Goal: Information Seeking & Learning: Find specific fact

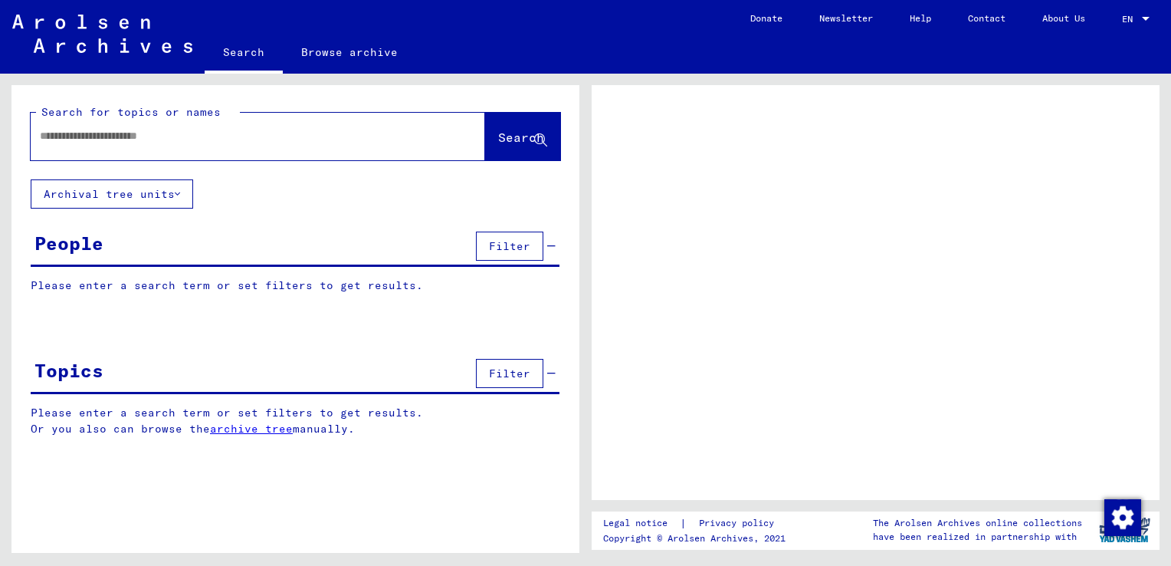
click at [139, 141] on input "text" at bounding box center [244, 136] width 408 height 16
type input "******"
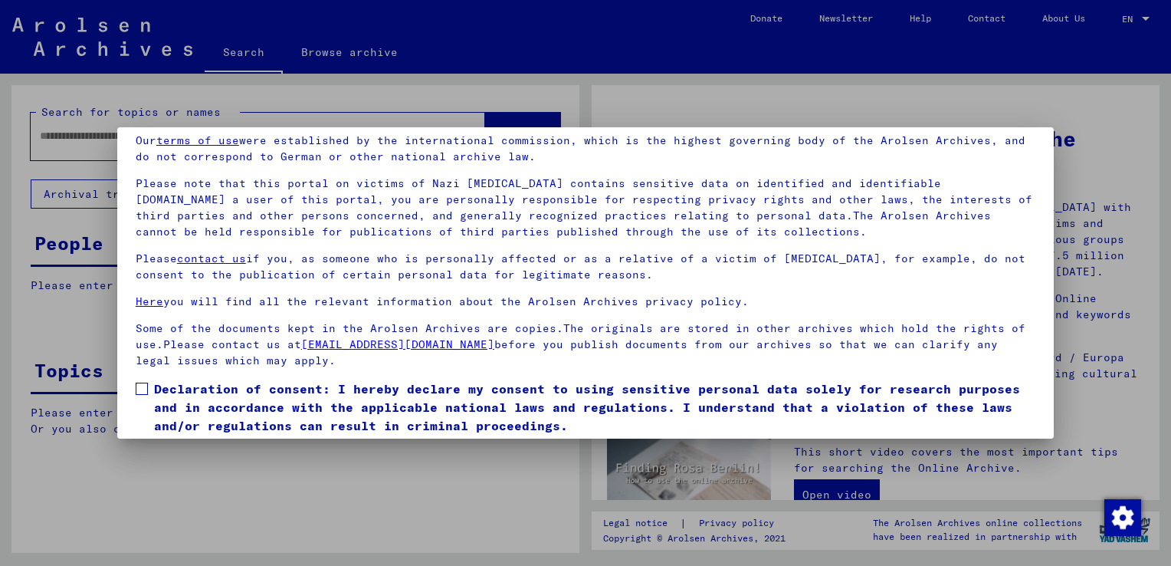
scroll to position [114, 0]
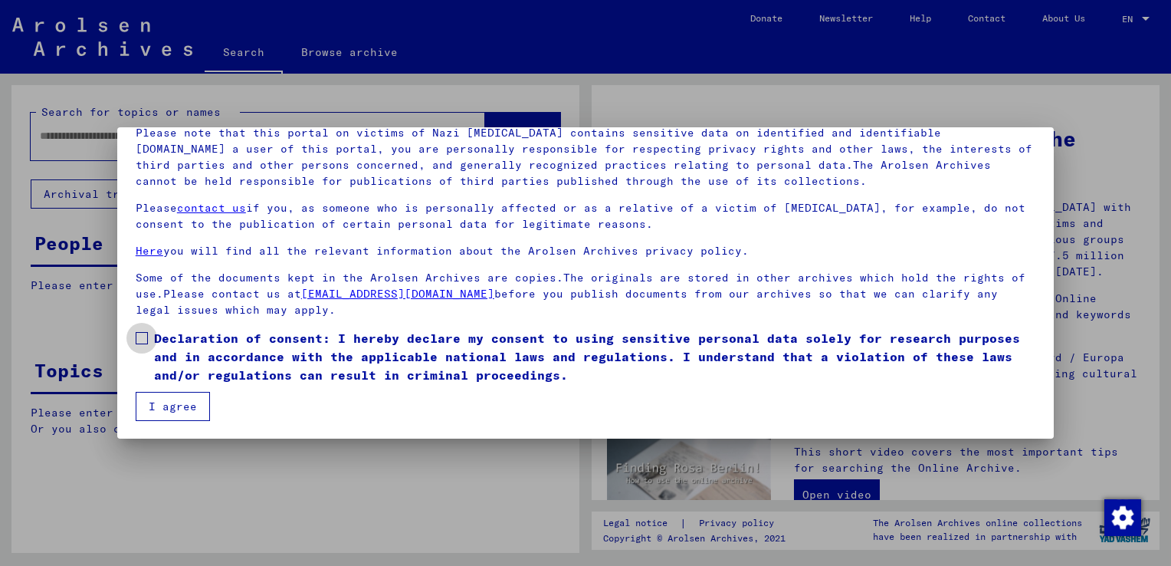
click at [148, 339] on label "Declaration of consent: I hereby declare my consent to using sensitive personal…" at bounding box center [586, 356] width 900 height 55
click at [162, 401] on button "I agree" at bounding box center [173, 406] width 74 height 29
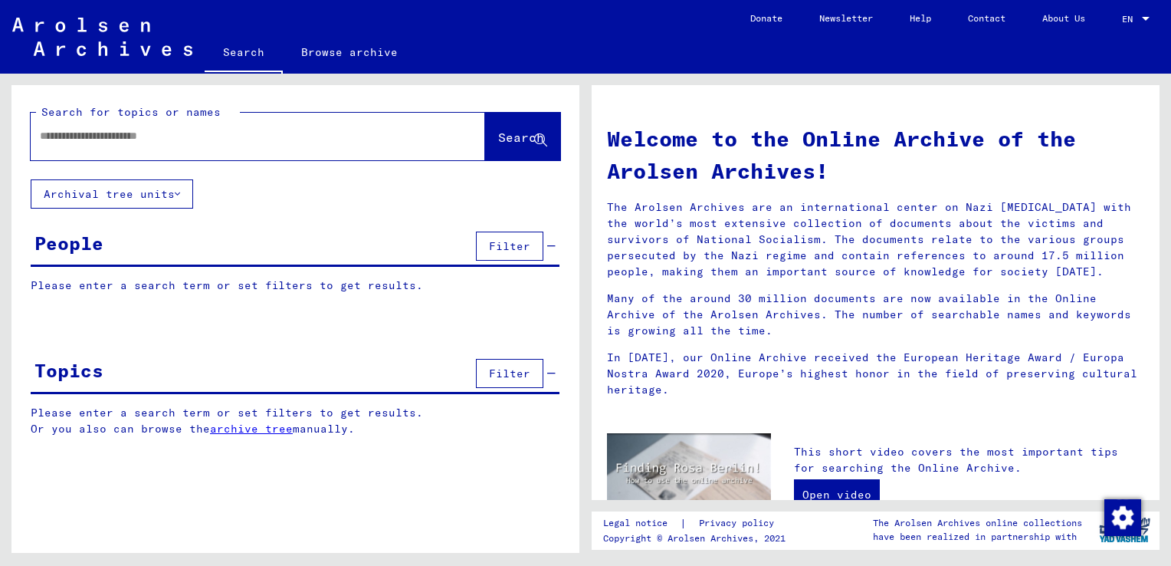
click at [107, 136] on input "text" at bounding box center [239, 136] width 399 height 16
type input "**********"
click at [503, 132] on span "Search" at bounding box center [521, 137] width 46 height 15
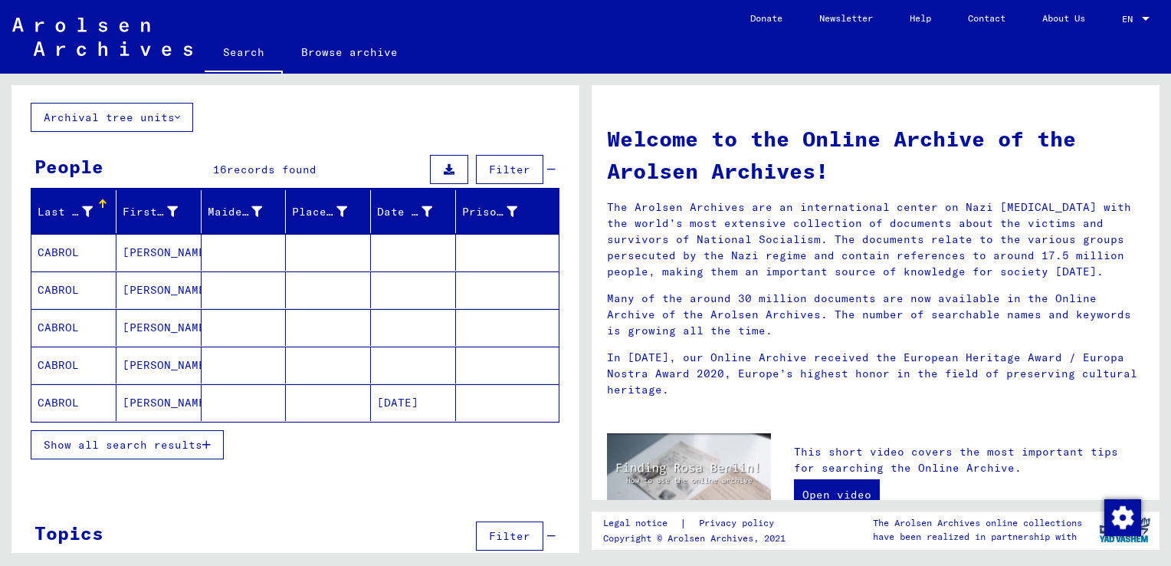
scroll to position [104, 0]
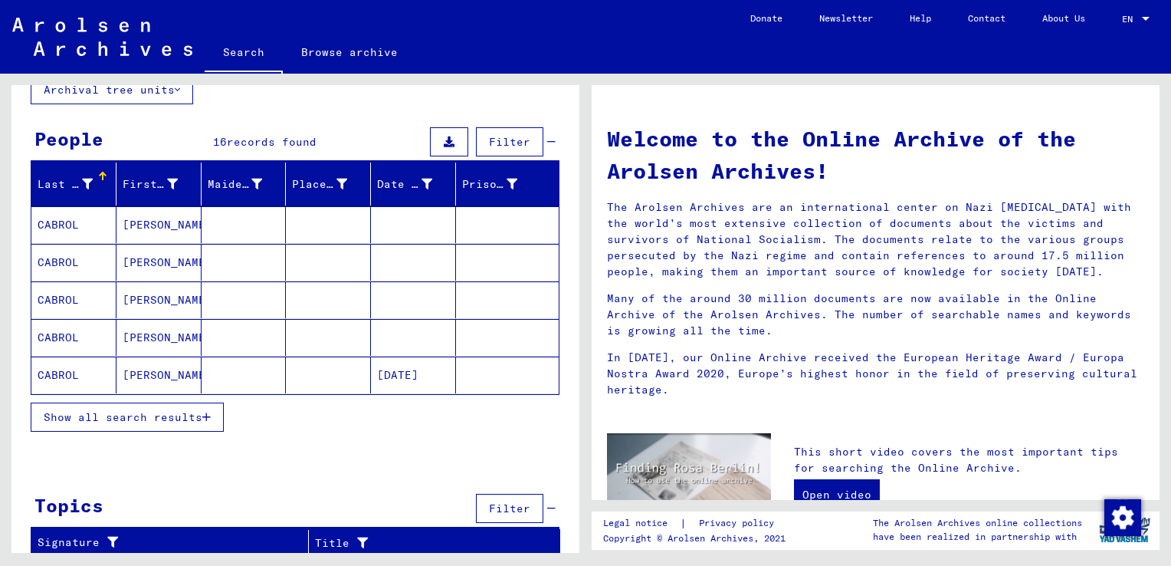
click at [126, 411] on span "Show all search results" at bounding box center [123, 417] width 159 height 14
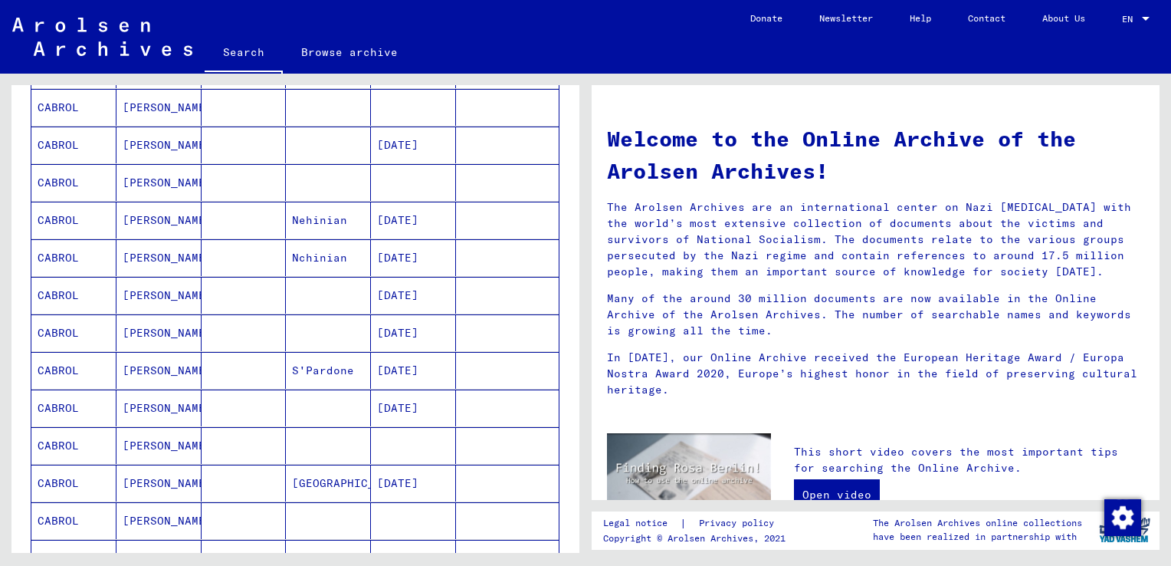
scroll to position [411, 0]
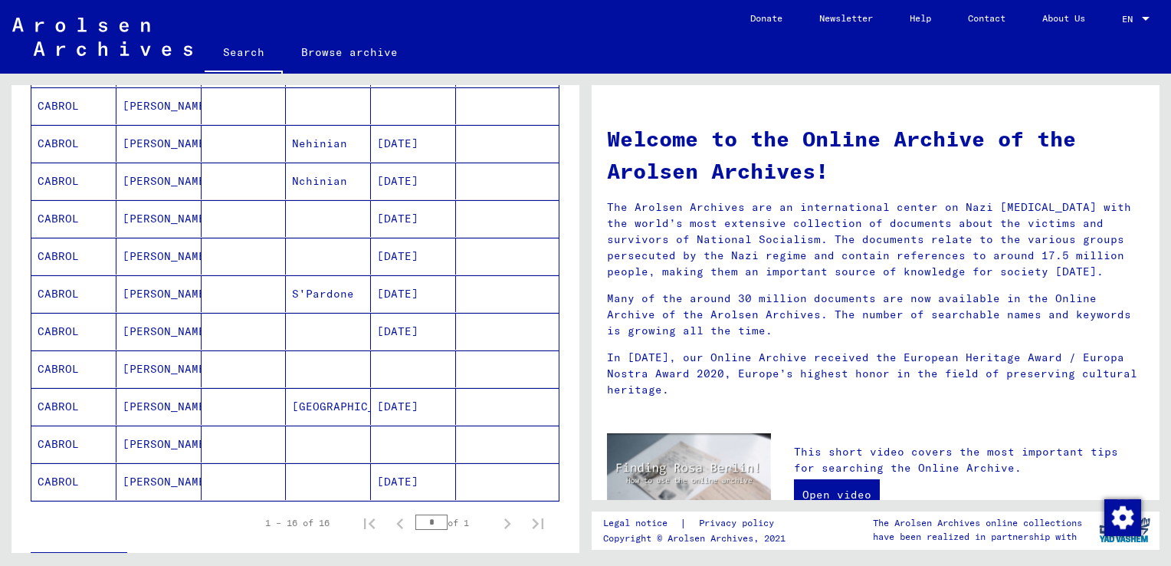
click at [62, 398] on mat-cell "CABROL" at bounding box center [73, 406] width 85 height 37
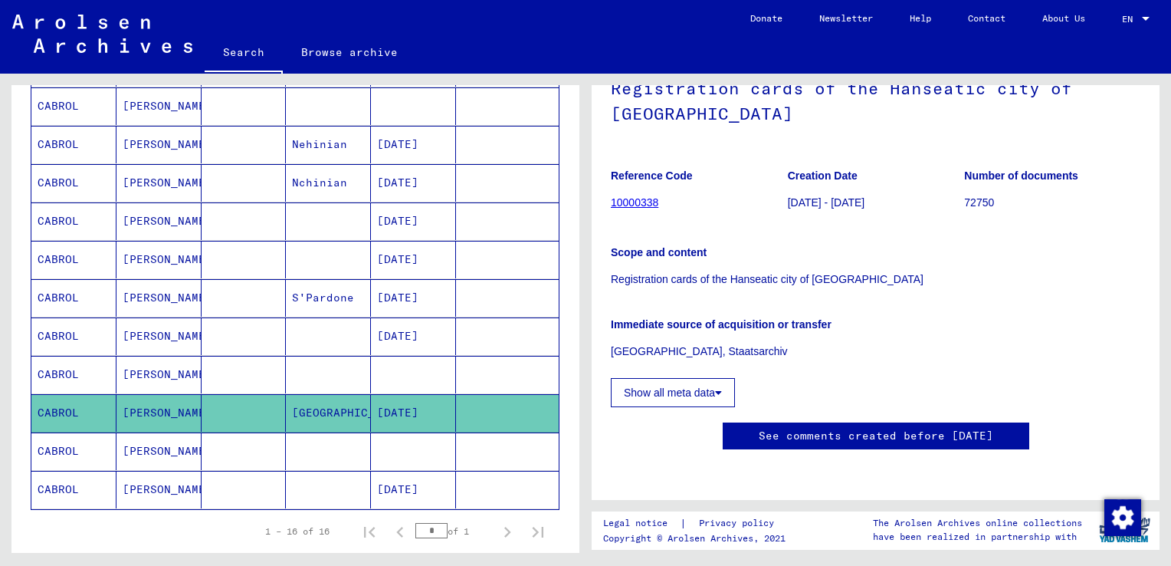
scroll to position [153, 0]
click at [647, 378] on button "Show all meta data" at bounding box center [673, 392] width 124 height 29
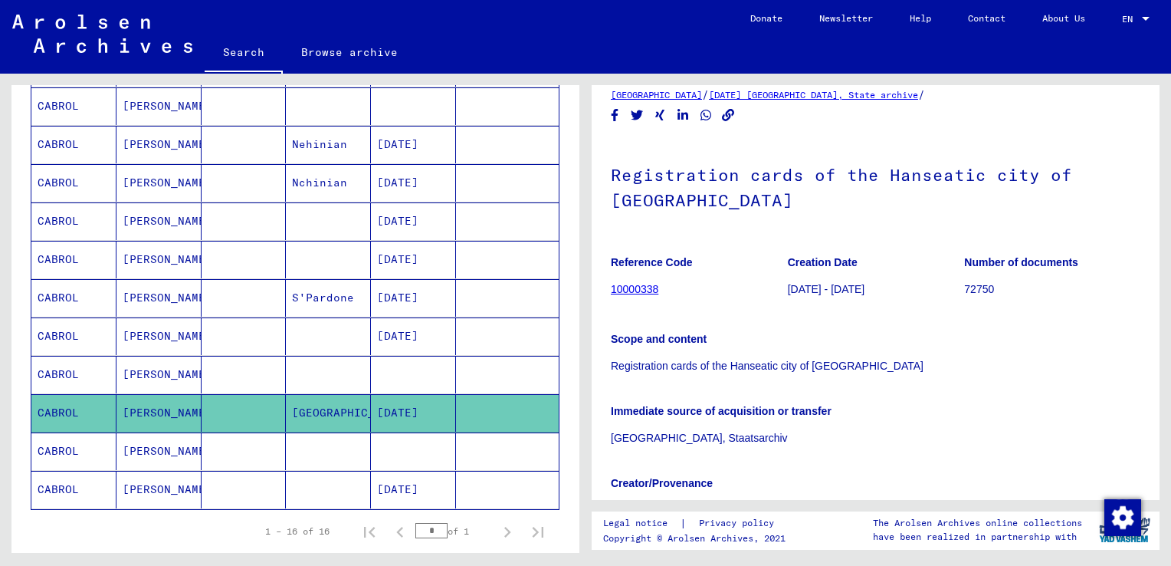
scroll to position [0, 0]
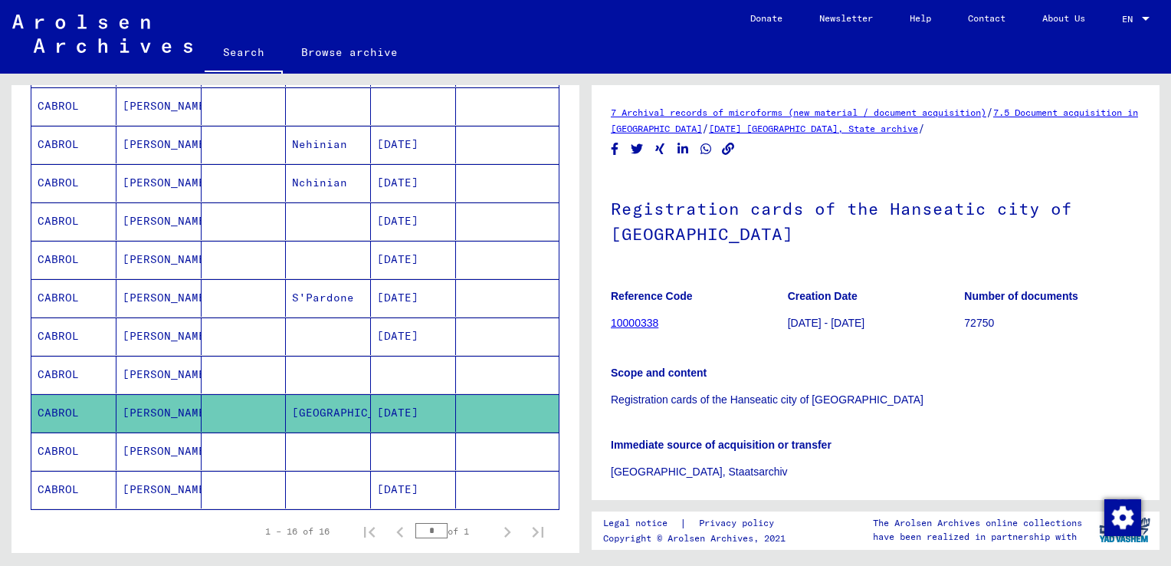
click at [635, 320] on link "10000338" at bounding box center [635, 322] width 48 height 12
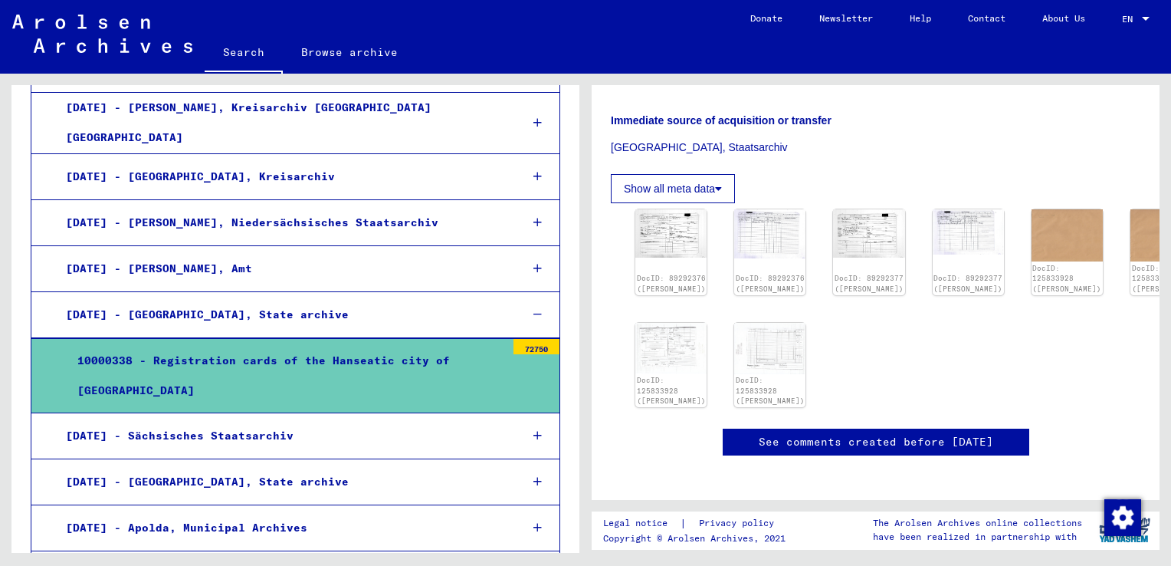
scroll to position [383, 0]
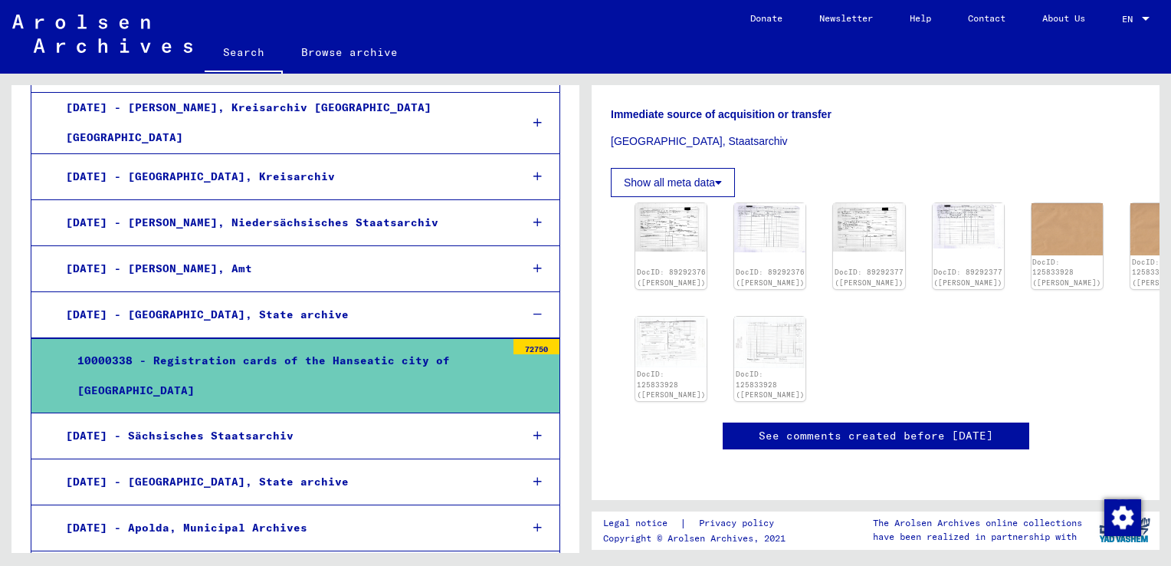
click at [870, 428] on link "See comments created before [DATE]" at bounding box center [876, 436] width 234 height 16
click at [674, 267] on div "DocID: 89292376 ([PERSON_NAME])" at bounding box center [670, 277] width 73 height 21
click at [667, 201] on img at bounding box center [671, 226] width 75 height 51
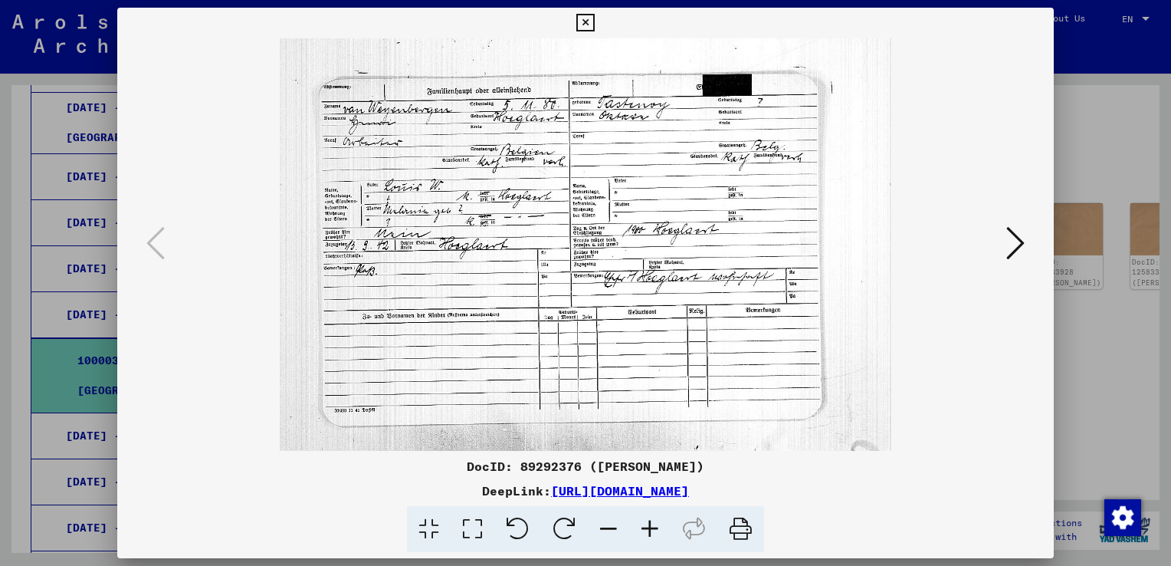
click at [1015, 240] on icon at bounding box center [1015, 243] width 18 height 37
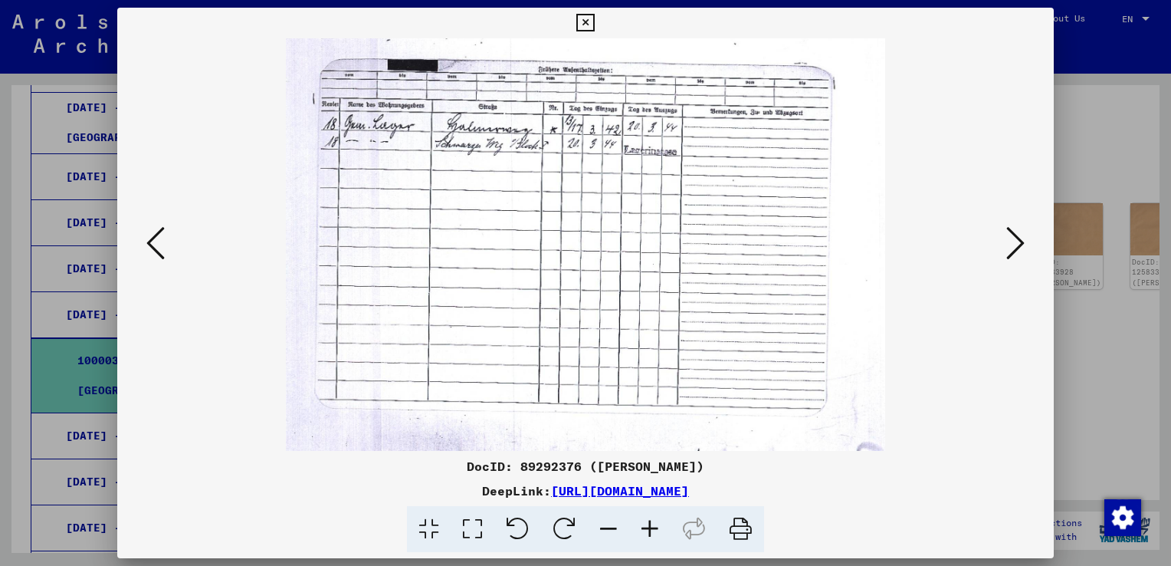
click at [1015, 240] on icon at bounding box center [1015, 243] width 18 height 37
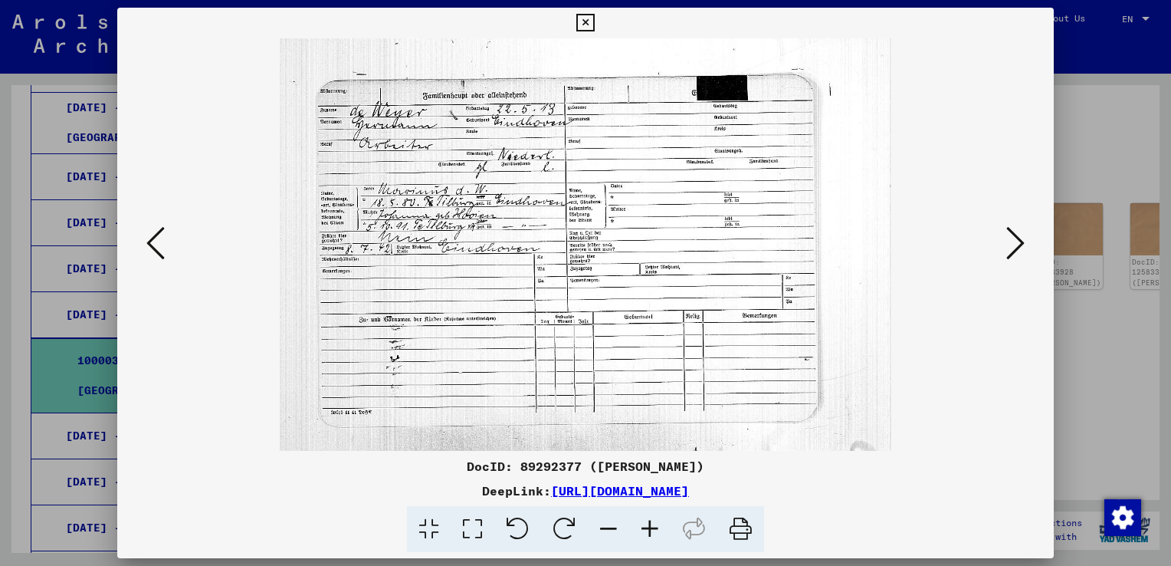
click at [1015, 240] on icon at bounding box center [1015, 243] width 18 height 37
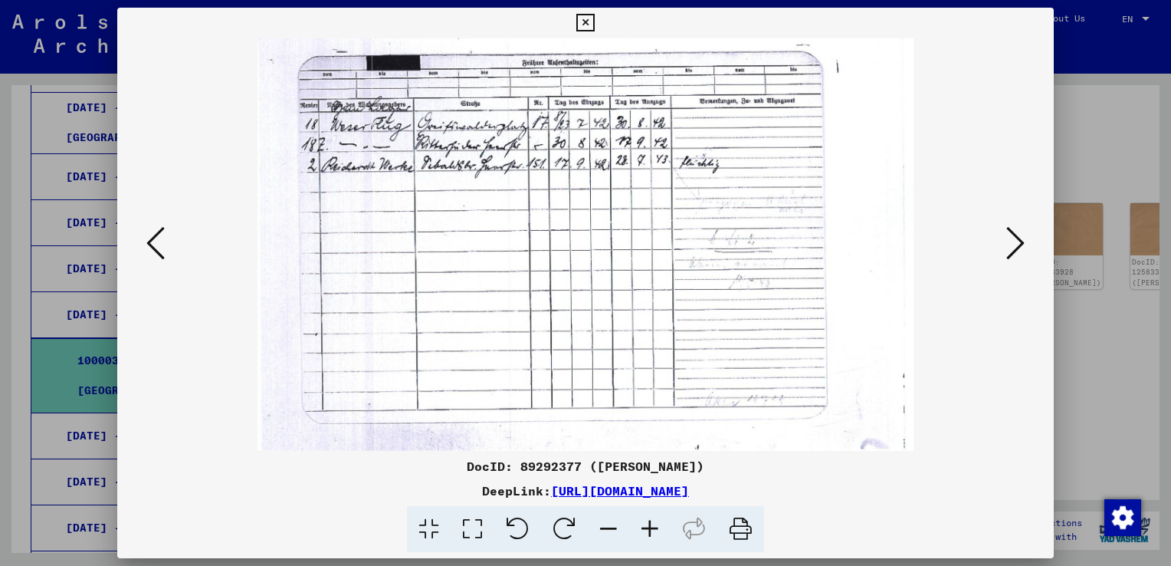
click at [1015, 240] on icon at bounding box center [1015, 243] width 18 height 37
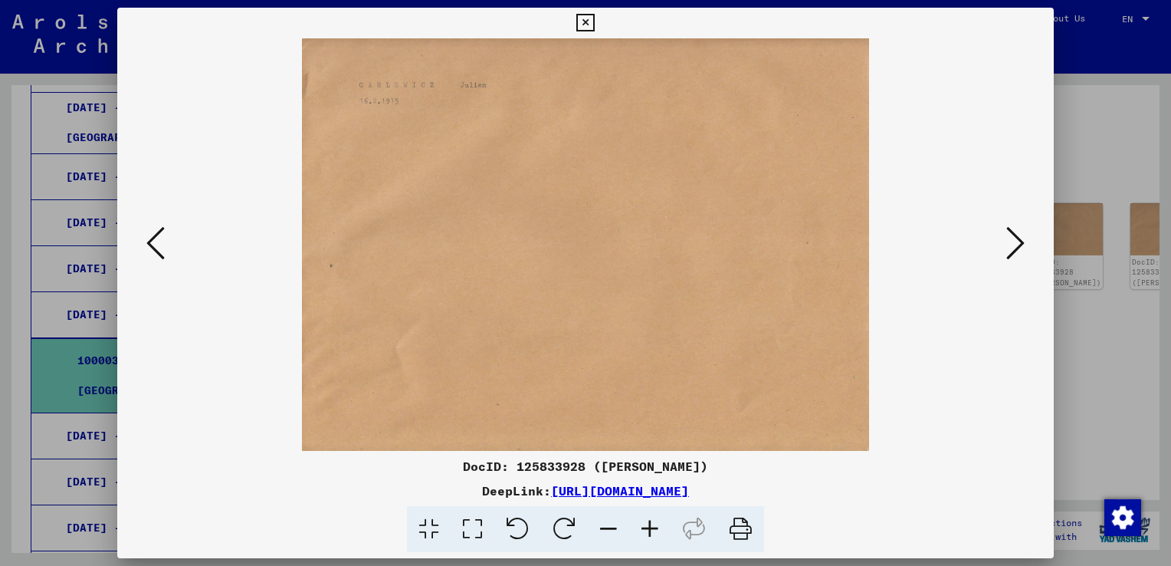
click at [1015, 240] on icon at bounding box center [1015, 243] width 18 height 37
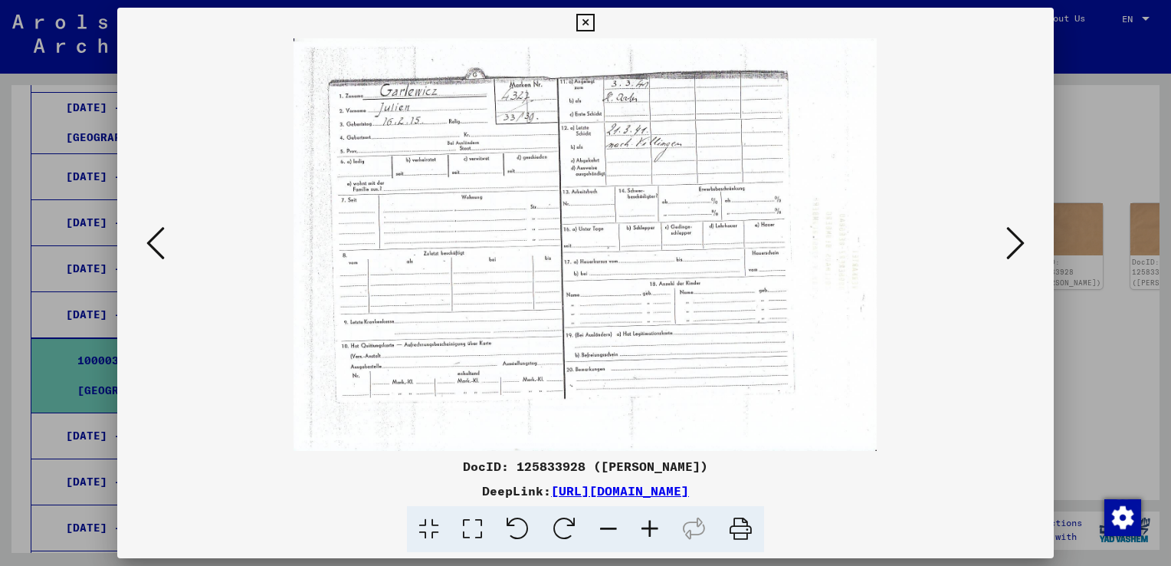
click at [1015, 240] on icon at bounding box center [1015, 243] width 18 height 37
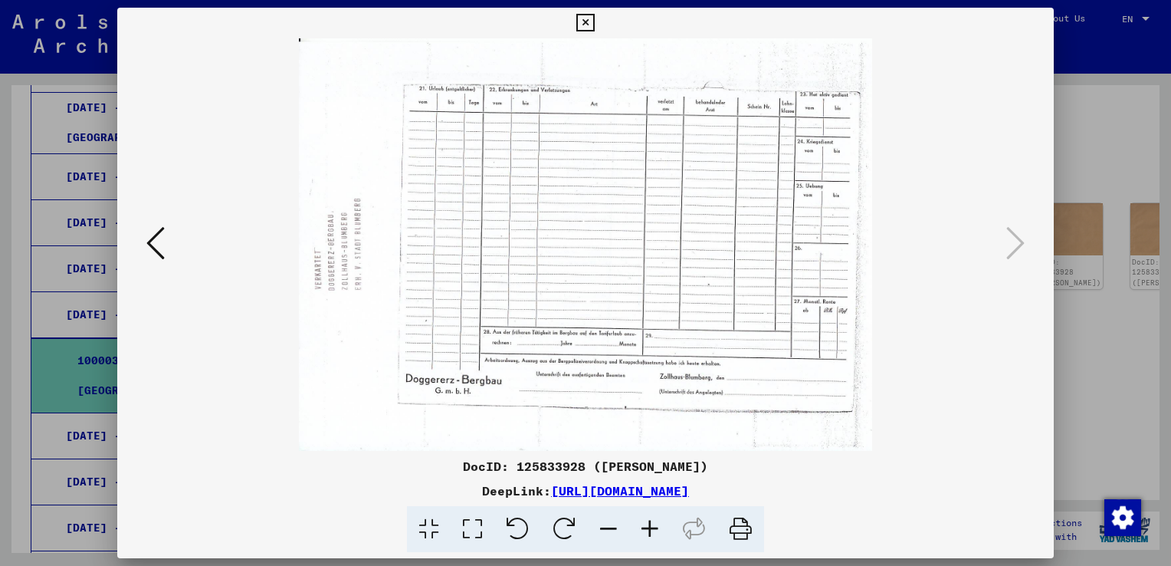
click at [585, 23] on icon at bounding box center [585, 23] width 18 height 18
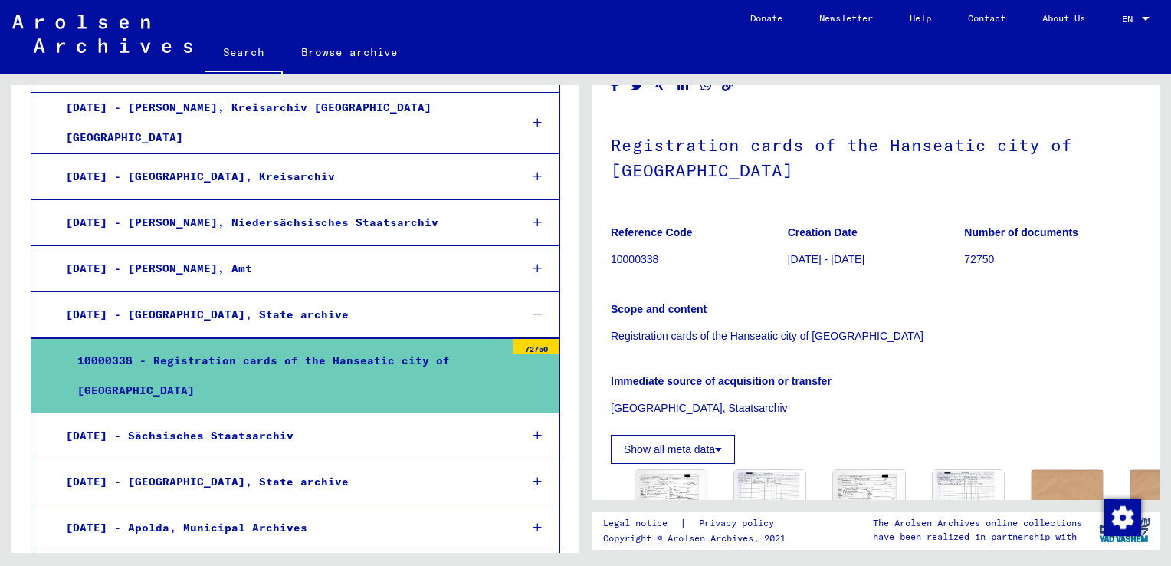
scroll to position [153, 0]
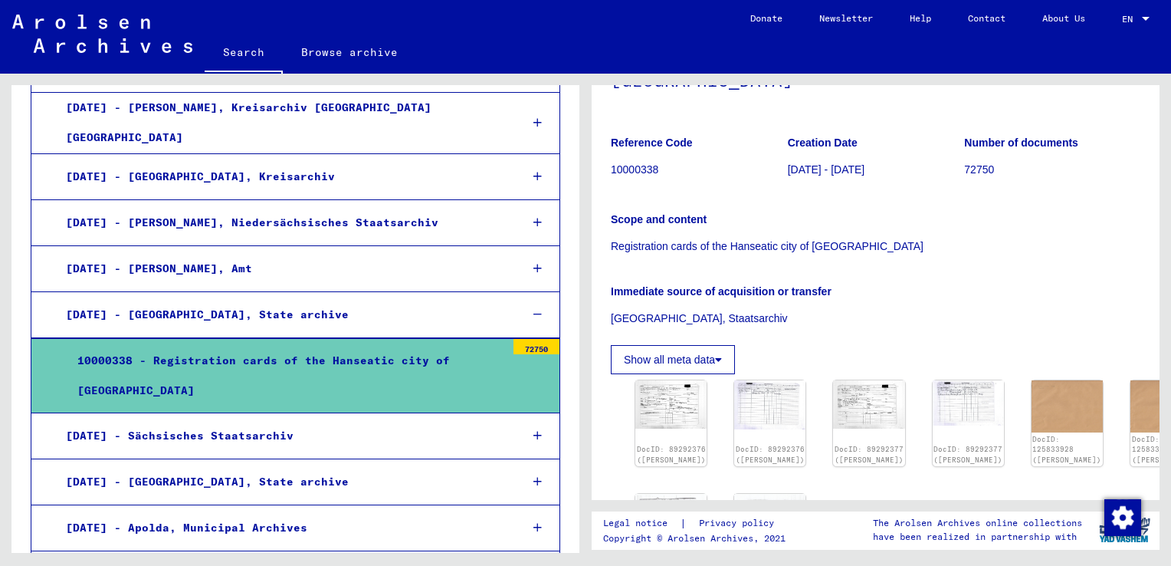
click at [707, 357] on button "Show all meta data" at bounding box center [673, 359] width 124 height 29
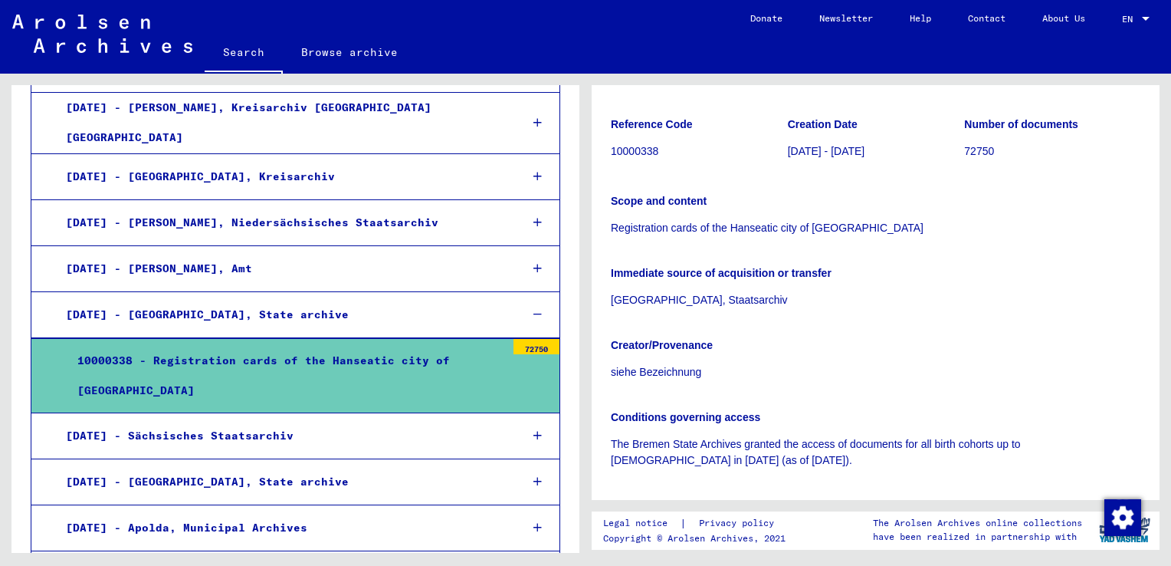
scroll to position [0, 0]
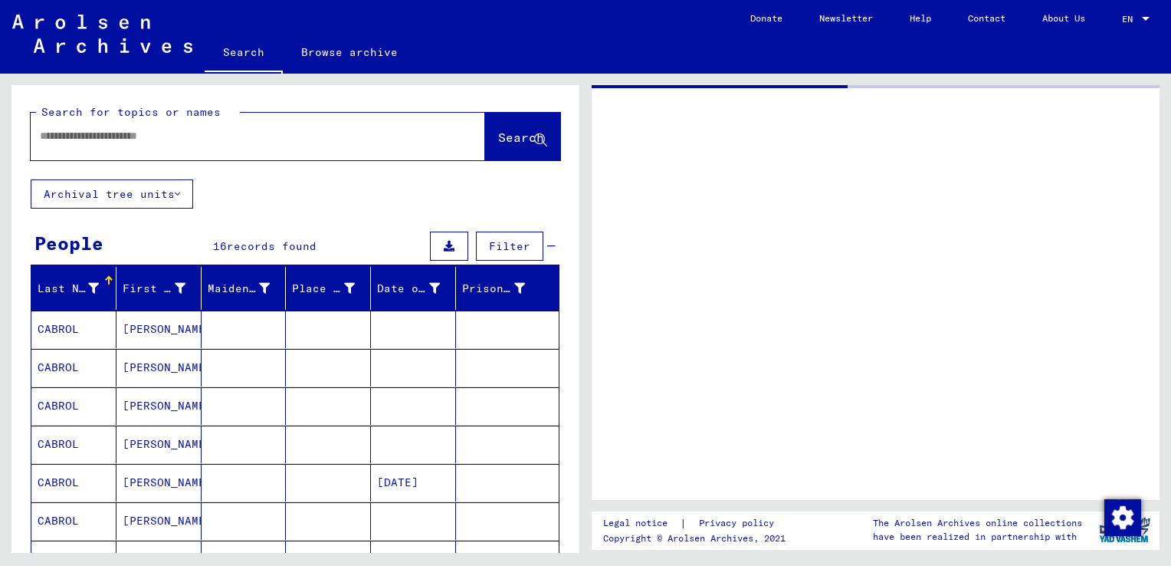
type input "********"
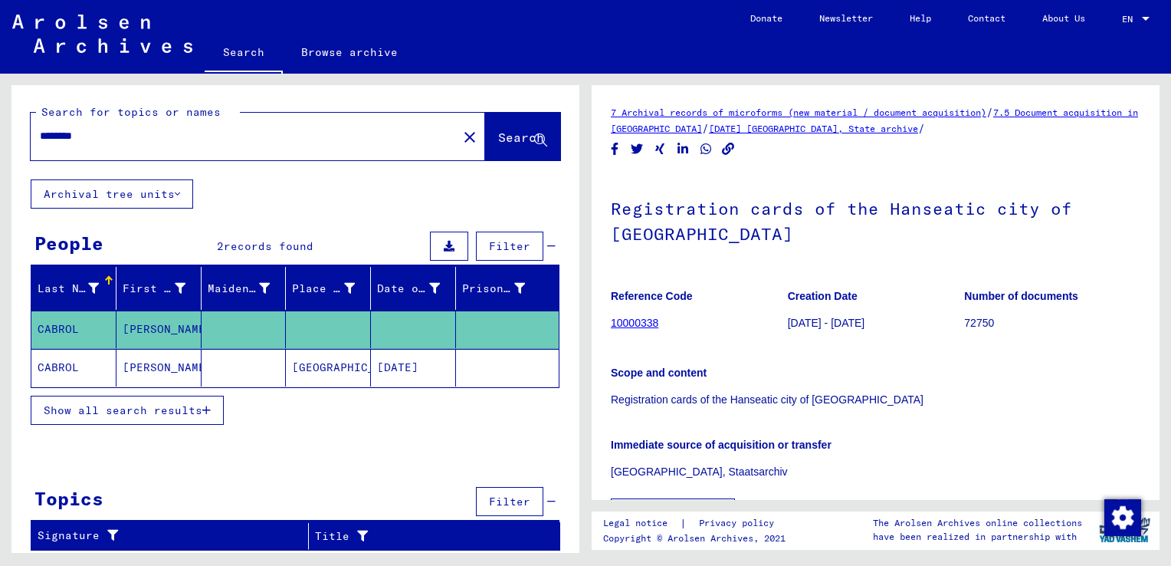
click at [405, 366] on mat-cell "[DATE]" at bounding box center [413, 368] width 85 height 38
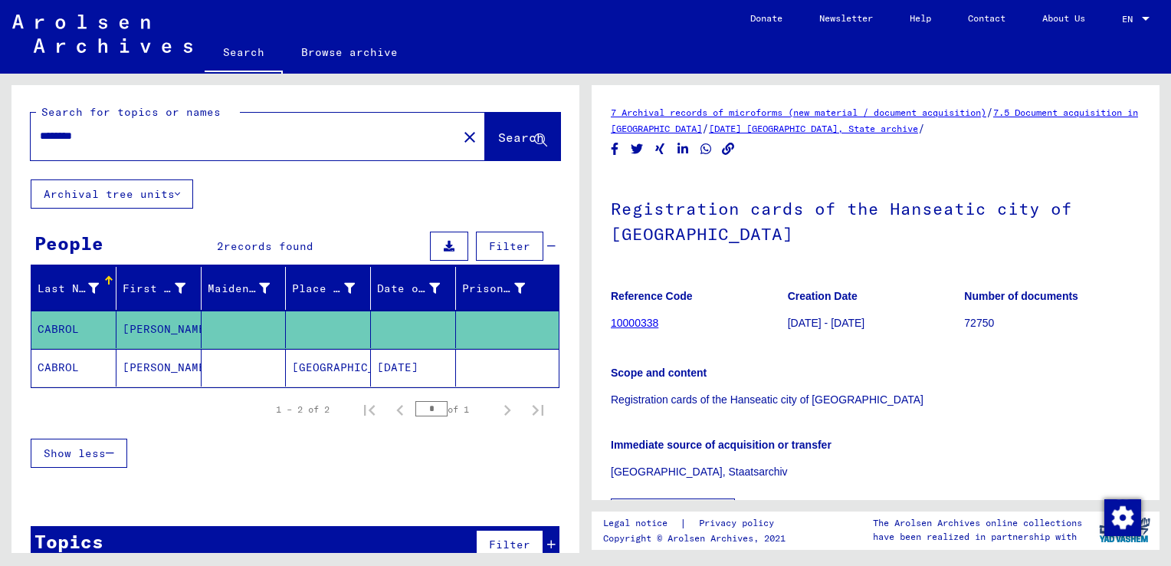
click at [74, 363] on mat-cell "CABROL" at bounding box center [73, 368] width 85 height 38
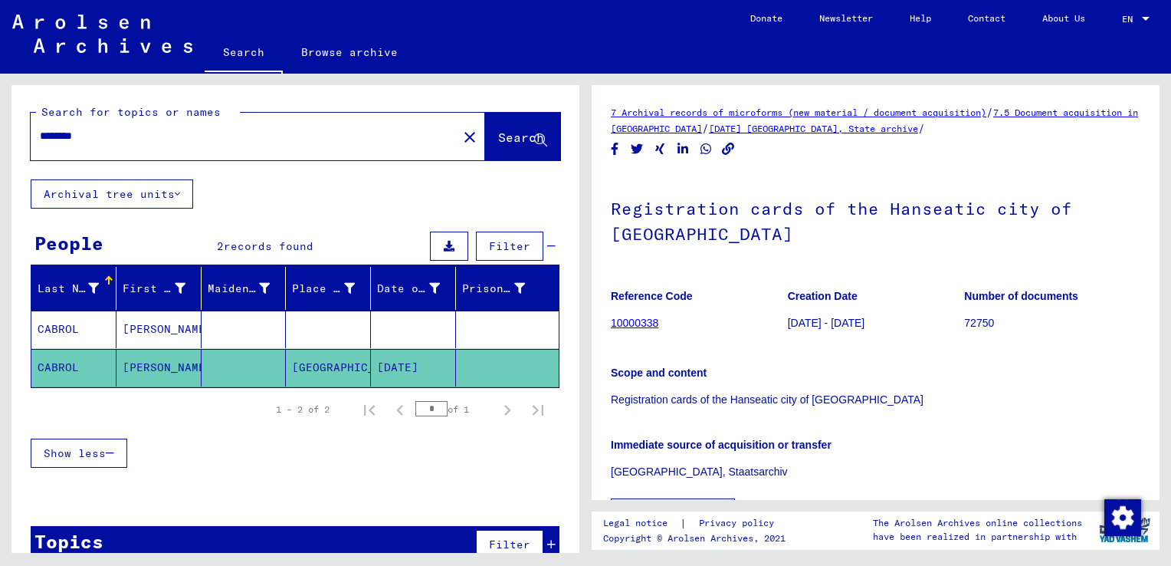
drag, startPoint x: 74, startPoint y: 363, endPoint x: 61, endPoint y: 366, distance: 12.6
click at [61, 366] on mat-cell "CABROL" at bounding box center [73, 368] width 85 height 38
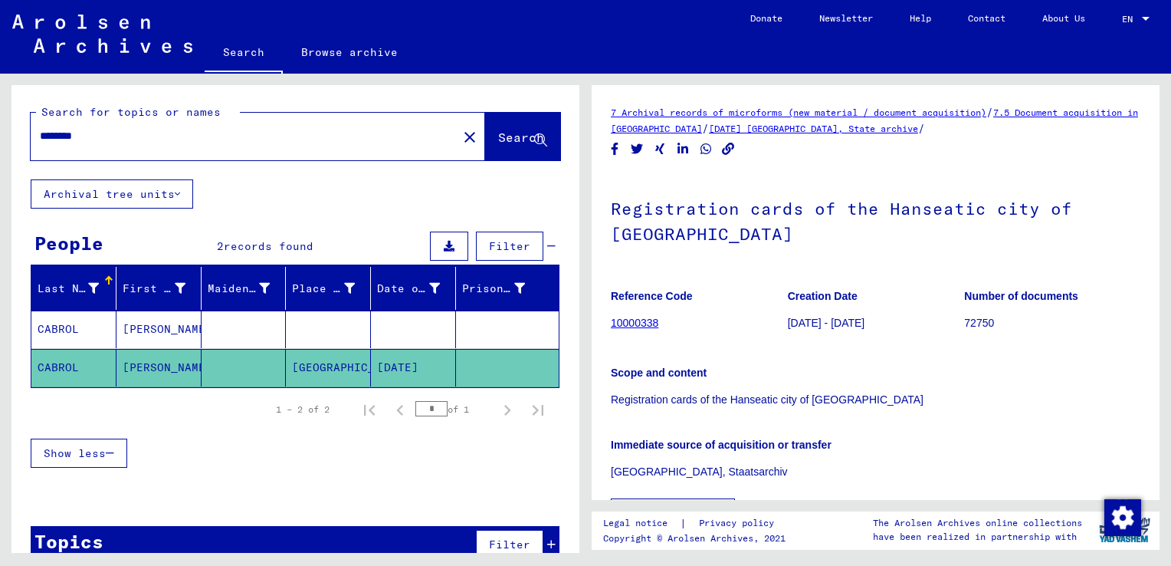
click at [672, 127] on link "7.5 Document acquisition in [GEOGRAPHIC_DATA]" at bounding box center [874, 121] width 527 height 28
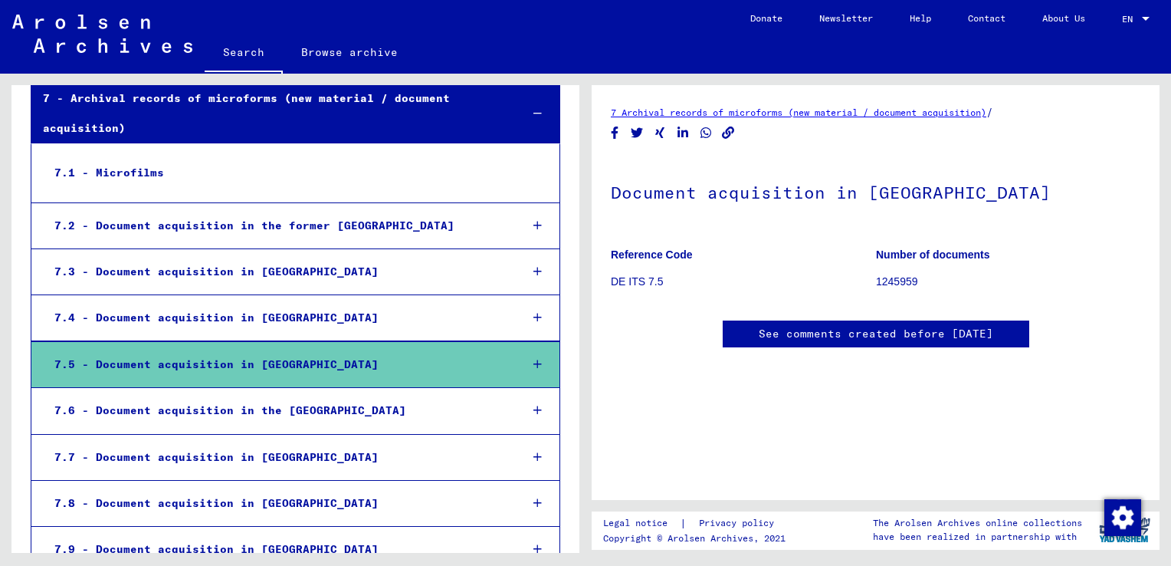
scroll to position [153, 0]
click at [613, 274] on p "DE ITS 7.5" at bounding box center [743, 282] width 264 height 16
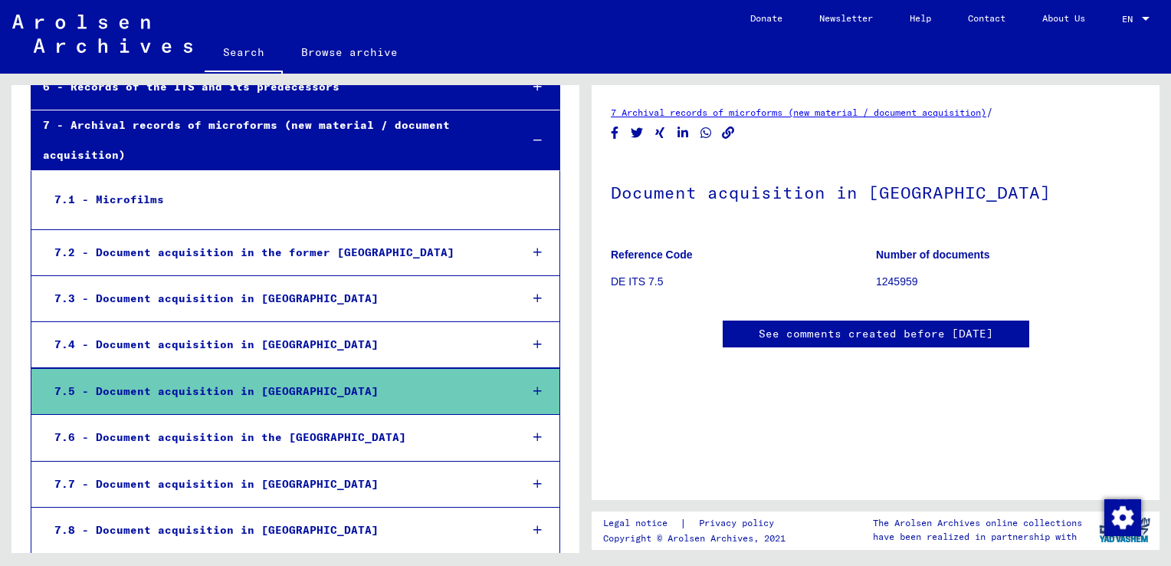
scroll to position [513, 0]
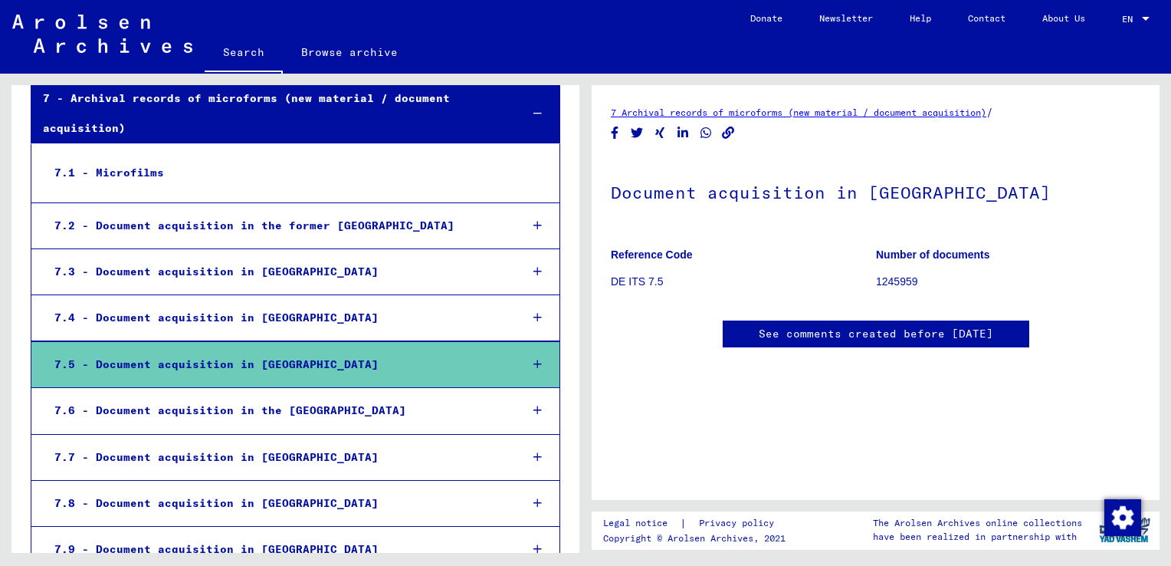
click at [533, 359] on icon at bounding box center [537, 364] width 8 height 11
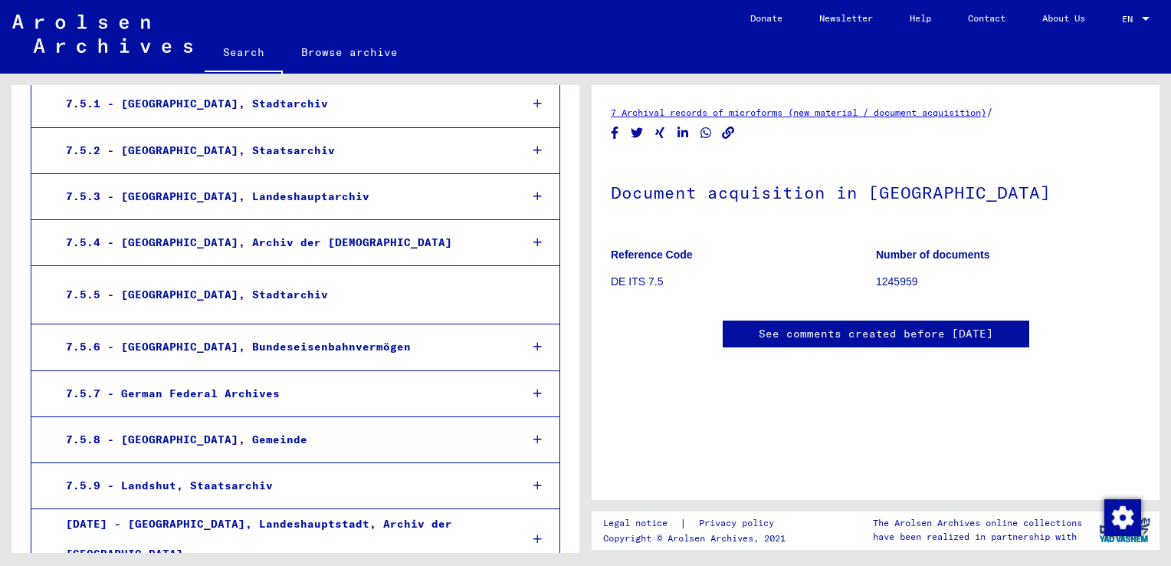
scroll to position [897, 0]
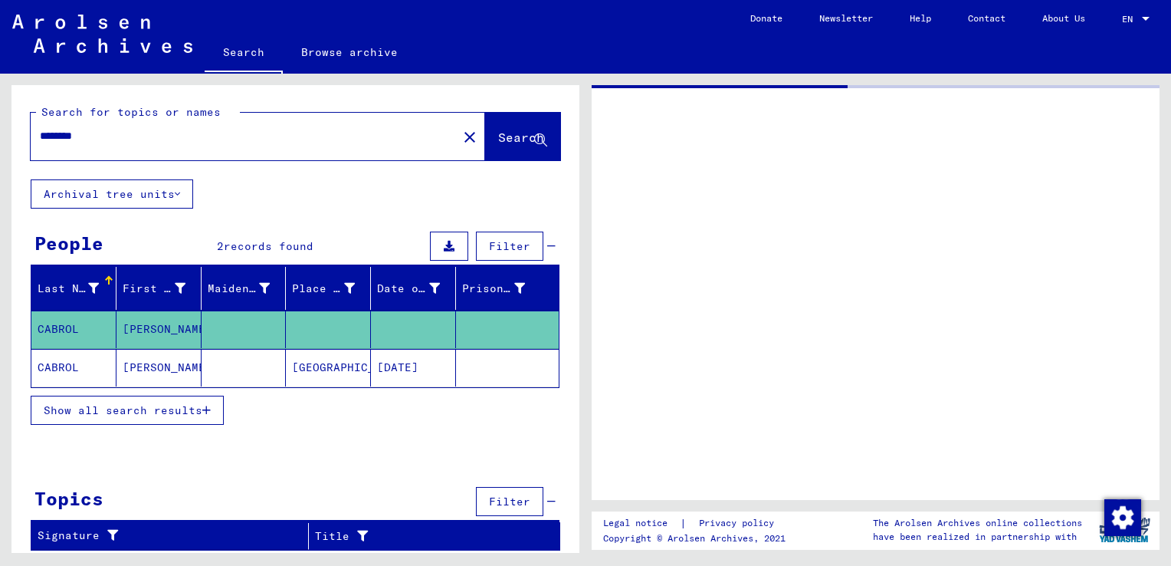
type input "**********"
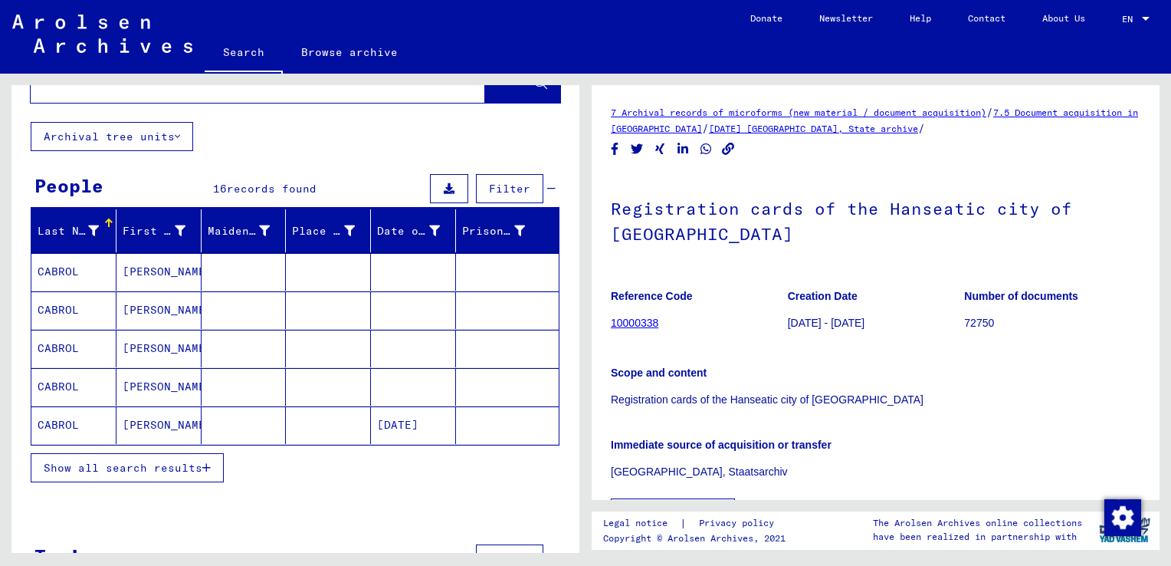
scroll to position [107, 0]
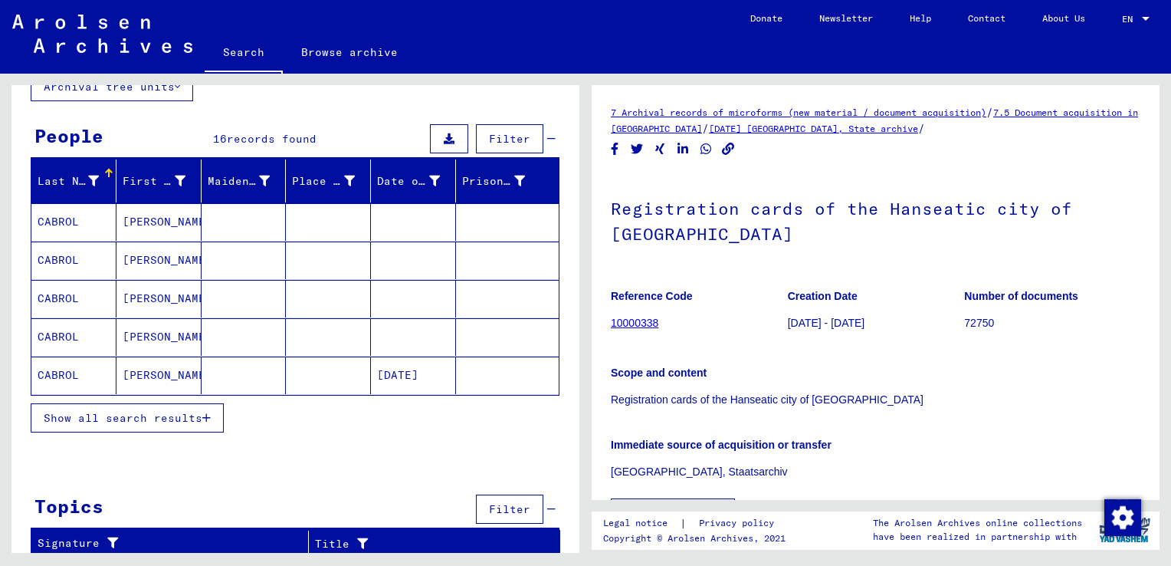
click at [205, 412] on icon "button" at bounding box center [206, 417] width 8 height 11
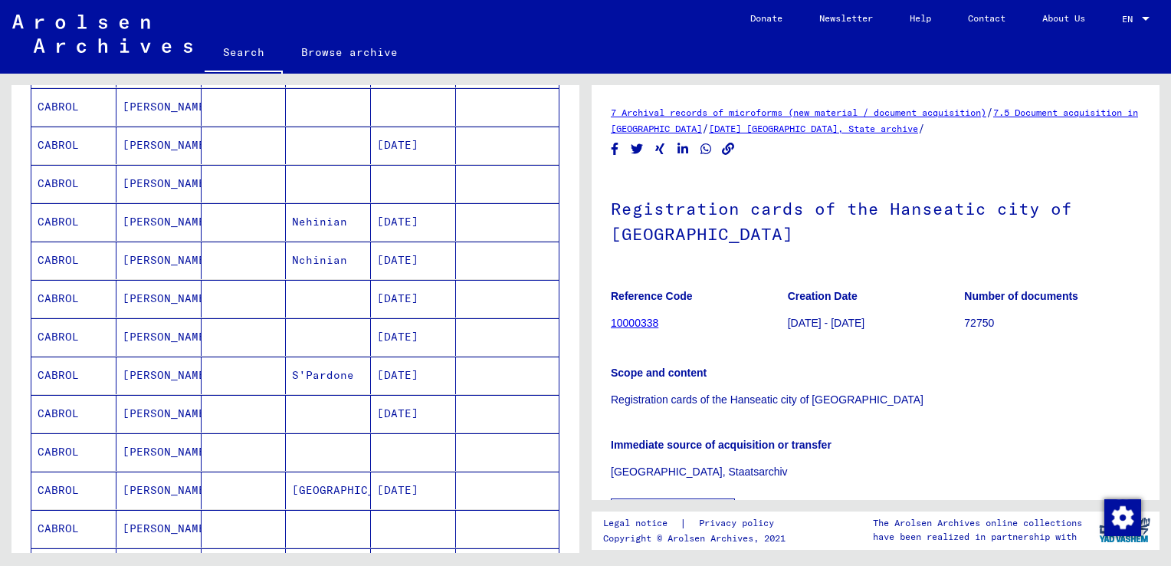
scroll to position [414, 0]
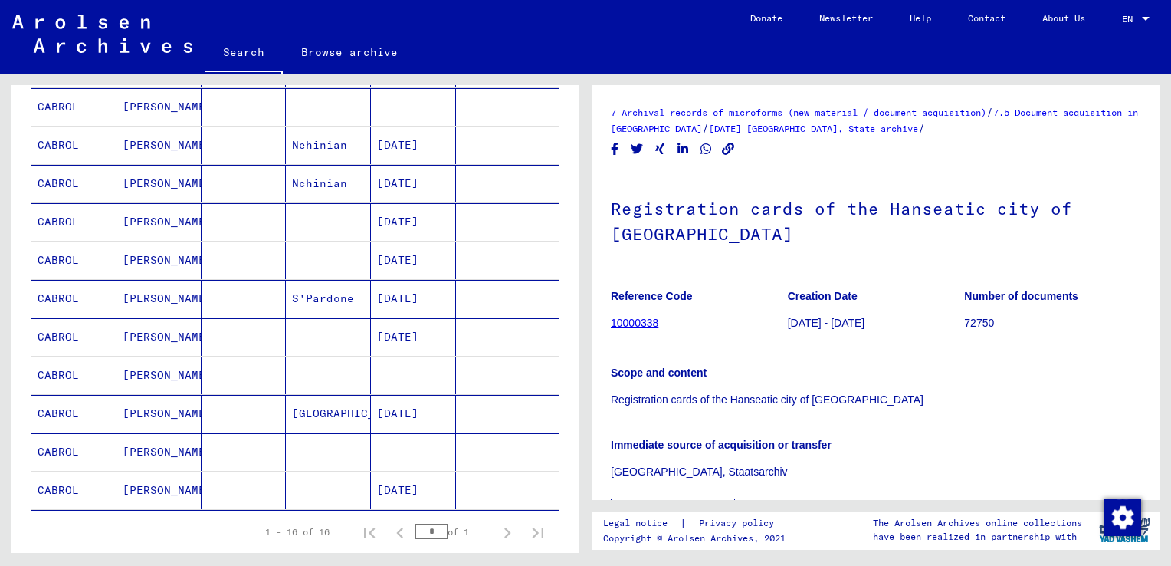
click at [66, 403] on mat-cell "CABROL" at bounding box center [73, 414] width 85 height 38
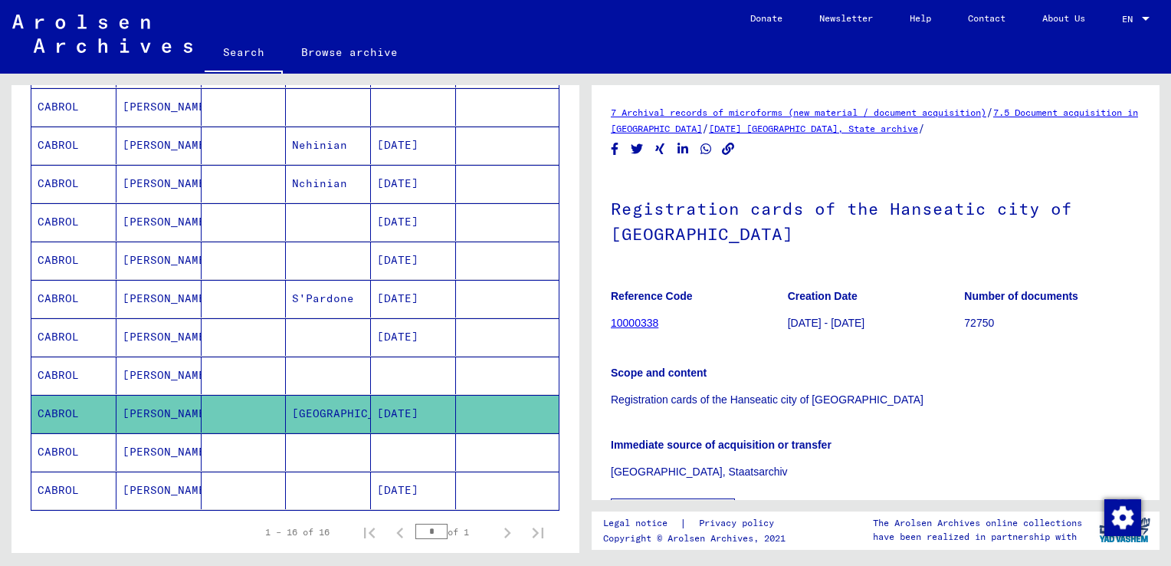
click at [72, 332] on mat-cell "CABROL" at bounding box center [73, 337] width 85 height 38
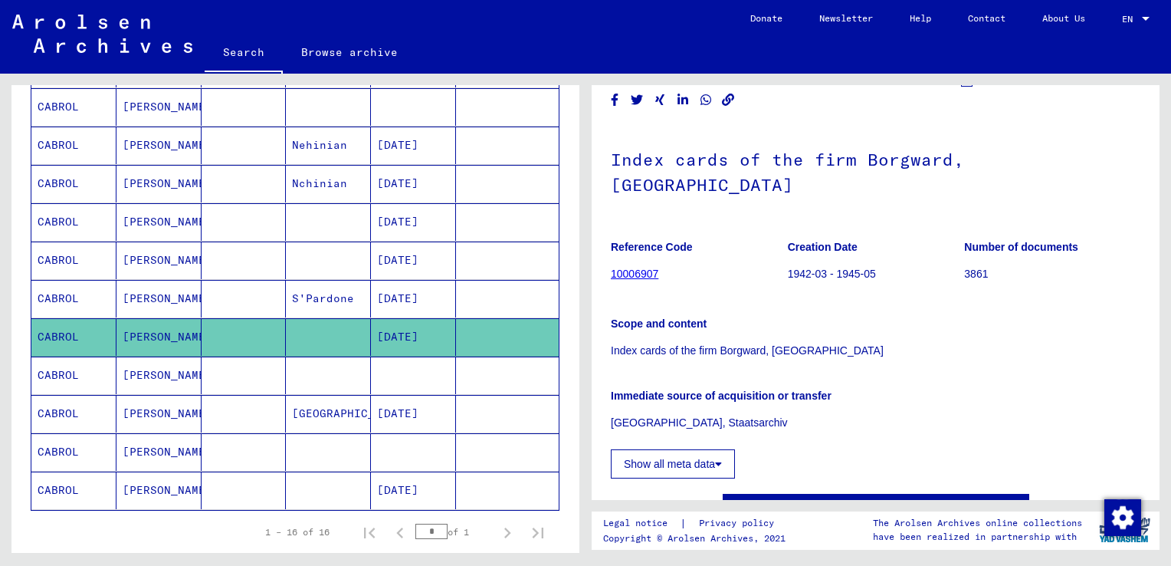
scroll to position [153, 0]
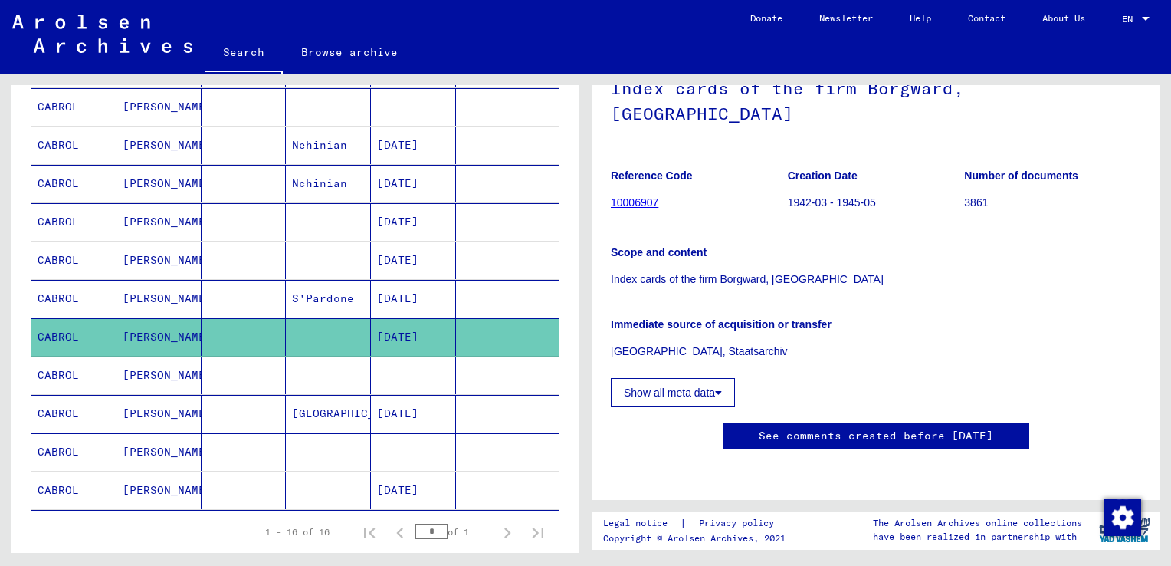
click at [674, 378] on button "Show all meta data" at bounding box center [673, 392] width 124 height 29
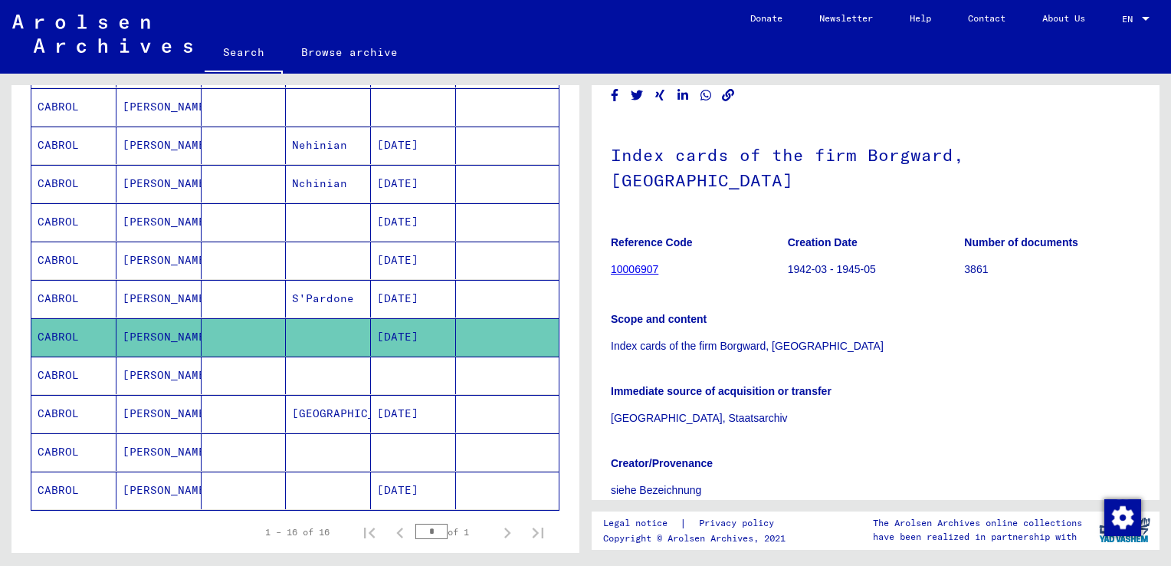
scroll to position [77, 0]
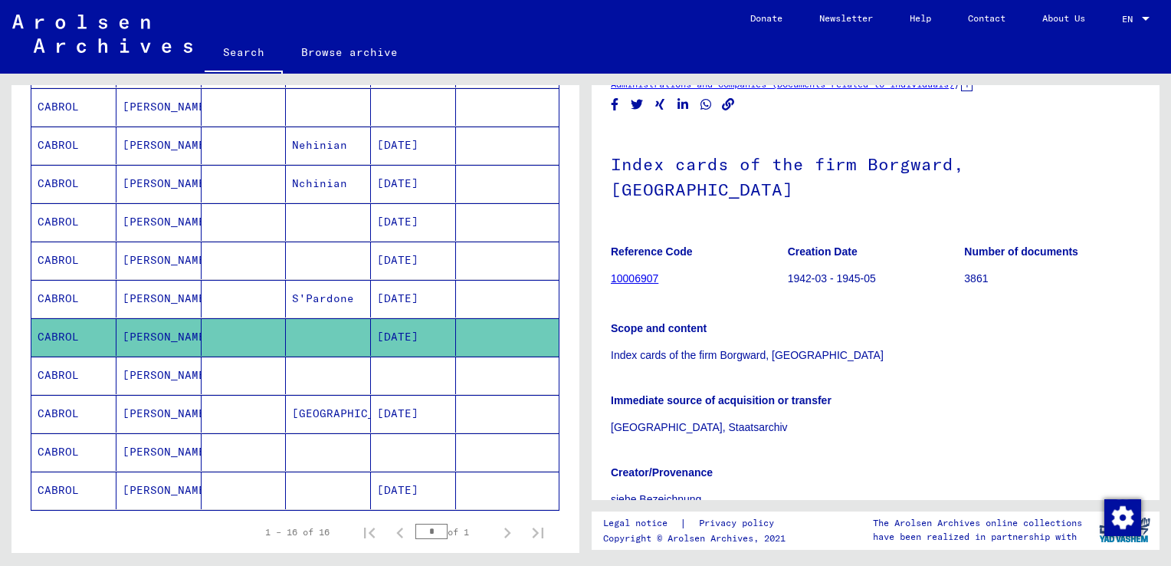
click at [644, 272] on link "10006907" at bounding box center [635, 278] width 48 height 12
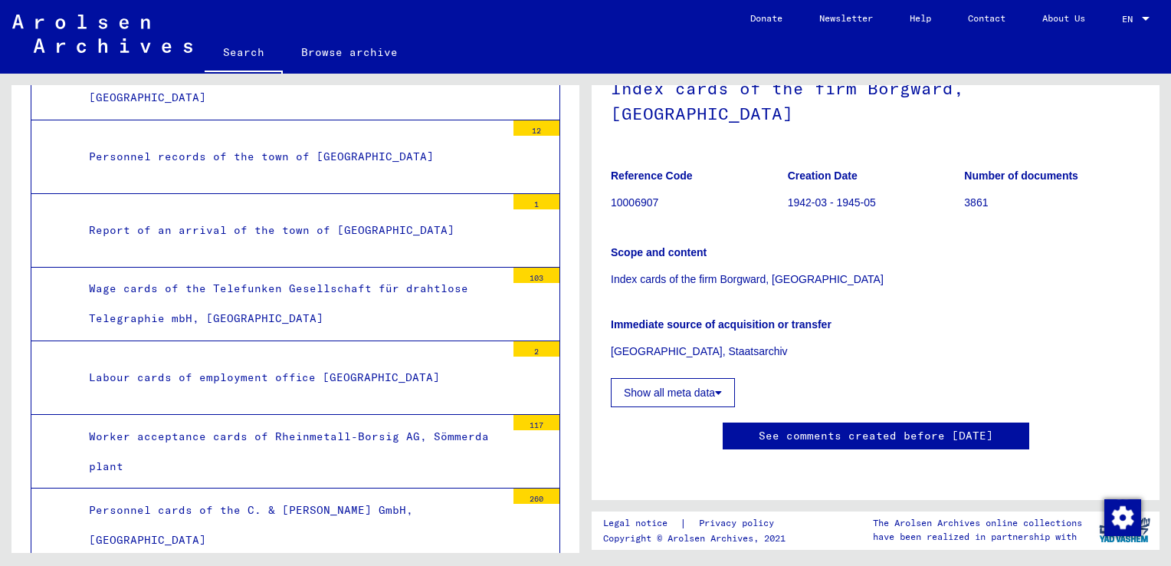
scroll to position [153, 0]
click at [688, 378] on button "Show all meta data" at bounding box center [673, 392] width 124 height 29
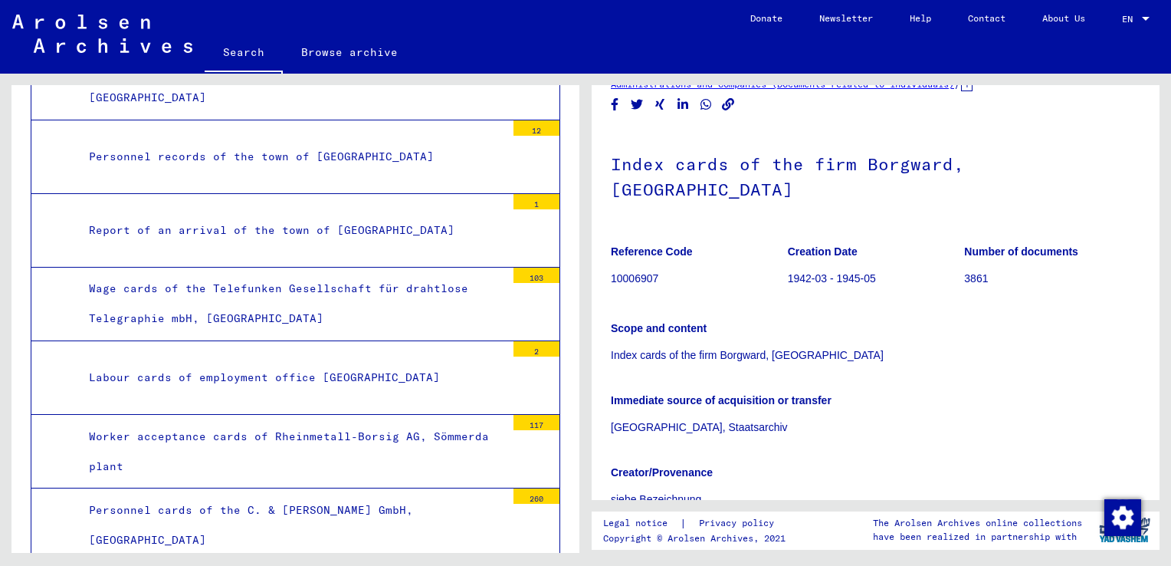
scroll to position [77, 0]
click at [621, 271] on p "10006907" at bounding box center [699, 279] width 176 height 16
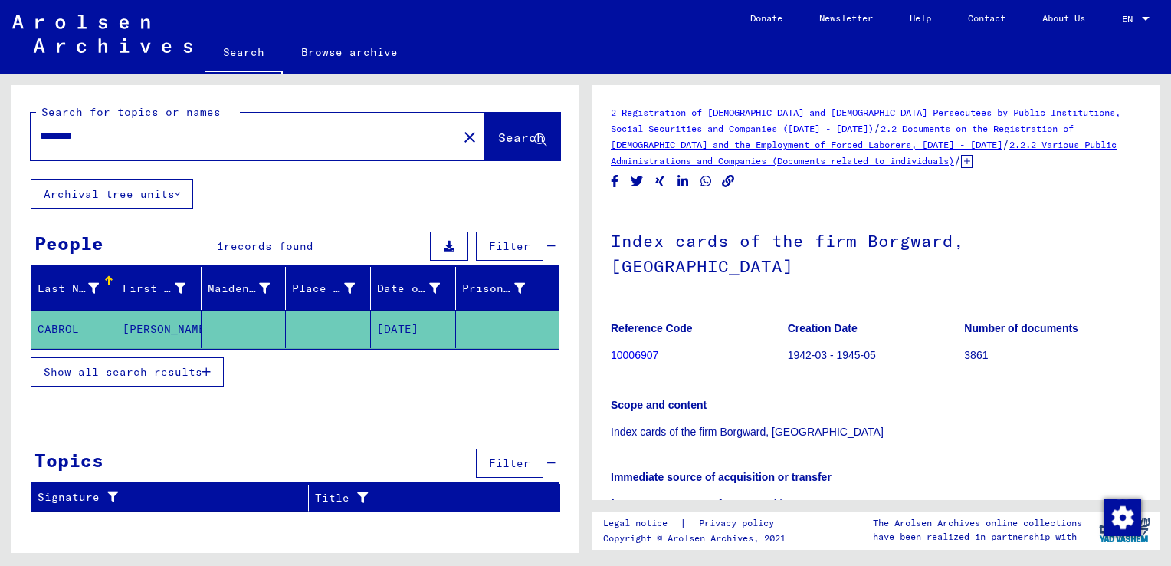
click at [62, 319] on mat-cell "CABROL" at bounding box center [73, 329] width 85 height 38
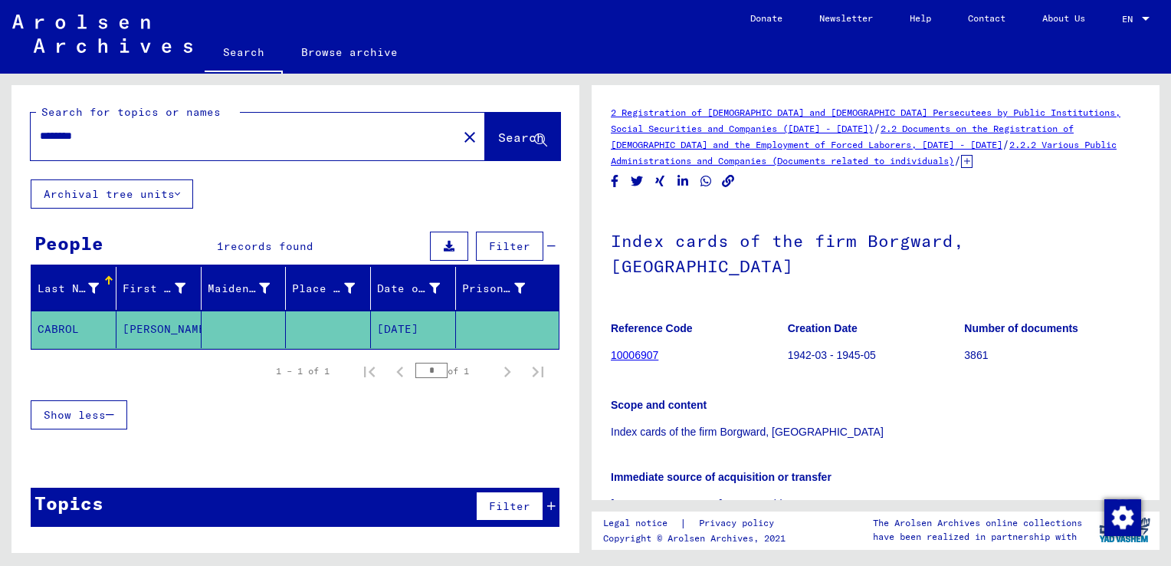
click at [435, 318] on mat-cell "[DATE]" at bounding box center [413, 329] width 85 height 38
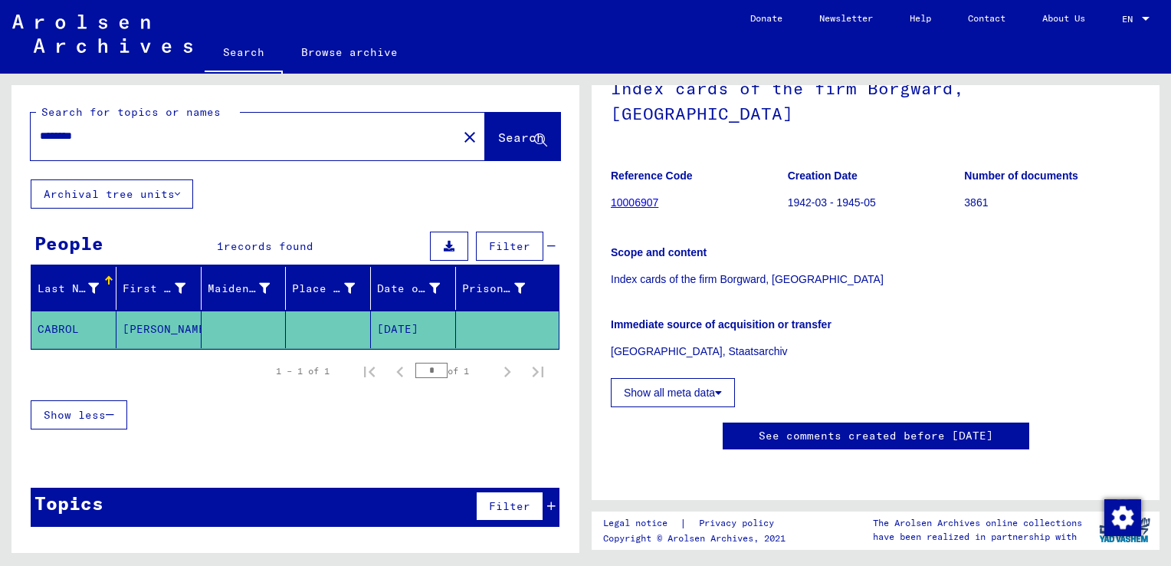
scroll to position [230, 0]
click at [688, 378] on button "Show all meta data" at bounding box center [673, 392] width 124 height 29
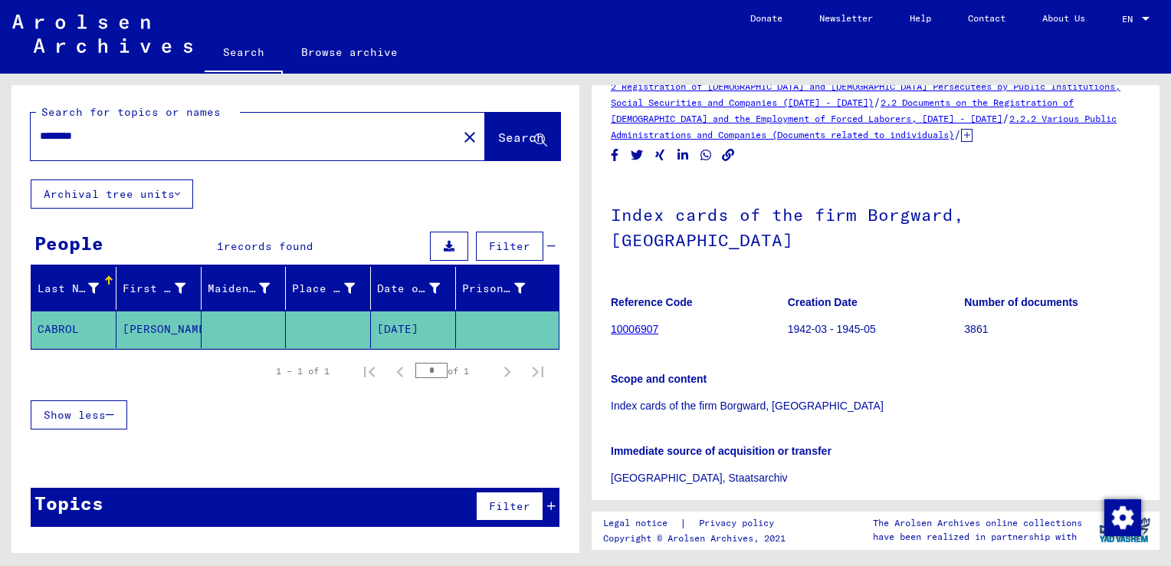
scroll to position [0, 0]
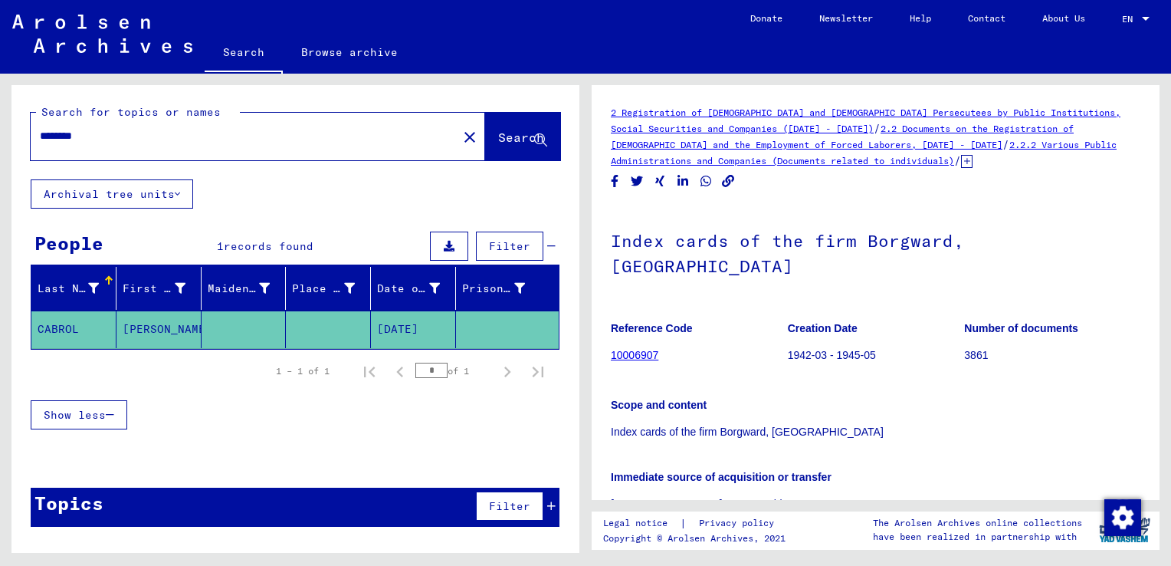
click at [732, 158] on link "2.2.2 Various Public Administrations and Companies (Documents related to indivi…" at bounding box center [864, 153] width 506 height 28
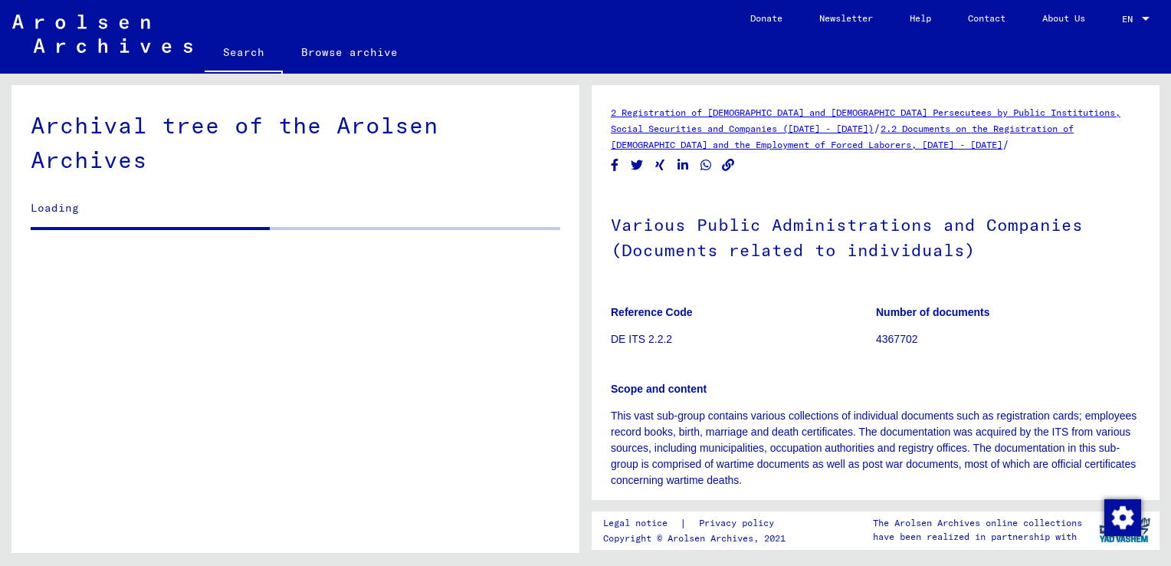
scroll to position [287, 0]
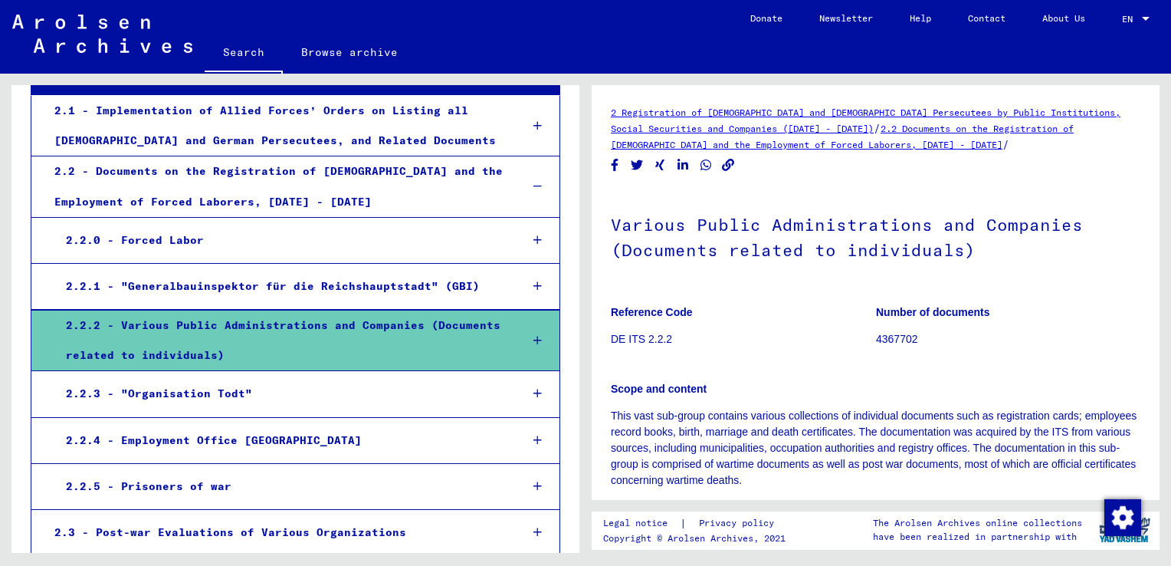
click at [131, 310] on div "2.2.2 - Various Public Administrations and Companies (Documents related to indi…" at bounding box center [280, 340] width 453 height 60
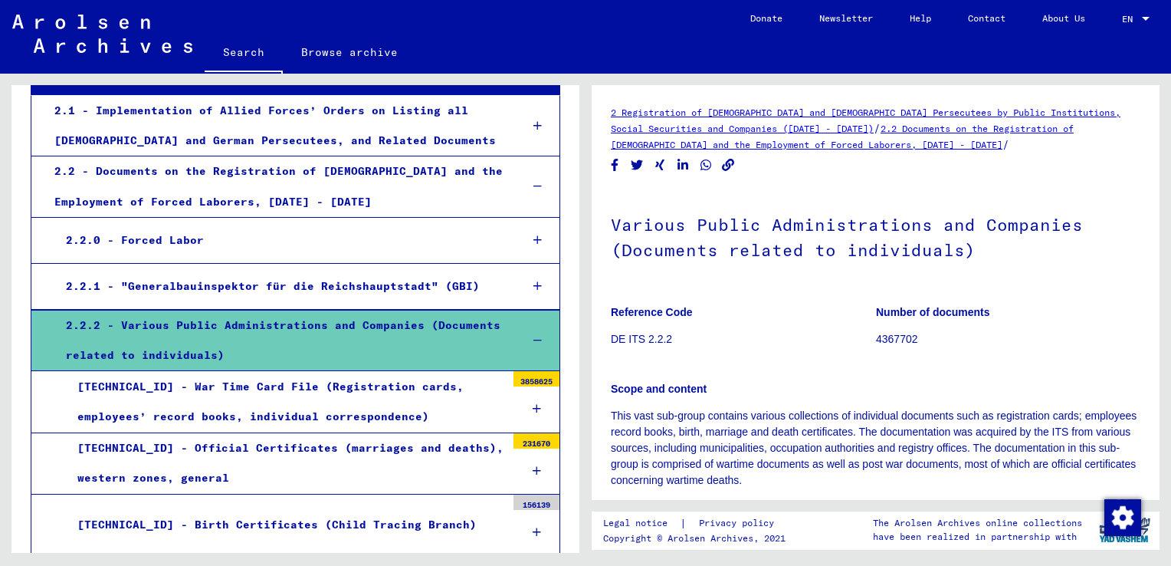
click at [528, 494] on div "156139" at bounding box center [536, 501] width 46 height 15
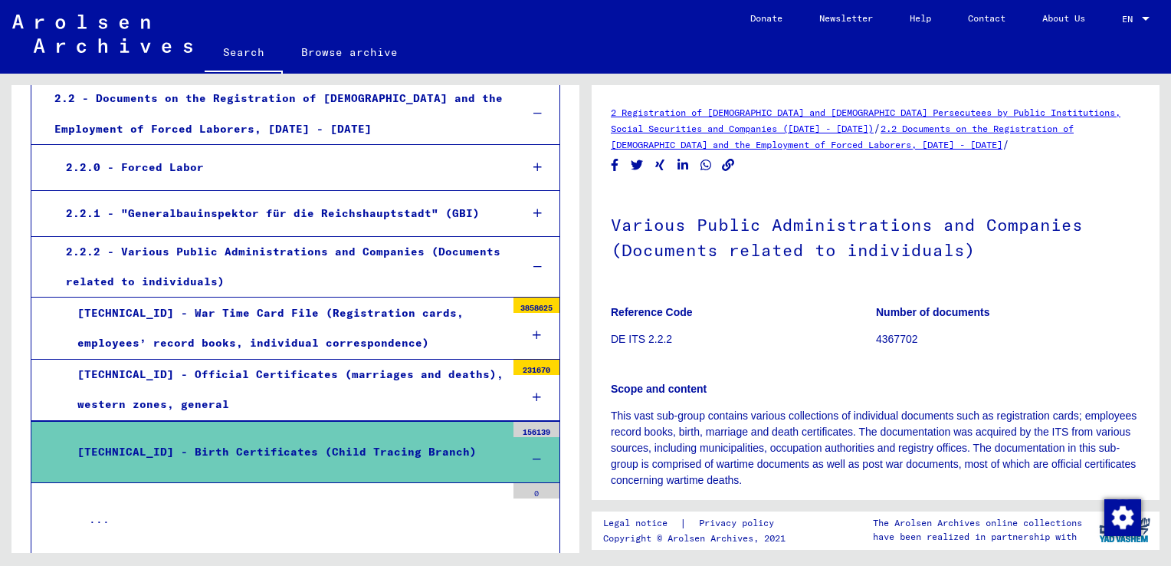
scroll to position [517, 0]
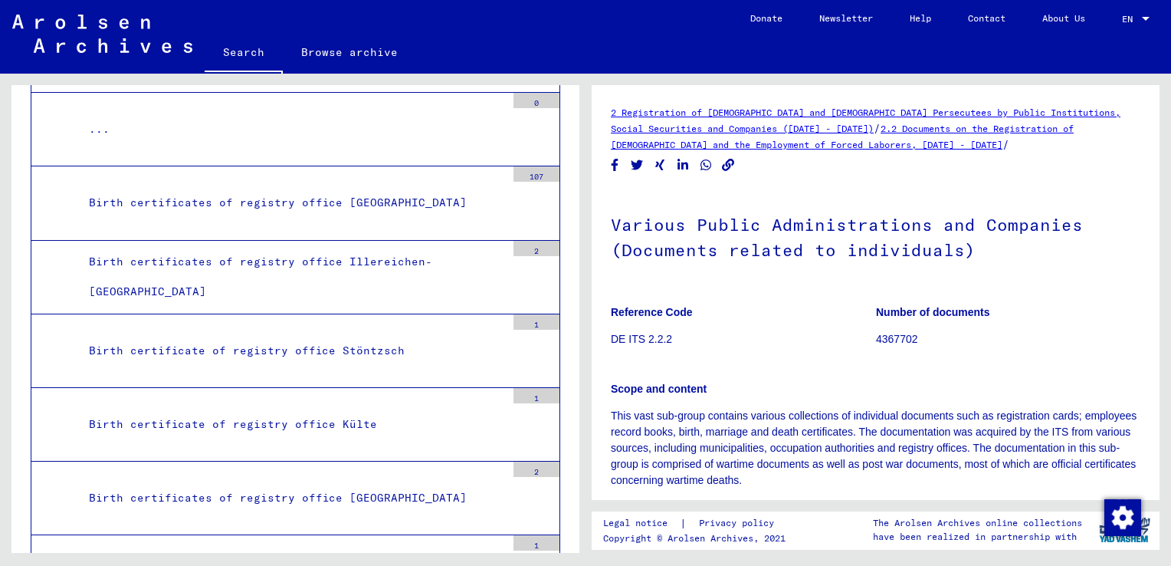
click at [527, 314] on div "1" at bounding box center [536, 321] width 46 height 15
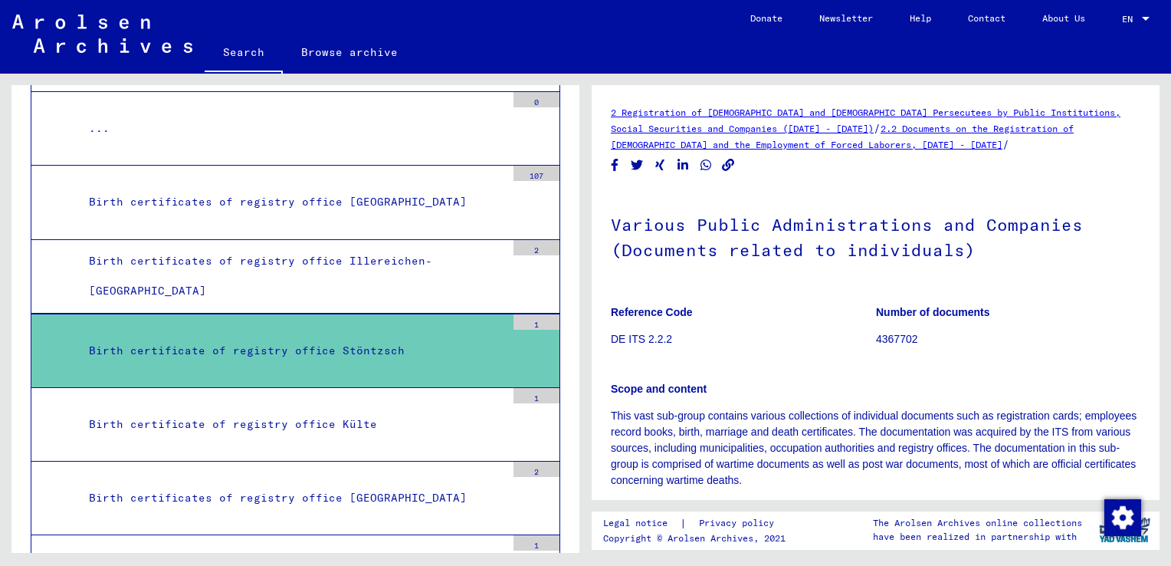
scroll to position [823, 0]
click at [299, 336] on div "Birth certificate of registry office Stöntzsch" at bounding box center [291, 351] width 428 height 30
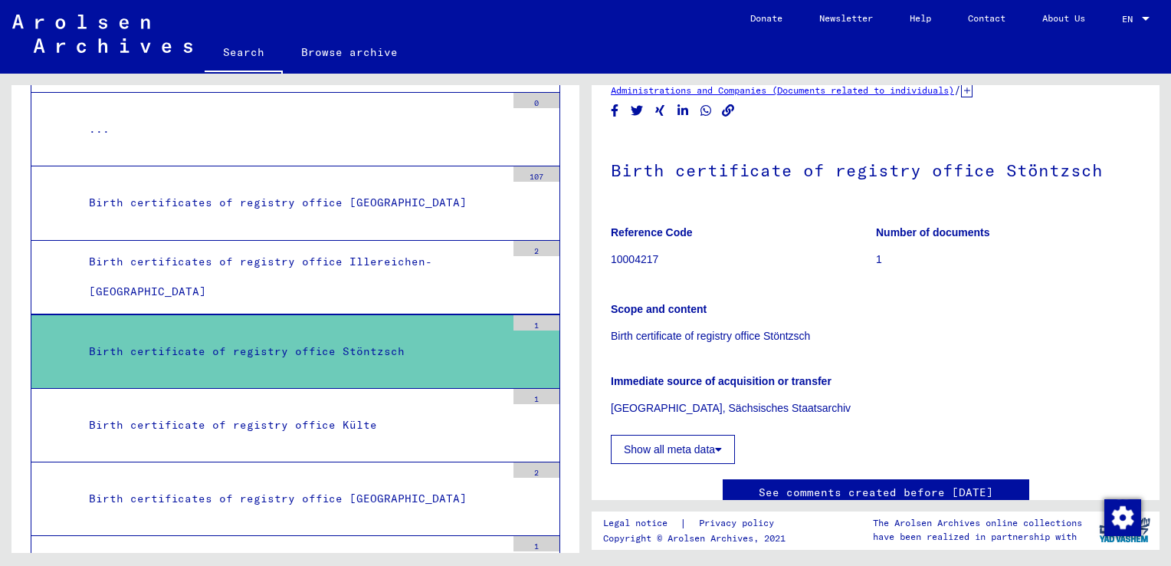
scroll to position [153, 0]
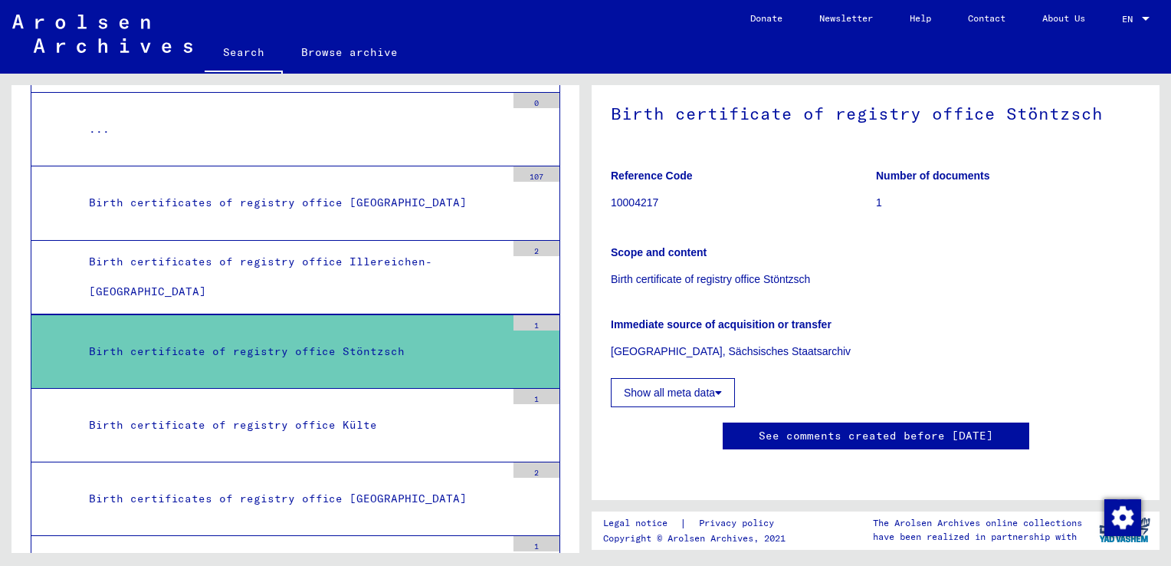
click at [679, 378] on button "Show all meta data" at bounding box center [673, 392] width 124 height 29
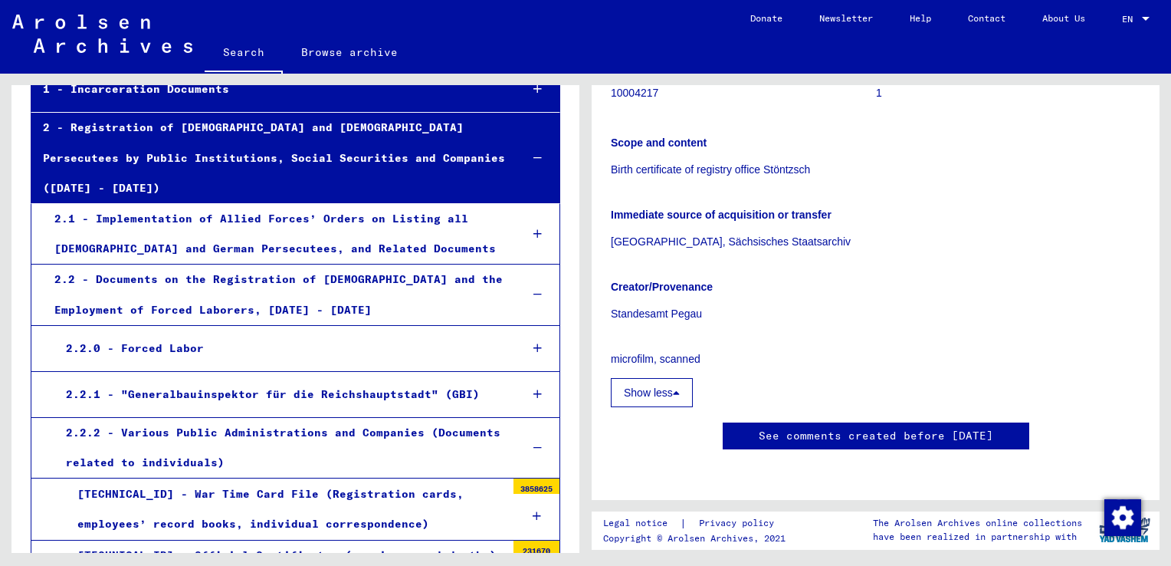
scroll to position [460, 0]
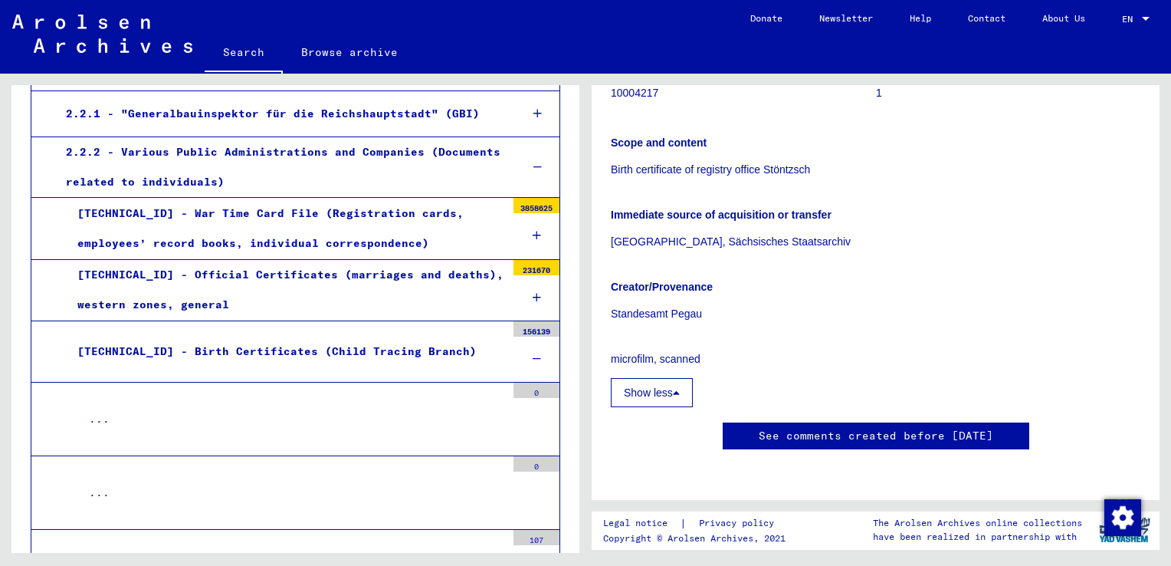
click at [526, 198] on div "3858625" at bounding box center [536, 205] width 46 height 15
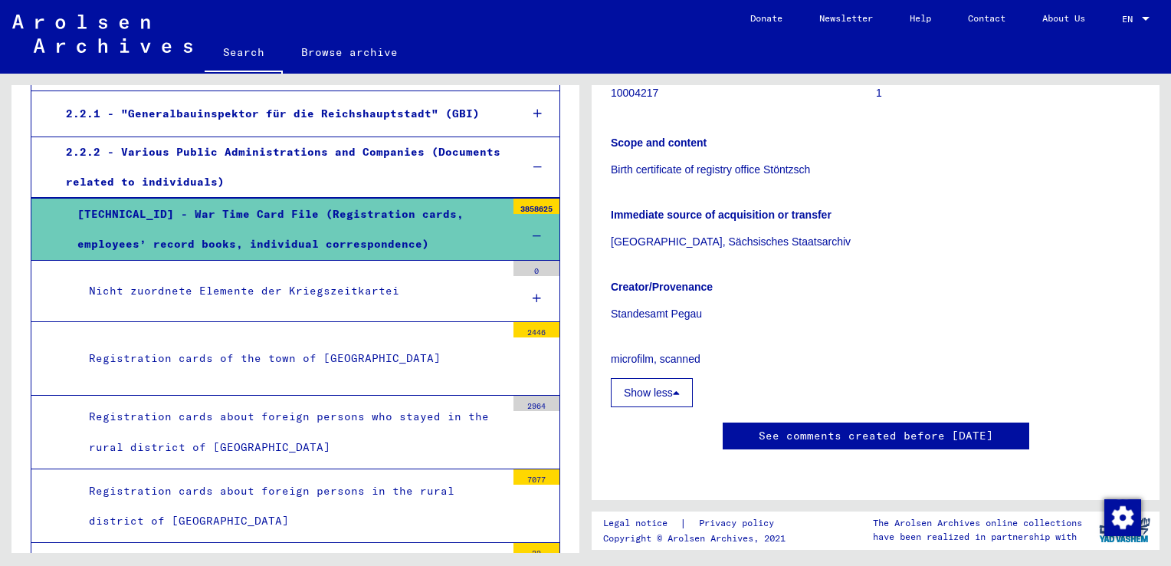
click at [530, 322] on div "2446" at bounding box center [536, 329] width 46 height 15
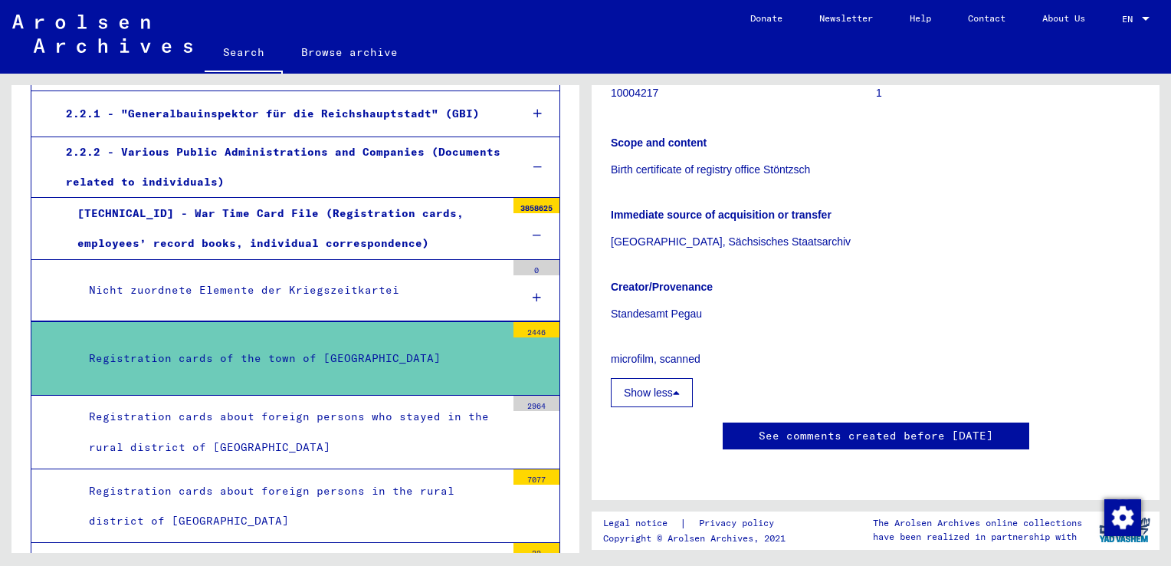
click at [530, 322] on div "2446" at bounding box center [536, 329] width 46 height 15
click at [434, 343] on div "Registration cards of the town of [GEOGRAPHIC_DATA]" at bounding box center [291, 358] width 428 height 30
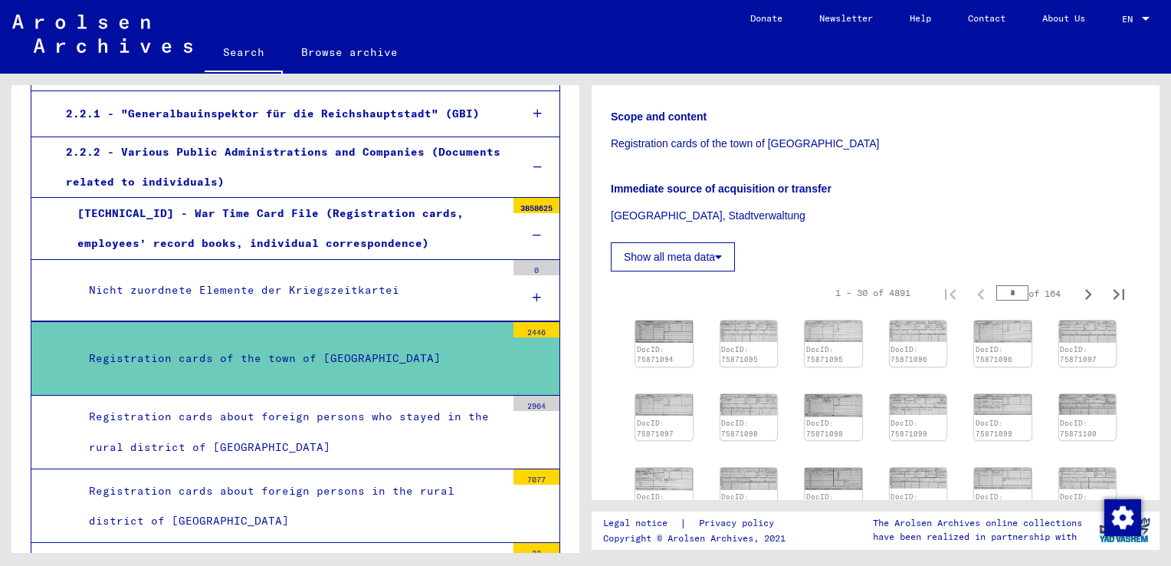
scroll to position [307, 0]
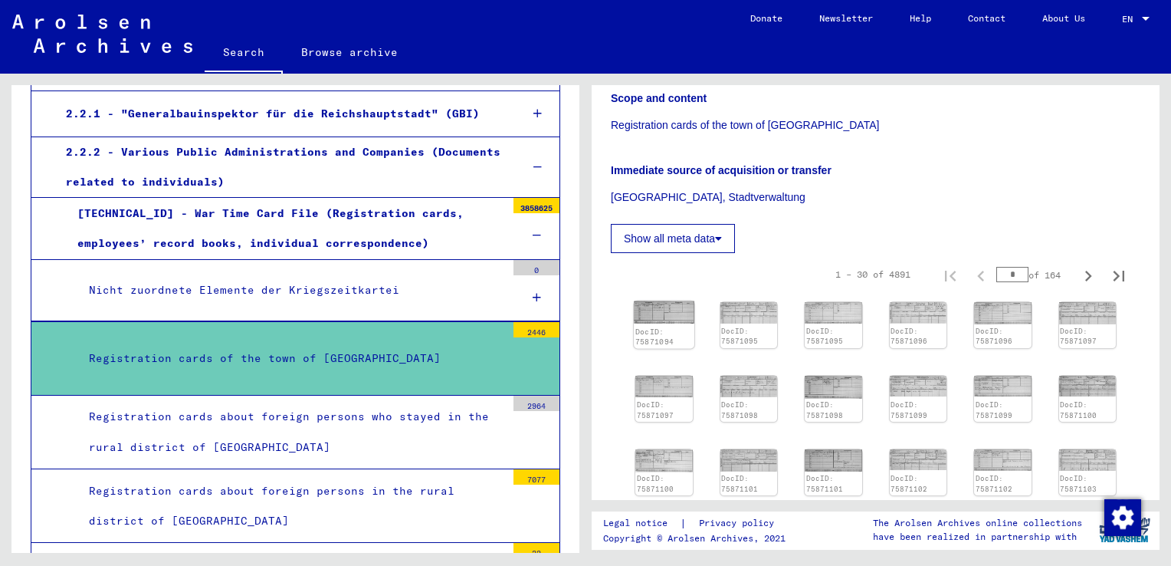
click at [657, 301] on img at bounding box center [664, 312] width 60 height 23
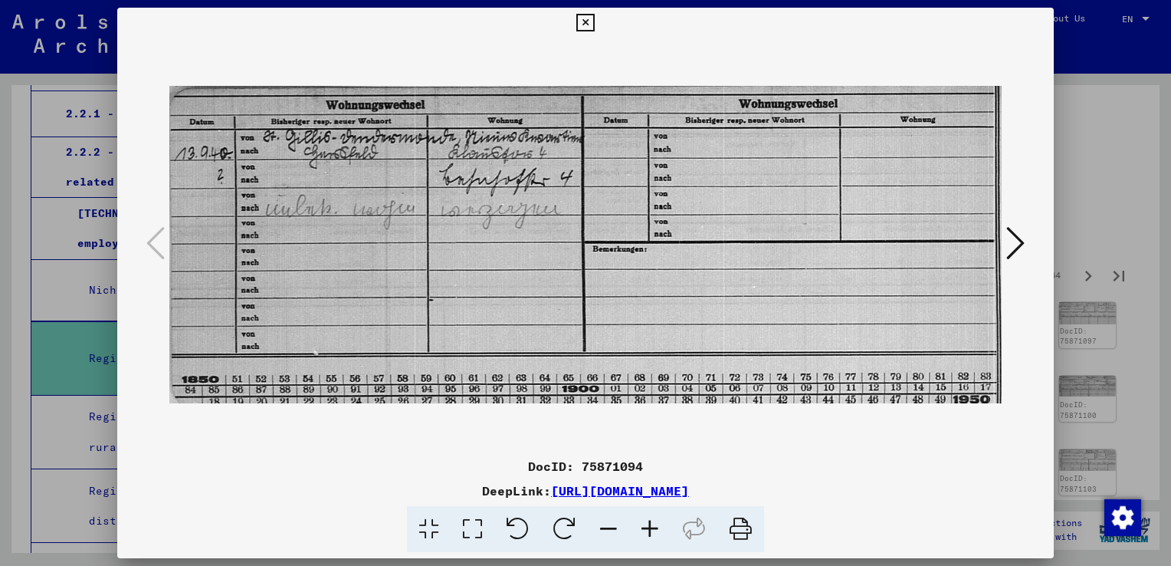
click at [1013, 238] on icon at bounding box center [1015, 243] width 18 height 37
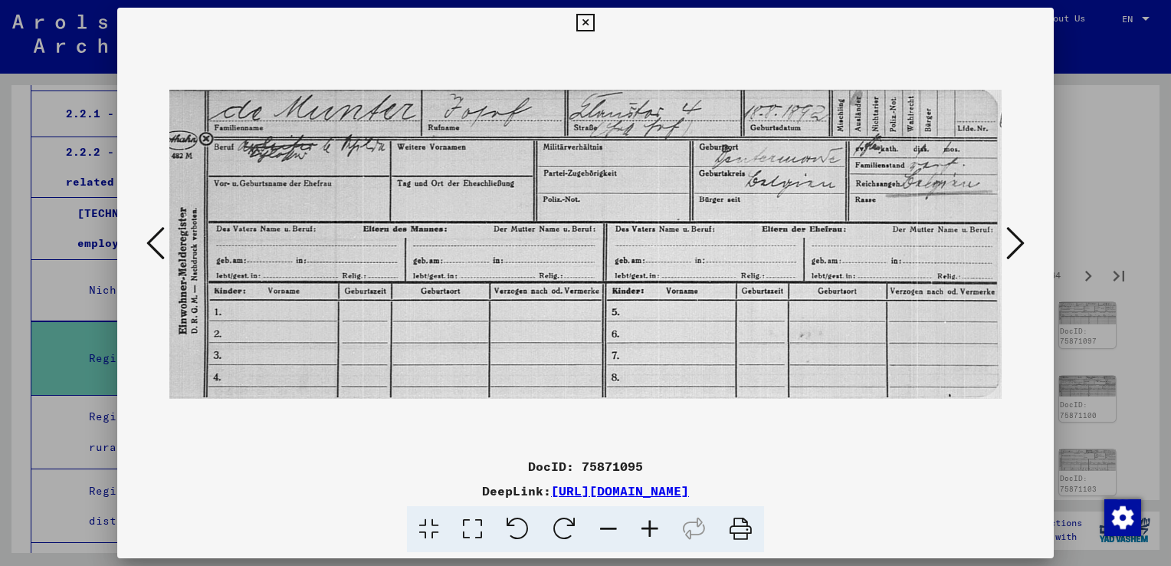
click at [1013, 238] on icon at bounding box center [1015, 243] width 18 height 37
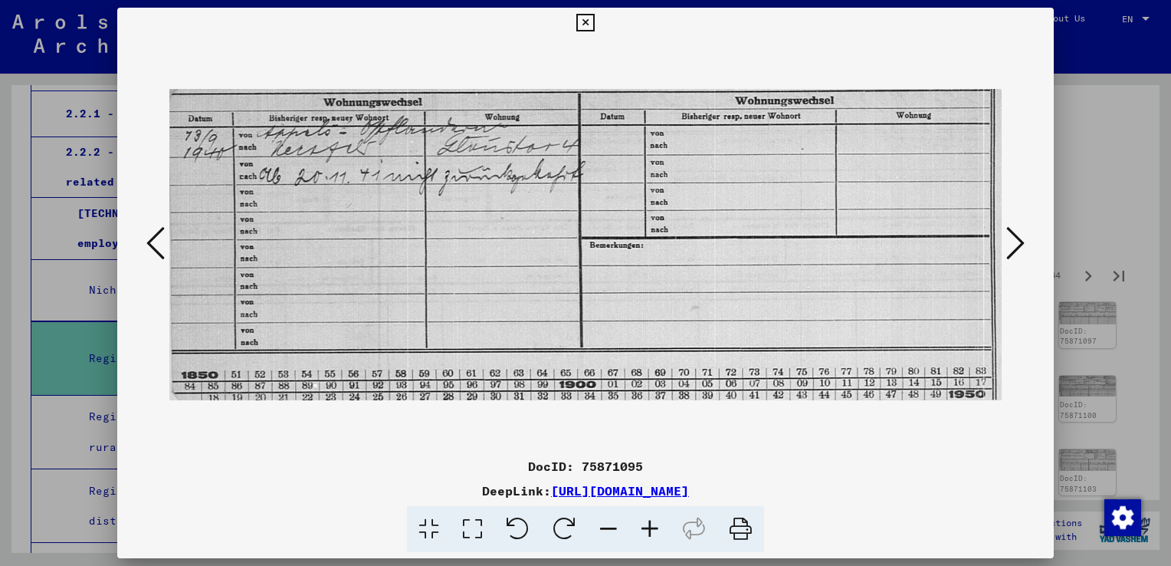
click at [1013, 238] on icon at bounding box center [1015, 243] width 18 height 37
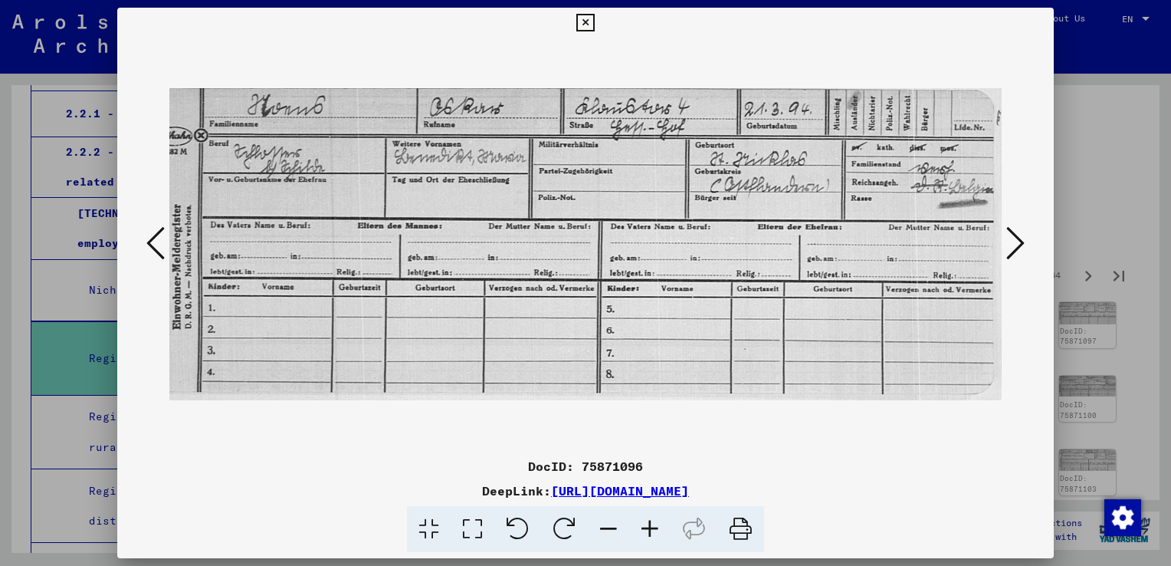
click at [1013, 238] on icon at bounding box center [1015, 243] width 18 height 37
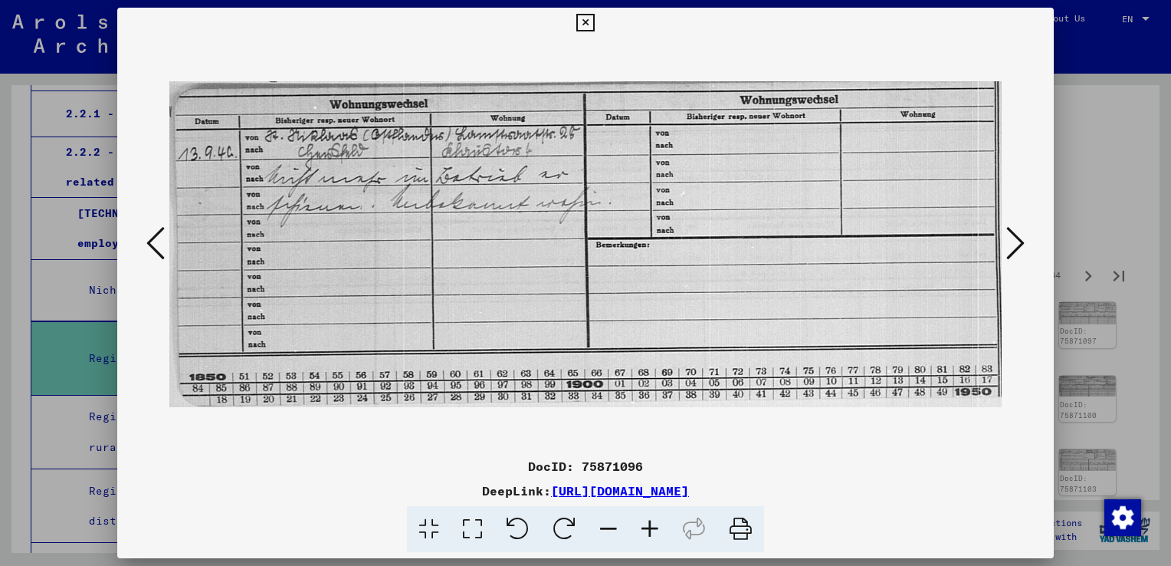
click at [1013, 238] on icon at bounding box center [1015, 243] width 18 height 37
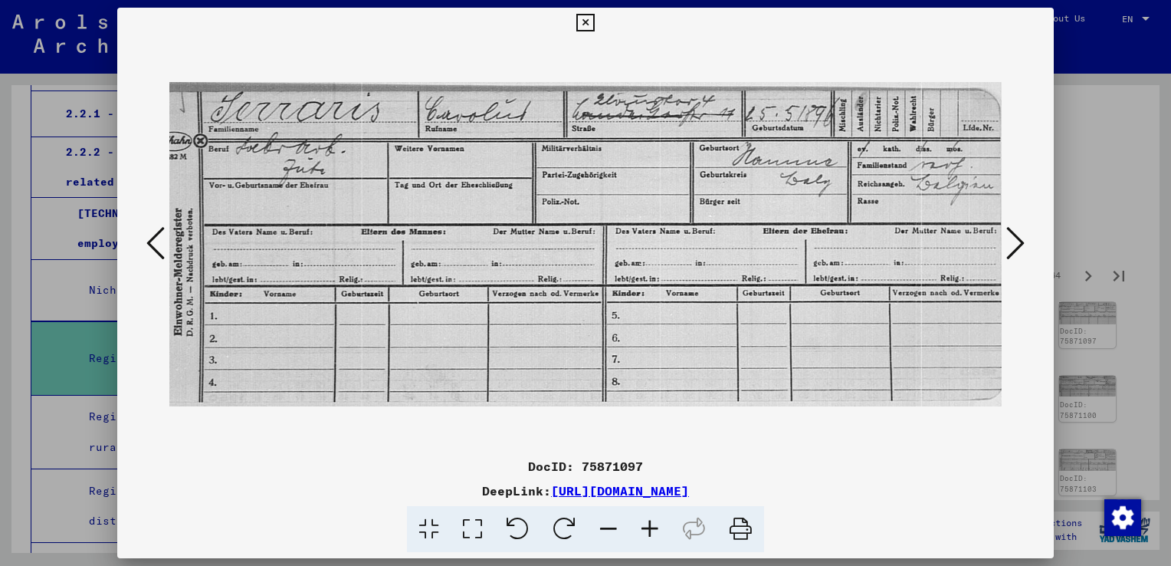
click at [1013, 238] on icon at bounding box center [1015, 243] width 18 height 37
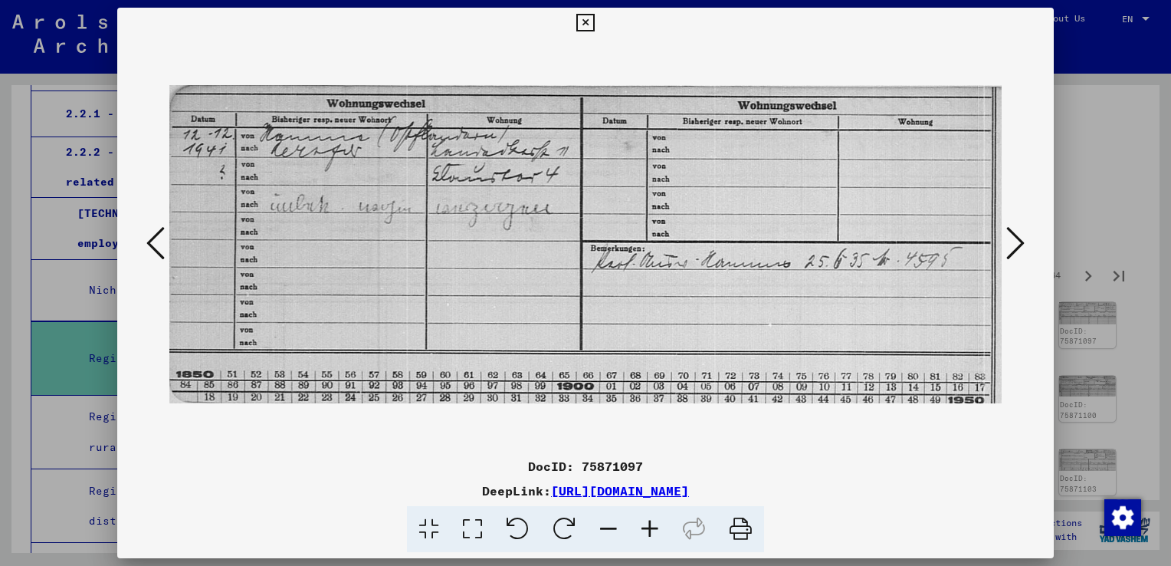
click at [1013, 238] on icon at bounding box center [1015, 243] width 18 height 37
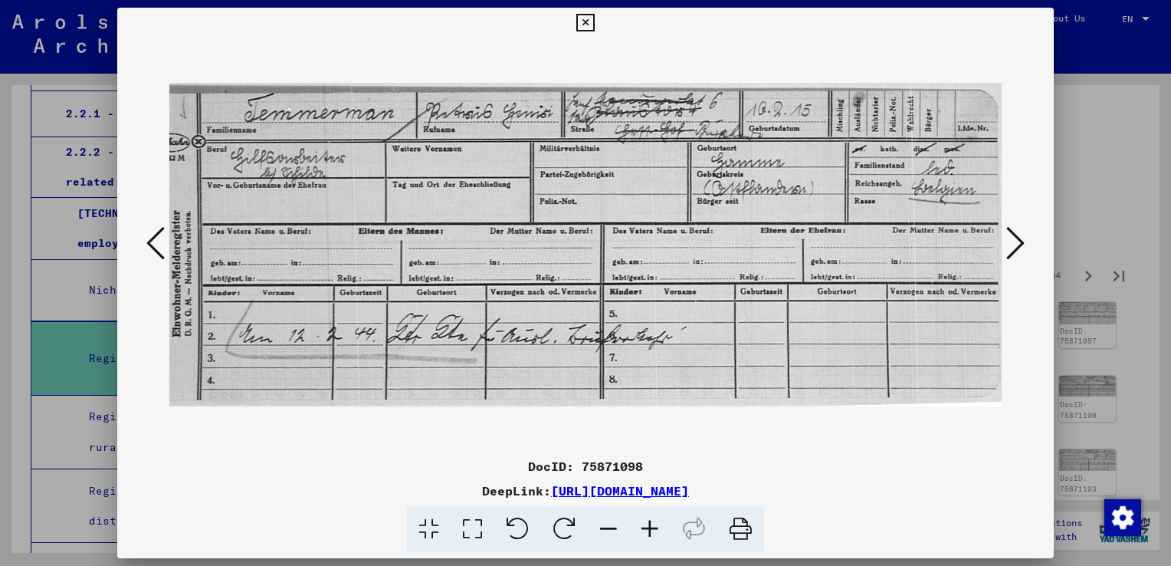
click at [1013, 238] on icon at bounding box center [1015, 243] width 18 height 37
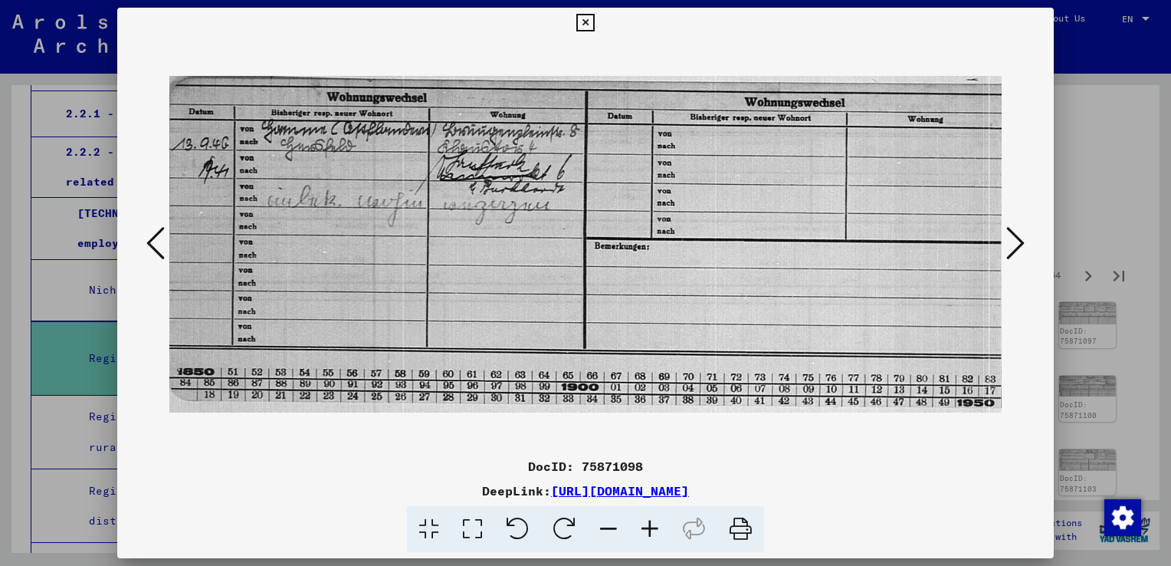
click at [1013, 238] on icon at bounding box center [1015, 243] width 18 height 37
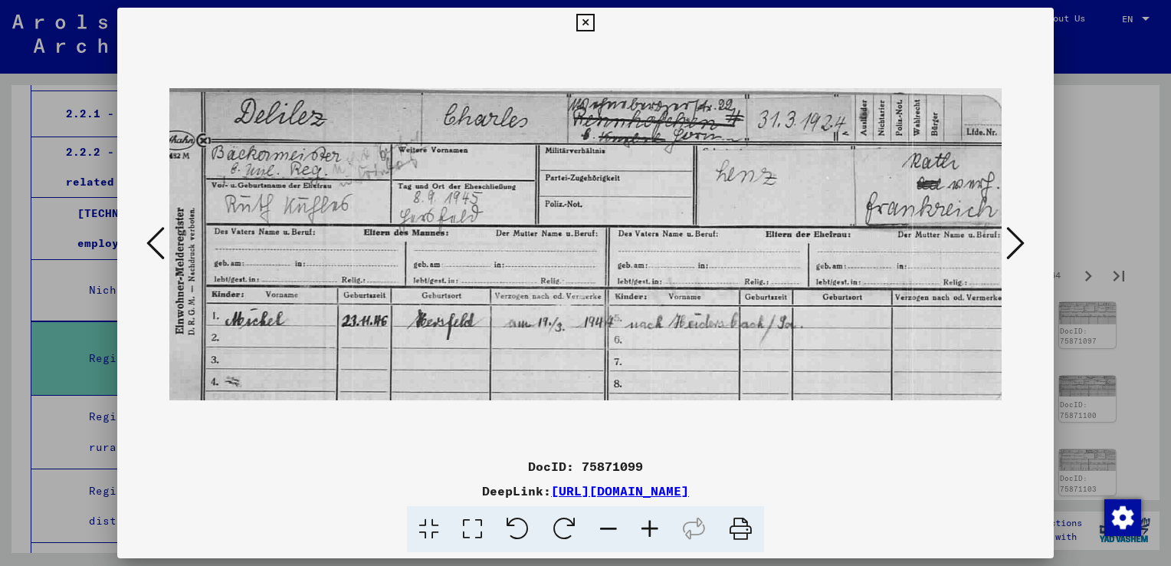
click at [1013, 238] on icon at bounding box center [1015, 243] width 18 height 37
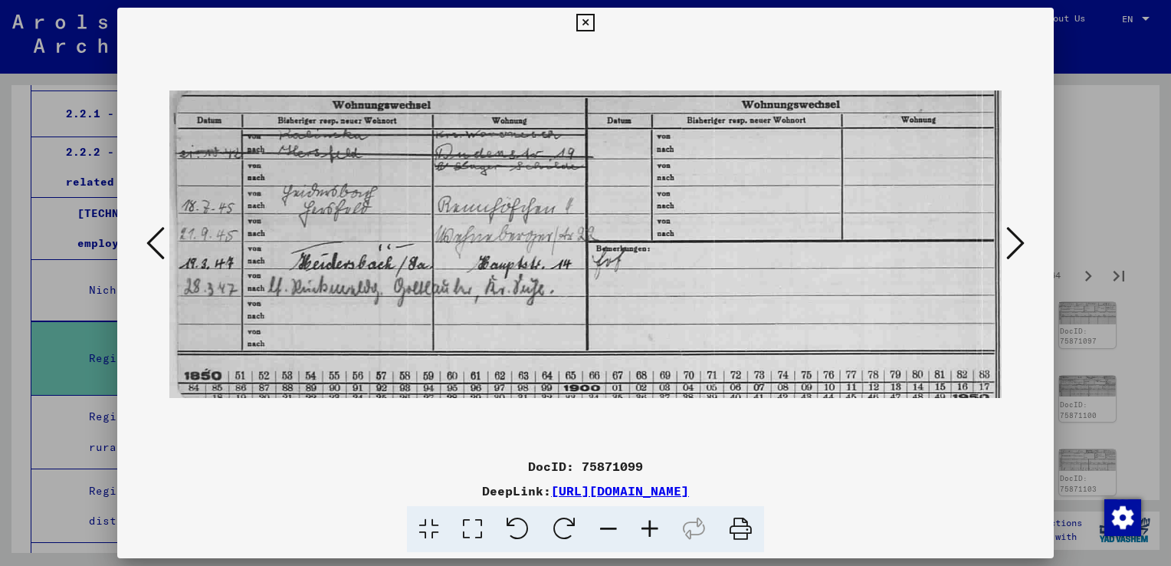
click at [1013, 238] on icon at bounding box center [1015, 243] width 18 height 37
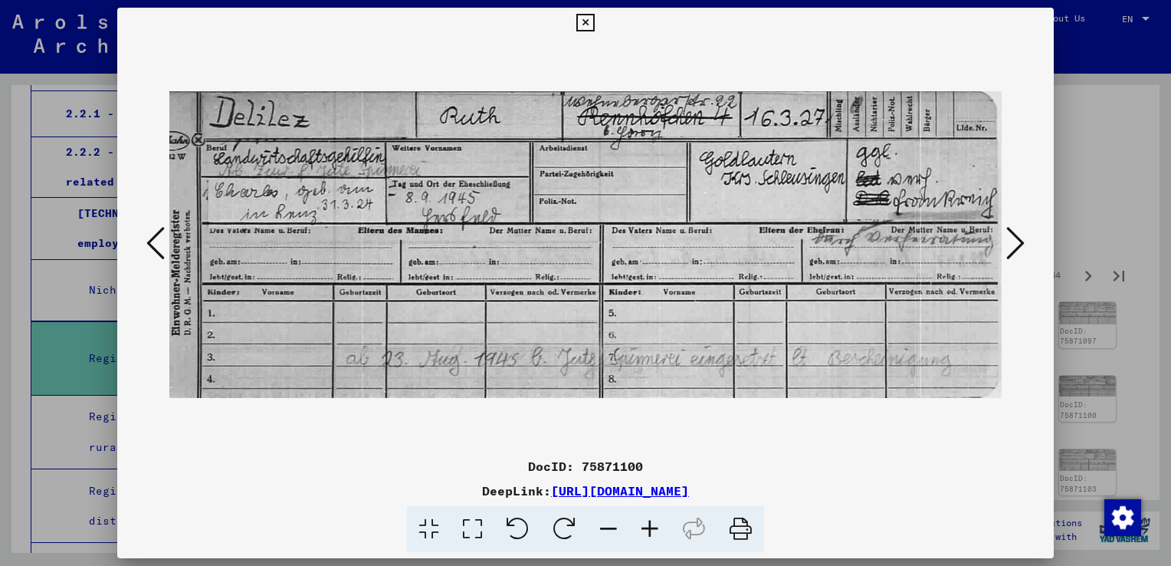
click at [1013, 238] on icon at bounding box center [1015, 243] width 18 height 37
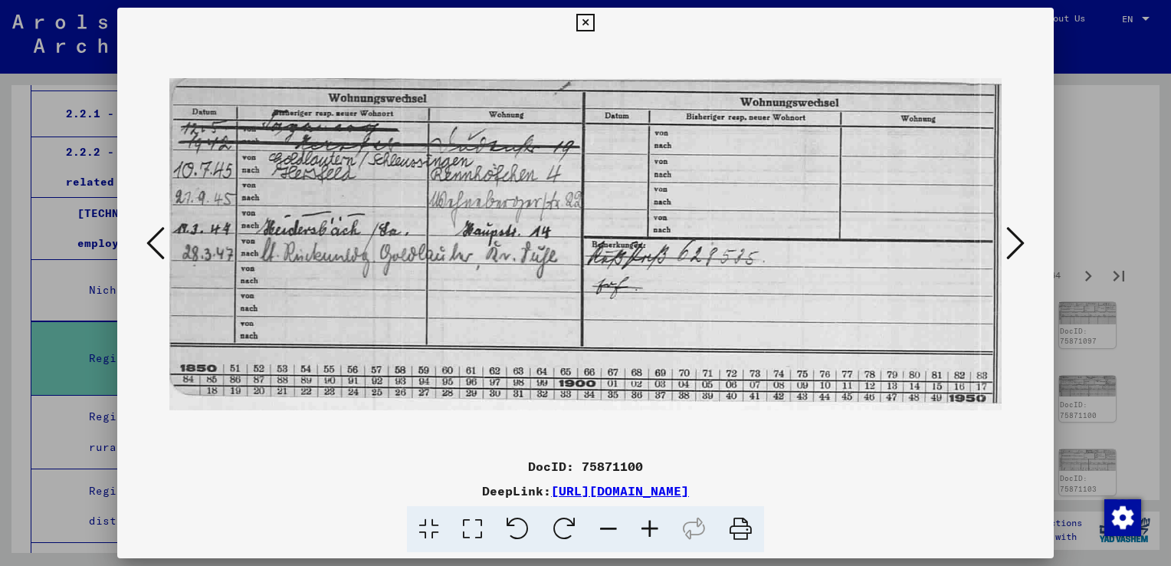
click at [1013, 238] on icon at bounding box center [1015, 243] width 18 height 37
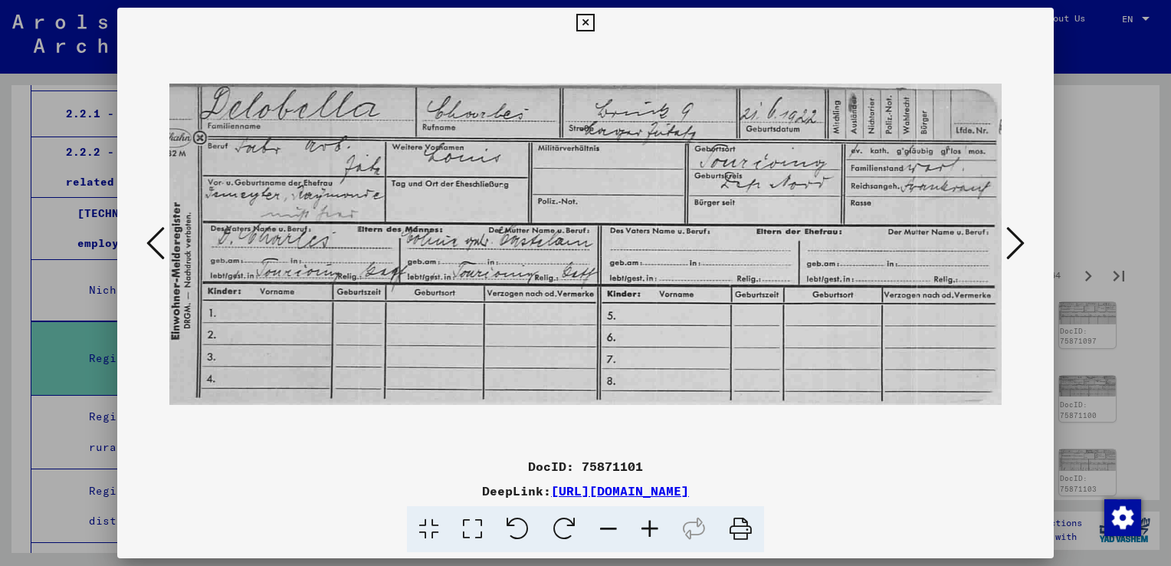
click at [1013, 238] on icon at bounding box center [1015, 243] width 18 height 37
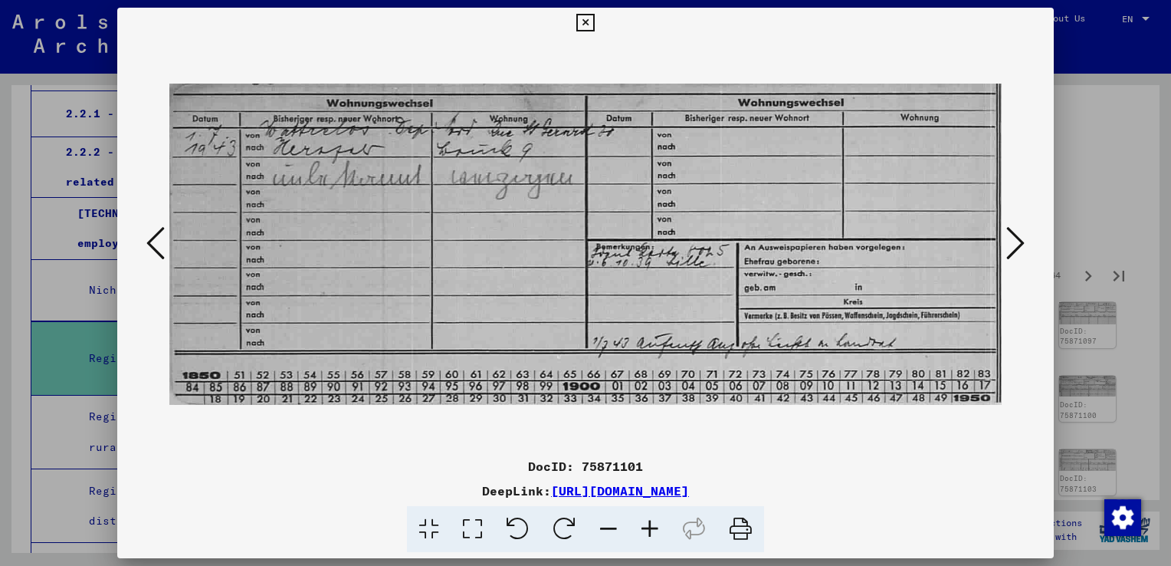
click at [1013, 238] on icon at bounding box center [1015, 243] width 18 height 37
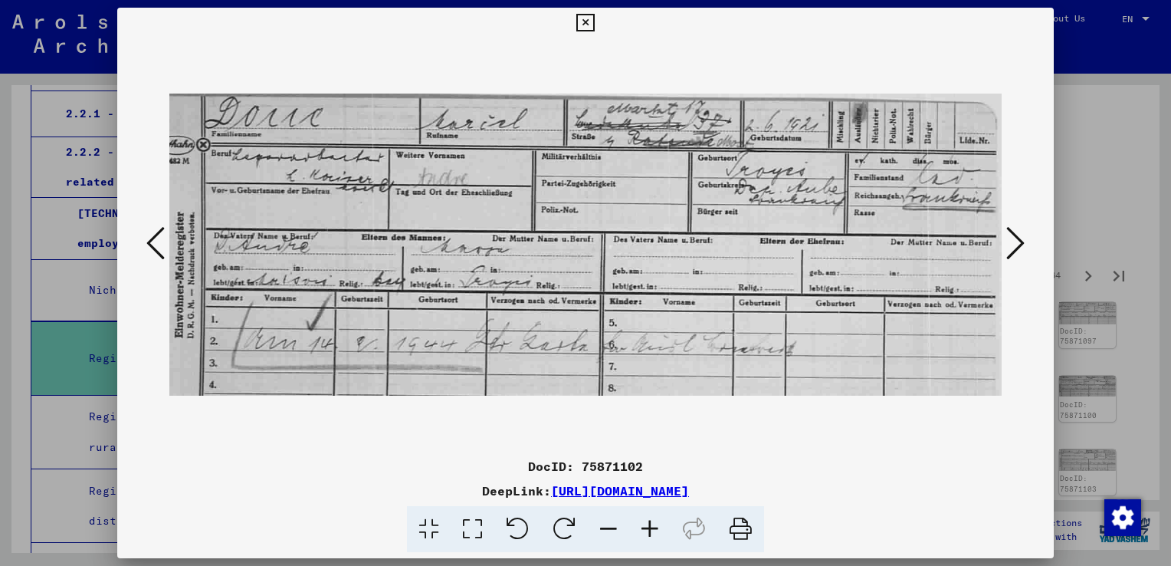
click at [1013, 238] on icon at bounding box center [1015, 243] width 18 height 37
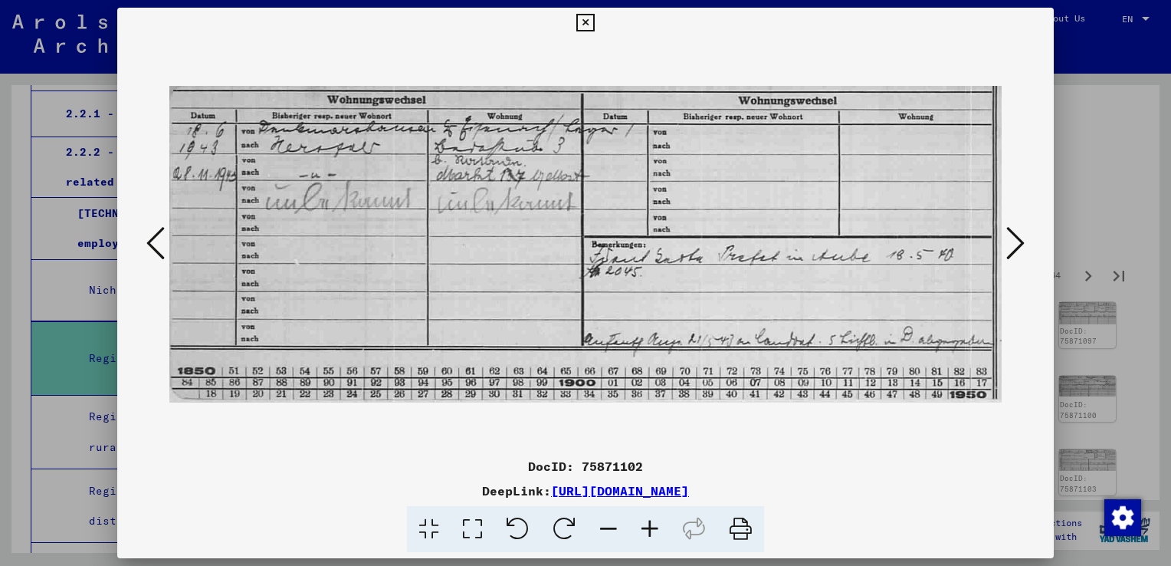
click at [1013, 238] on icon at bounding box center [1015, 243] width 18 height 37
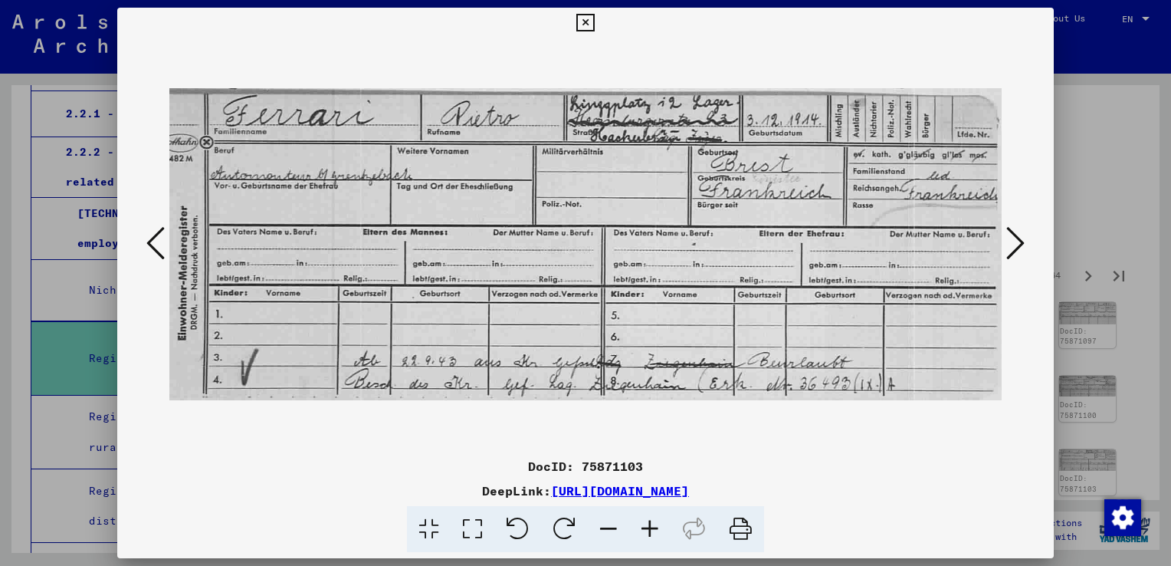
click at [1013, 238] on icon at bounding box center [1015, 243] width 18 height 37
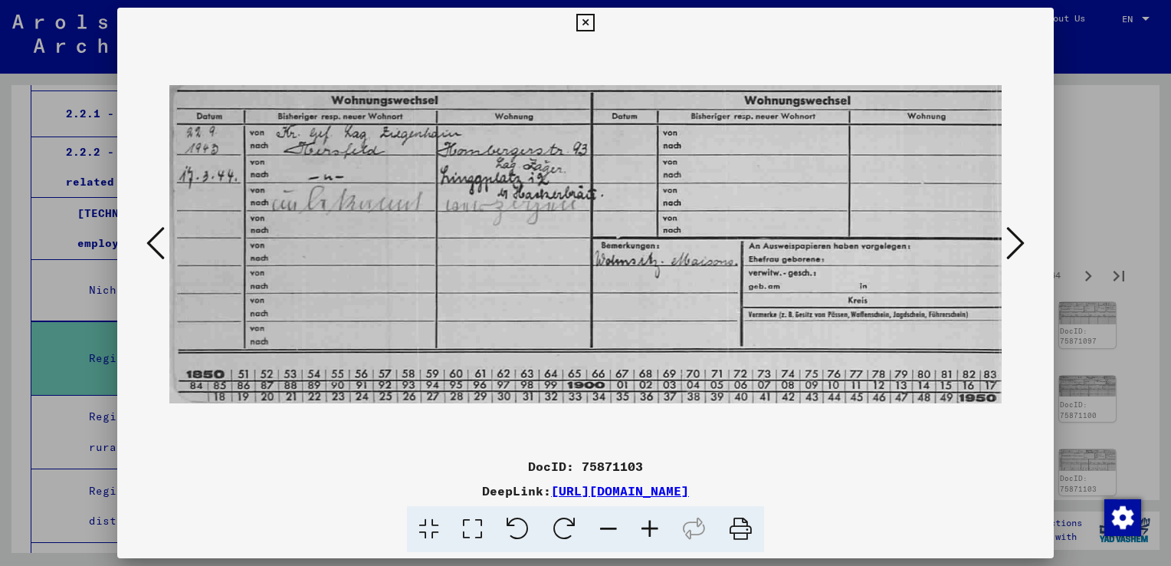
click at [1013, 238] on icon at bounding box center [1015, 243] width 18 height 37
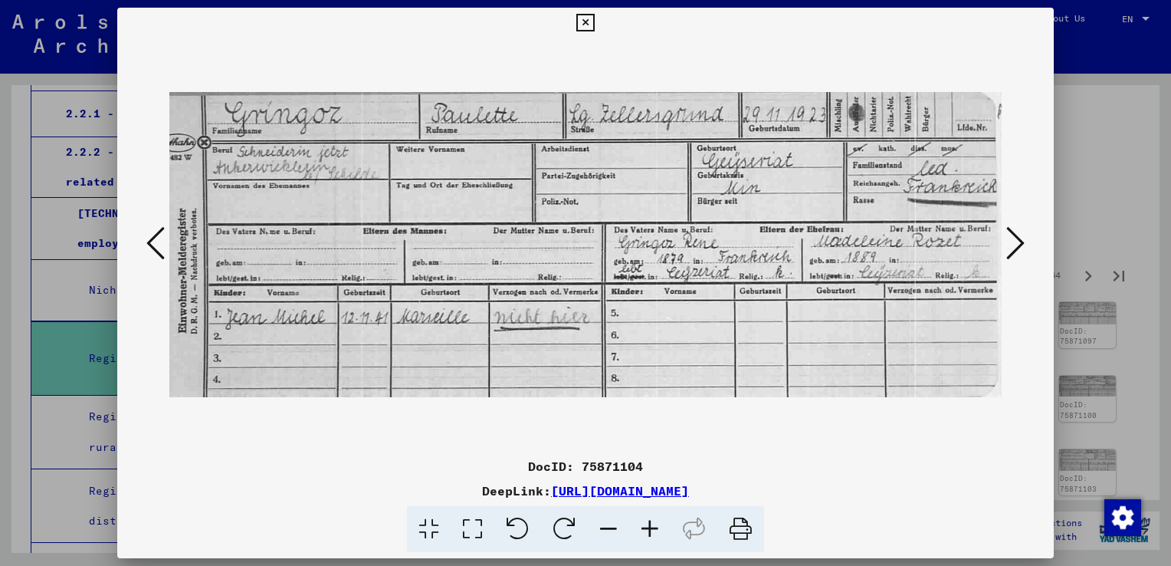
click at [1013, 238] on icon at bounding box center [1015, 243] width 18 height 37
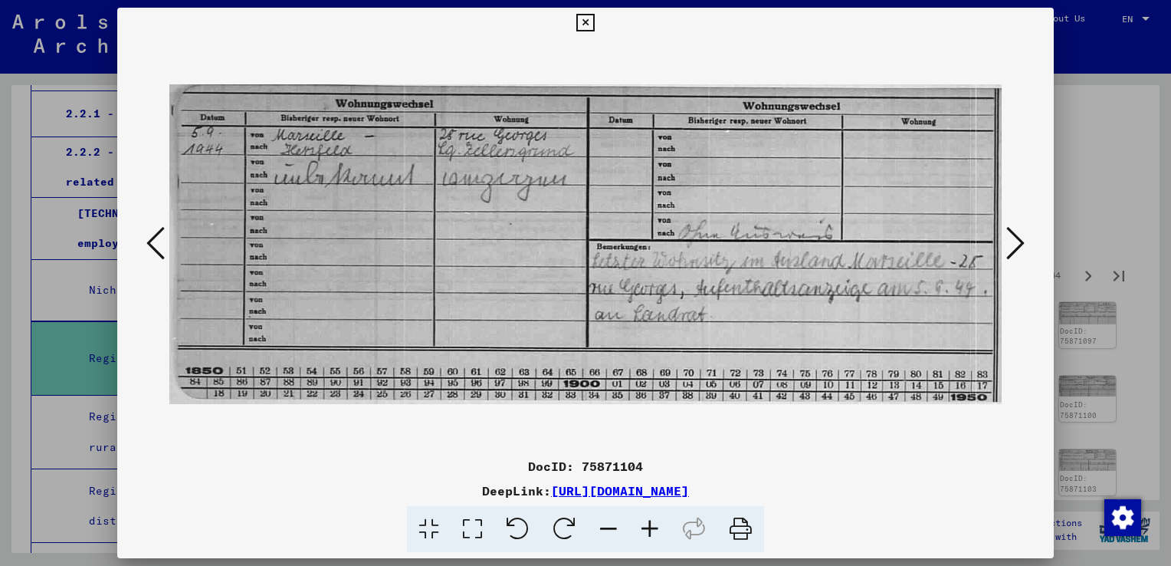
click at [1013, 238] on icon at bounding box center [1015, 243] width 18 height 37
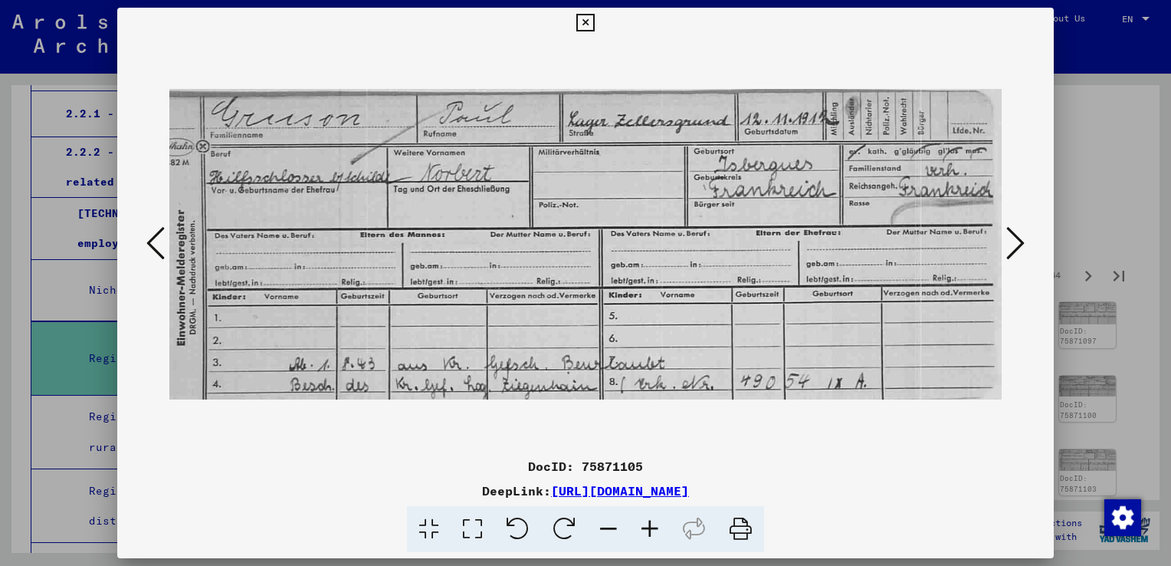
click at [1013, 238] on icon at bounding box center [1015, 243] width 18 height 37
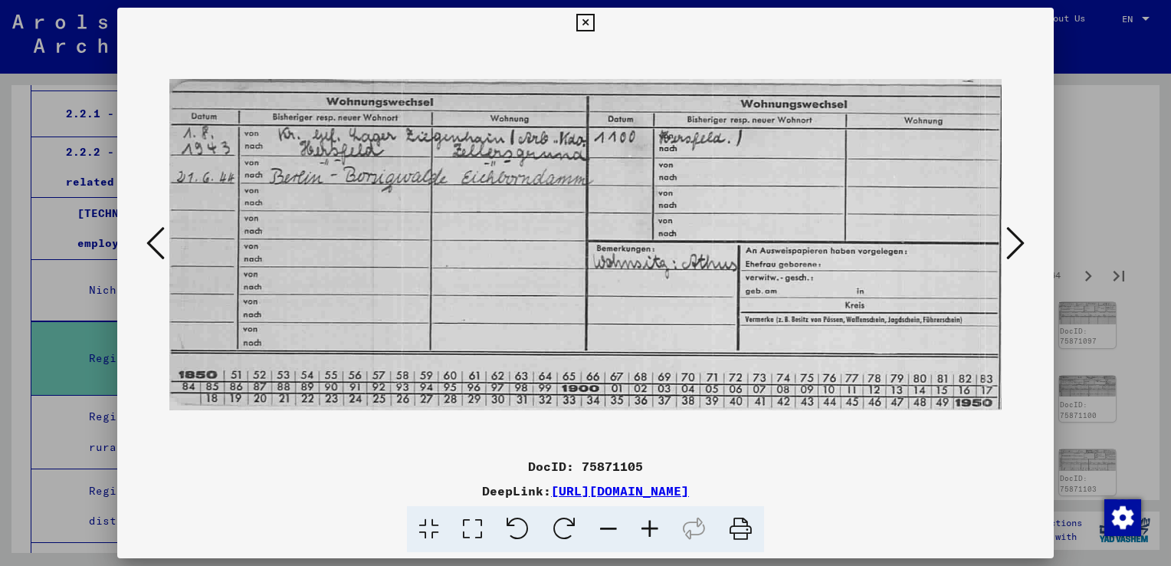
click at [1013, 238] on icon at bounding box center [1015, 243] width 18 height 37
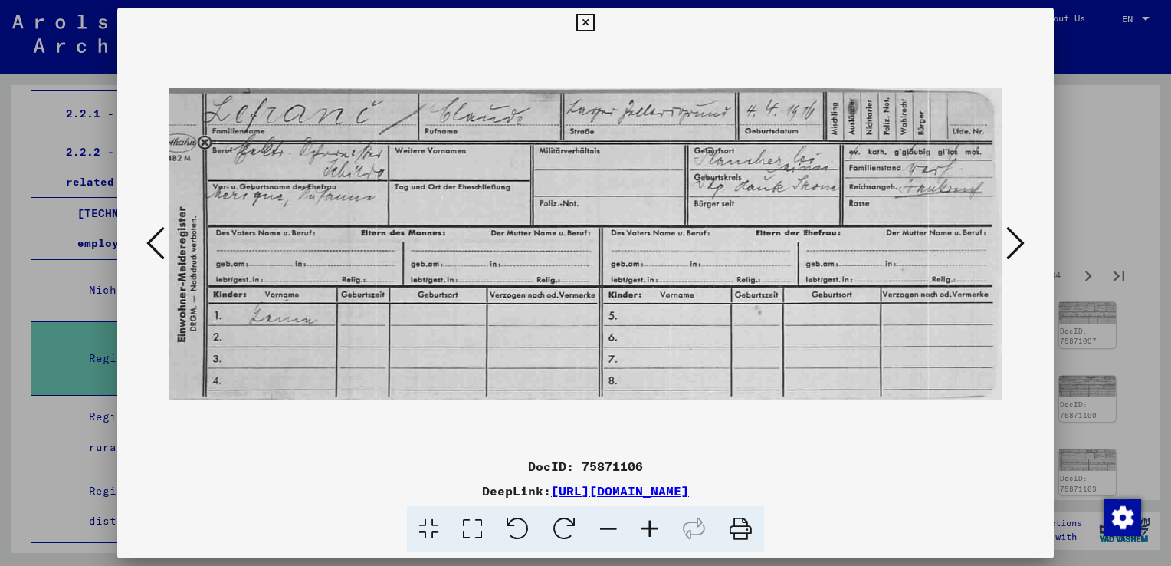
click at [1013, 238] on icon at bounding box center [1015, 243] width 18 height 37
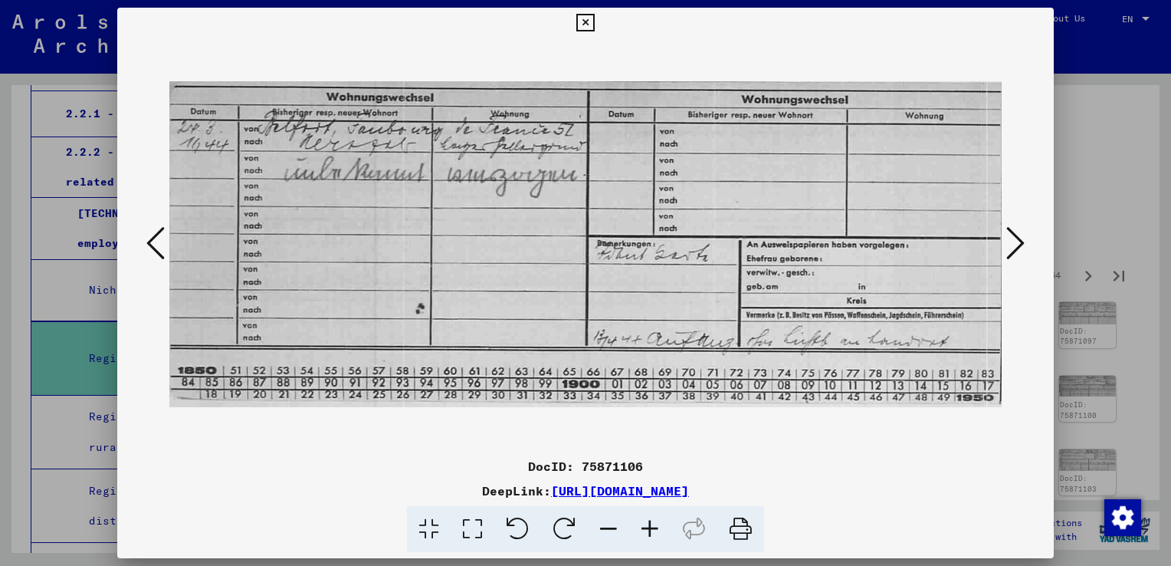
click at [1013, 238] on icon at bounding box center [1015, 243] width 18 height 37
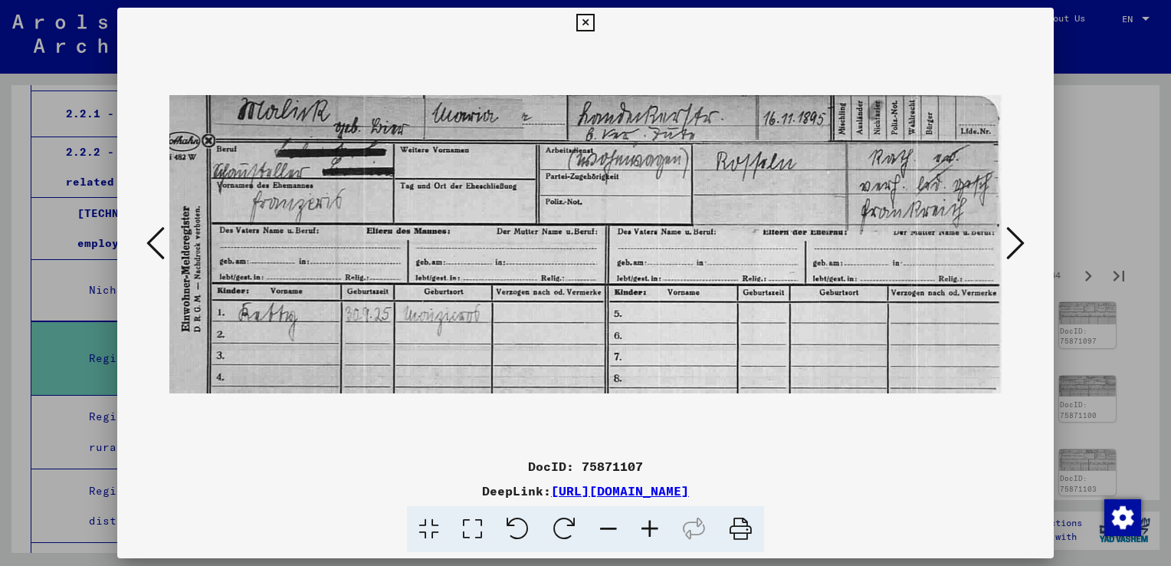
click at [1013, 238] on icon at bounding box center [1015, 243] width 18 height 37
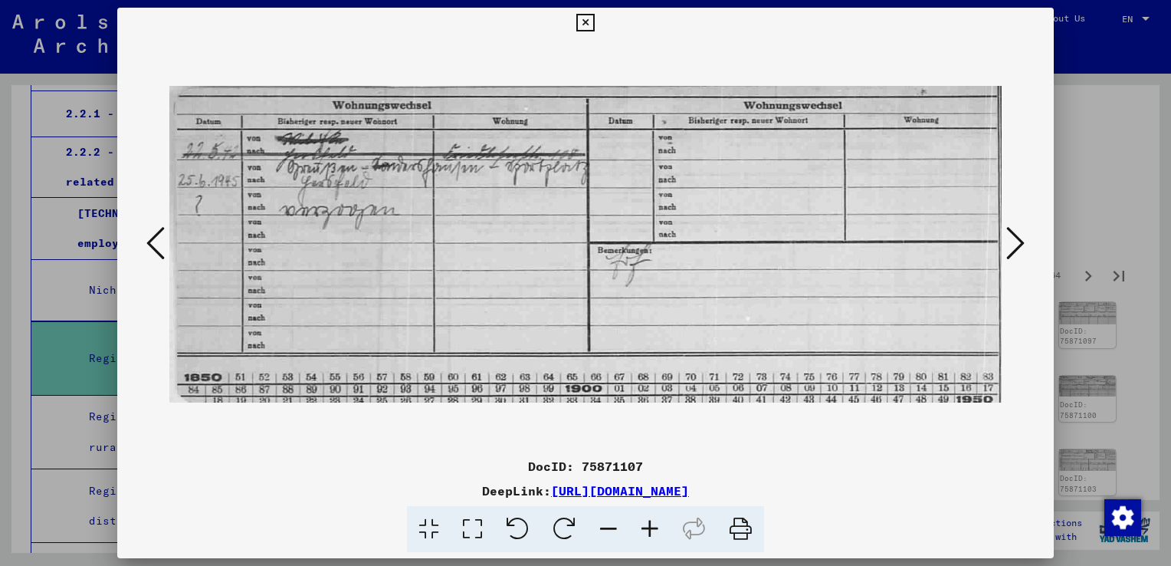
click at [1013, 238] on icon at bounding box center [1015, 243] width 18 height 37
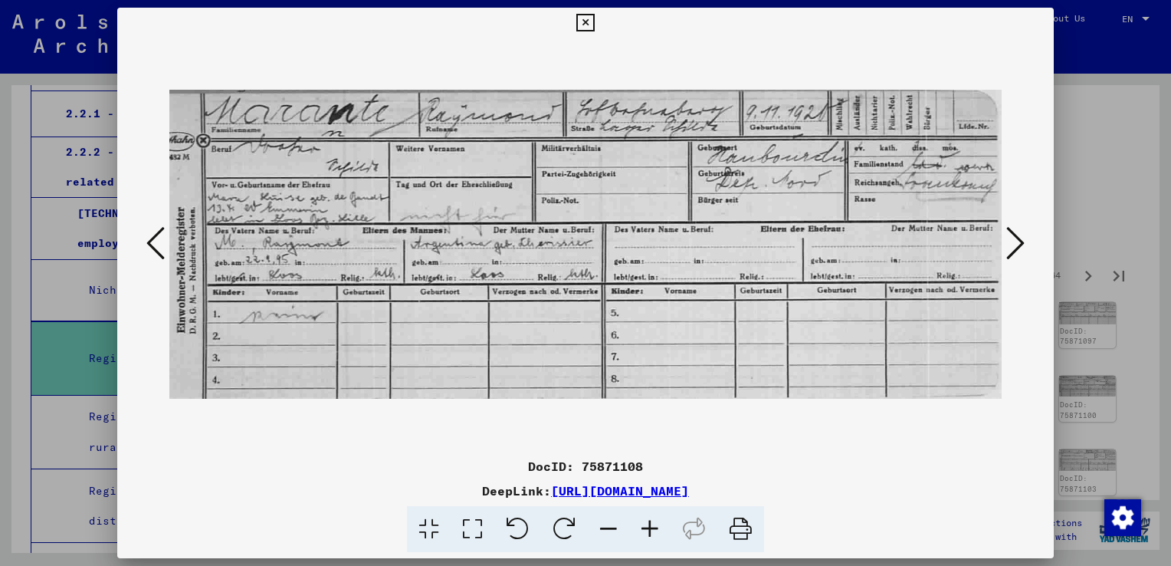
click at [1013, 238] on icon at bounding box center [1015, 243] width 18 height 37
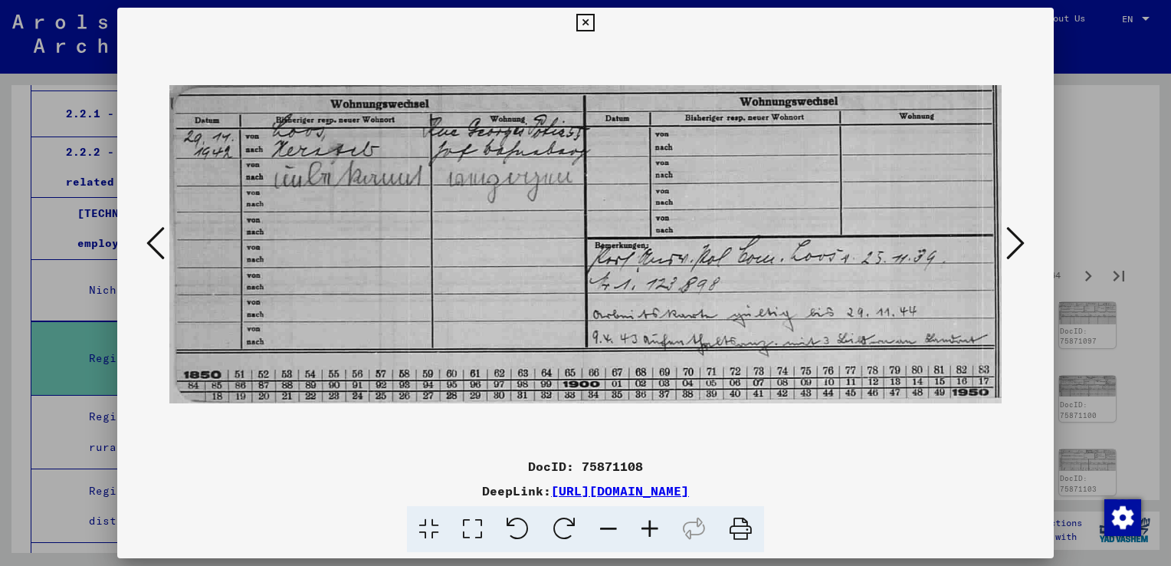
click at [1013, 238] on icon at bounding box center [1015, 243] width 18 height 37
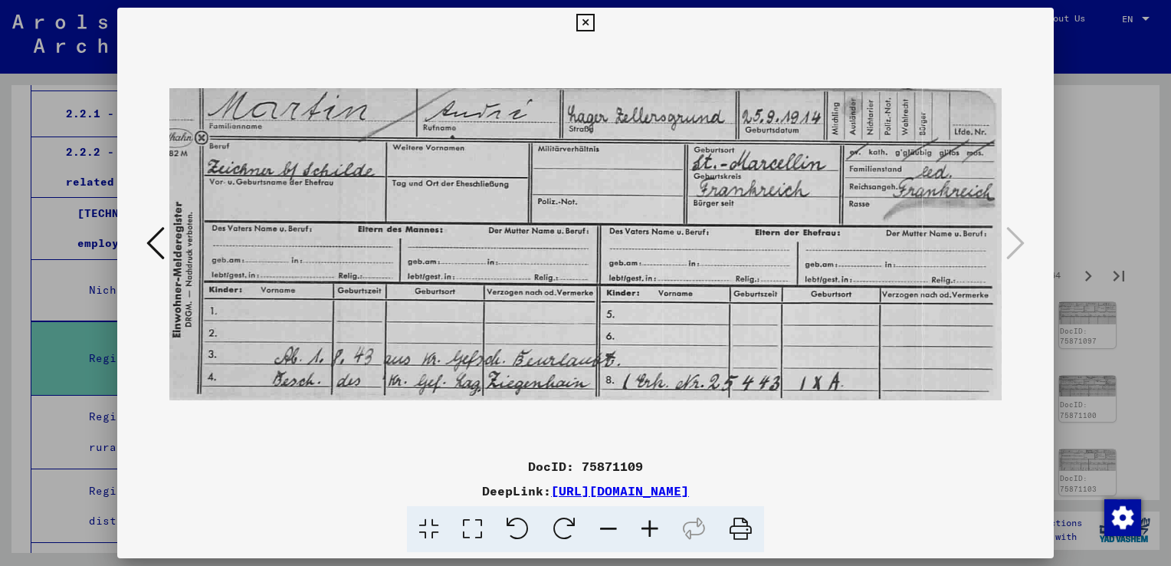
click at [582, 20] on icon at bounding box center [585, 23] width 18 height 18
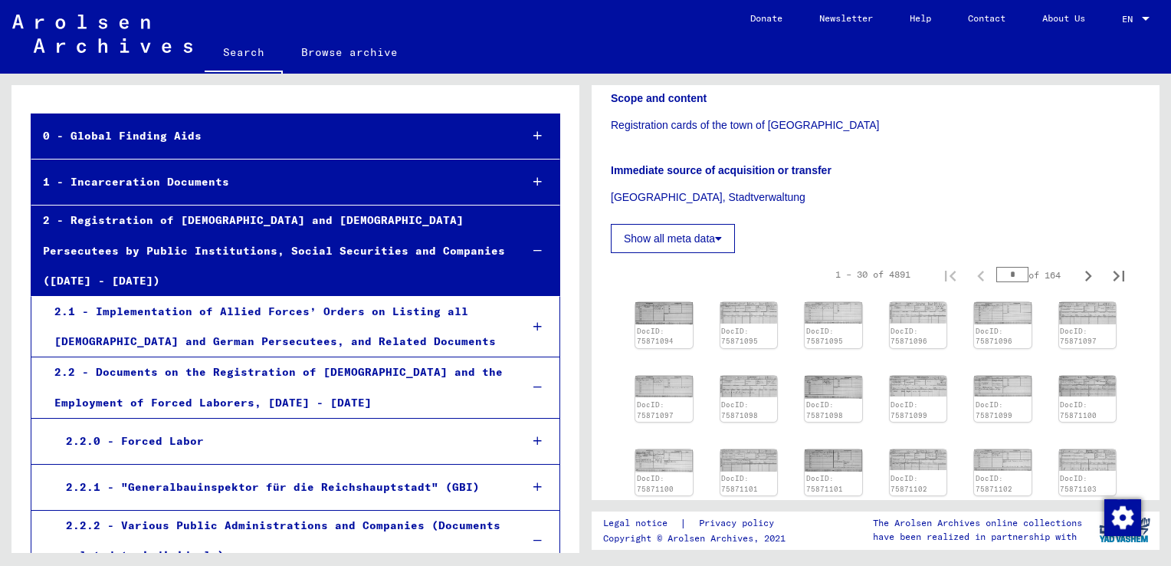
scroll to position [77, 0]
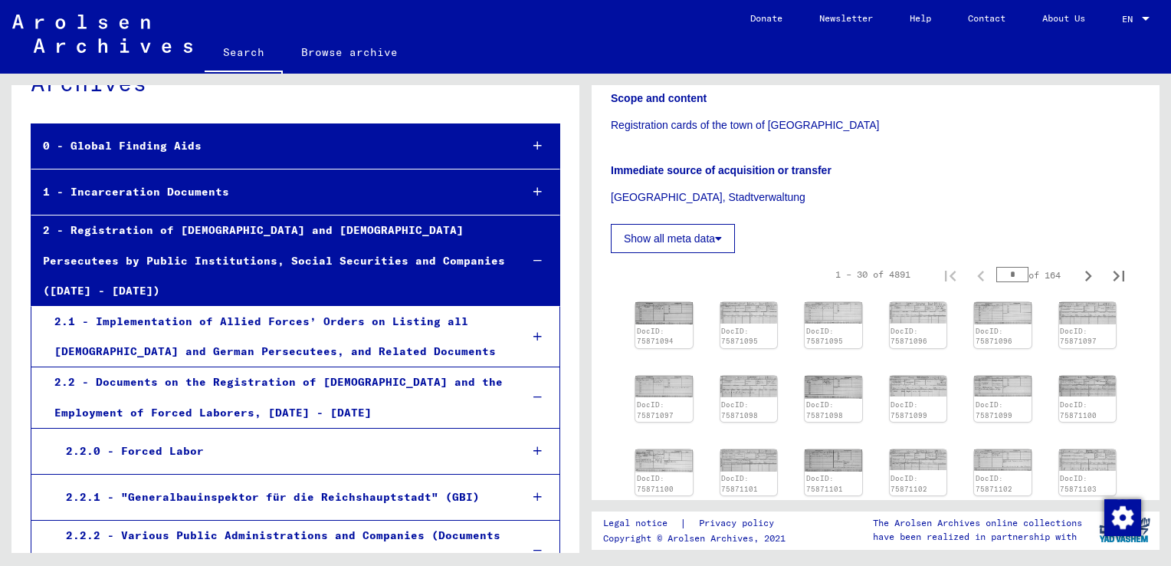
click at [533, 192] on icon at bounding box center [537, 191] width 8 height 11
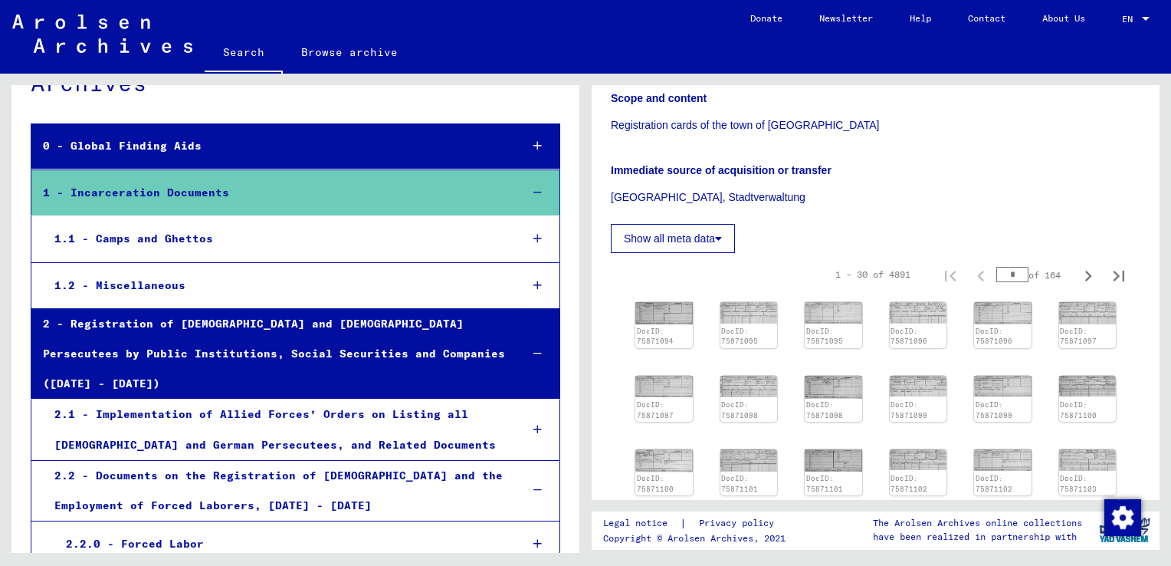
click at [182, 250] on div "1.1 - Camps and Ghettos" at bounding box center [275, 239] width 464 height 30
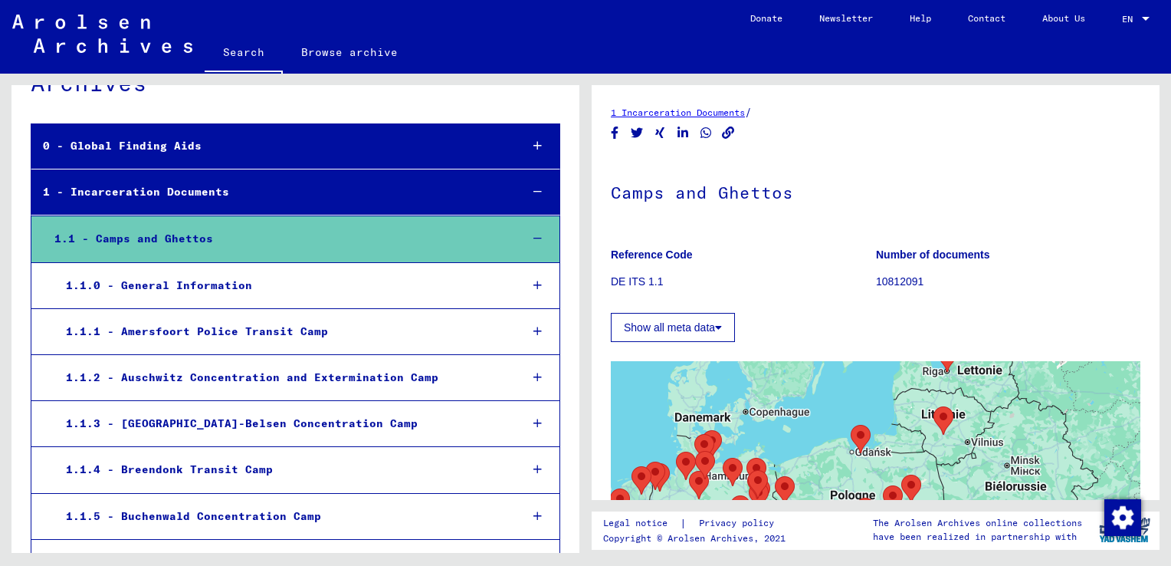
drag, startPoint x: 1052, startPoint y: 438, endPoint x: 880, endPoint y: 345, distance: 196.1
click at [880, 345] on div "← Déplacement vers la gauche → Déplacement vers la droite ↑ Déplacement vers le…" at bounding box center [876, 543] width 530 height 402
drag, startPoint x: 811, startPoint y: 418, endPoint x: 910, endPoint y: 362, distance: 114.6
click at [910, 362] on div at bounding box center [876, 552] width 530 height 383
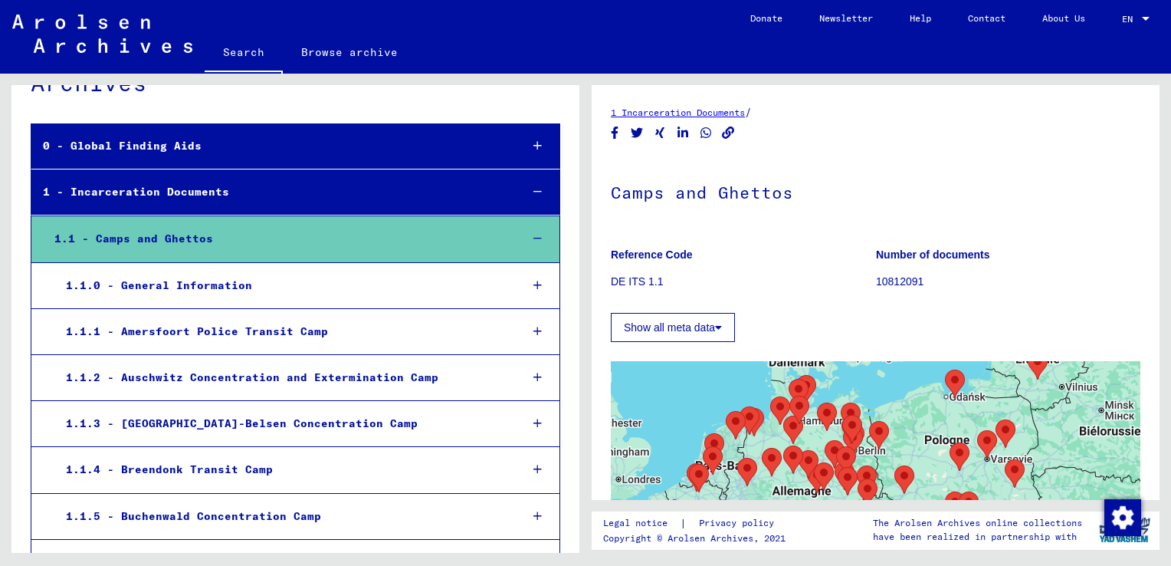
drag, startPoint x: 846, startPoint y: 438, endPoint x: 857, endPoint y: 398, distance: 40.7
click at [876, 552] on div at bounding box center [1141, 552] width 530 height 0
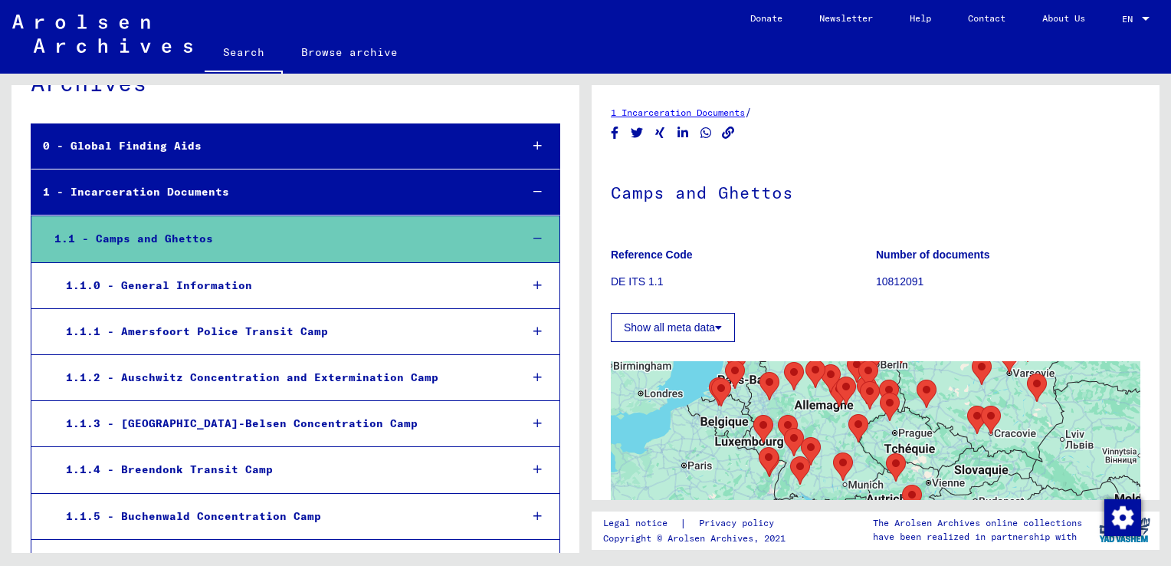
click at [874, 350] on div "← Déplacement vers la gauche → Déplacement vers la droite ↑ Déplacement vers le…" at bounding box center [876, 543] width 530 height 402
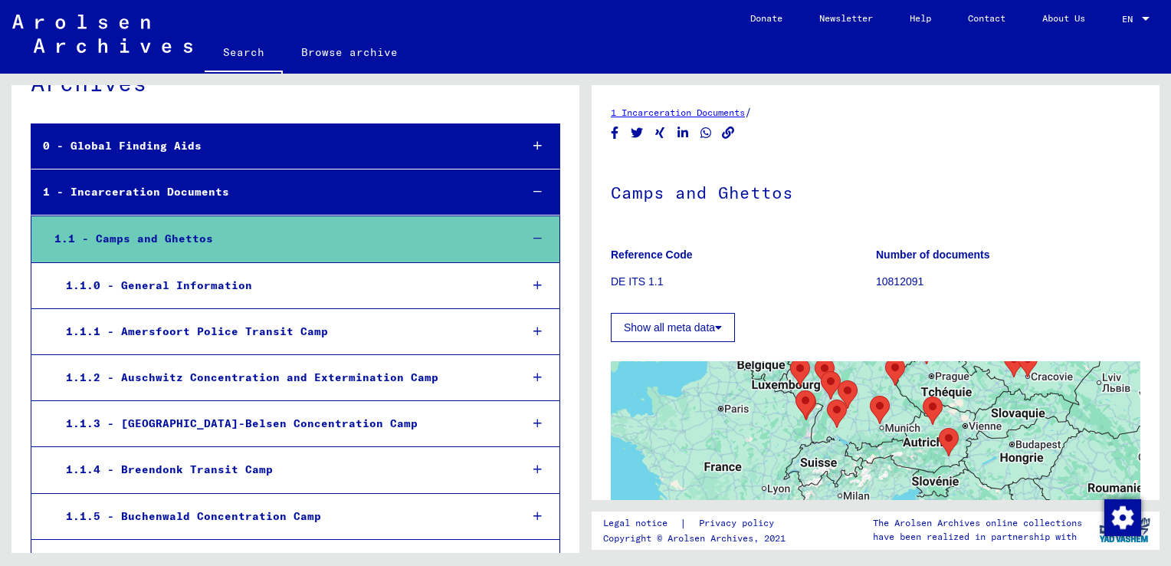
drag, startPoint x: 849, startPoint y: 415, endPoint x: 809, endPoint y: 502, distance: 96.0
click at [821, 513] on div "1 Incarceration Documents / Camps and Ghettos Reference Code DE ITS 1.1 Number …" at bounding box center [878, 313] width 585 height 479
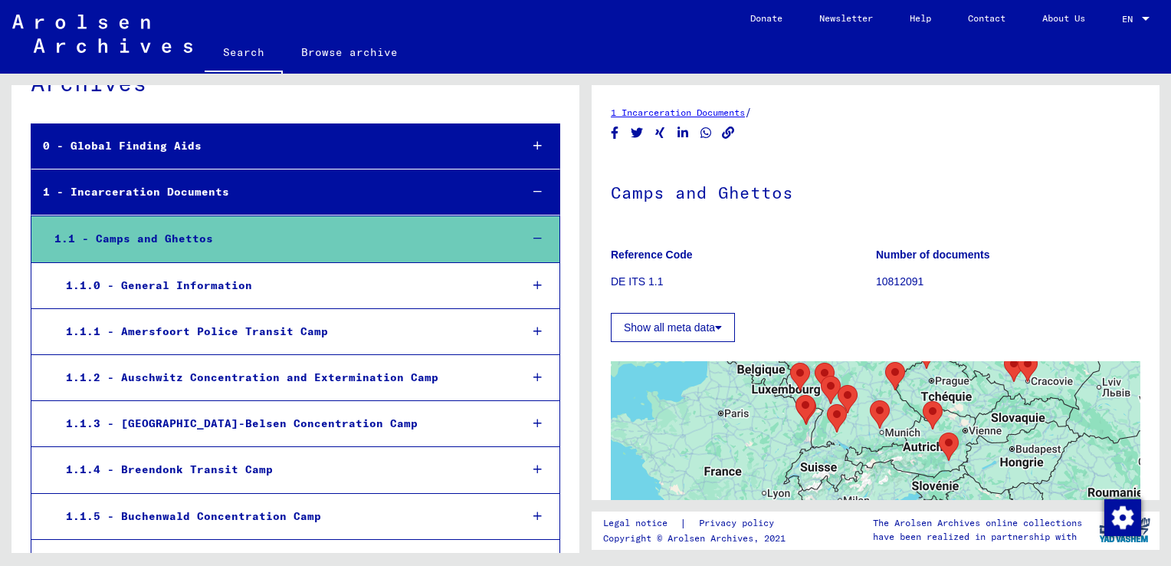
click at [533, 284] on icon at bounding box center [537, 285] width 8 height 11
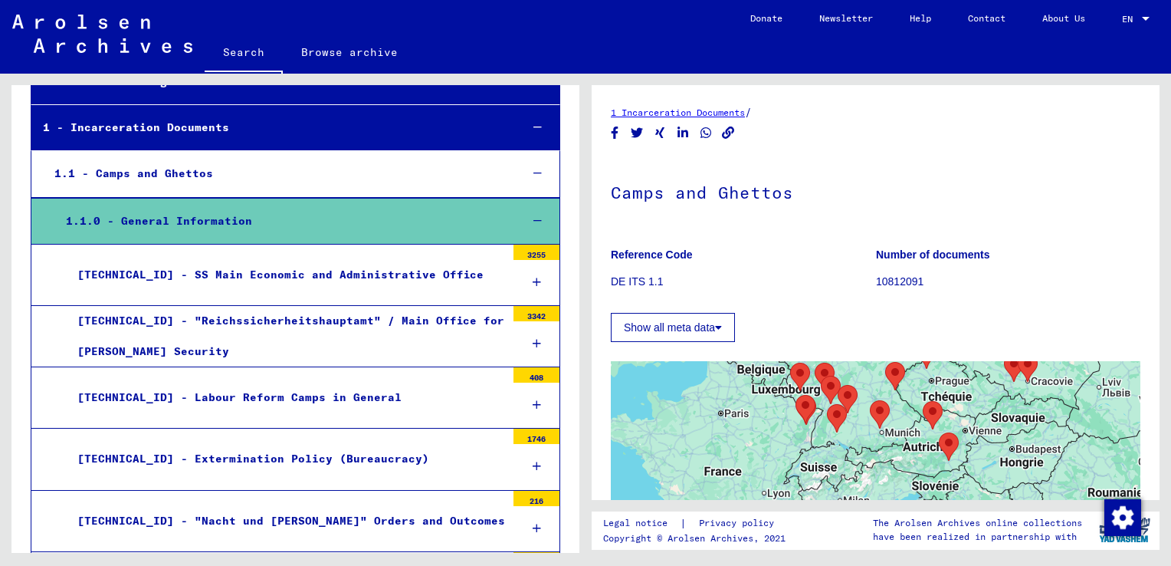
scroll to position [230, 0]
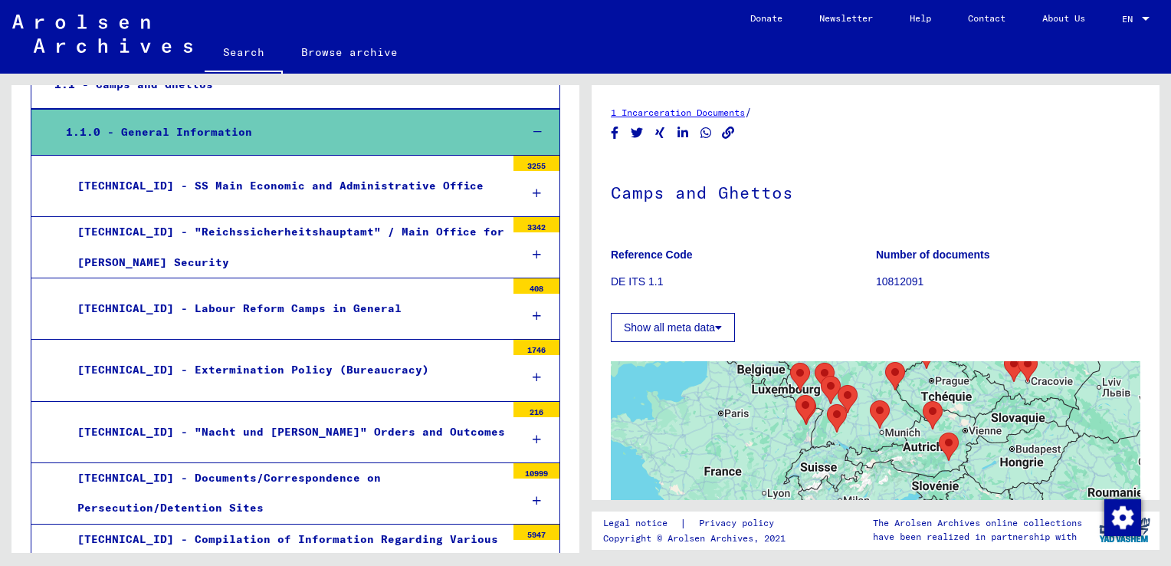
click at [524, 285] on div "408" at bounding box center [536, 285] width 46 height 15
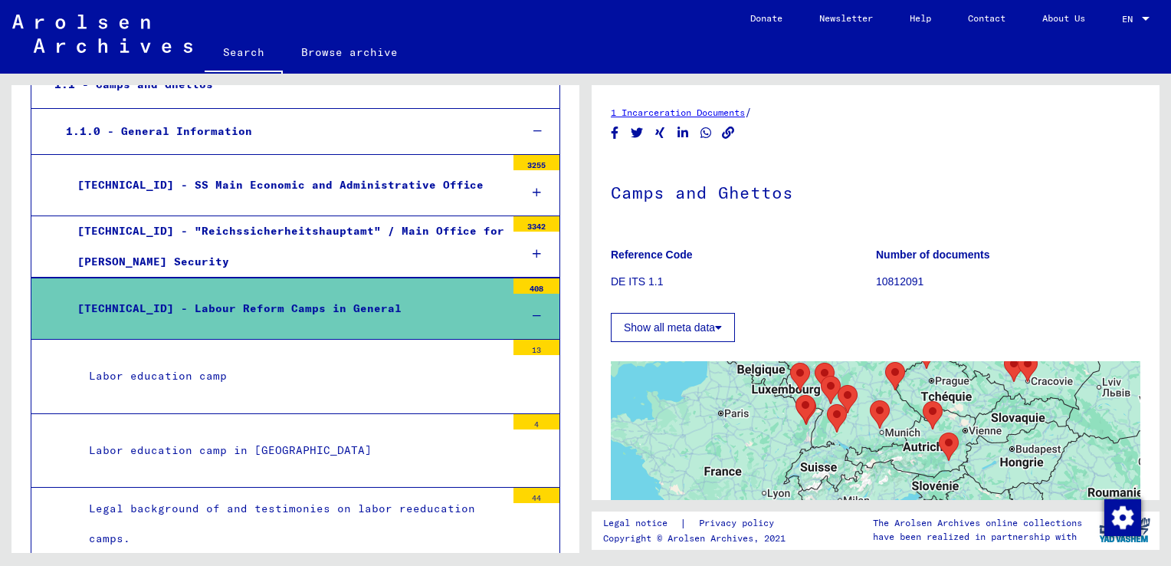
click at [536, 344] on div "13" at bounding box center [536, 346] width 46 height 15
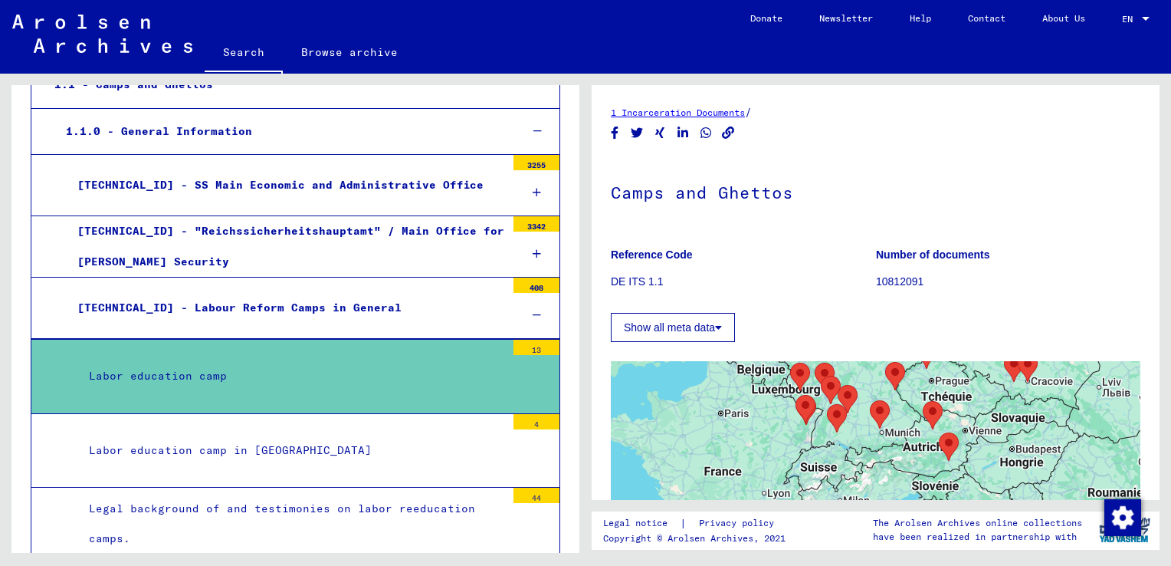
click at [527, 345] on div "13" at bounding box center [536, 346] width 46 height 15
click at [189, 369] on div "Labor education camp" at bounding box center [291, 376] width 428 height 30
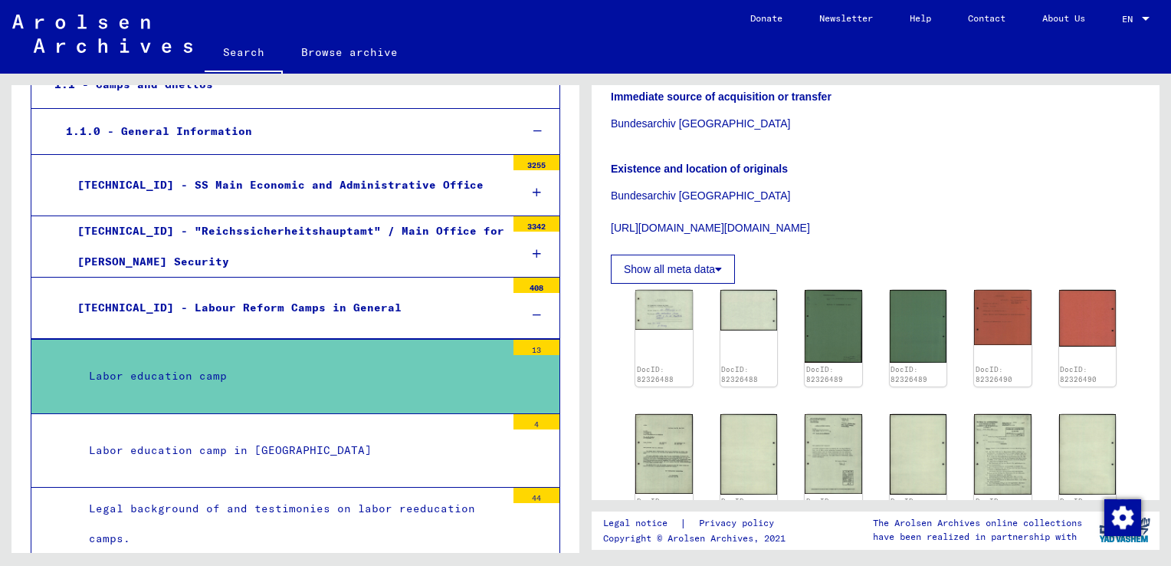
scroll to position [460, 0]
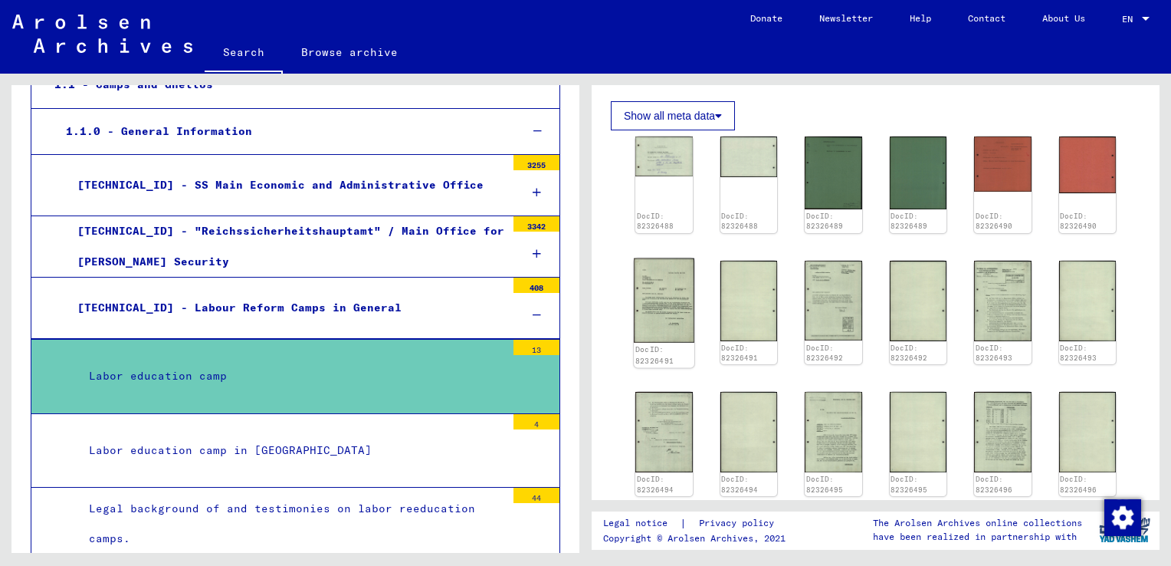
click at [650, 297] on img at bounding box center [664, 299] width 60 height 84
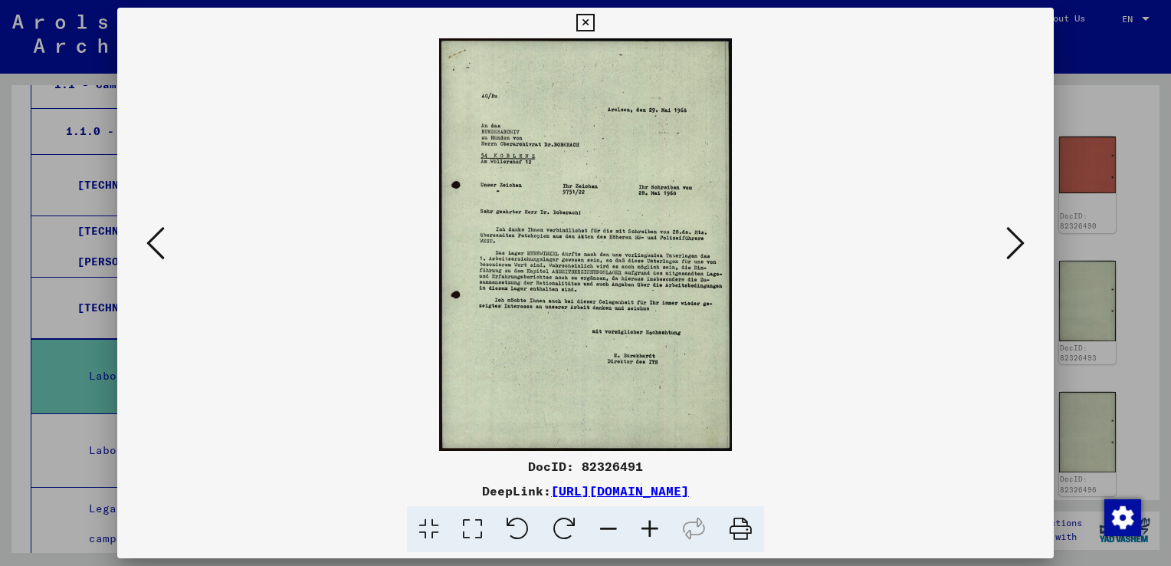
click at [1015, 241] on icon at bounding box center [1015, 243] width 18 height 37
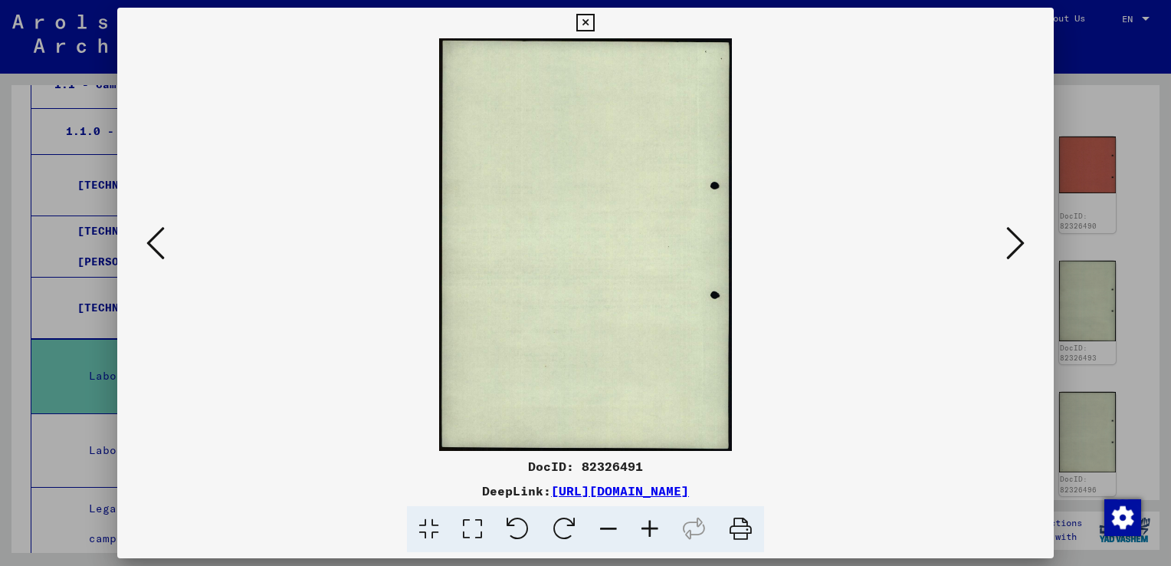
click at [1015, 241] on icon at bounding box center [1015, 243] width 18 height 37
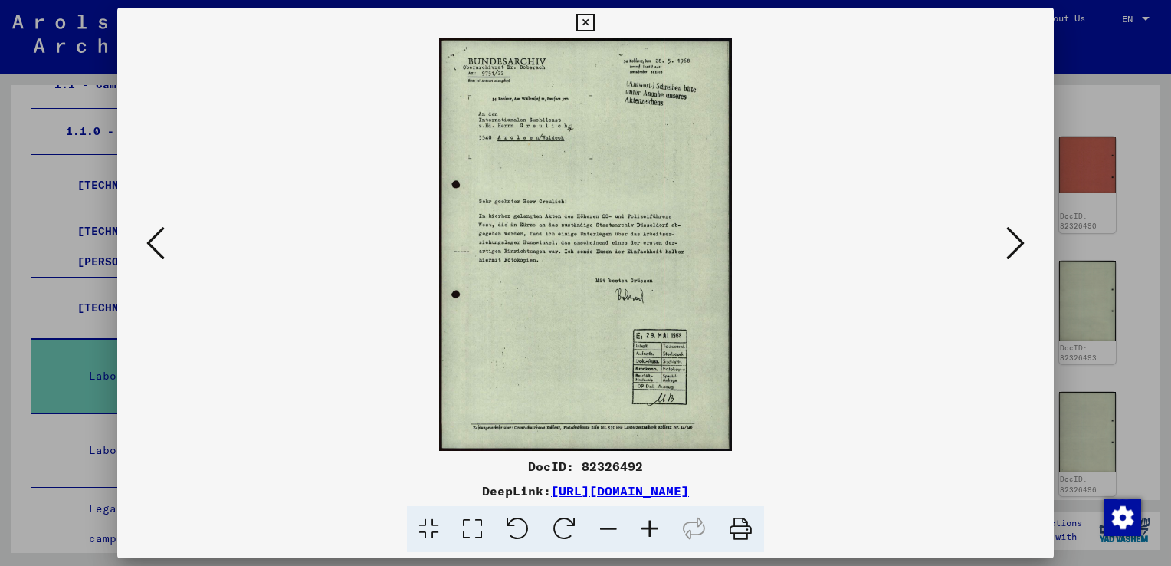
click at [1015, 241] on icon at bounding box center [1015, 243] width 18 height 37
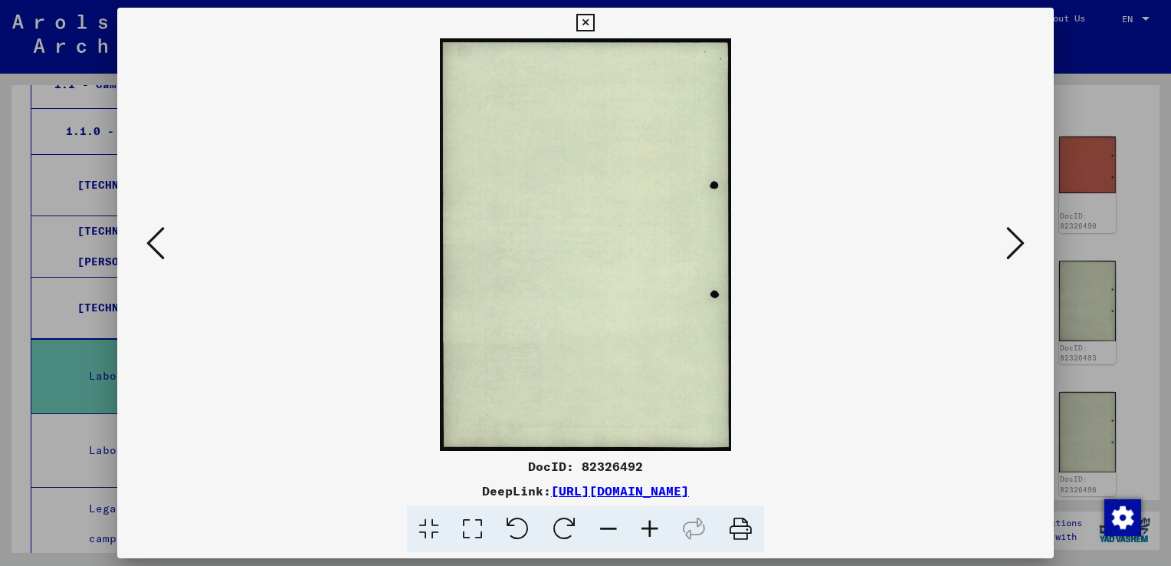
click at [1015, 241] on icon at bounding box center [1015, 243] width 18 height 37
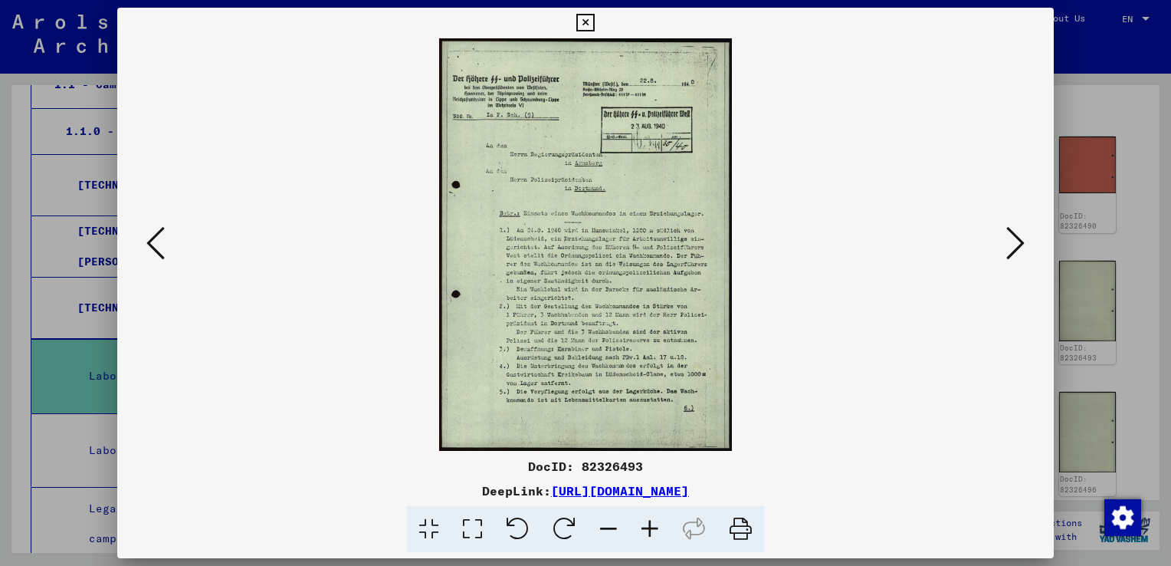
click at [1015, 241] on icon at bounding box center [1015, 243] width 18 height 37
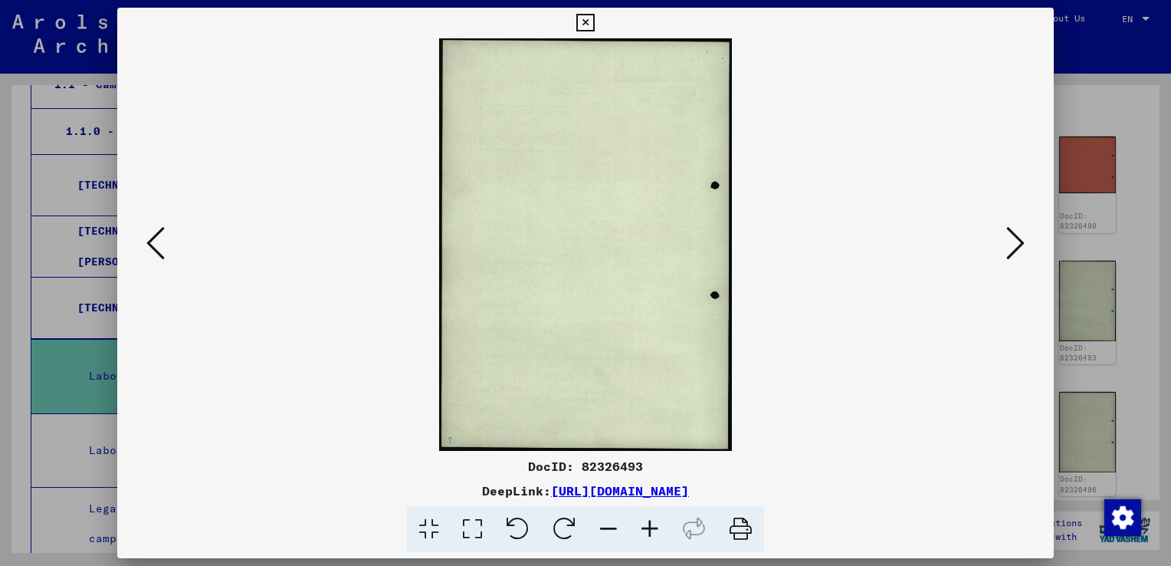
click at [1015, 241] on icon at bounding box center [1015, 243] width 18 height 37
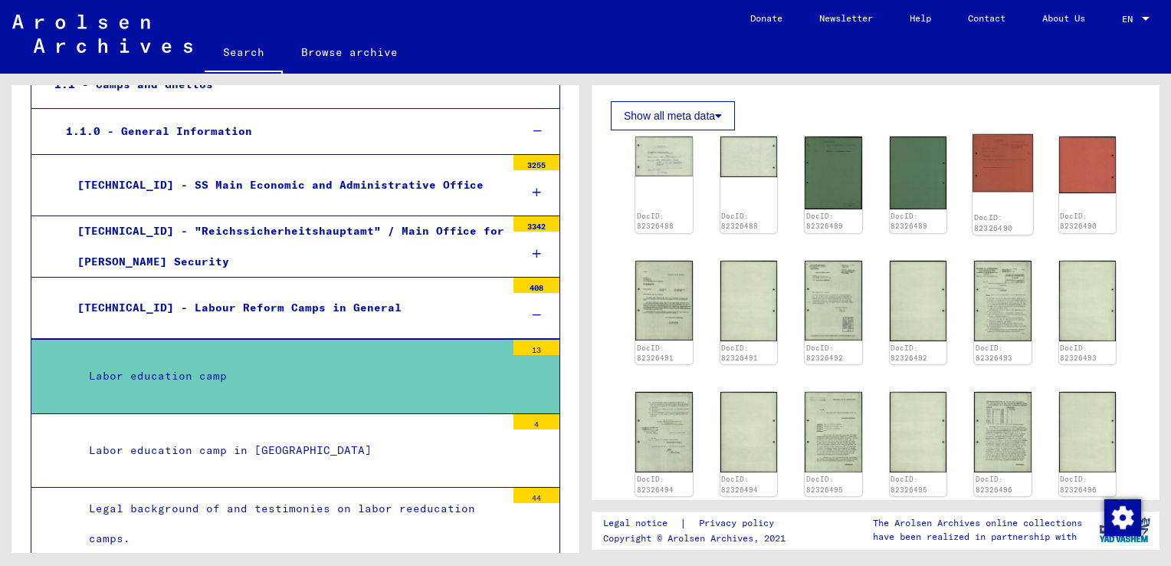
click at [985, 164] on img at bounding box center [1002, 163] width 60 height 58
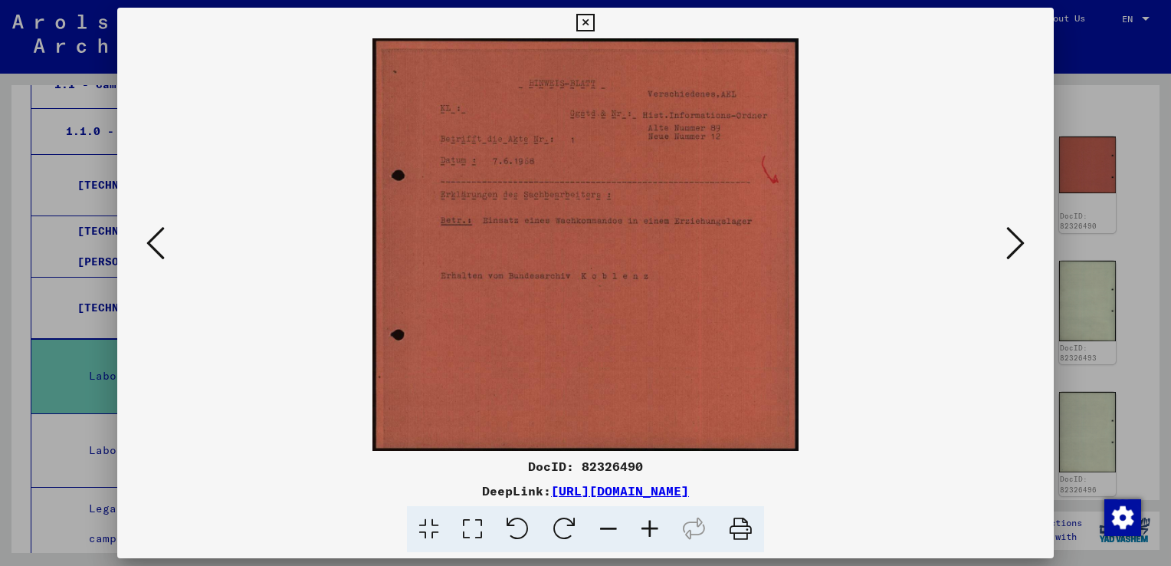
click at [584, 20] on icon at bounding box center [585, 23] width 18 height 18
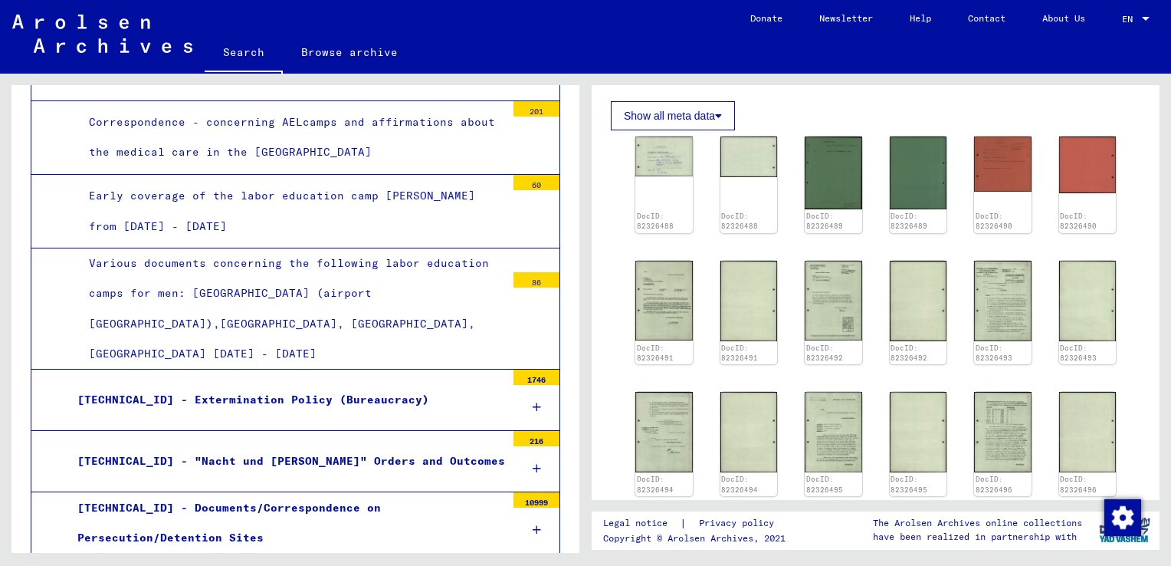
scroll to position [766, 0]
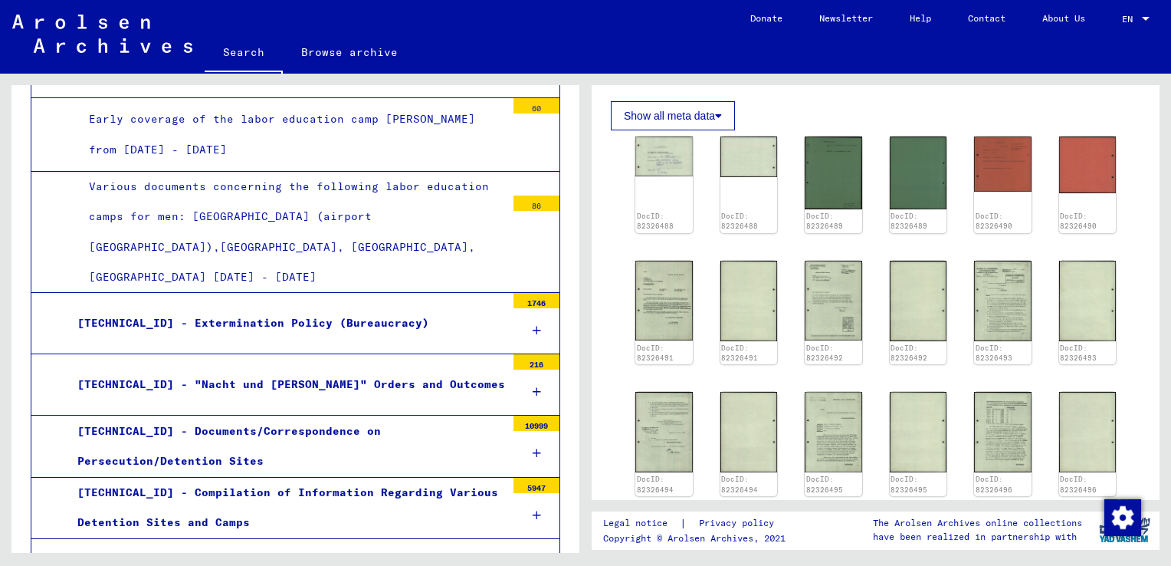
click at [528, 297] on div "1746" at bounding box center [536, 300] width 46 height 15
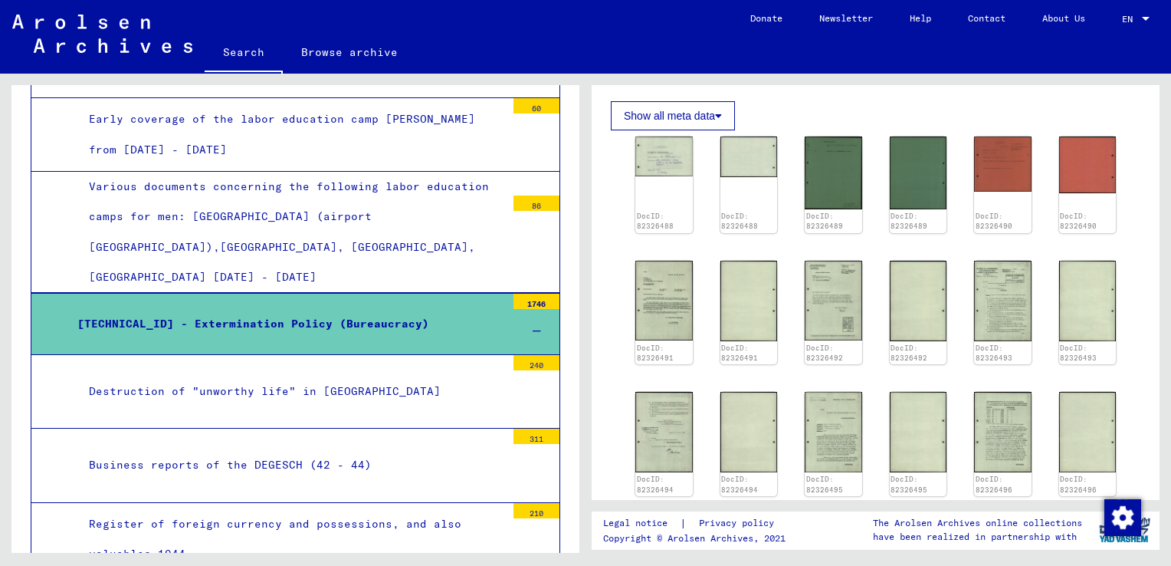
click at [523, 356] on div "240" at bounding box center [536, 362] width 46 height 15
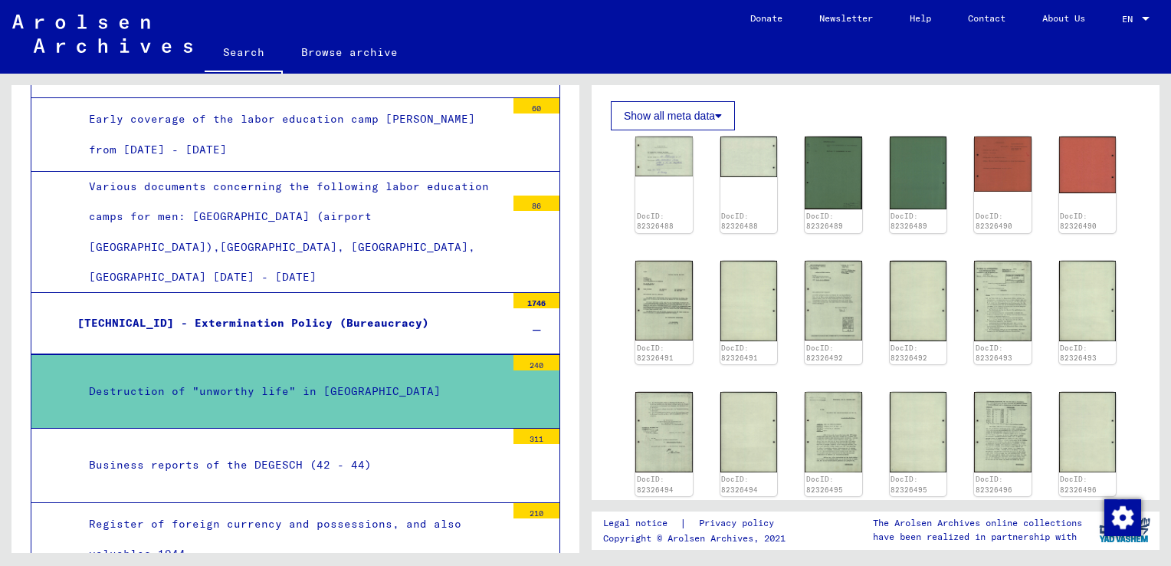
click at [334, 385] on div "Destruction of "unworthy life" in [GEOGRAPHIC_DATA]" at bounding box center [291, 391] width 428 height 30
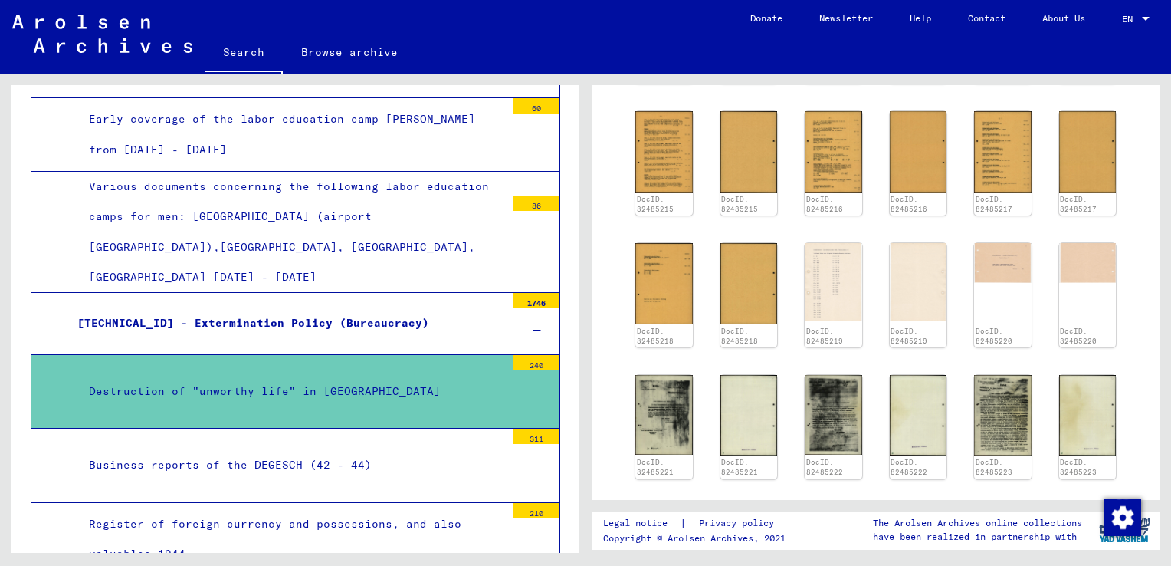
scroll to position [766, 0]
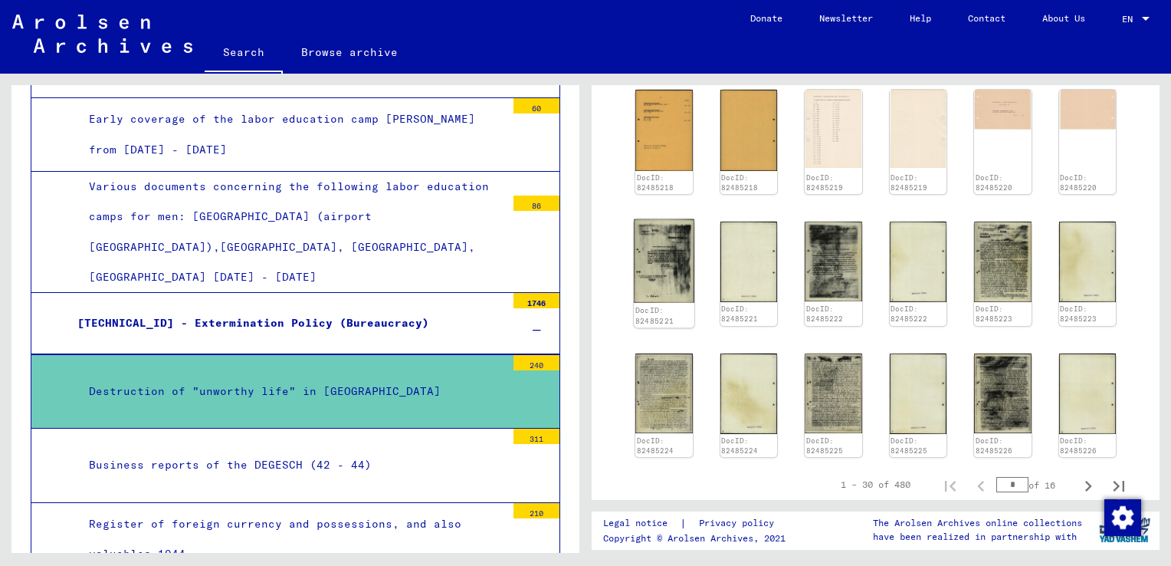
click at [651, 231] on img at bounding box center [664, 261] width 60 height 84
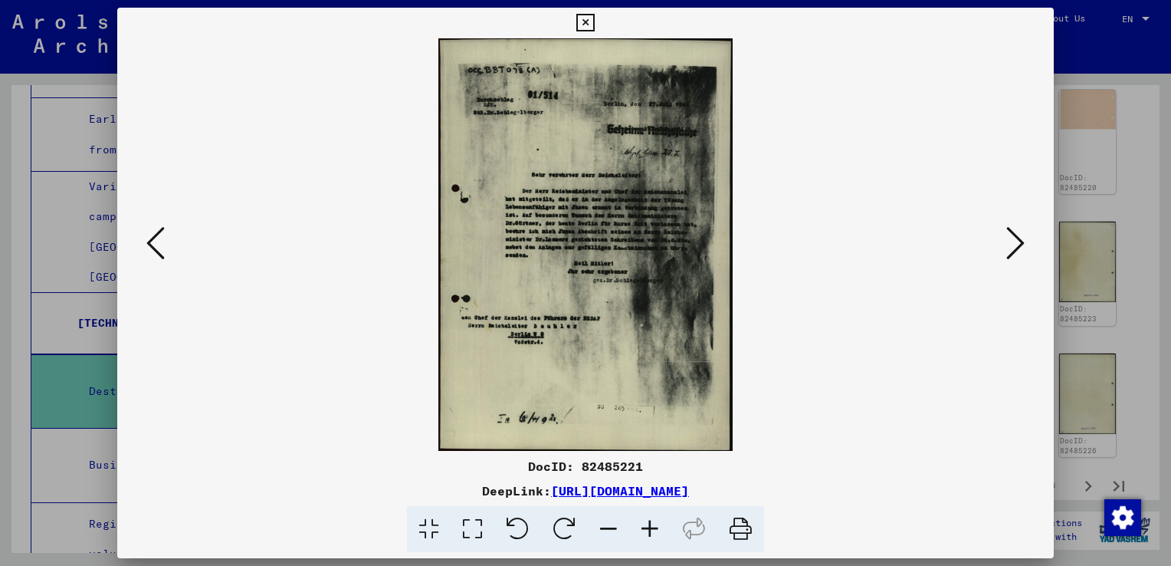
click at [1015, 244] on icon at bounding box center [1015, 243] width 18 height 37
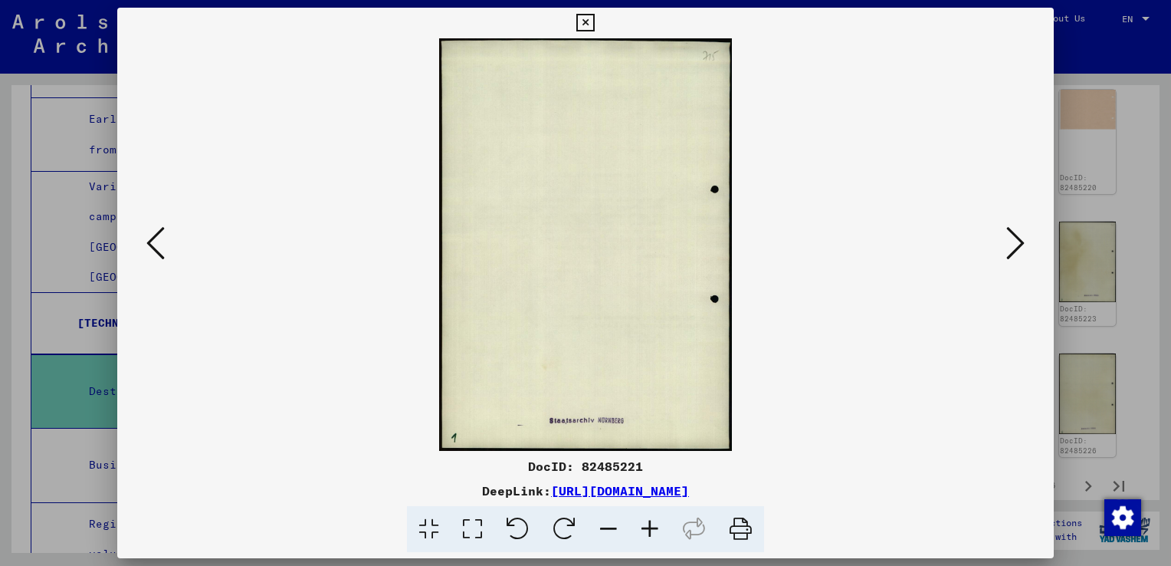
click at [1015, 244] on icon at bounding box center [1015, 243] width 18 height 37
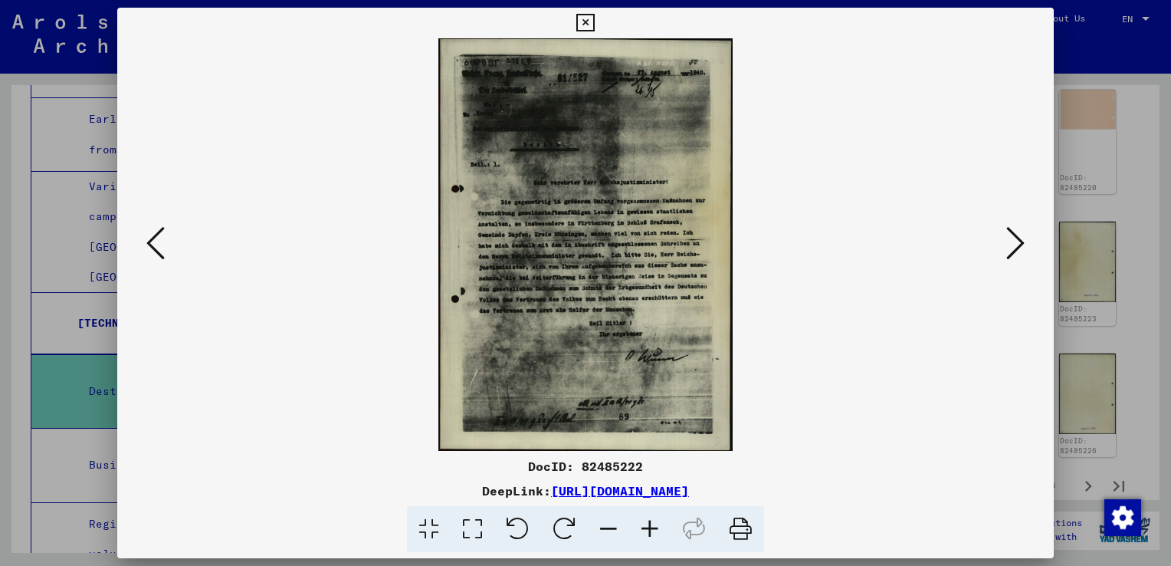
click at [1015, 244] on icon at bounding box center [1015, 243] width 18 height 37
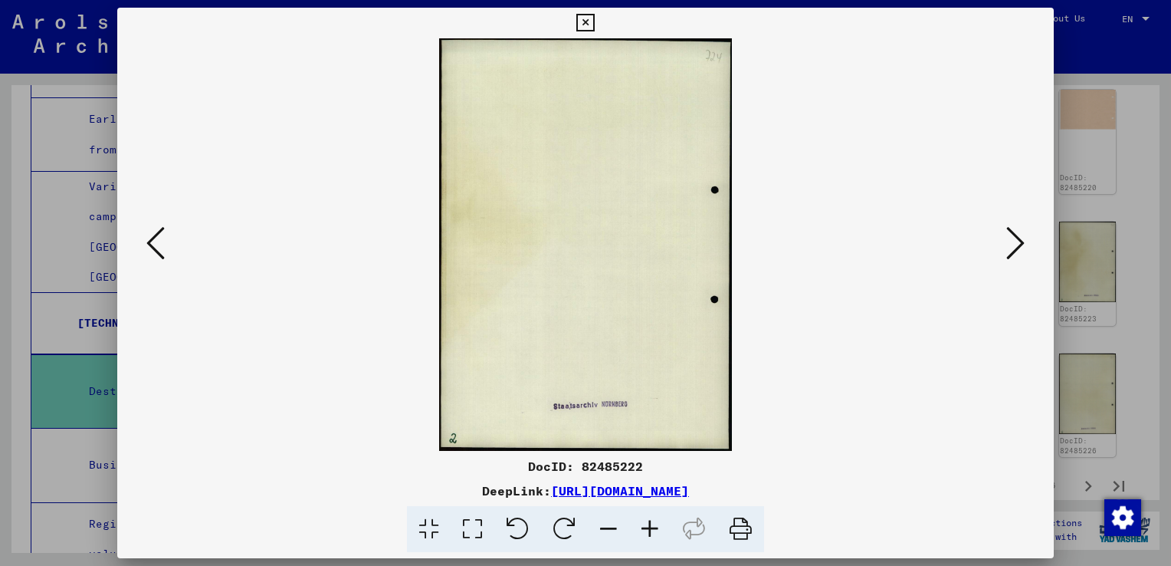
click at [1015, 244] on icon at bounding box center [1015, 243] width 18 height 37
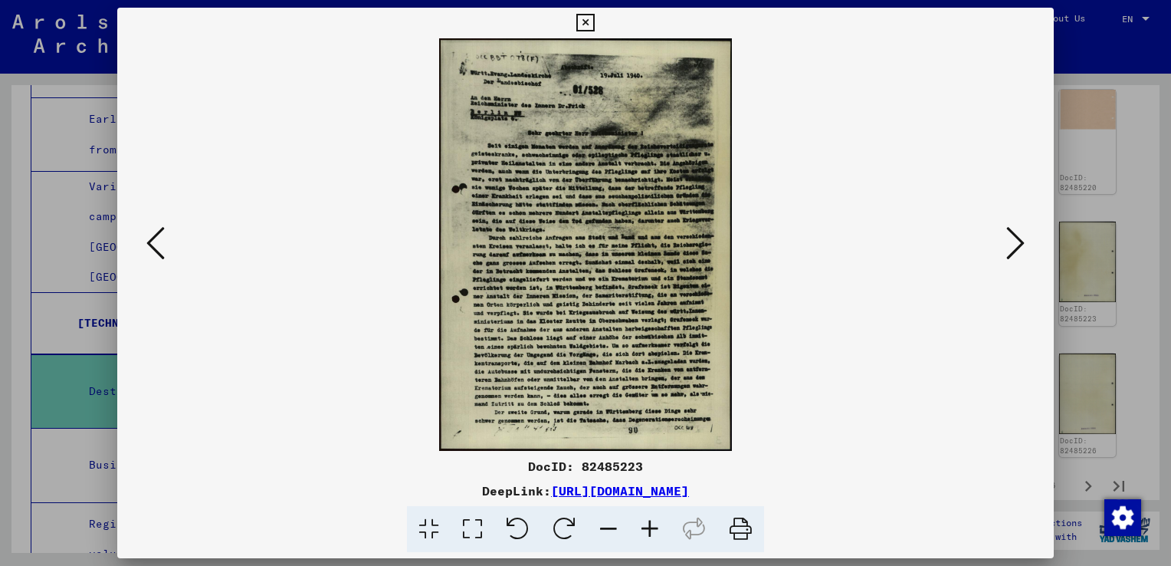
click at [1015, 244] on icon at bounding box center [1015, 243] width 18 height 37
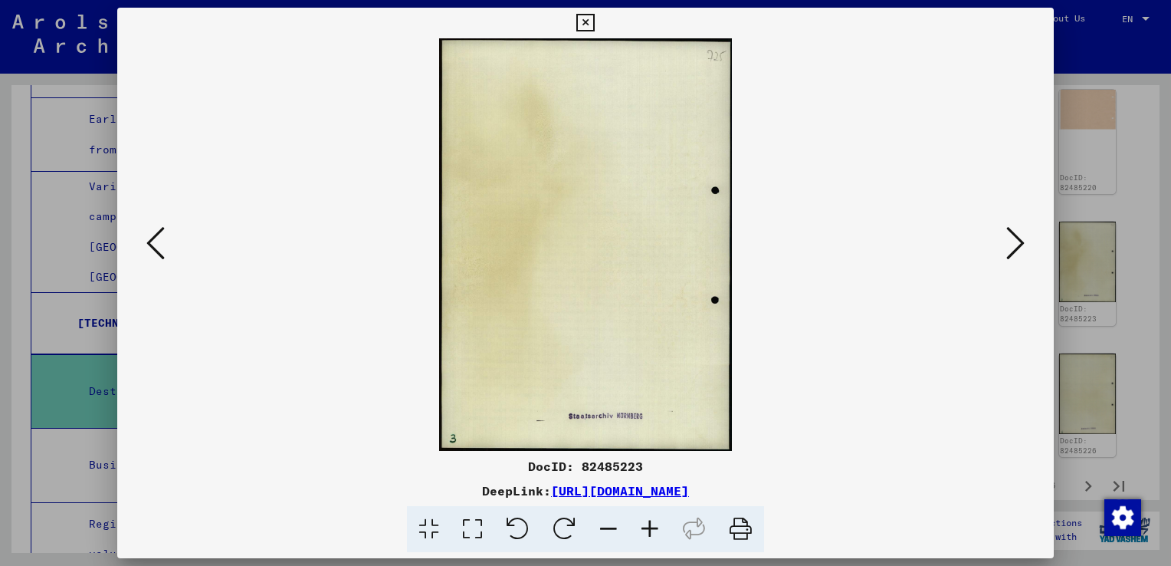
click at [1015, 244] on icon at bounding box center [1015, 243] width 18 height 37
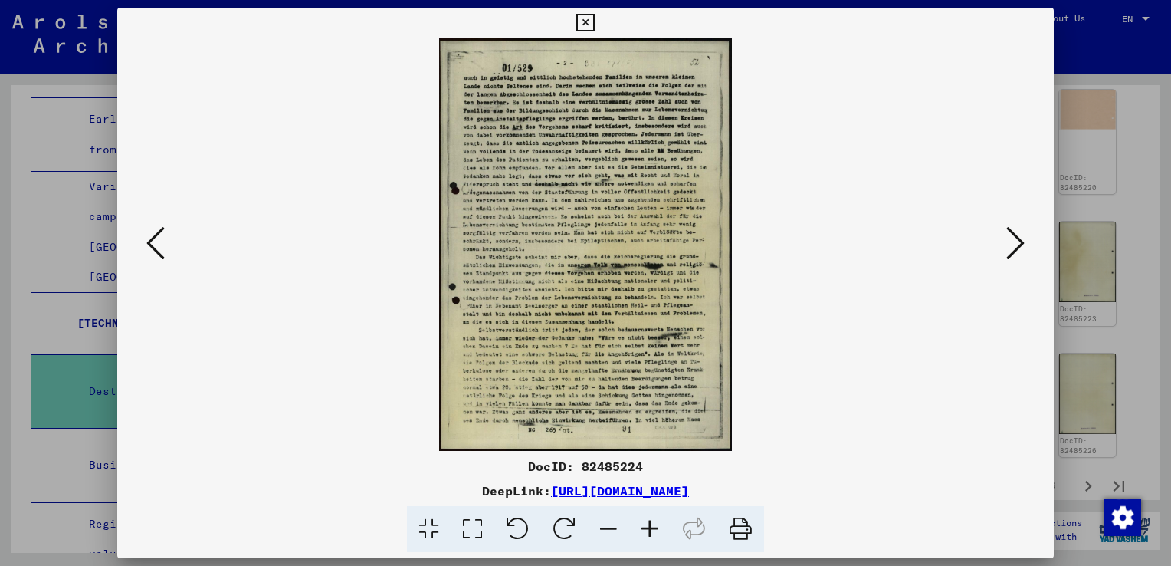
click at [1015, 244] on icon at bounding box center [1015, 243] width 18 height 37
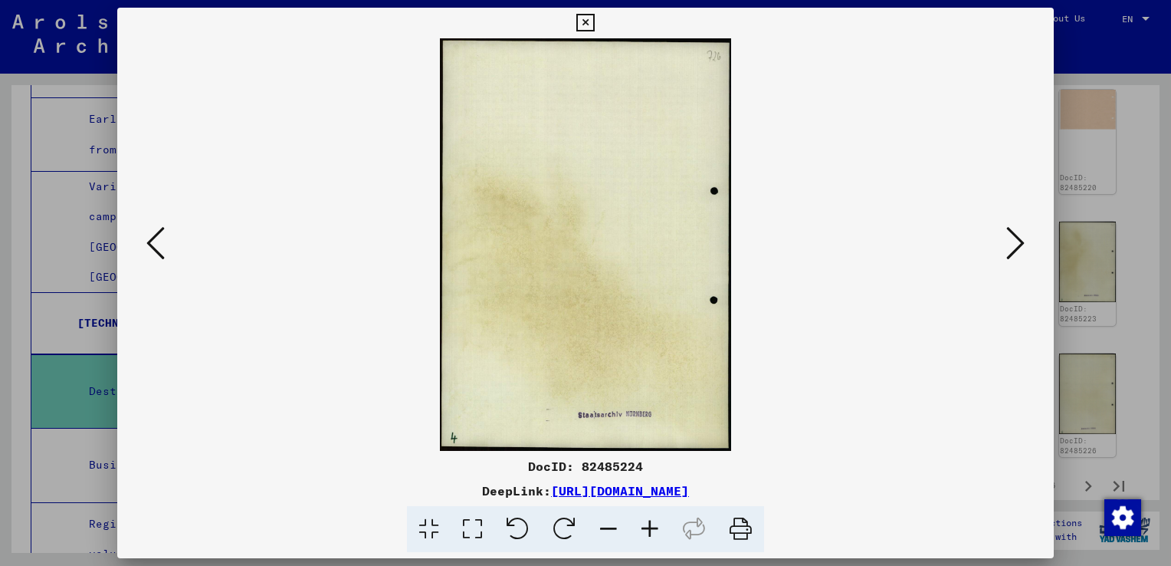
click at [1015, 244] on icon at bounding box center [1015, 243] width 18 height 37
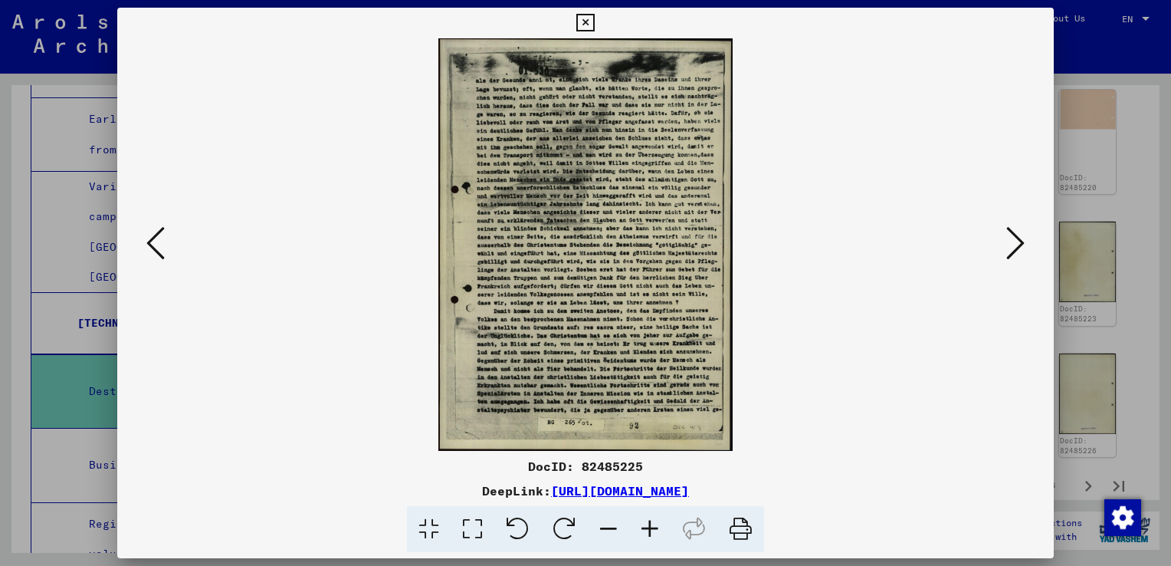
click at [1015, 244] on icon at bounding box center [1015, 243] width 18 height 37
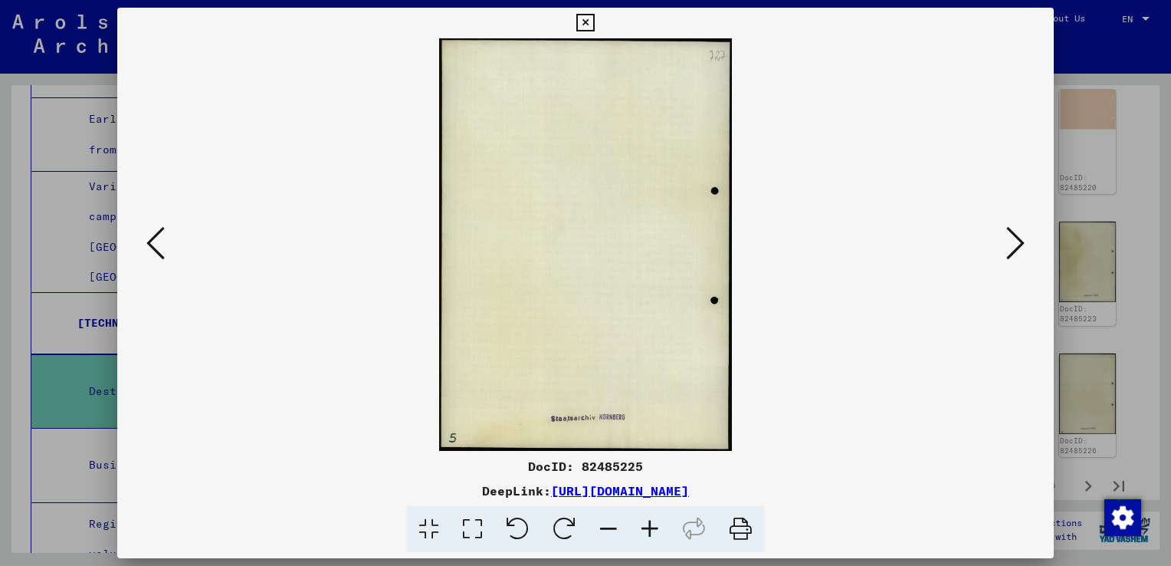
click at [1015, 244] on icon at bounding box center [1015, 243] width 18 height 37
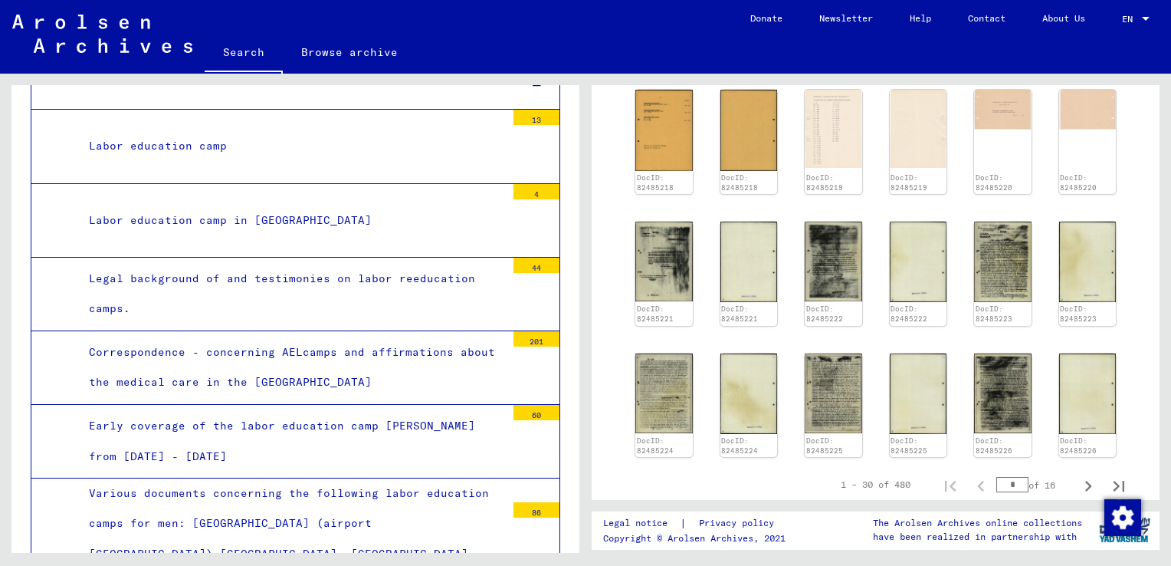
scroll to position [0, 0]
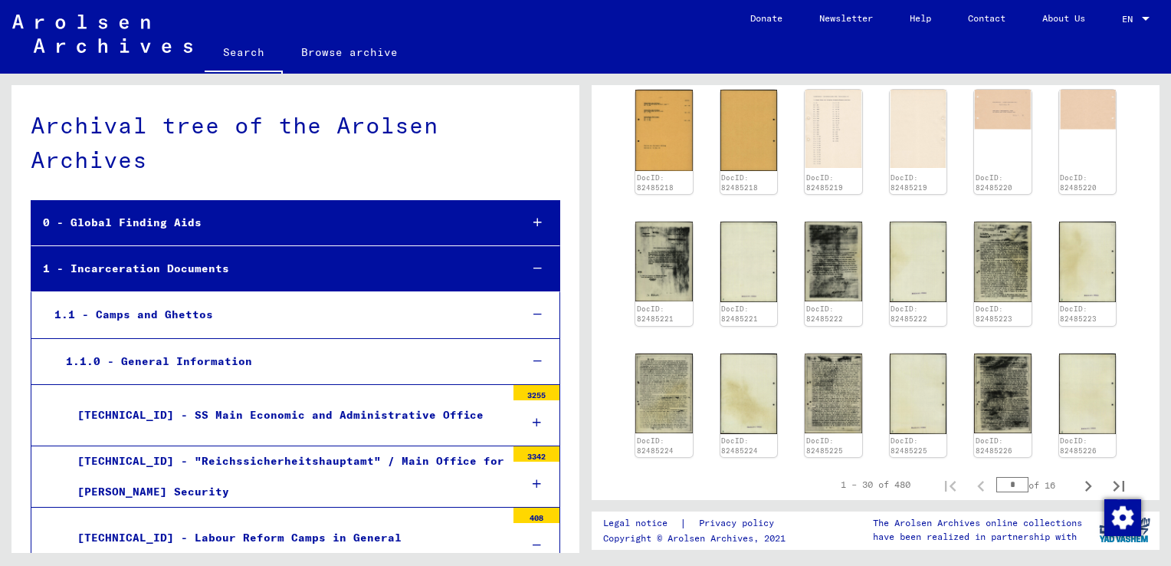
click at [530, 262] on div at bounding box center [537, 268] width 44 height 45
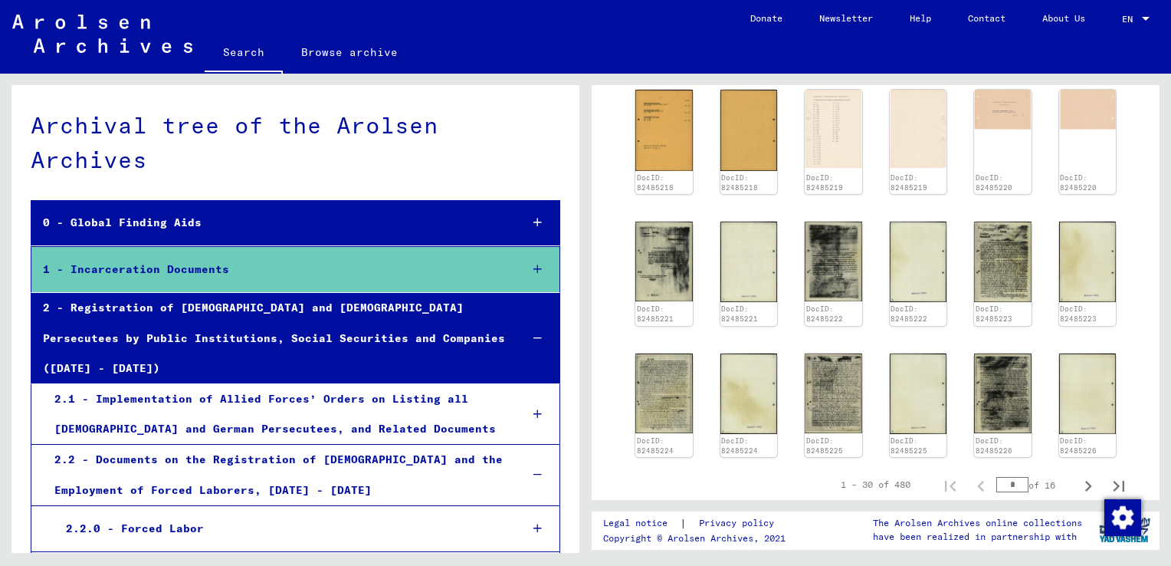
click at [533, 333] on icon at bounding box center [537, 338] width 8 height 11
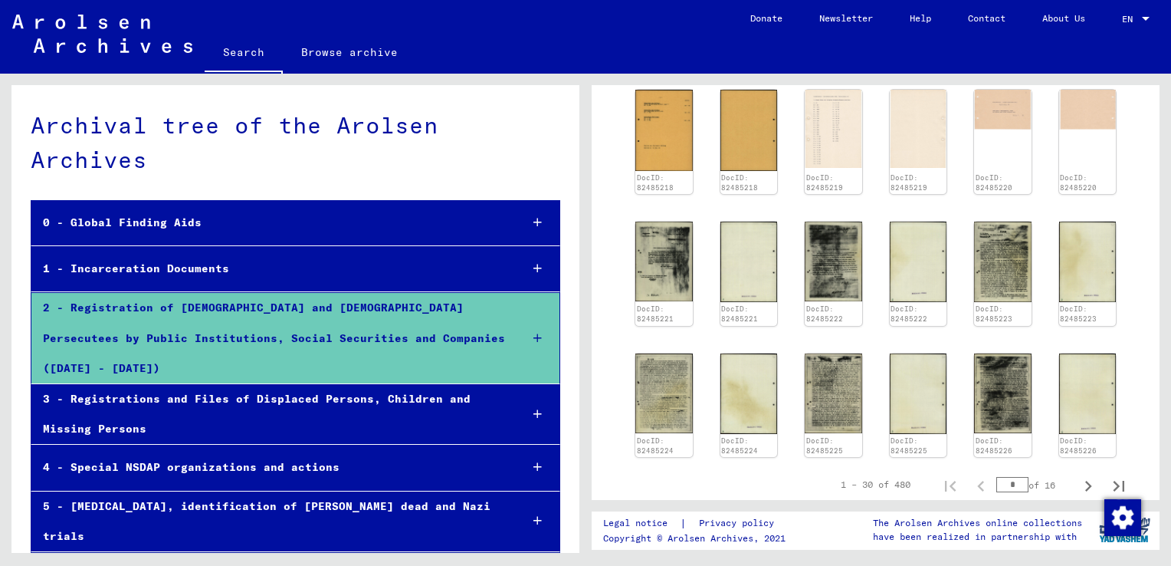
click at [251, 46] on link "Search" at bounding box center [244, 54] width 78 height 40
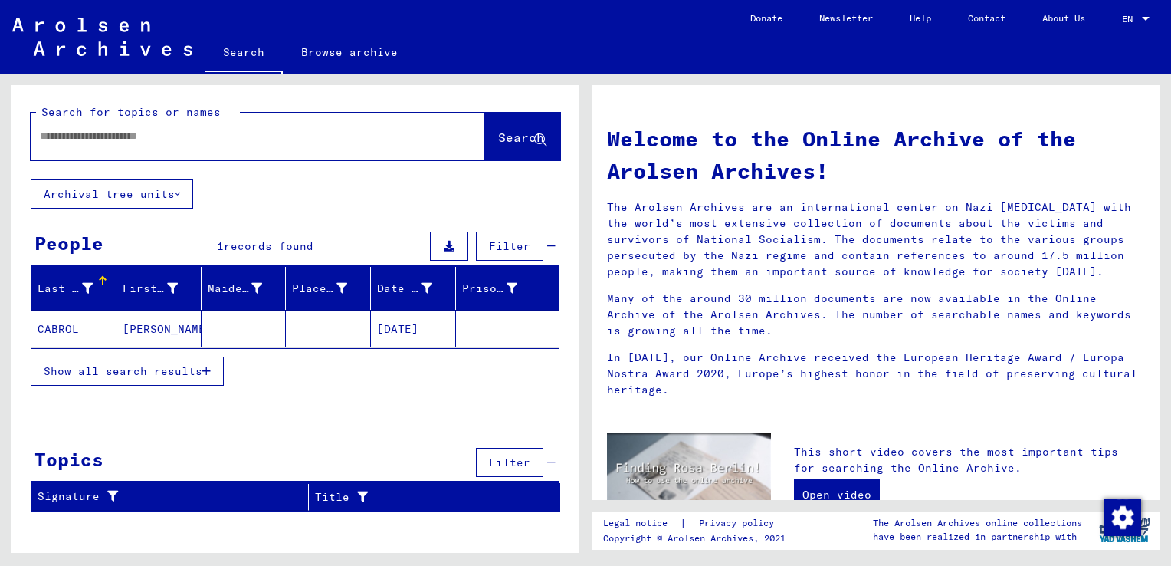
click at [156, 137] on input "text" at bounding box center [239, 136] width 399 height 16
type input "**********"
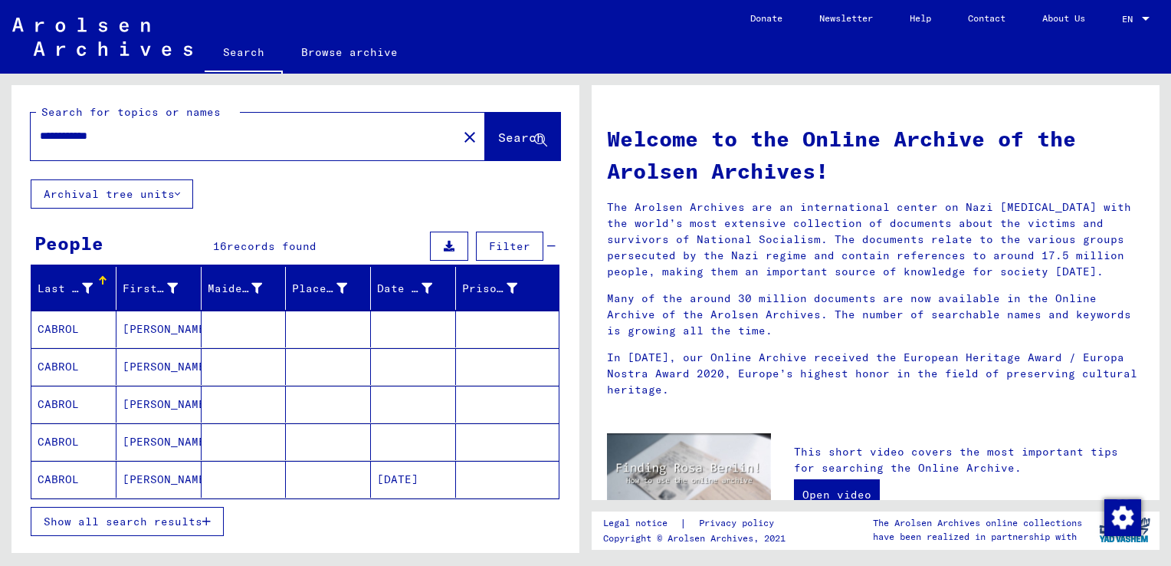
click at [67, 328] on mat-cell "CABROL" at bounding box center [73, 328] width 85 height 37
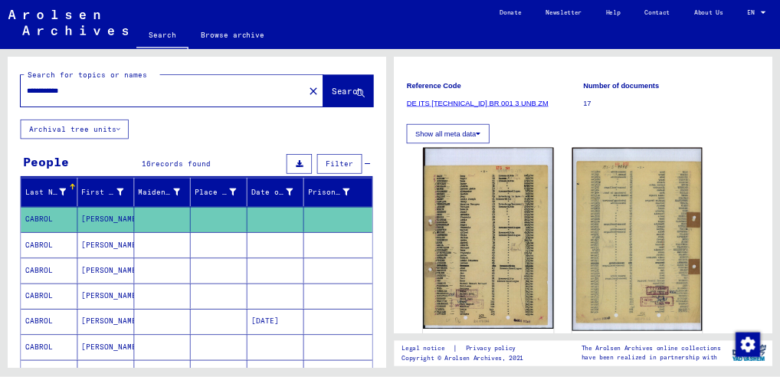
scroll to position [230, 0]
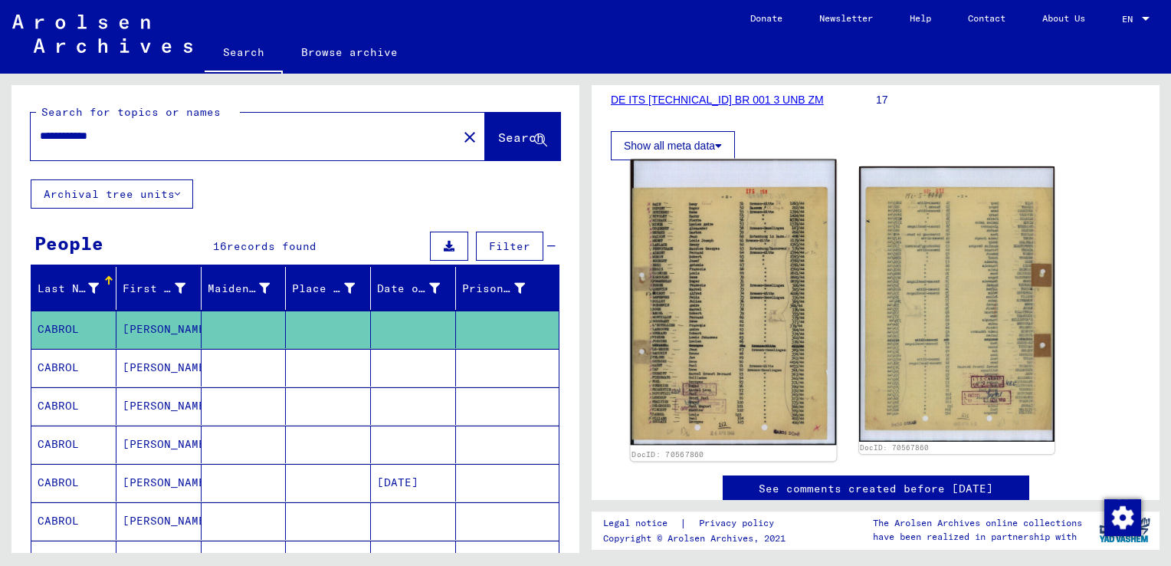
click at [714, 261] on img at bounding box center [733, 302] width 205 height 286
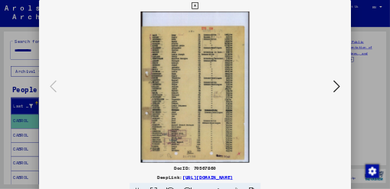
scroll to position [0, 0]
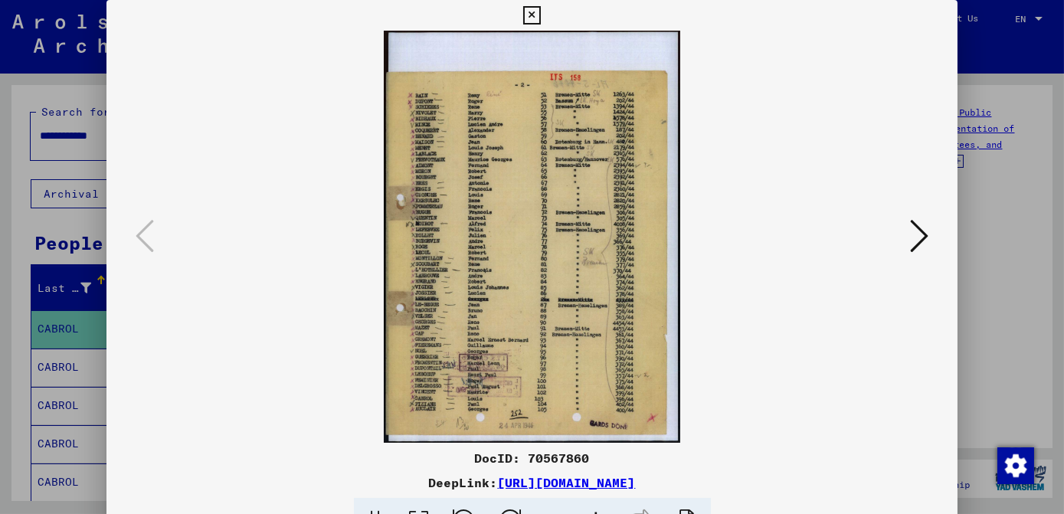
click at [921, 236] on icon at bounding box center [919, 236] width 18 height 37
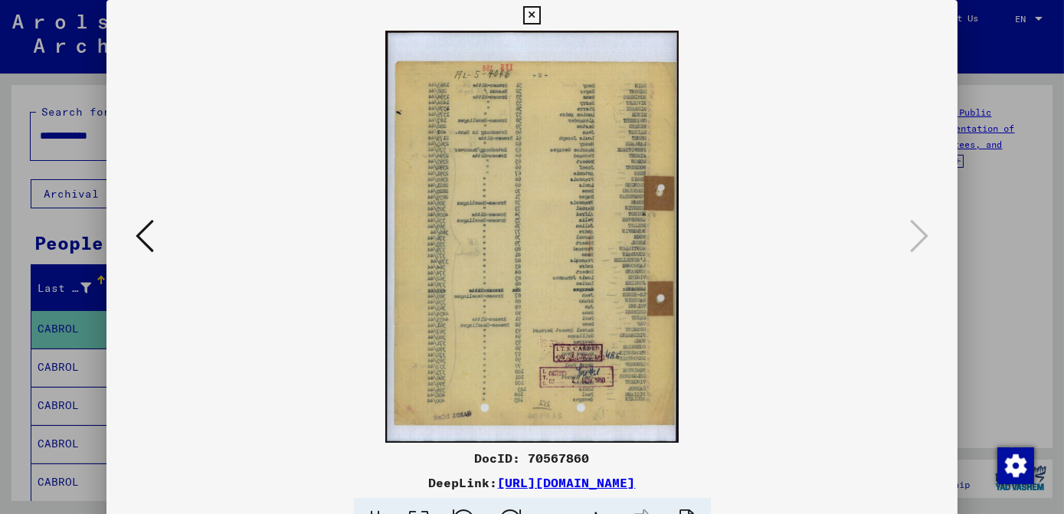
click at [146, 235] on icon at bounding box center [145, 236] width 18 height 37
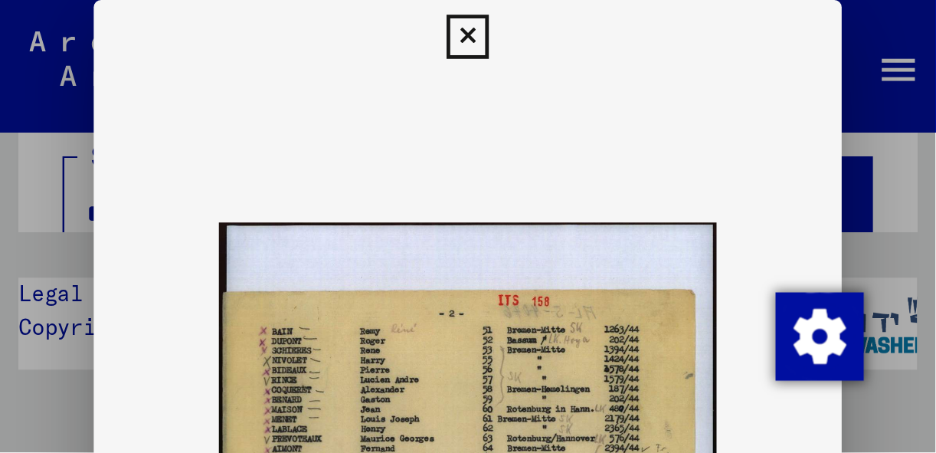
scroll to position [34, 0]
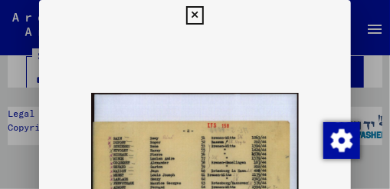
drag, startPoint x: 293, startPoint y: 86, endPoint x: 288, endPoint y: 6, distance: 79.9
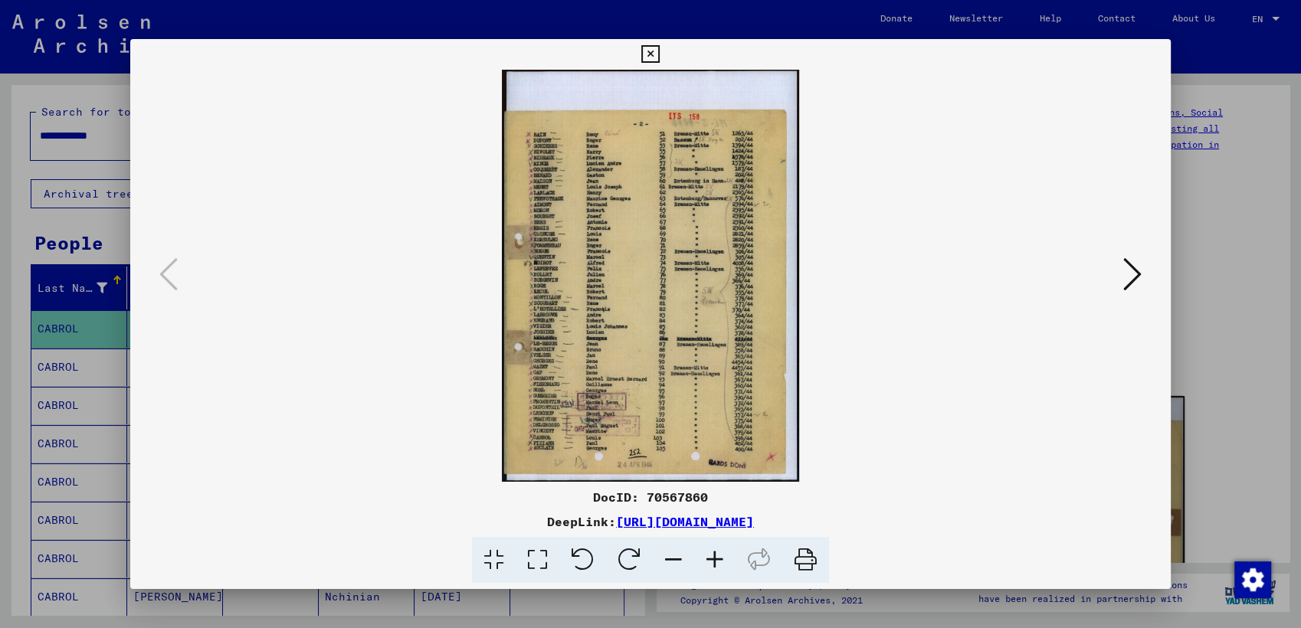
scroll to position [0, 0]
click at [650, 52] on icon at bounding box center [650, 54] width 18 height 18
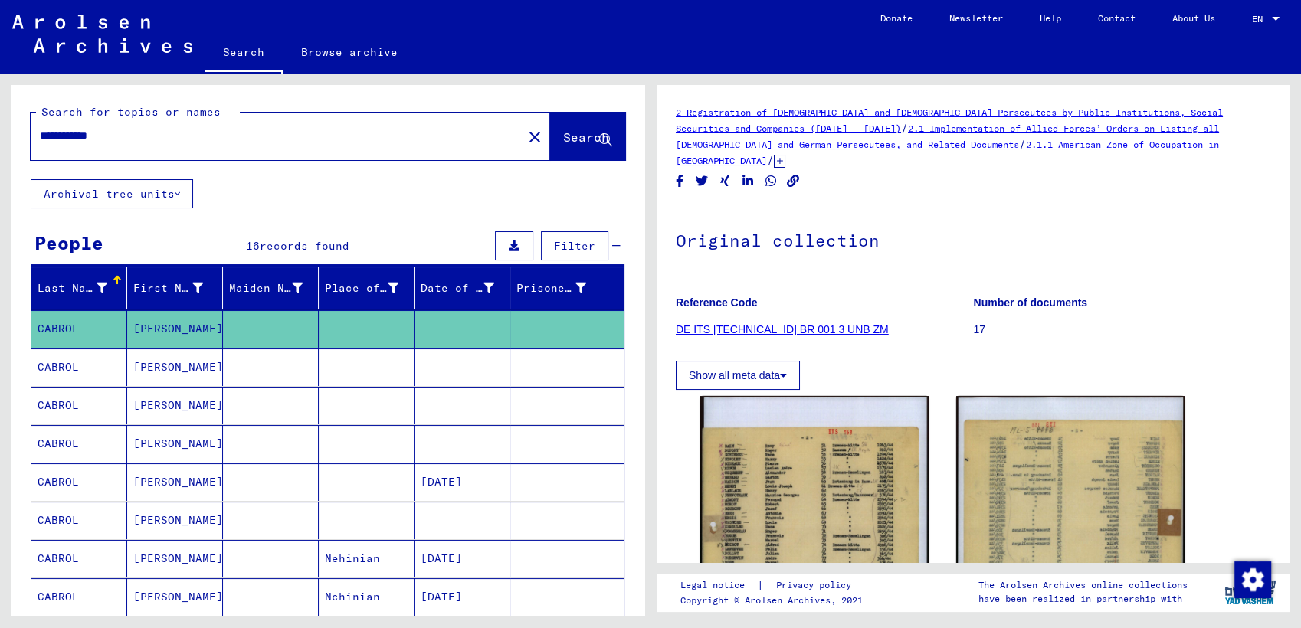
click at [721, 361] on button "Show all meta data" at bounding box center [738, 375] width 124 height 29
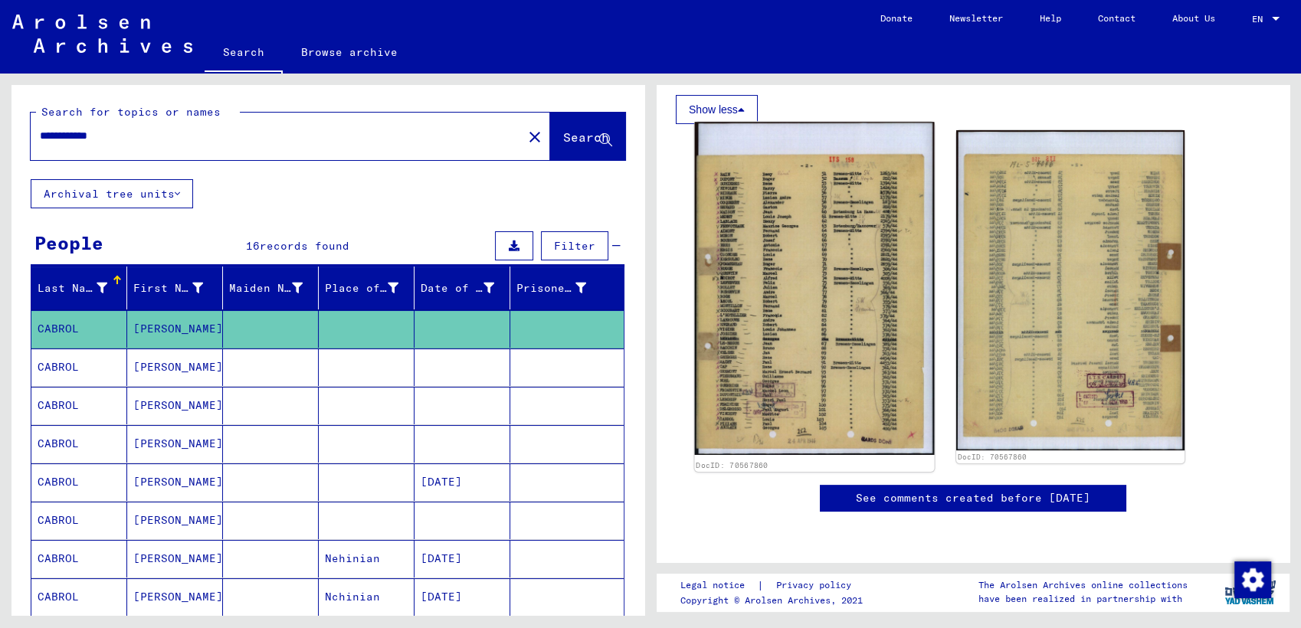
scroll to position [296, 0]
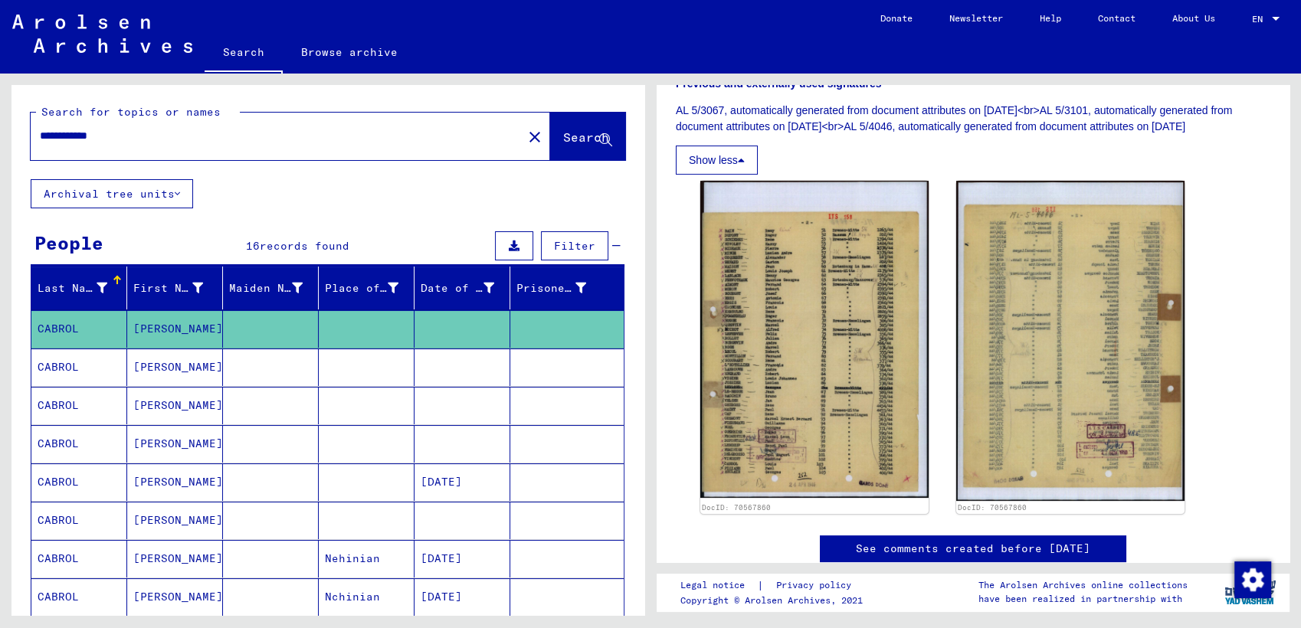
click at [87, 371] on mat-cell "CABROL" at bounding box center [79, 368] width 96 height 38
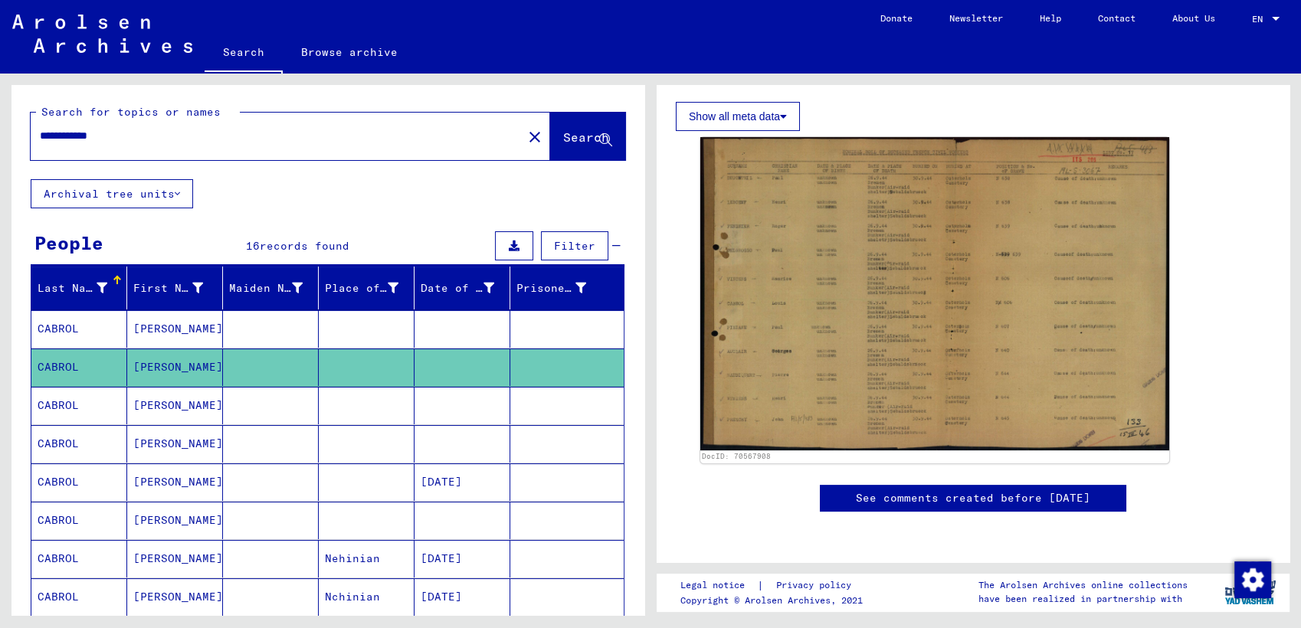
scroll to position [340, 0]
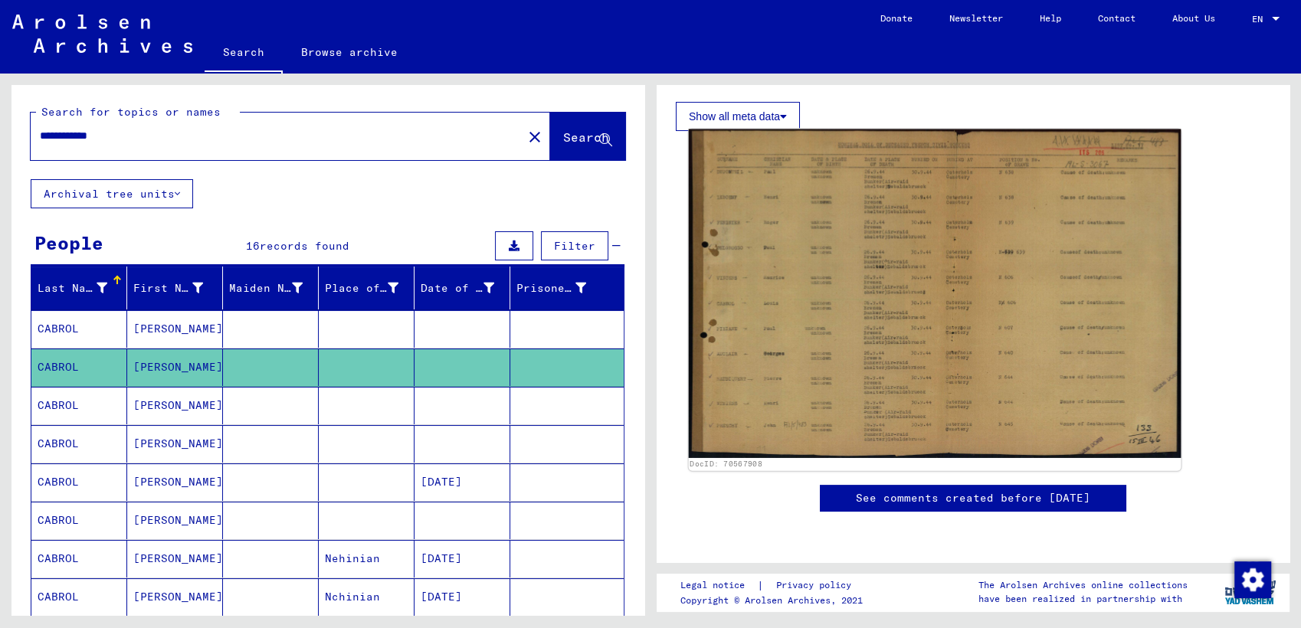
click at [901, 190] on img at bounding box center [935, 294] width 493 height 329
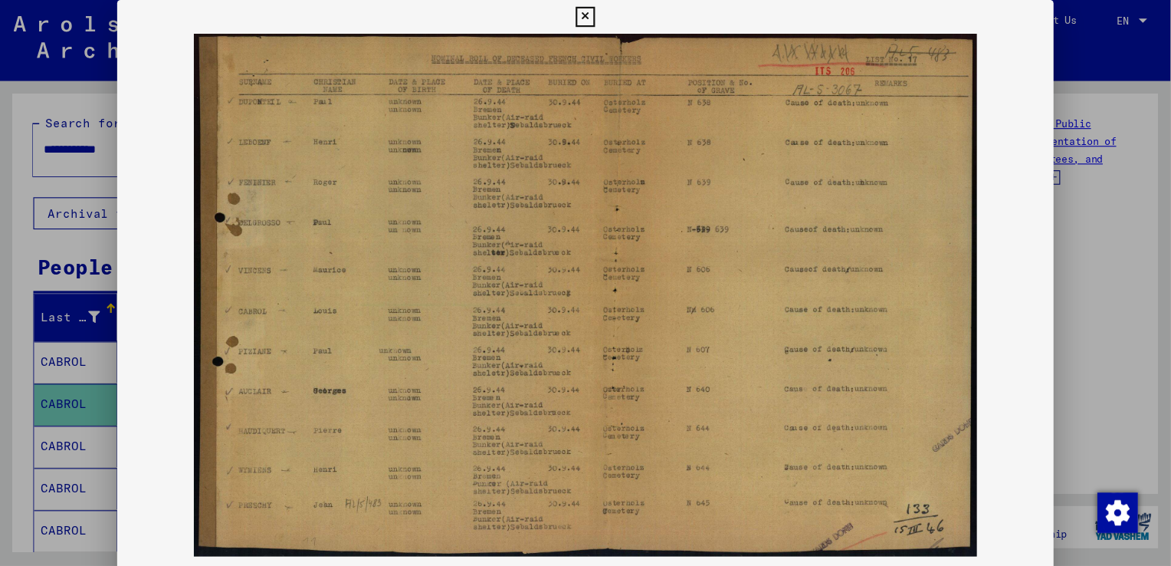
scroll to position [0, 0]
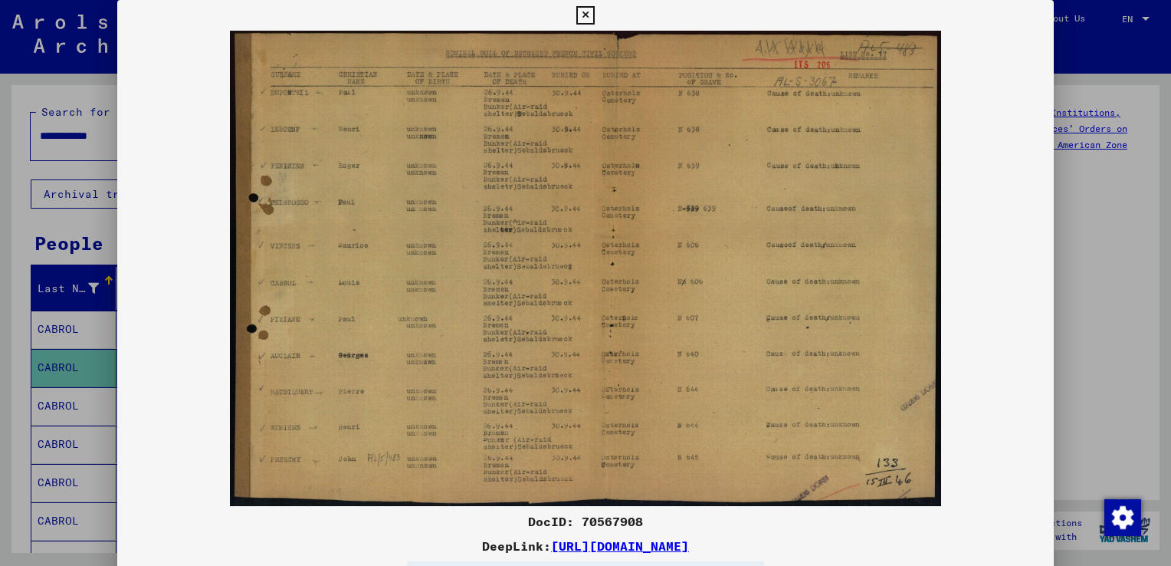
click at [582, 11] on icon at bounding box center [585, 15] width 18 height 18
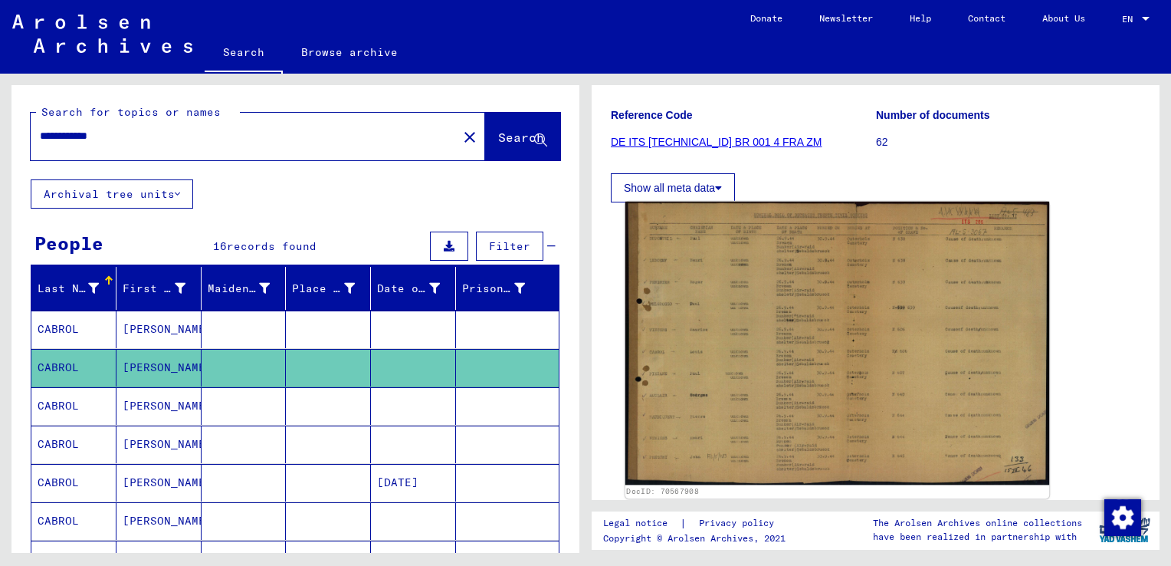
scroll to position [153, 0]
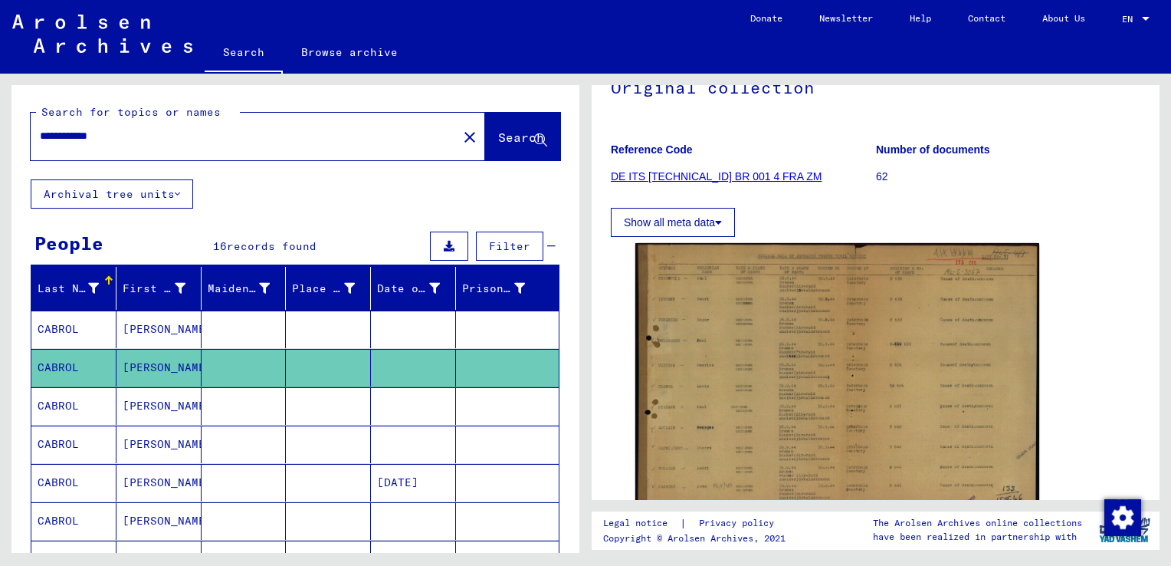
click at [74, 395] on mat-cell "CABROL" at bounding box center [73, 406] width 85 height 38
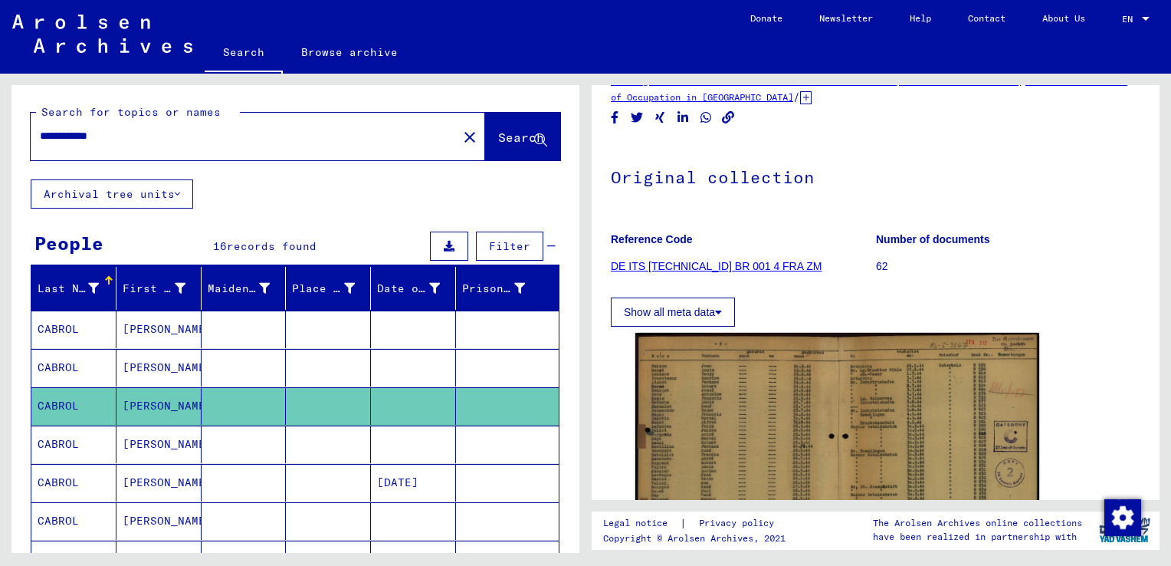
scroll to position [230, 0]
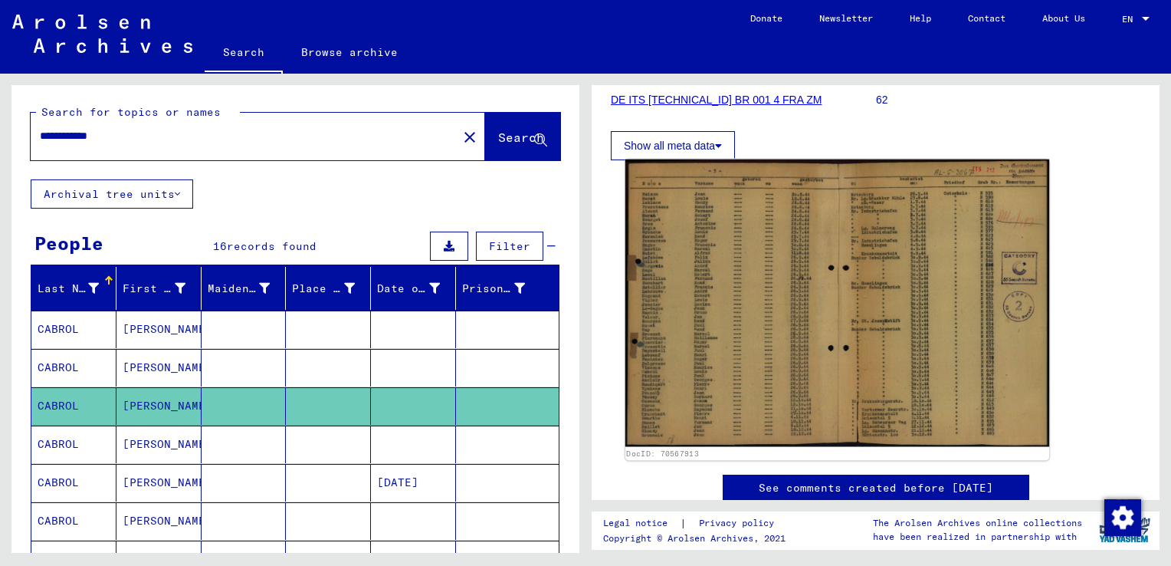
click at [815, 315] on img at bounding box center [837, 302] width 424 height 287
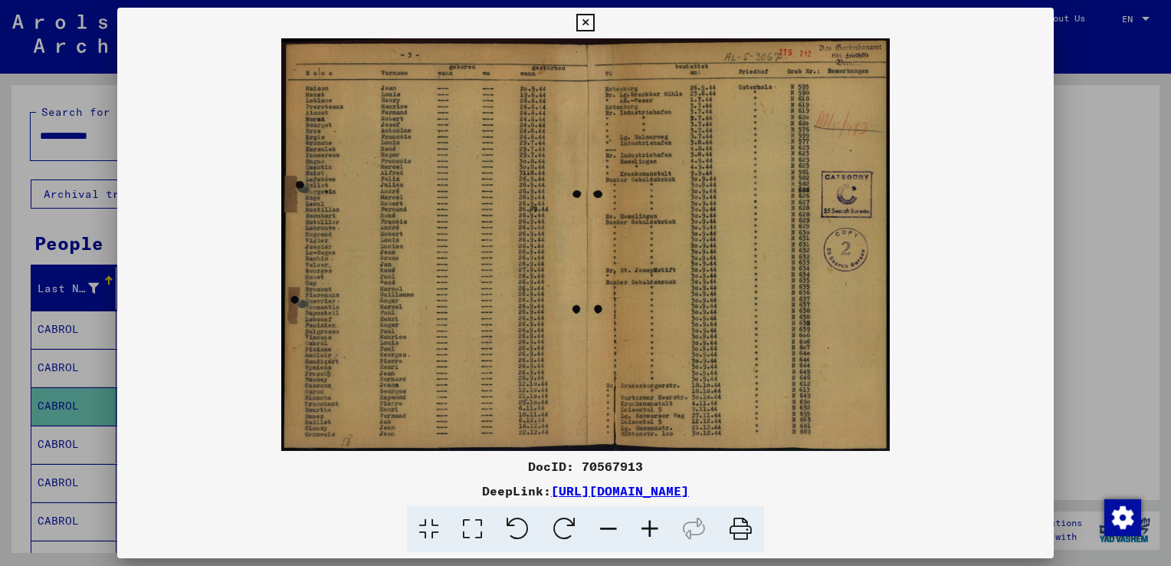
click at [584, 18] on icon at bounding box center [585, 23] width 18 height 18
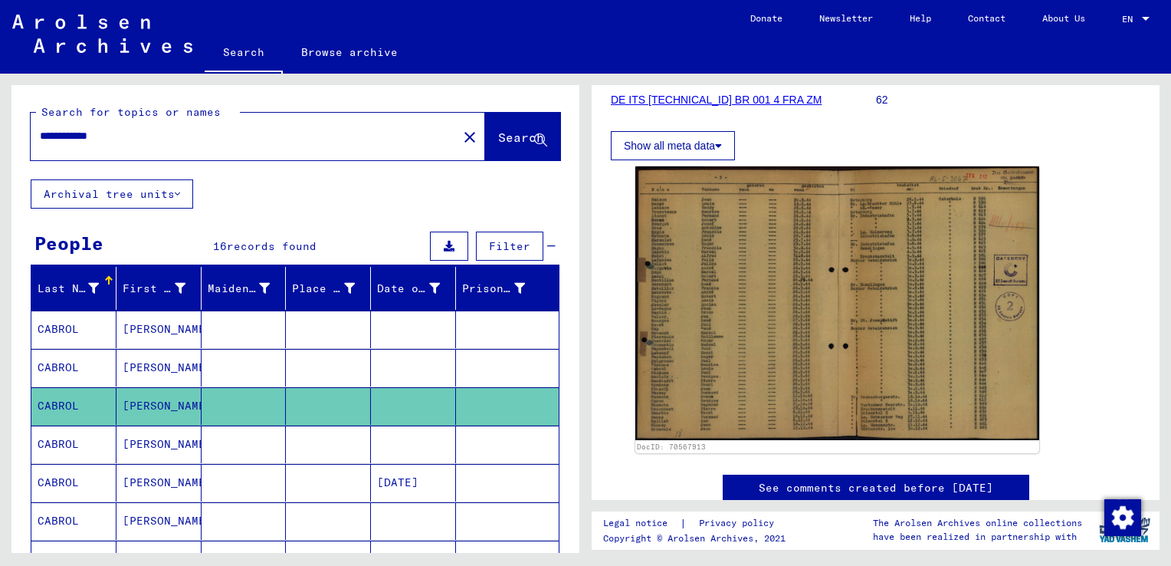
click at [56, 441] on mat-cell "CABROL" at bounding box center [73, 444] width 85 height 38
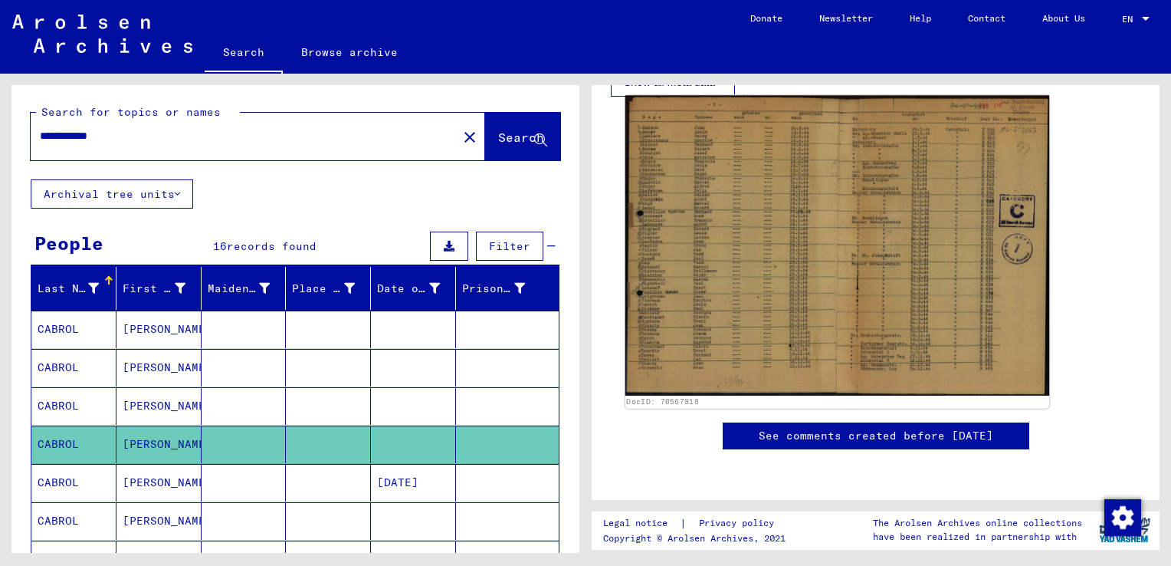
scroll to position [307, 0]
click at [808, 244] on img at bounding box center [837, 245] width 424 height 300
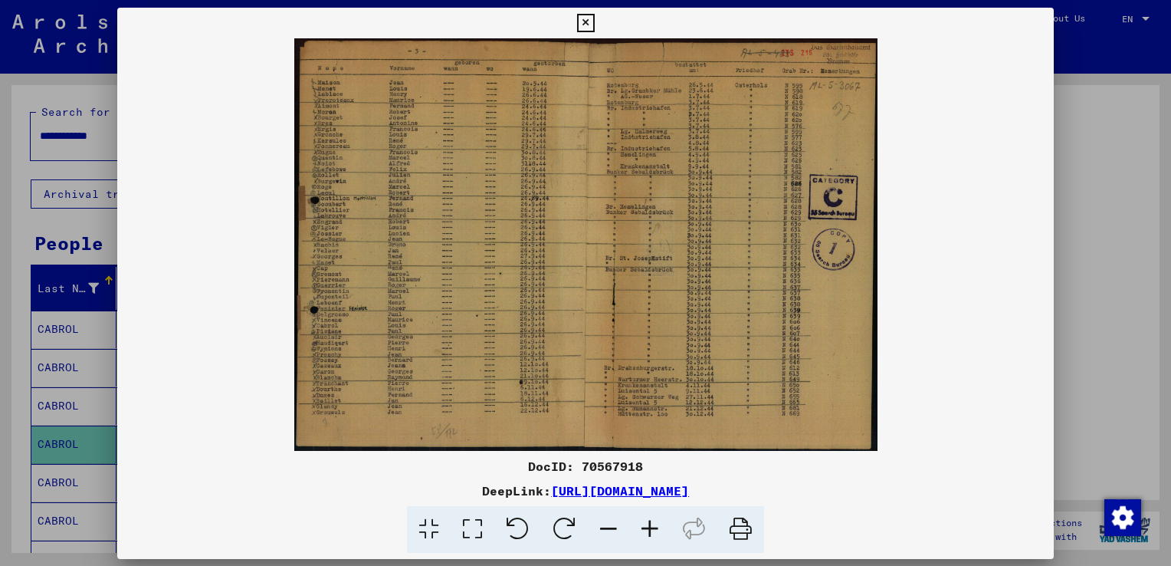
scroll to position [306, 0]
click at [584, 20] on icon at bounding box center [585, 23] width 18 height 18
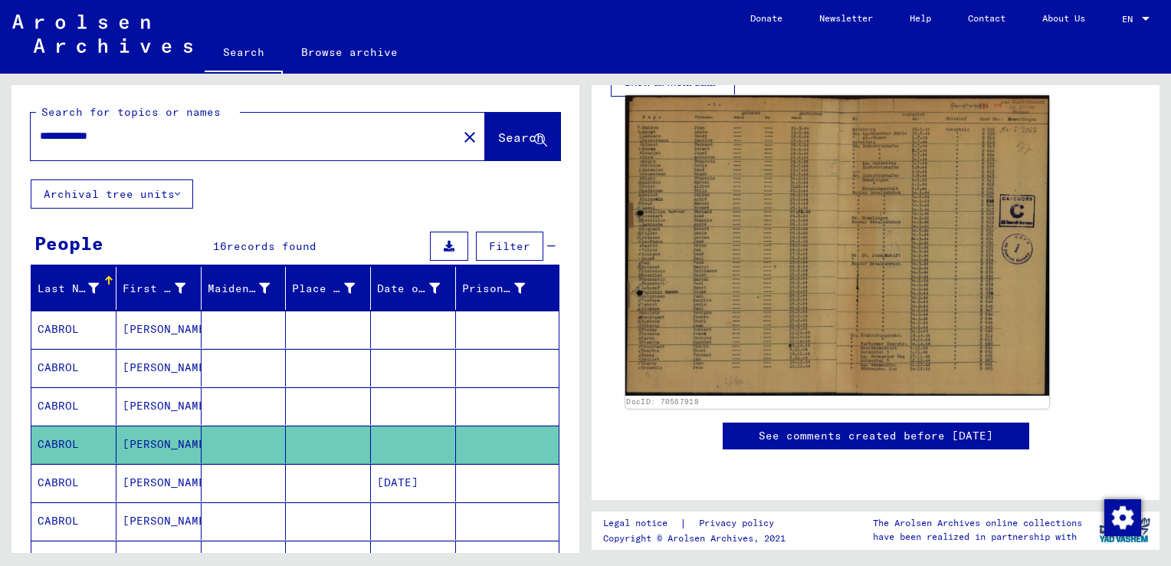
scroll to position [459, 0]
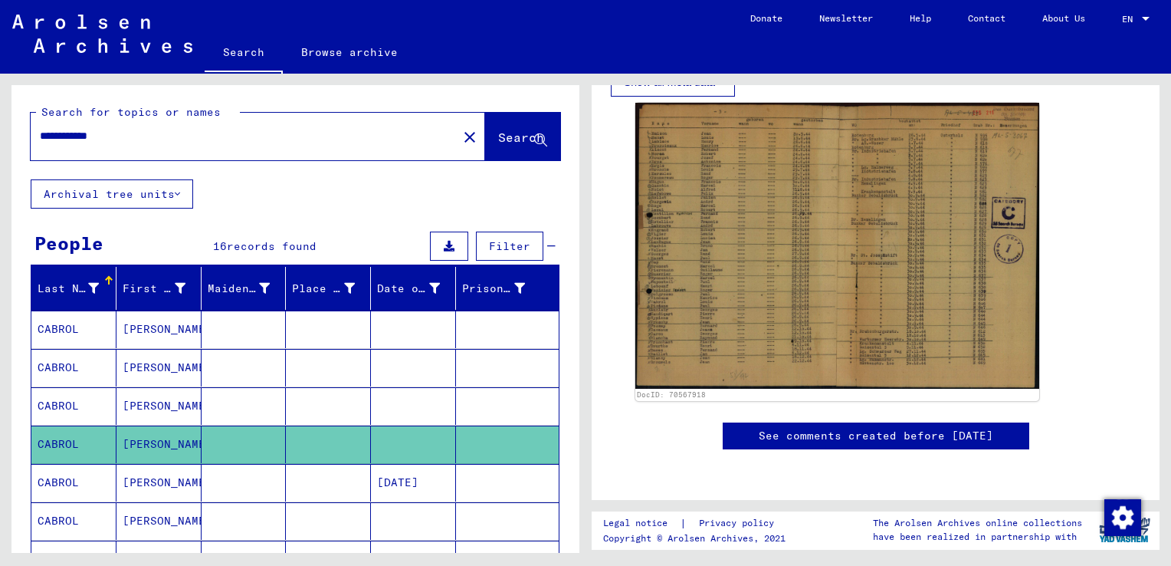
click at [47, 478] on icon at bounding box center [63, 504] width 38 height 61
click at [59, 480] on icon at bounding box center [63, 504] width 38 height 61
click at [73, 480] on icon at bounding box center [63, 504] width 38 height 61
click at [68, 514] on icon at bounding box center [63, 504] width 38 height 61
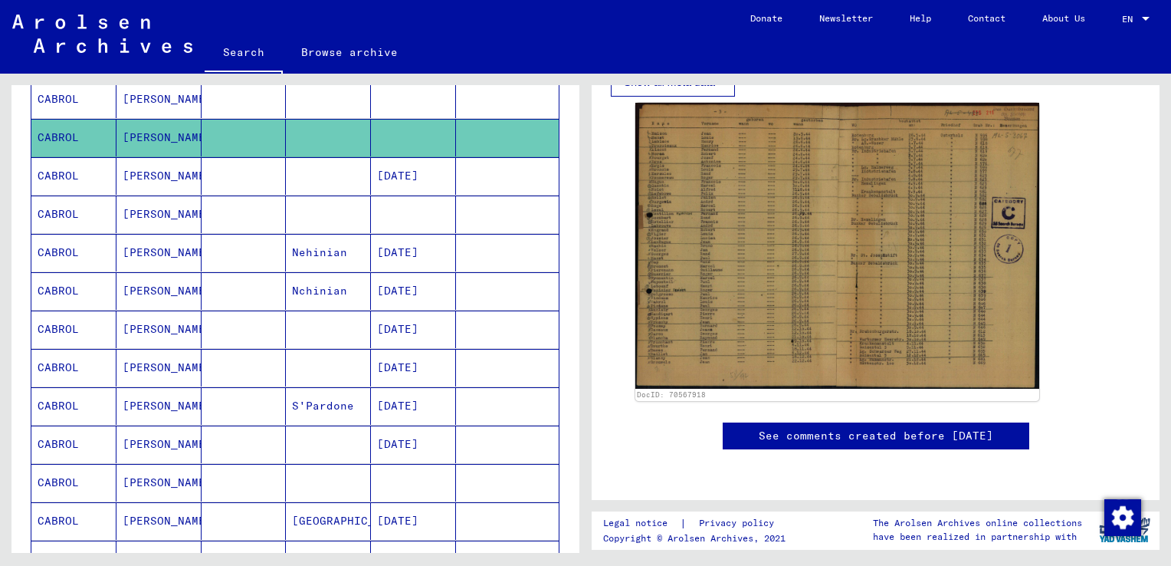
scroll to position [230, 0]
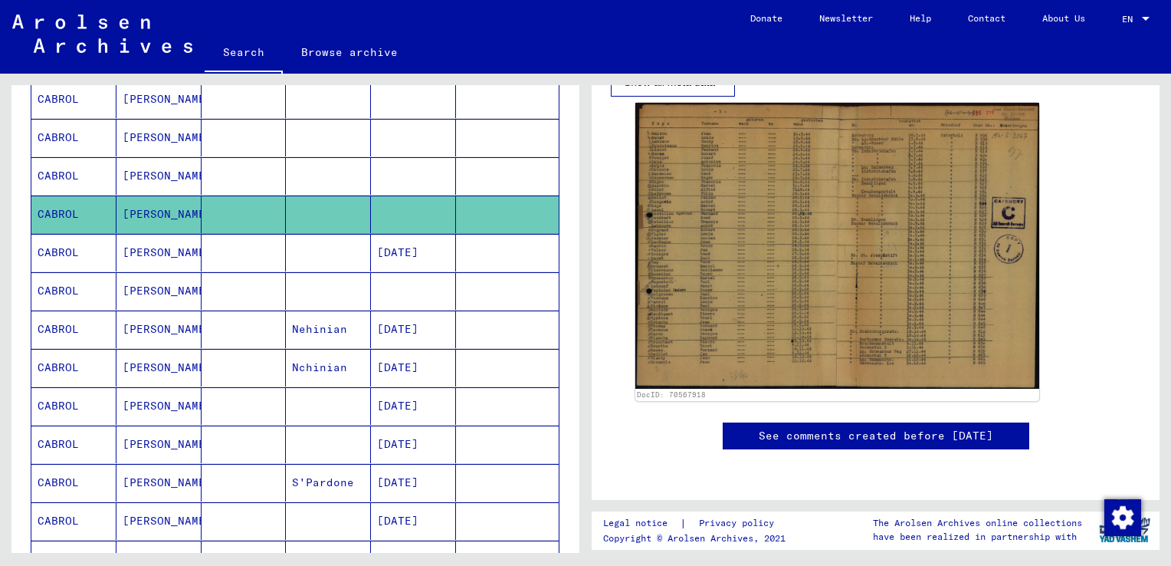
click at [61, 239] on mat-cell "CABROL" at bounding box center [73, 253] width 85 height 38
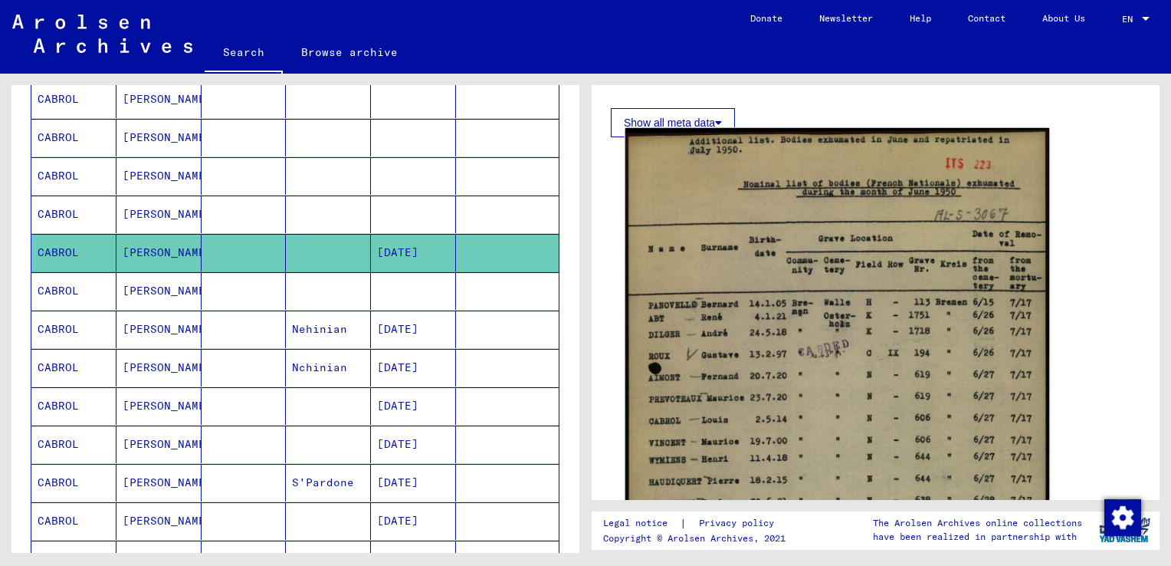
scroll to position [230, 0]
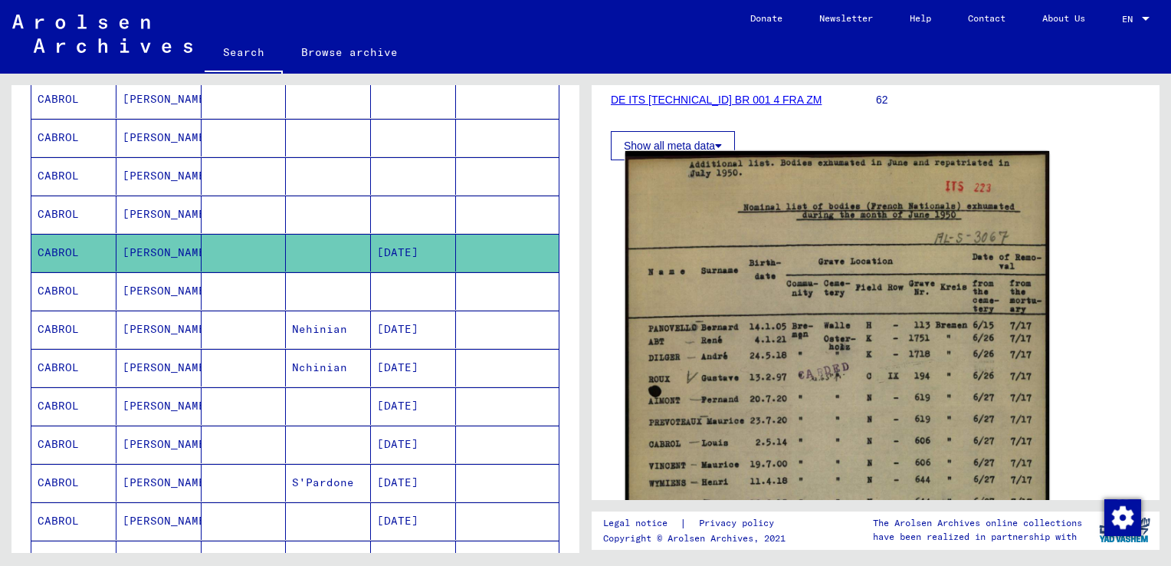
click at [909, 238] on img at bounding box center [837, 468] width 424 height 634
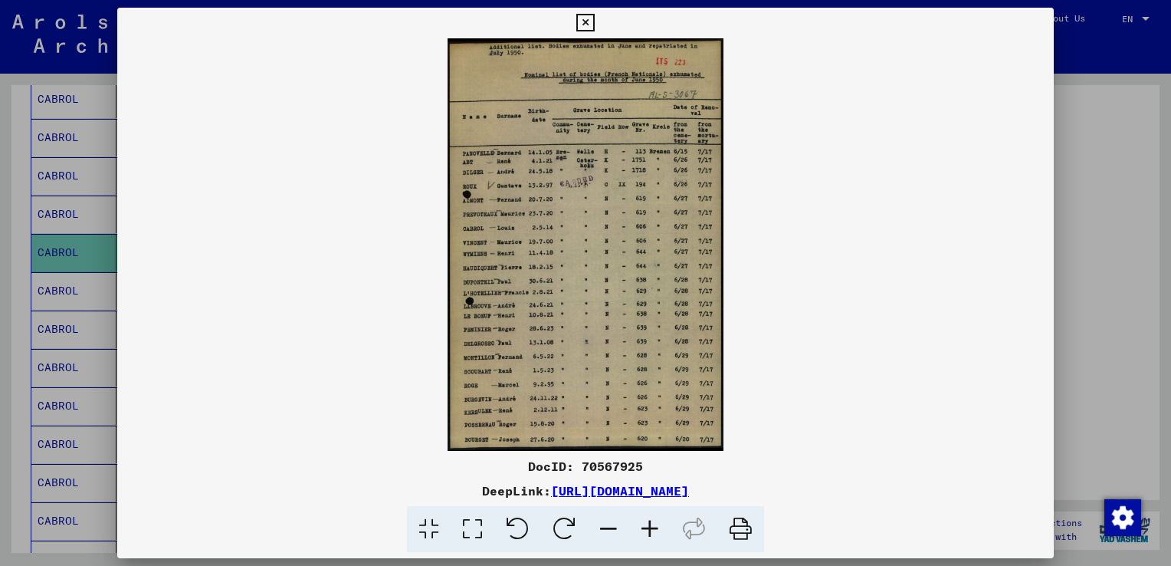
click at [590, 23] on icon at bounding box center [585, 23] width 18 height 18
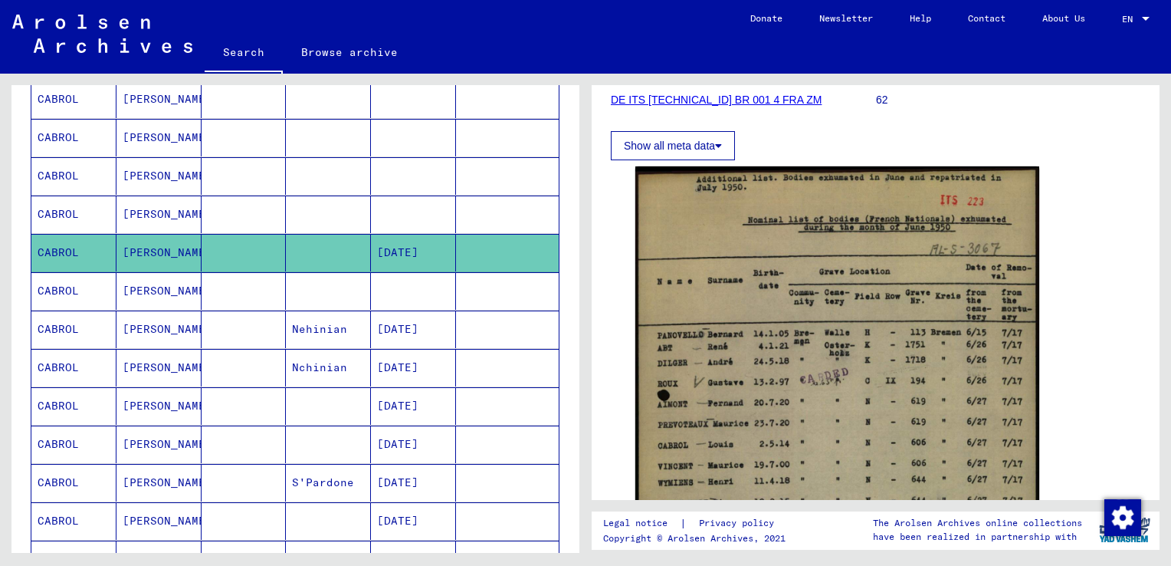
click at [51, 284] on mat-cell "CABROL" at bounding box center [73, 291] width 85 height 38
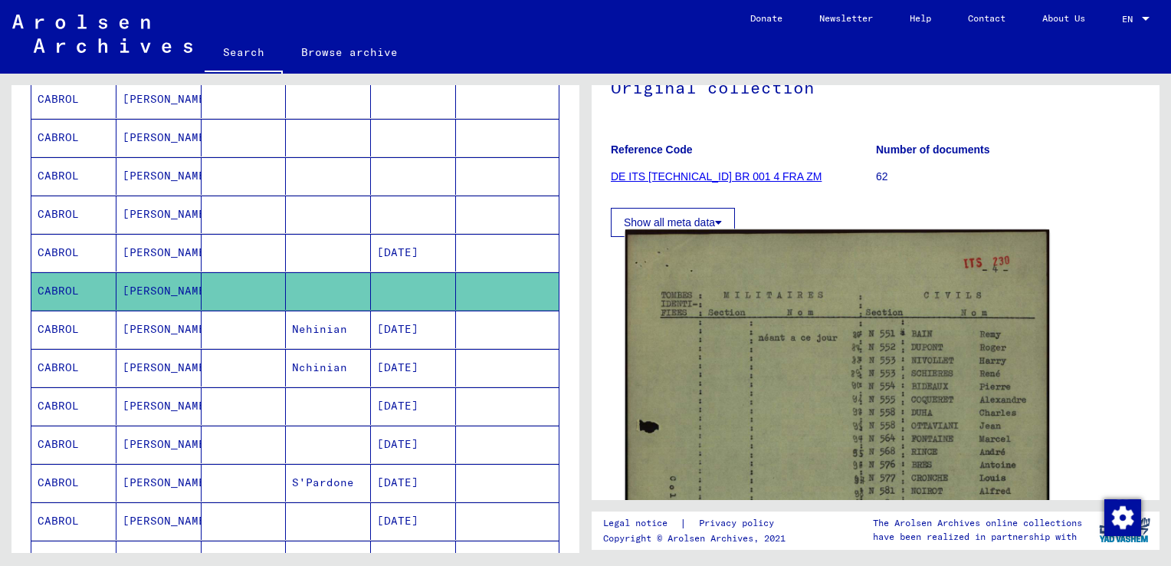
scroll to position [230, 0]
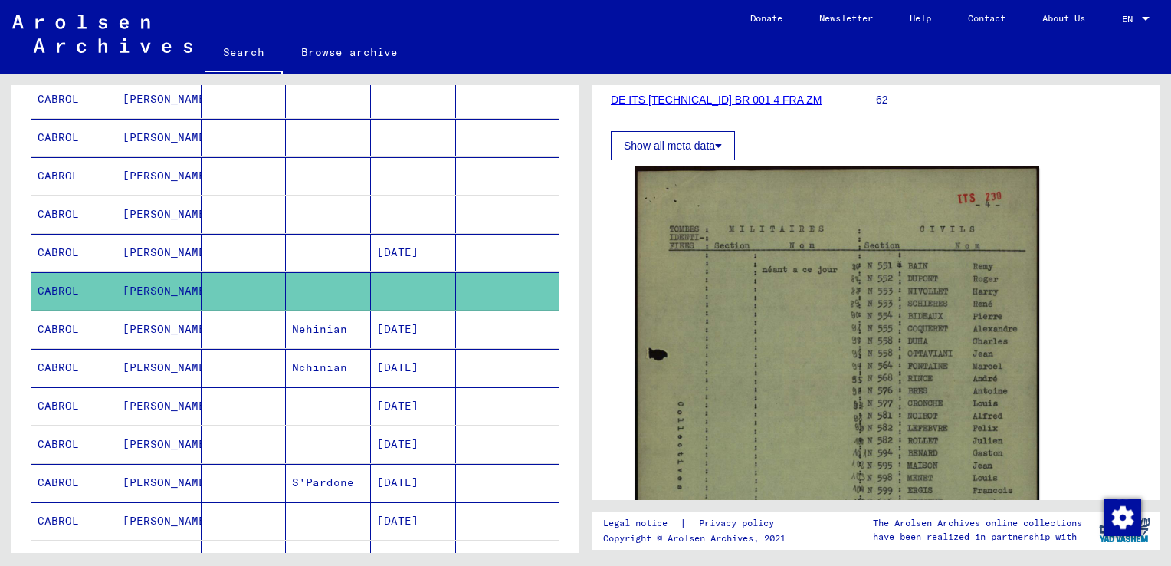
click at [50, 322] on mat-cell "CABROL" at bounding box center [73, 329] width 85 height 38
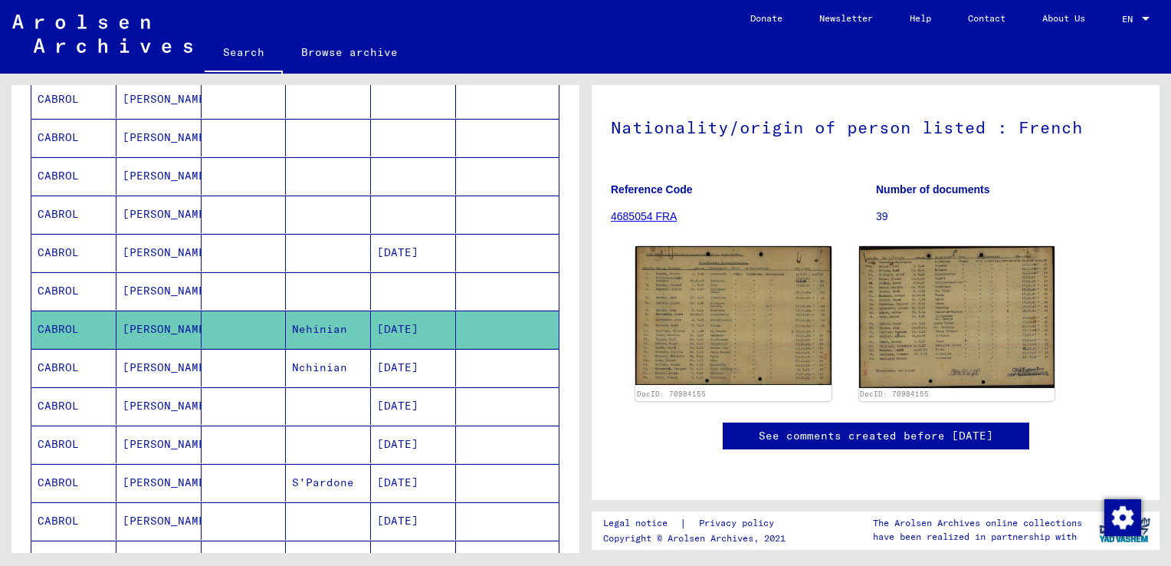
scroll to position [230, 0]
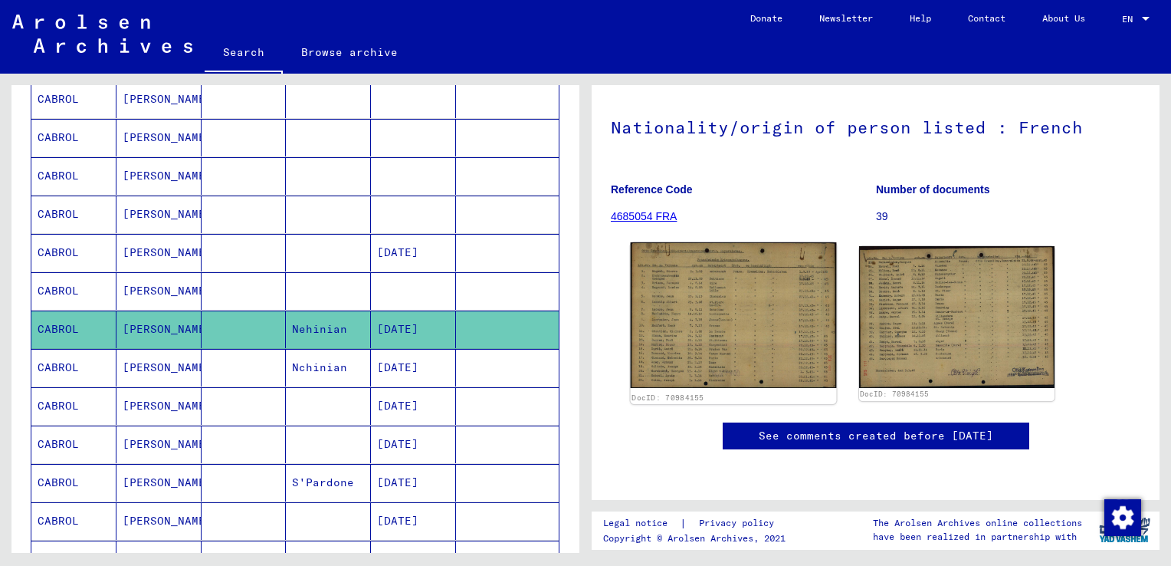
click at [739, 242] on img at bounding box center [733, 315] width 205 height 146
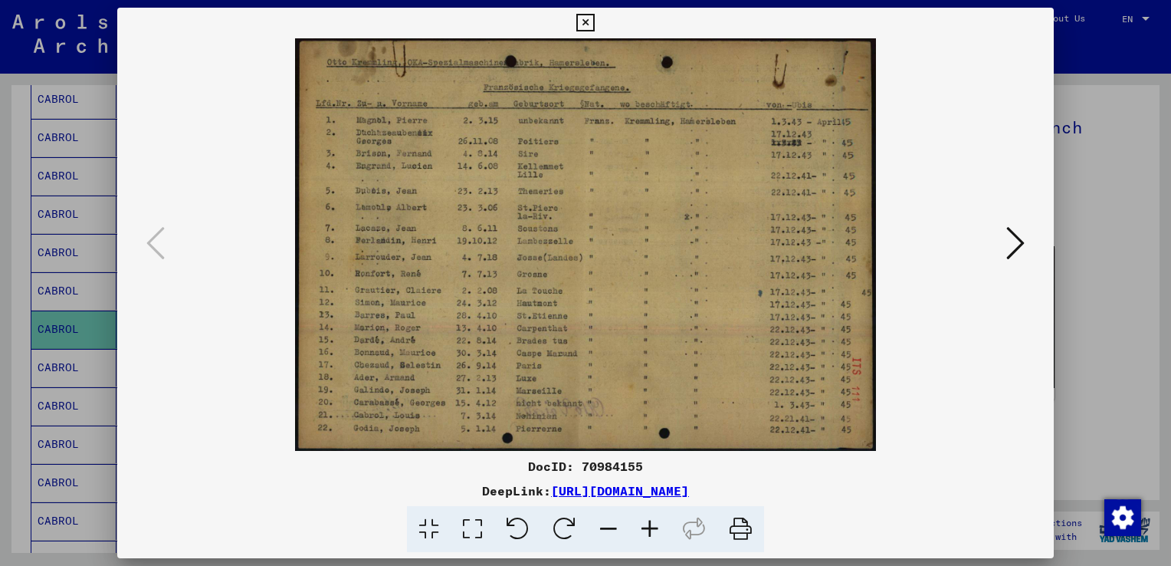
click at [561, 415] on img at bounding box center [585, 244] width 832 height 412
click at [1010, 241] on icon at bounding box center [1015, 243] width 18 height 37
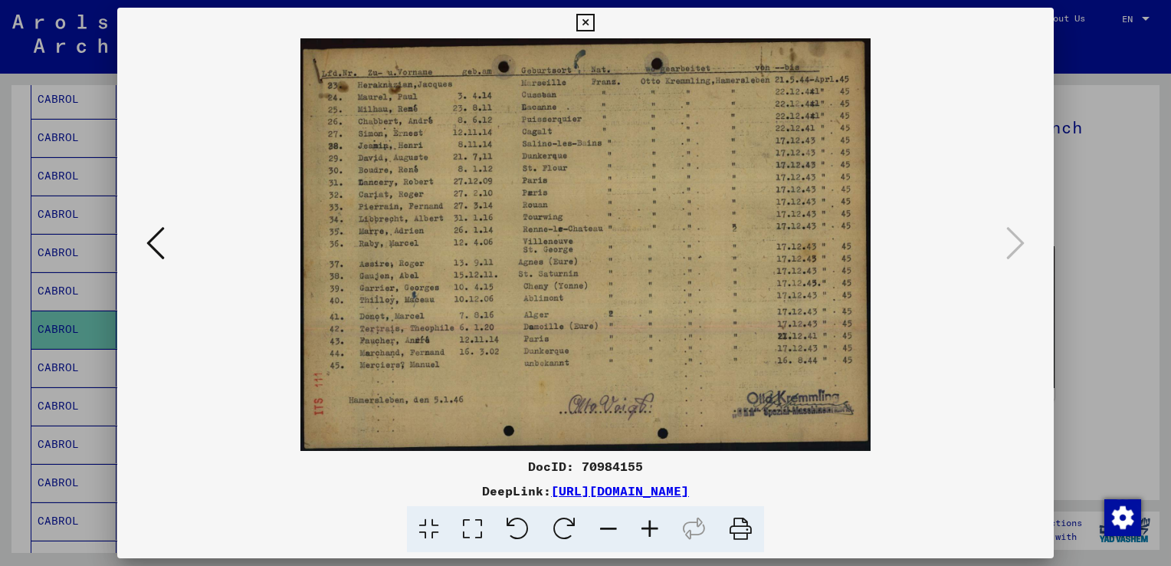
click at [172, 244] on img at bounding box center [585, 244] width 832 height 412
click at [159, 247] on icon at bounding box center [155, 243] width 18 height 37
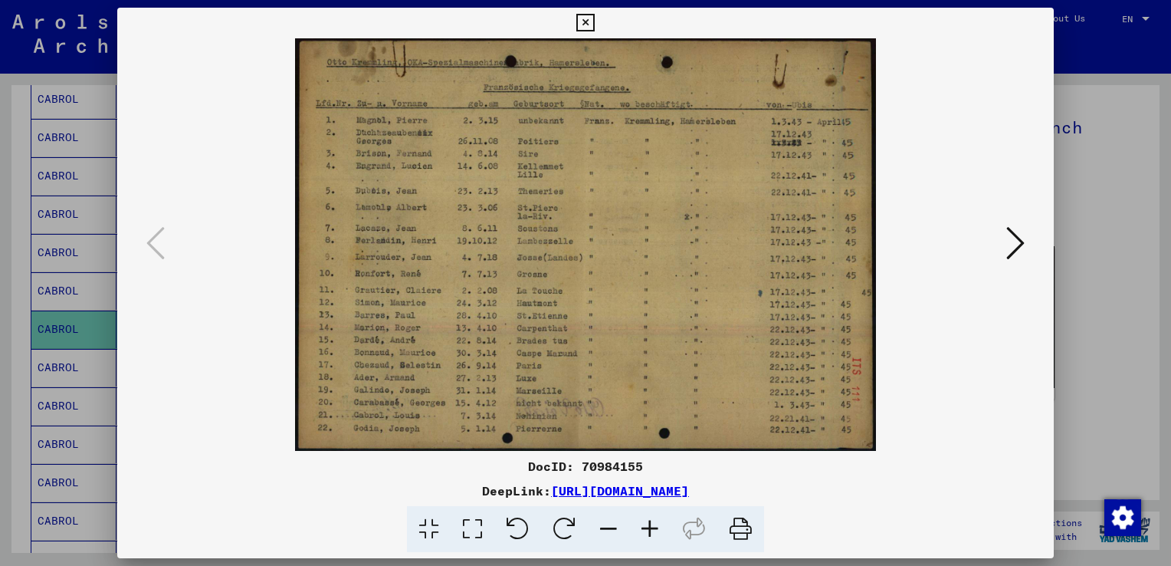
click at [583, 21] on icon at bounding box center [585, 23] width 18 height 18
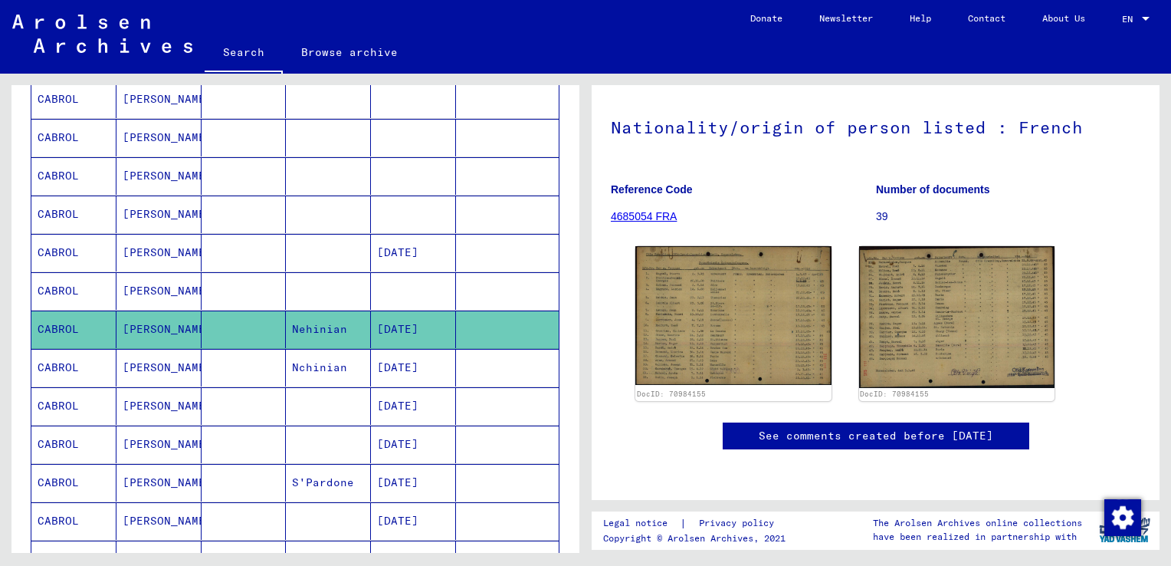
click at [73, 360] on mat-cell "CABROL" at bounding box center [73, 368] width 85 height 38
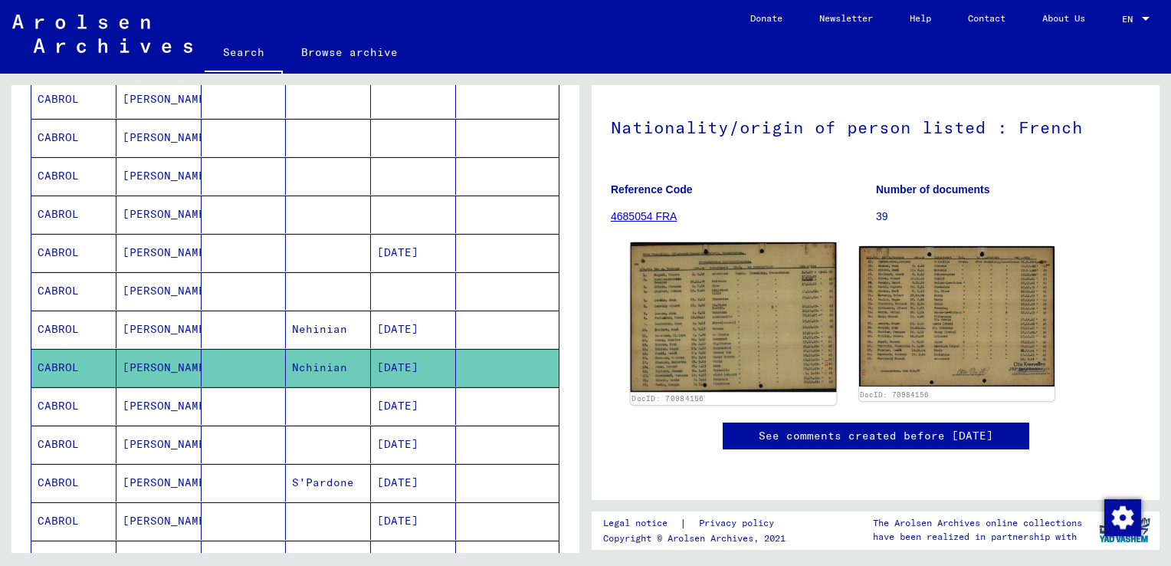
scroll to position [230, 0]
click at [716, 242] on img at bounding box center [733, 316] width 205 height 149
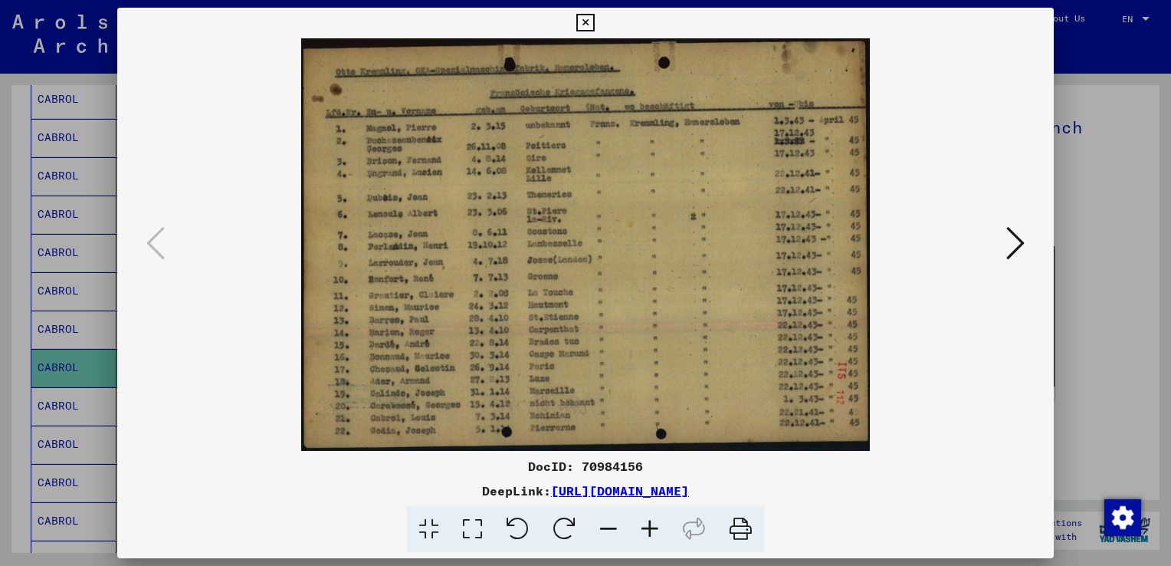
click at [553, 418] on img at bounding box center [585, 244] width 832 height 412
click at [1015, 241] on icon at bounding box center [1015, 243] width 18 height 37
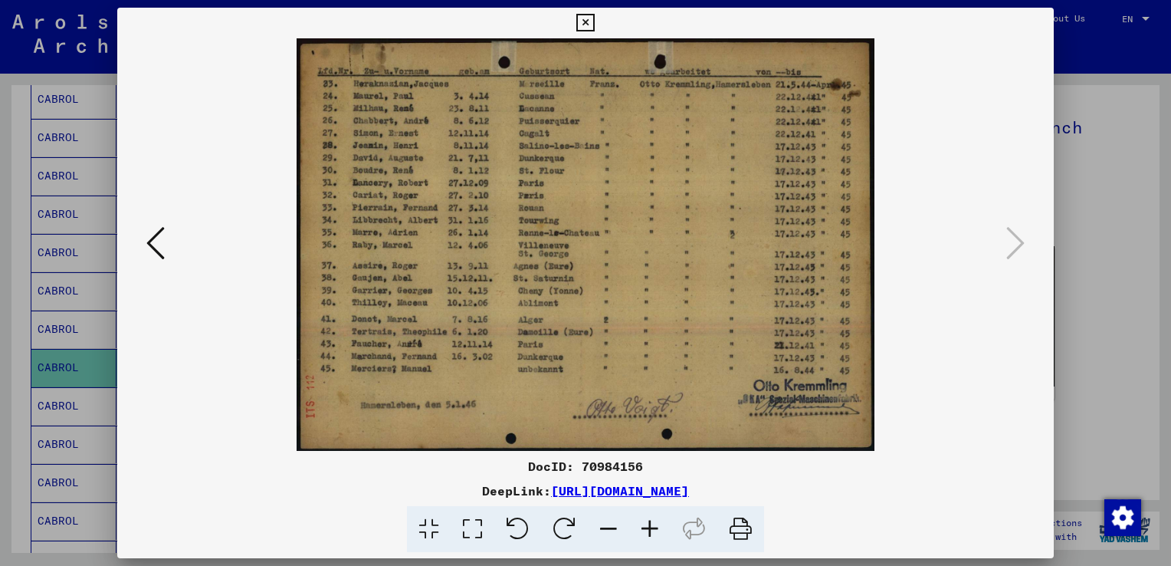
click at [155, 244] on icon at bounding box center [155, 243] width 18 height 37
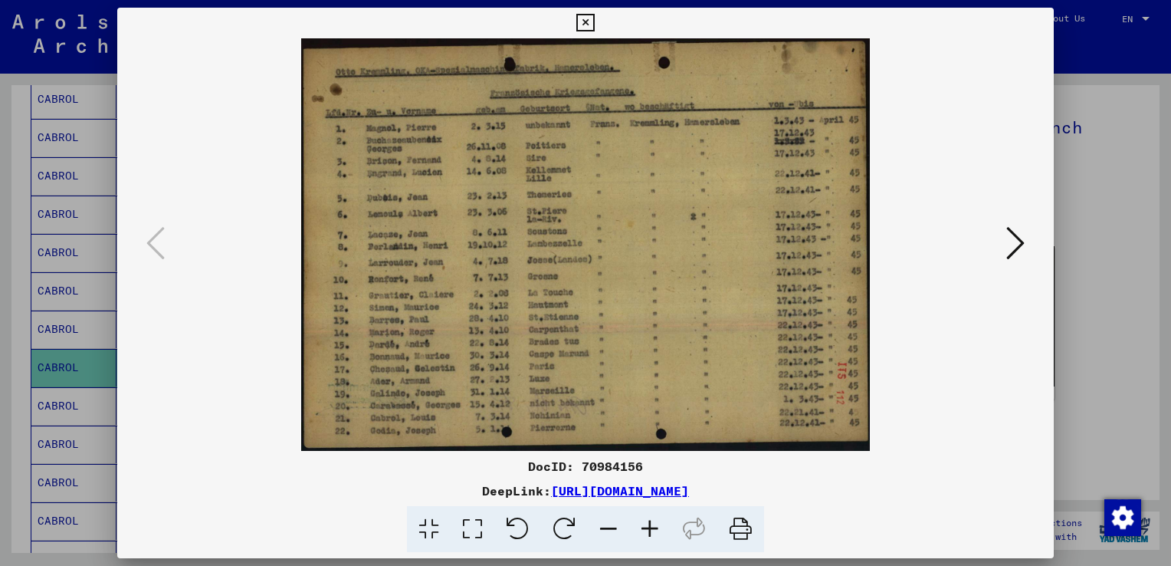
click at [584, 18] on icon at bounding box center [585, 23] width 18 height 18
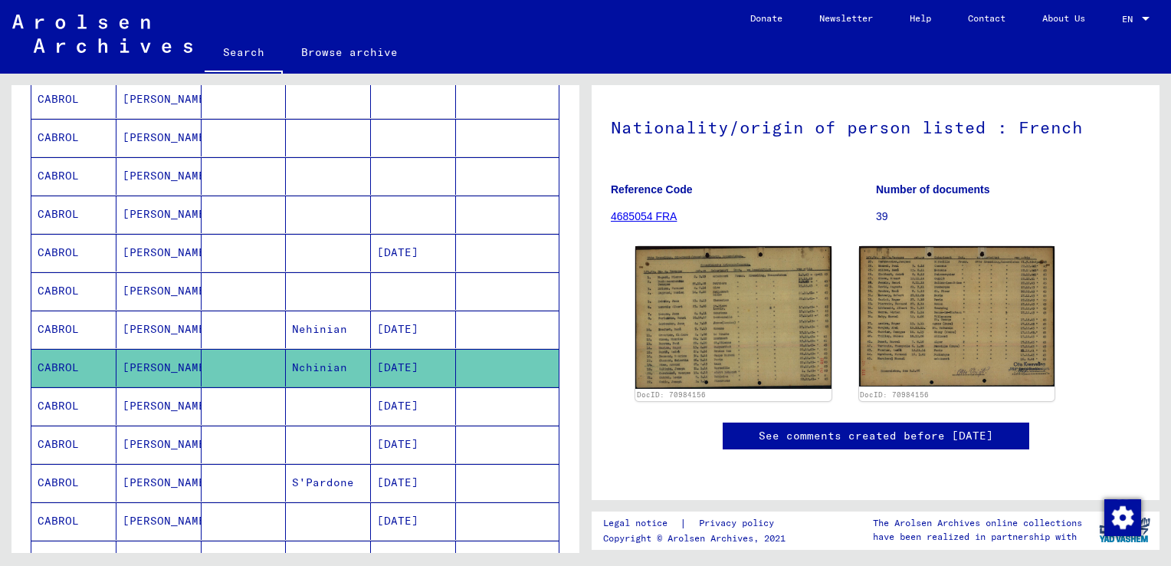
click at [61, 404] on mat-cell "CABROL" at bounding box center [73, 406] width 85 height 38
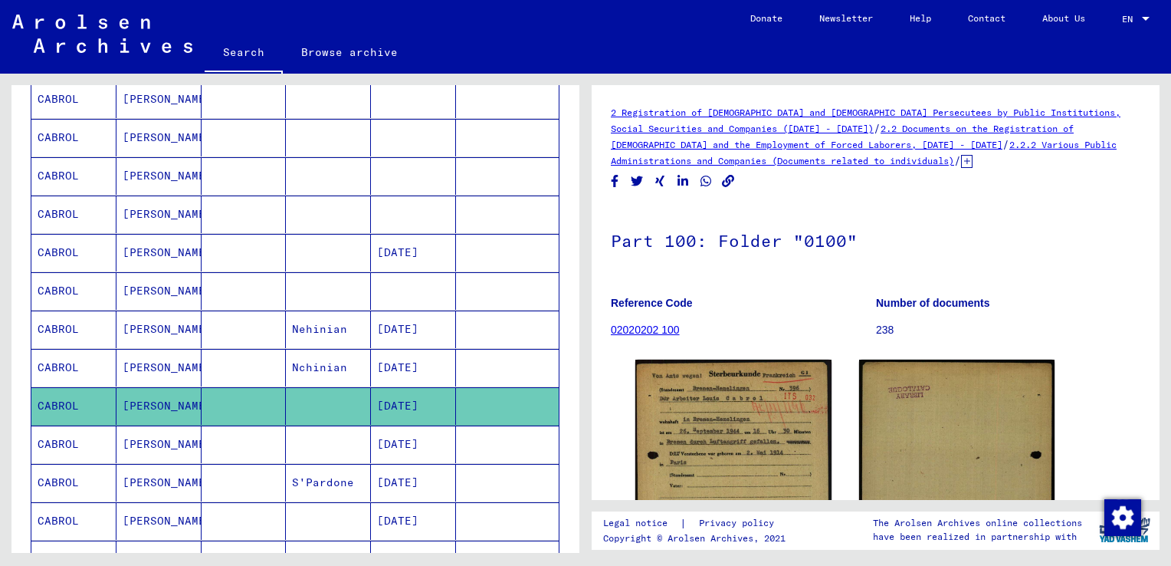
scroll to position [153, 0]
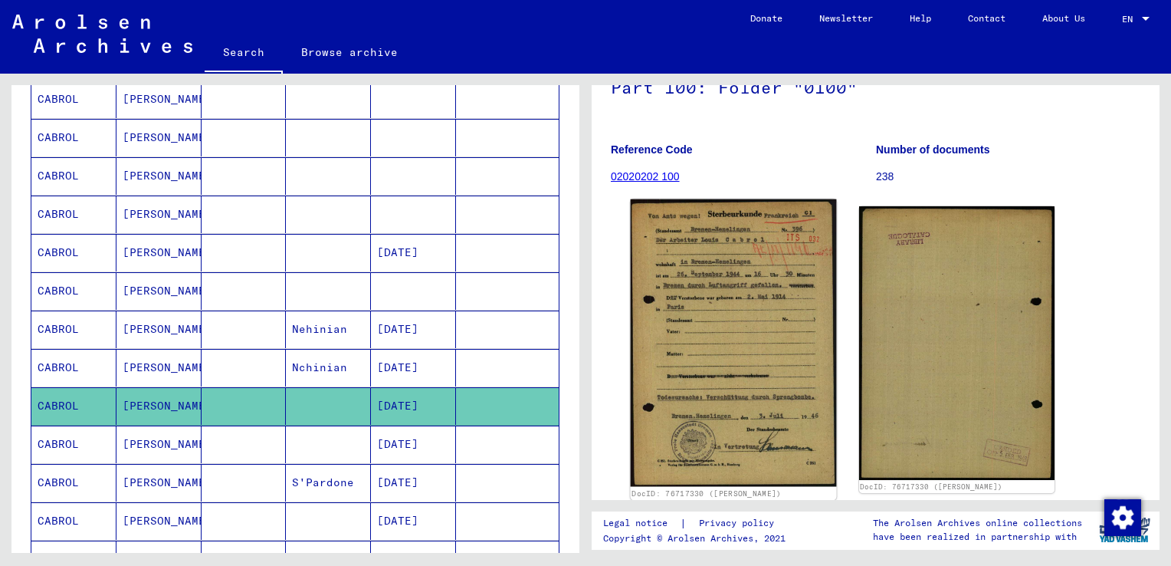
click at [705, 256] on img at bounding box center [733, 342] width 205 height 287
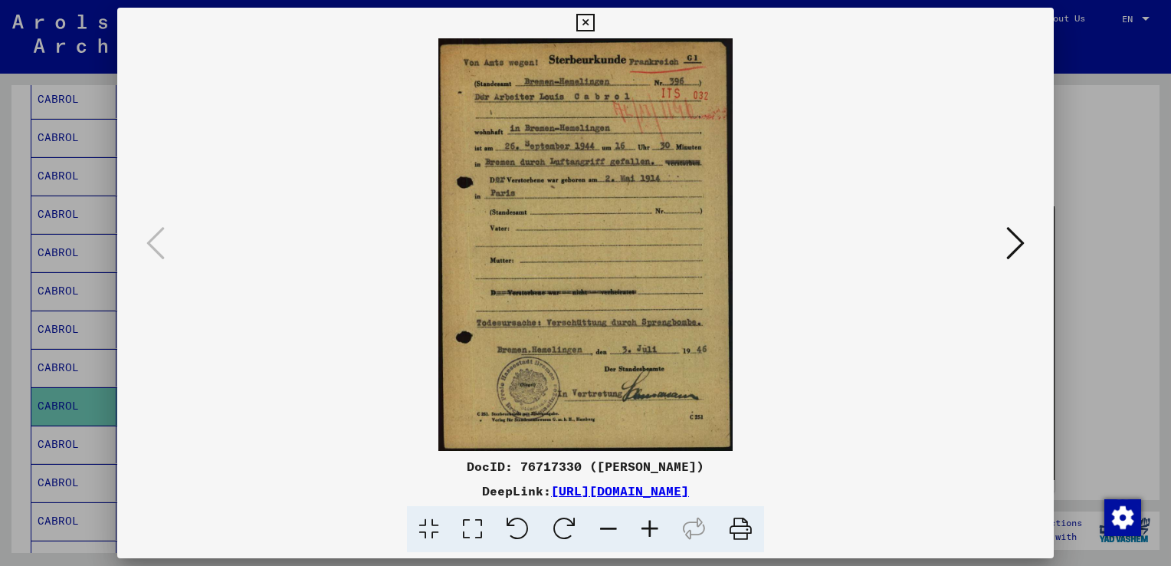
drag, startPoint x: 676, startPoint y: 14, endPoint x: 1143, endPoint y: 91, distance: 473.0
click at [1143, 91] on div "DocID: 76717330 ([PERSON_NAME]) DeepLink: [URL][DOMAIN_NAME]" at bounding box center [585, 283] width 1171 height 566
click at [1011, 241] on icon at bounding box center [1015, 243] width 18 height 37
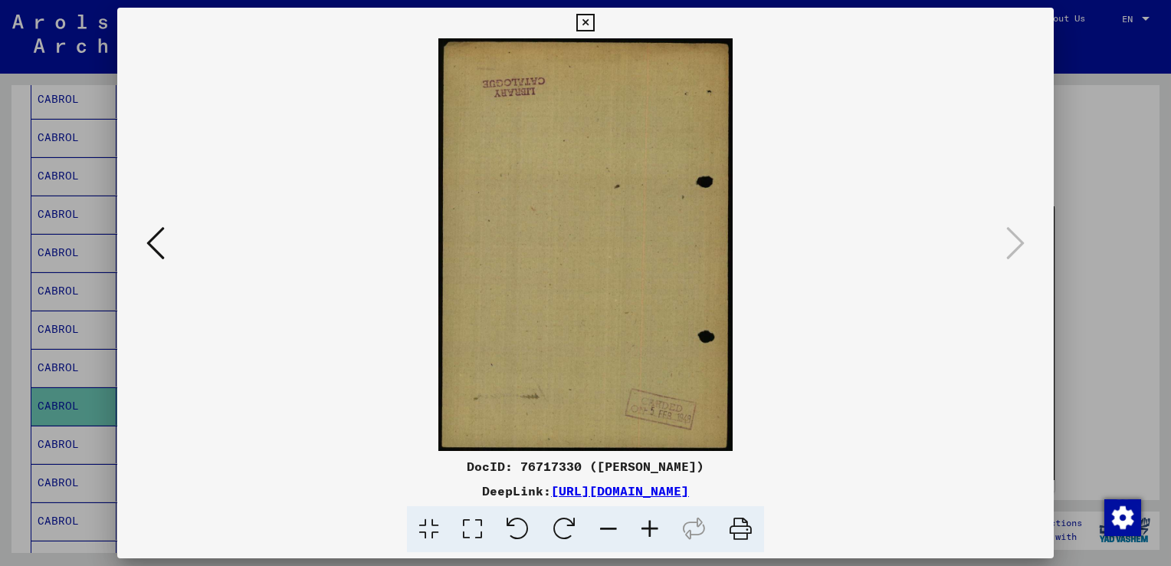
click at [580, 20] on icon at bounding box center [585, 23] width 18 height 18
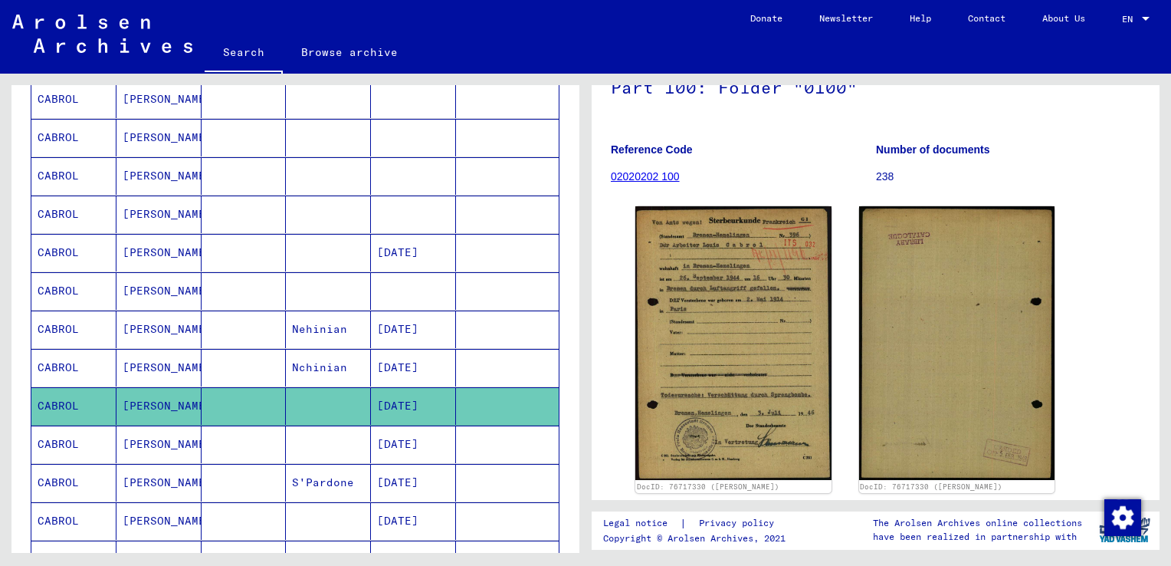
click at [55, 440] on mat-cell "CABROL" at bounding box center [73, 444] width 85 height 38
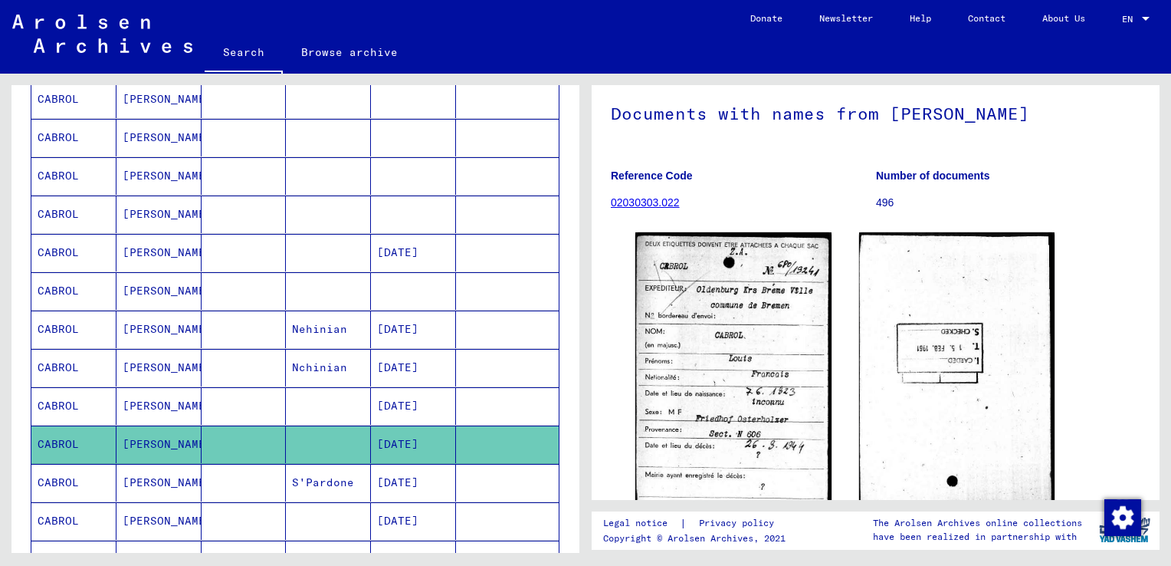
scroll to position [153, 0]
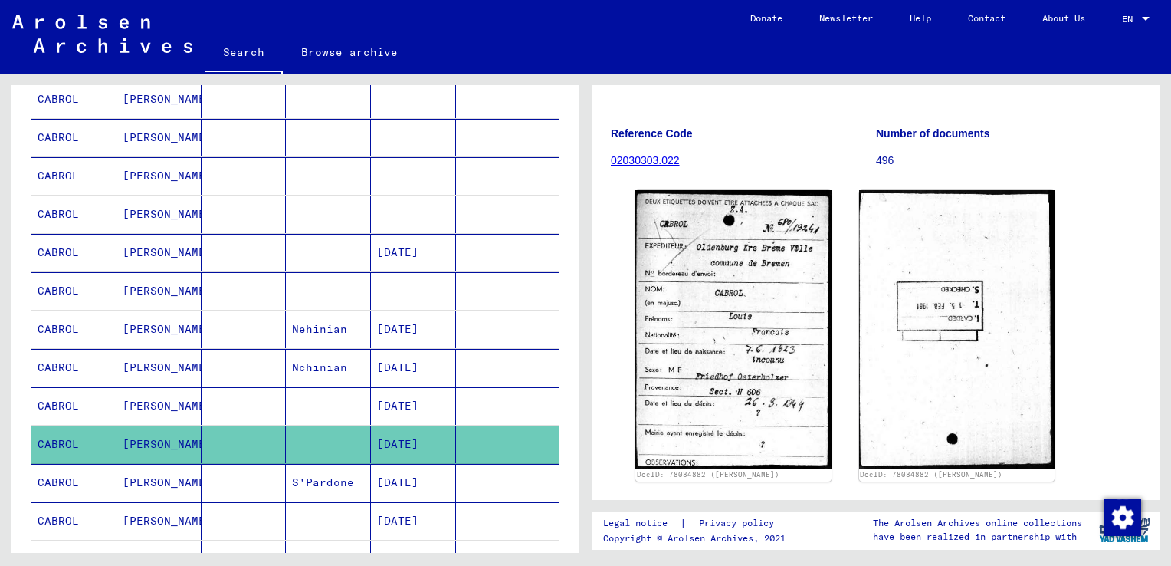
click at [70, 476] on icon at bounding box center [63, 504] width 38 height 61
click at [64, 477] on icon at bounding box center [63, 504] width 38 height 61
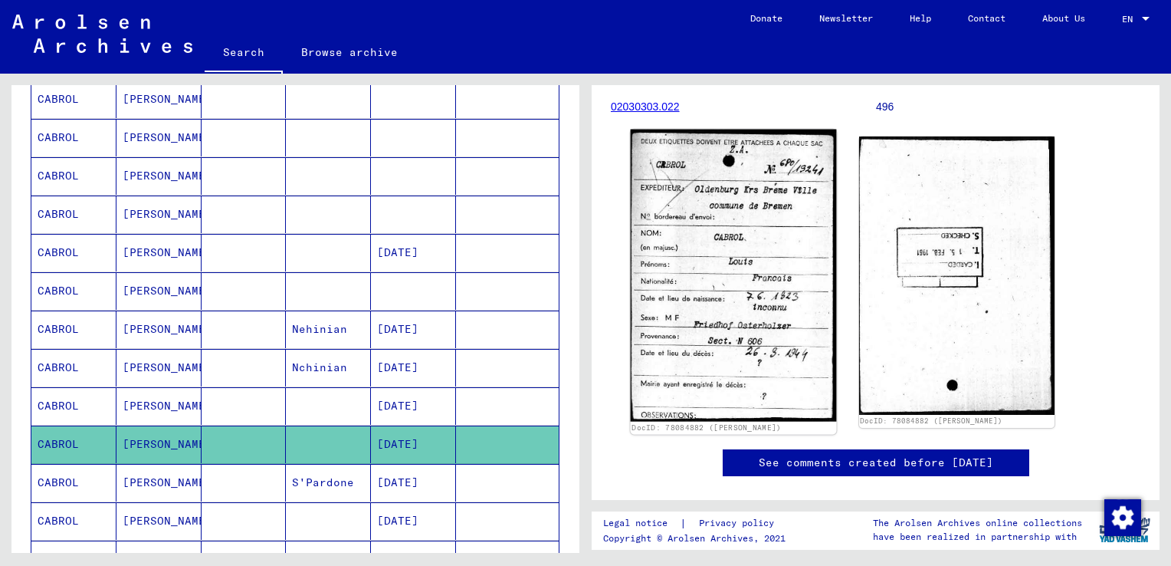
scroll to position [230, 0]
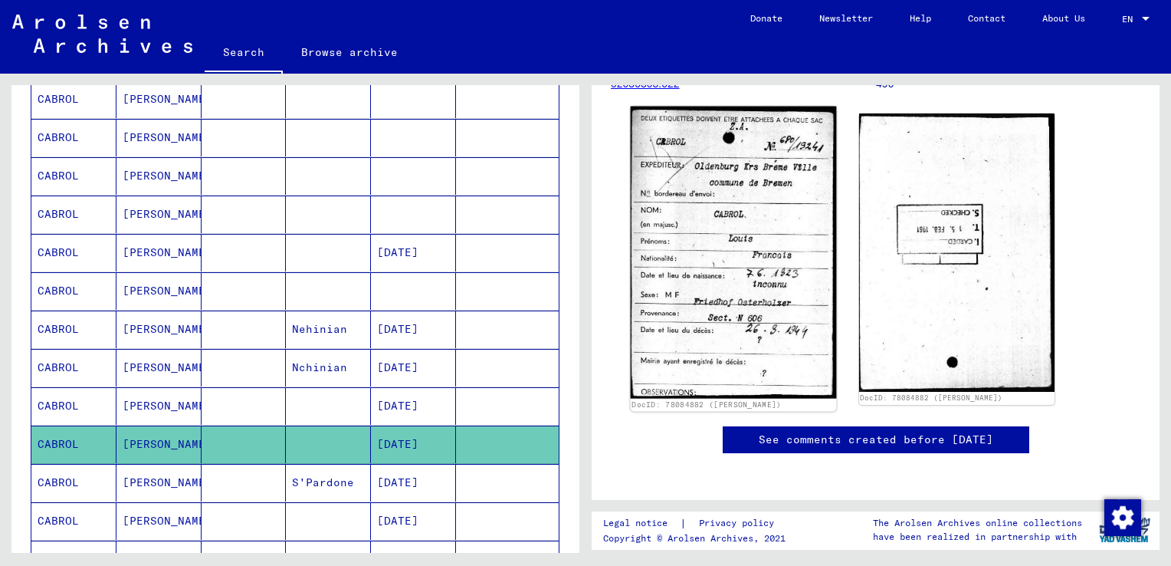
click at [708, 306] on img at bounding box center [733, 253] width 205 height 292
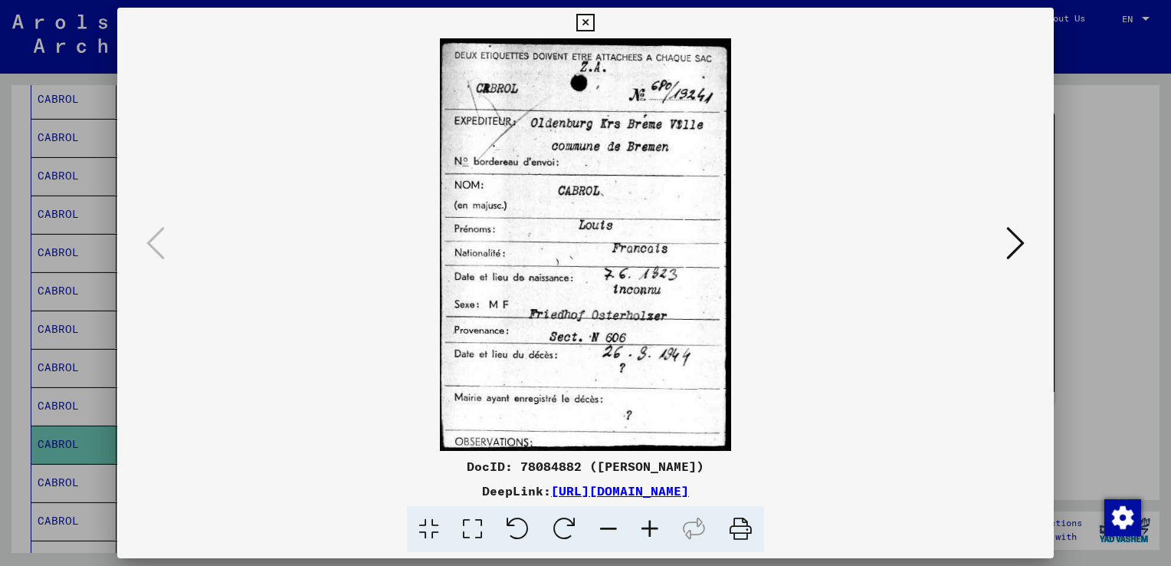
click at [1008, 242] on icon at bounding box center [1015, 243] width 18 height 37
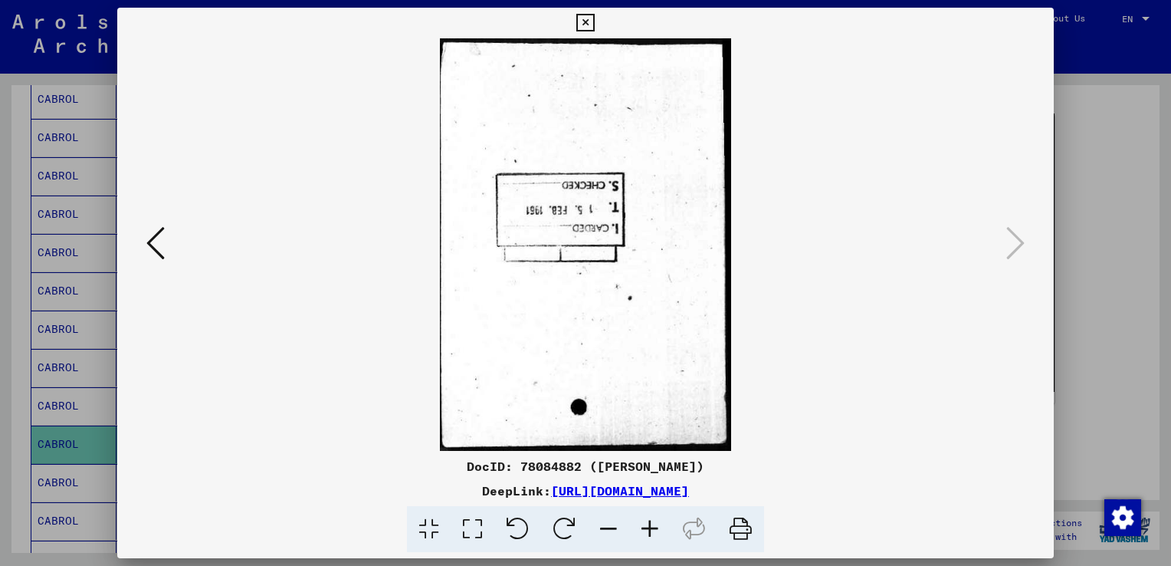
click at [164, 231] on icon at bounding box center [155, 243] width 18 height 37
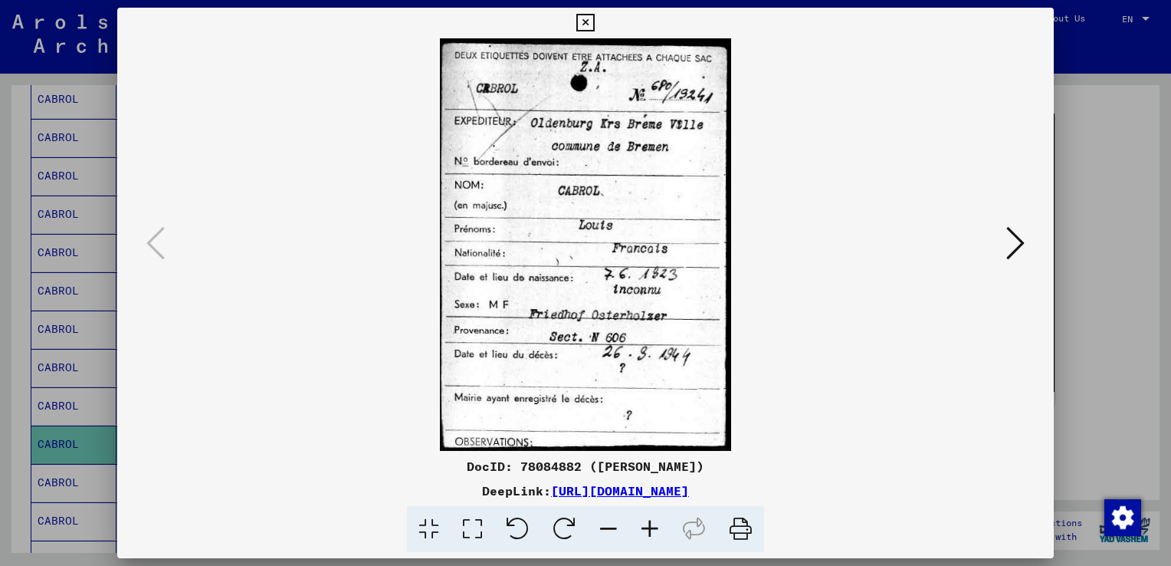
click at [582, 18] on icon at bounding box center [585, 23] width 18 height 18
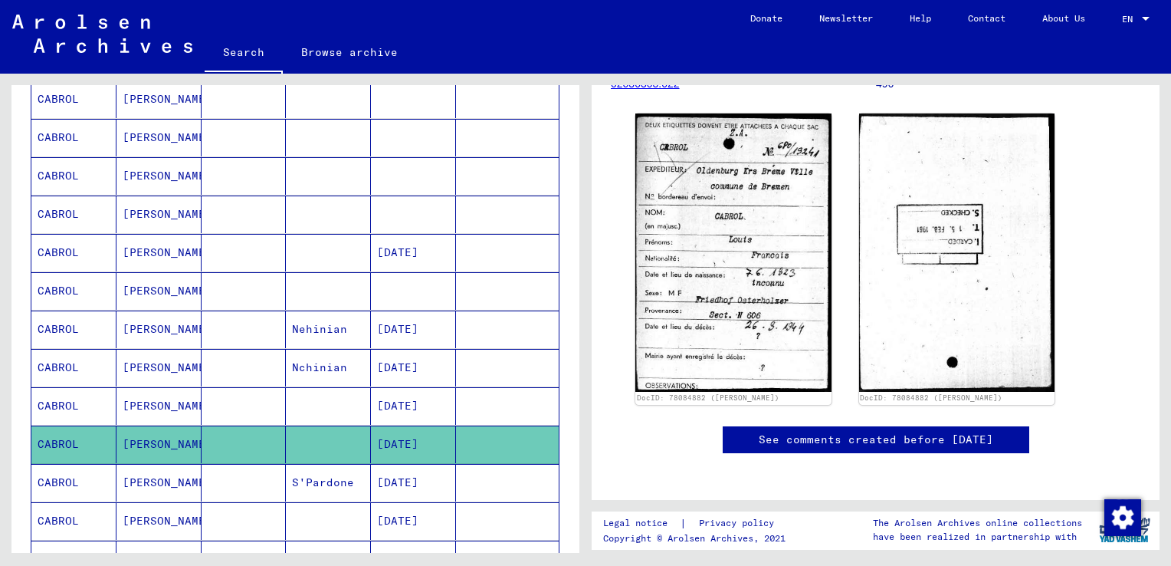
click at [64, 476] on icon at bounding box center [63, 504] width 38 height 61
click at [60, 475] on icon at bounding box center [63, 504] width 38 height 61
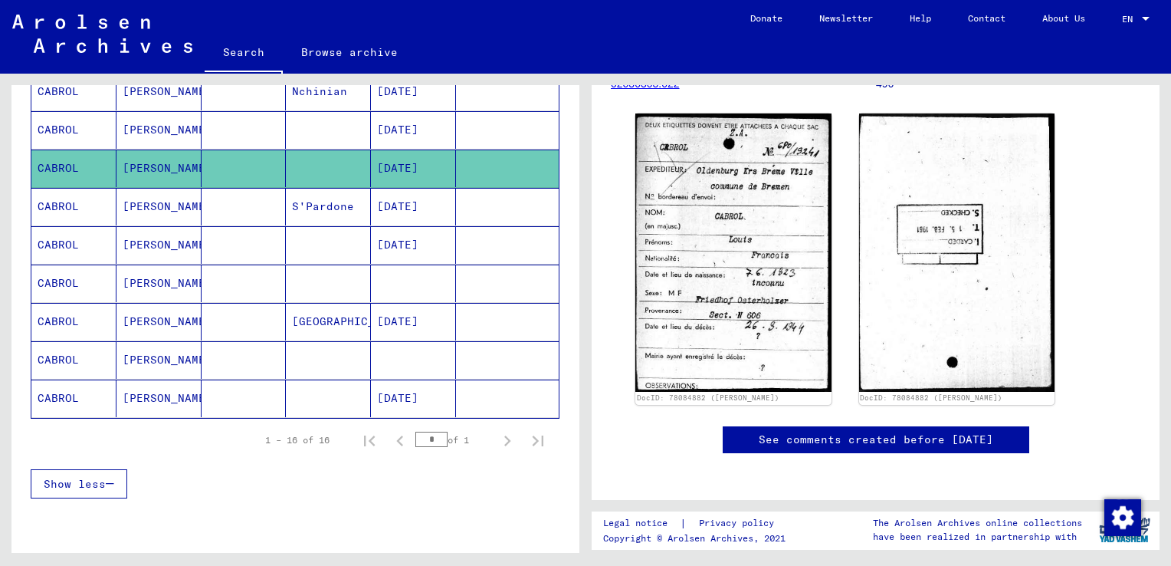
scroll to position [556, 0]
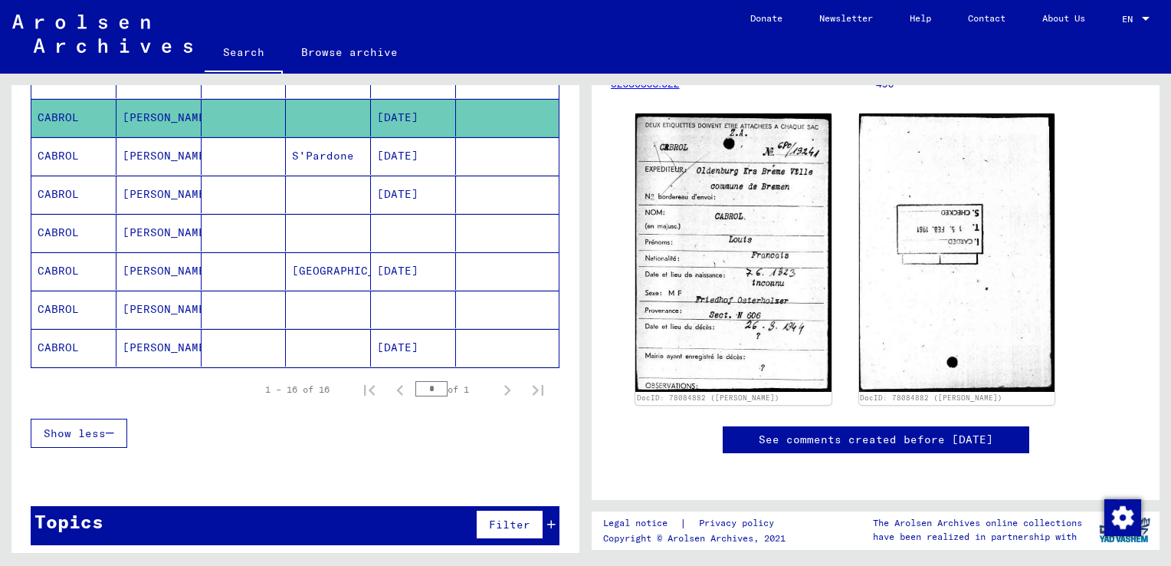
click at [57, 152] on mat-cell "CABROL" at bounding box center [73, 156] width 85 height 38
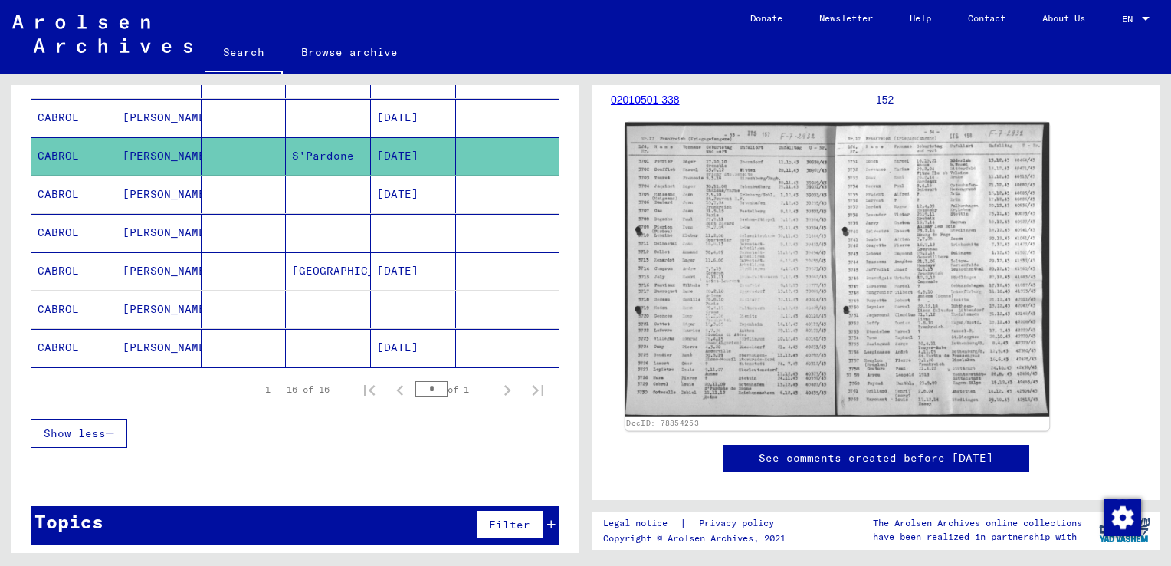
click at [713, 240] on img at bounding box center [837, 270] width 424 height 294
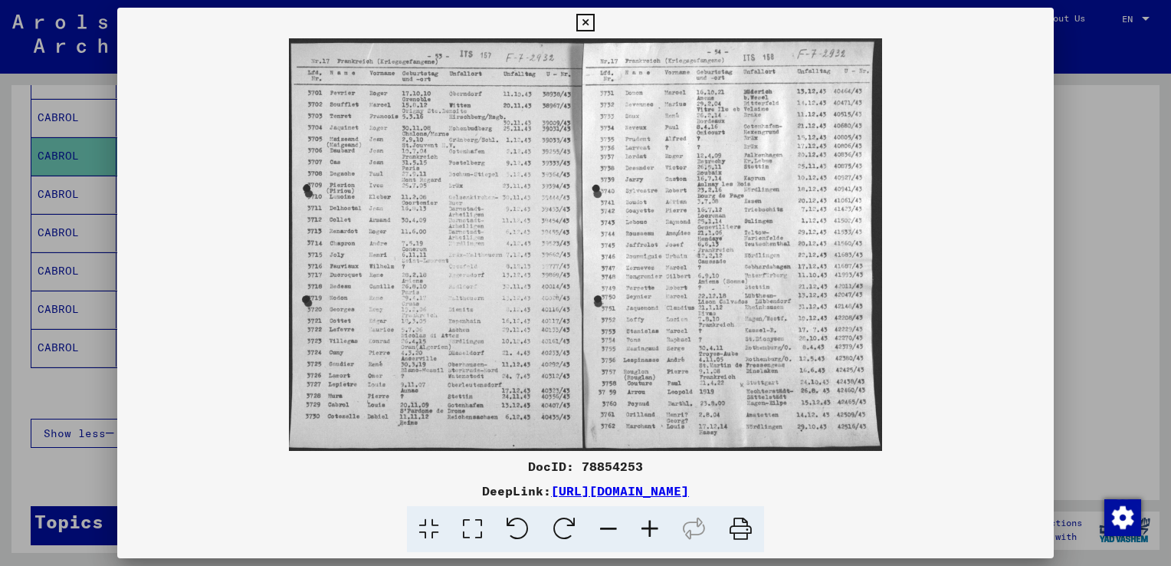
click at [589, 22] on icon at bounding box center [585, 23] width 18 height 18
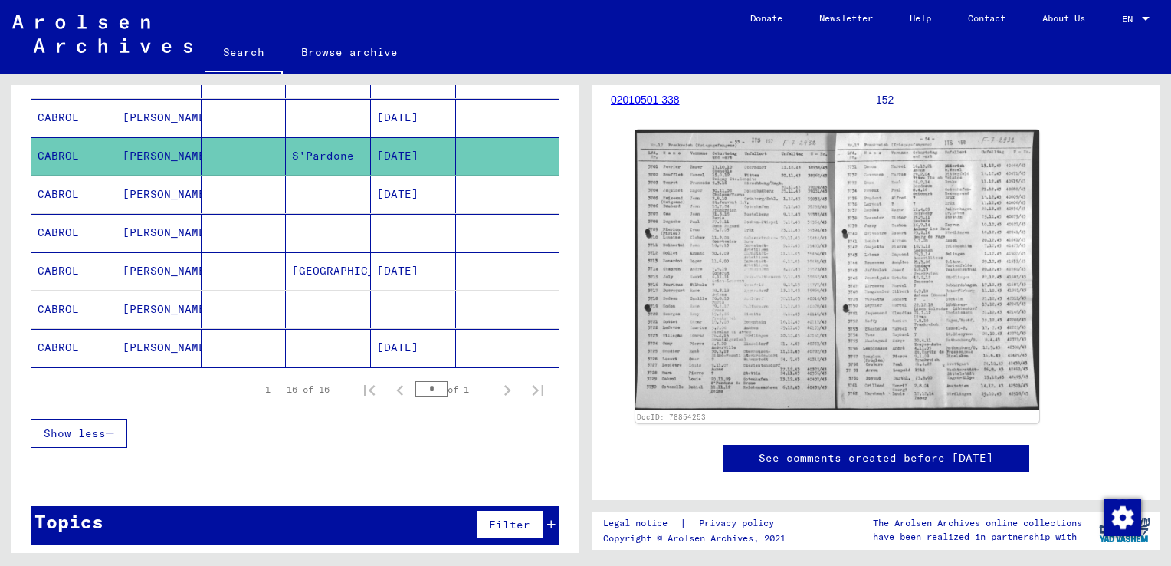
click at [64, 190] on mat-cell "CABROL" at bounding box center [73, 194] width 85 height 38
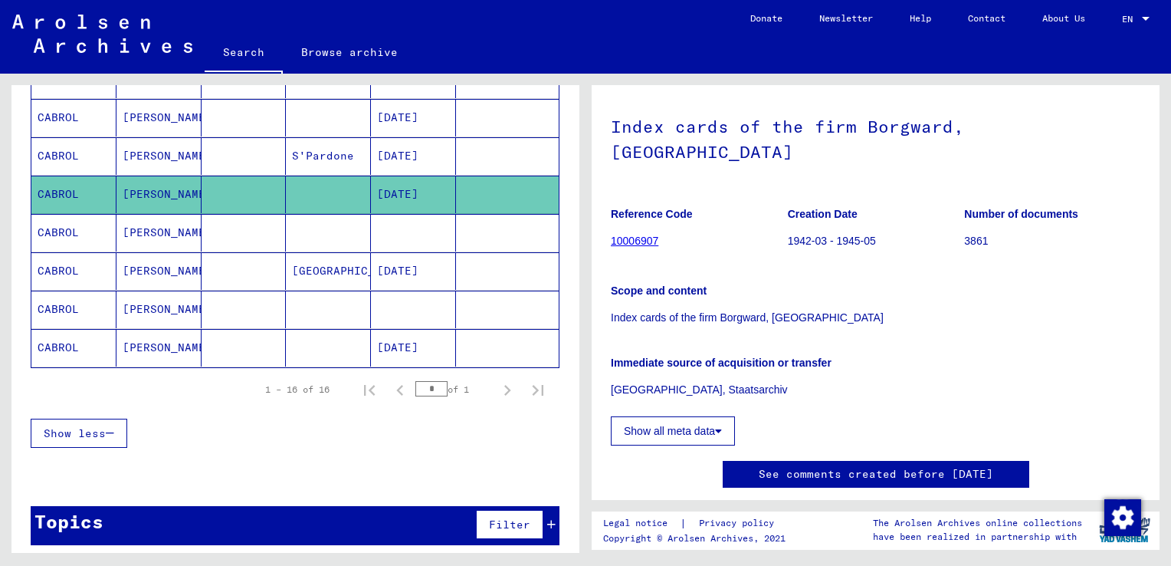
scroll to position [153, 0]
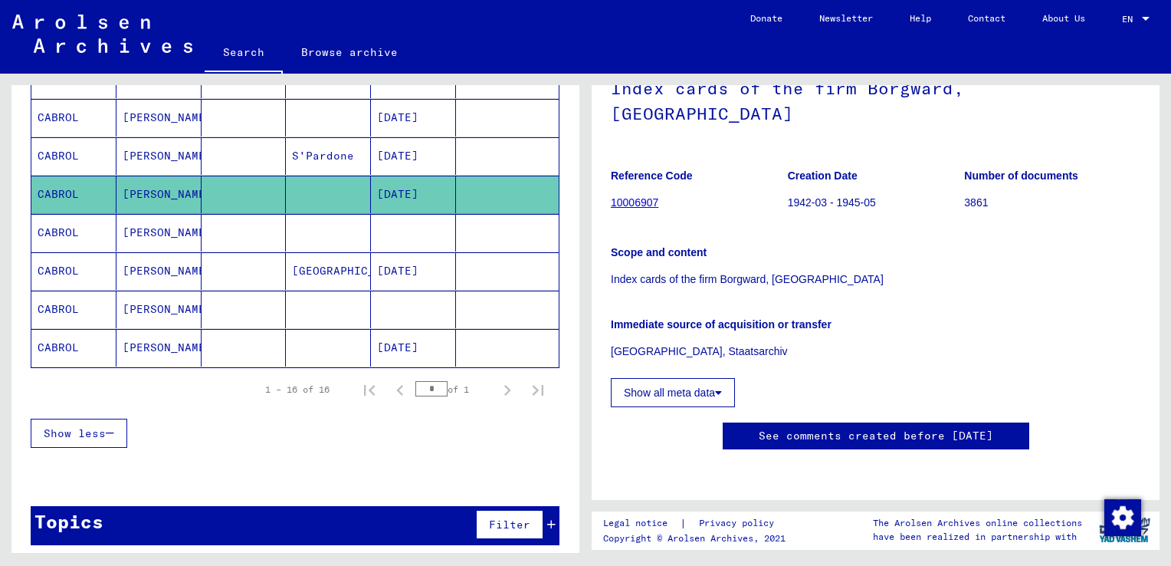
click at [680, 378] on button "Show all meta data" at bounding box center [673, 392] width 124 height 29
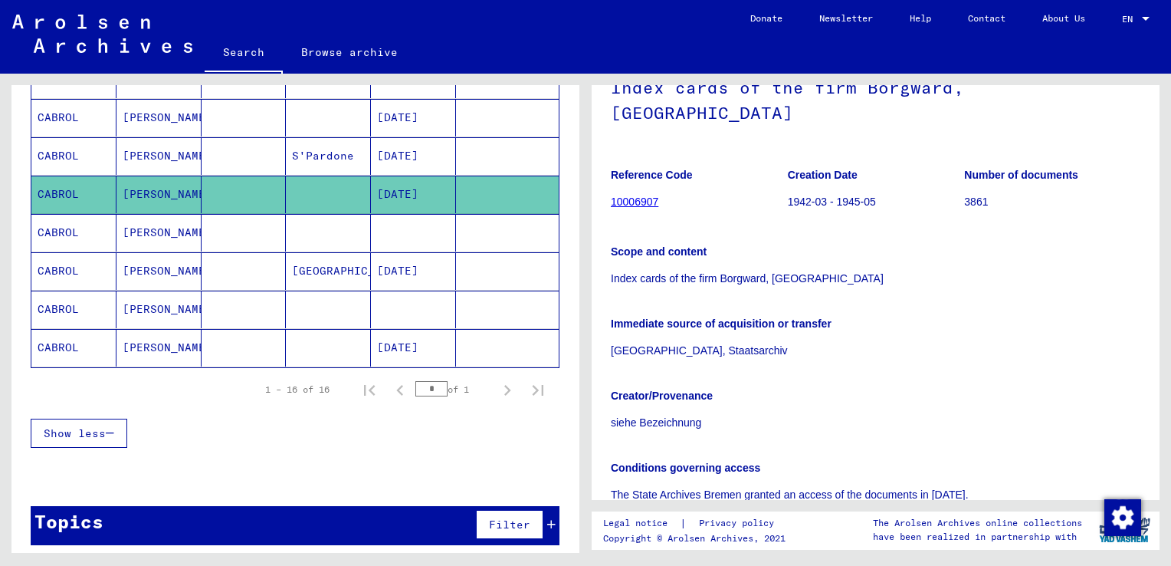
scroll to position [230, 0]
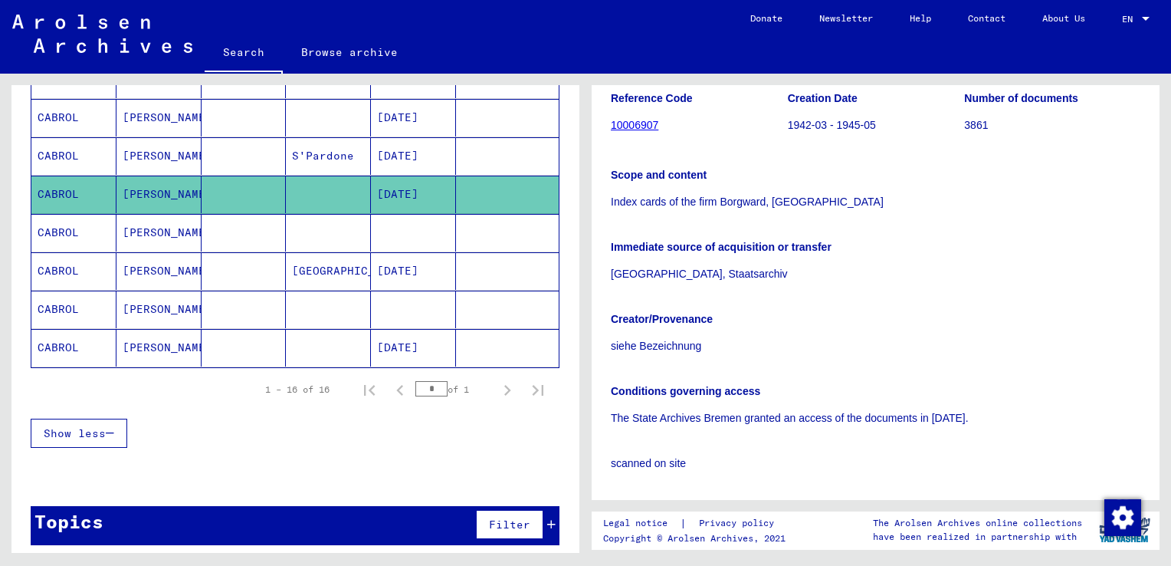
click at [58, 230] on mat-cell "CABROL" at bounding box center [73, 233] width 85 height 38
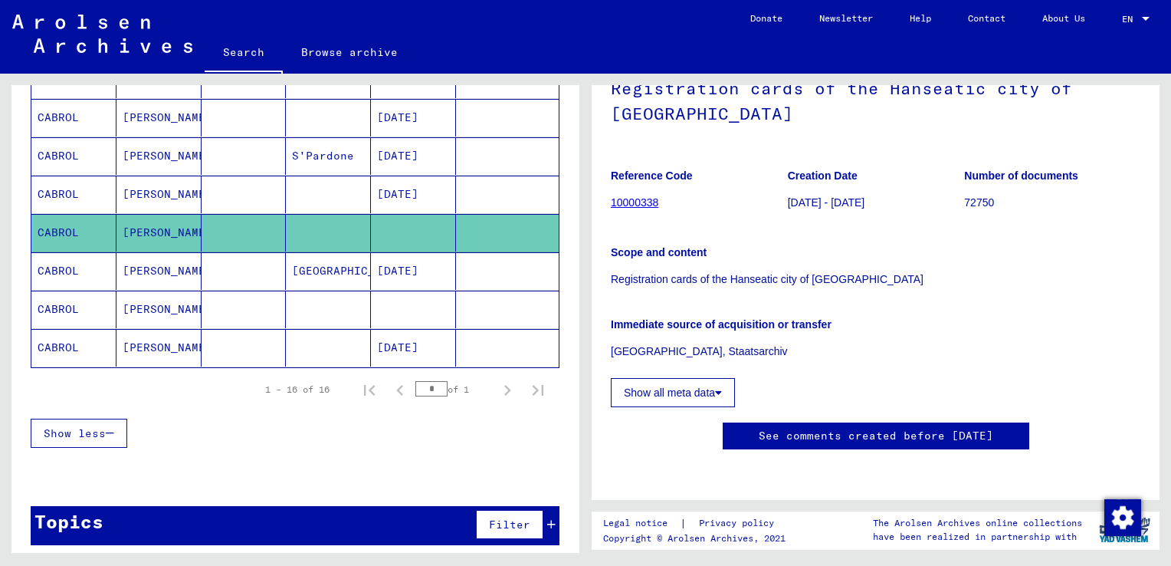
scroll to position [153, 0]
click at [67, 261] on mat-cell "CABROL" at bounding box center [73, 271] width 85 height 38
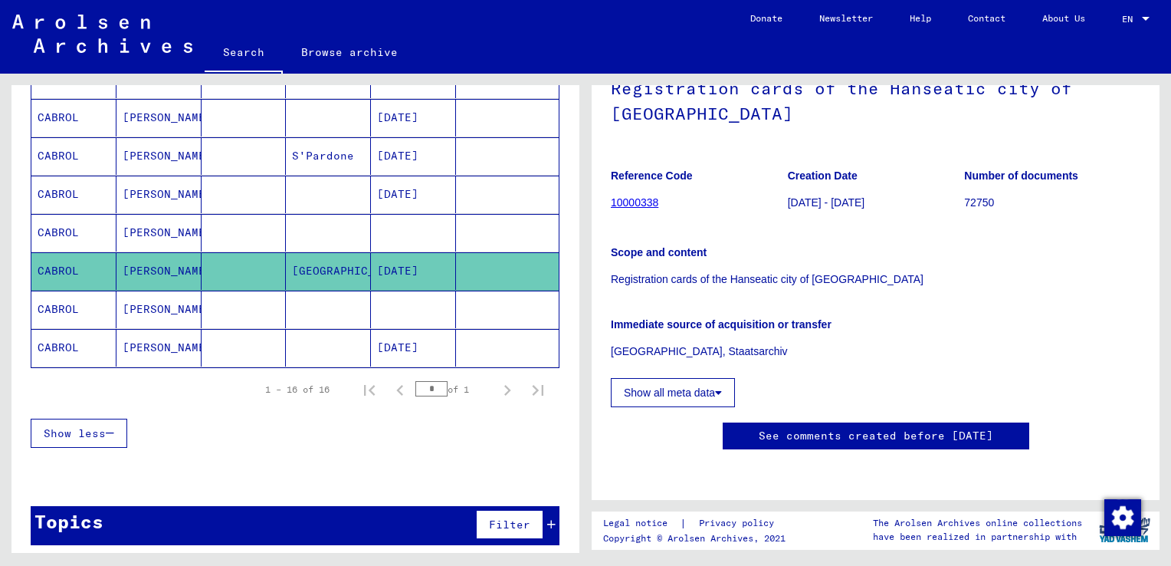
click at [82, 300] on mat-cell "CABROL" at bounding box center [73, 309] width 85 height 38
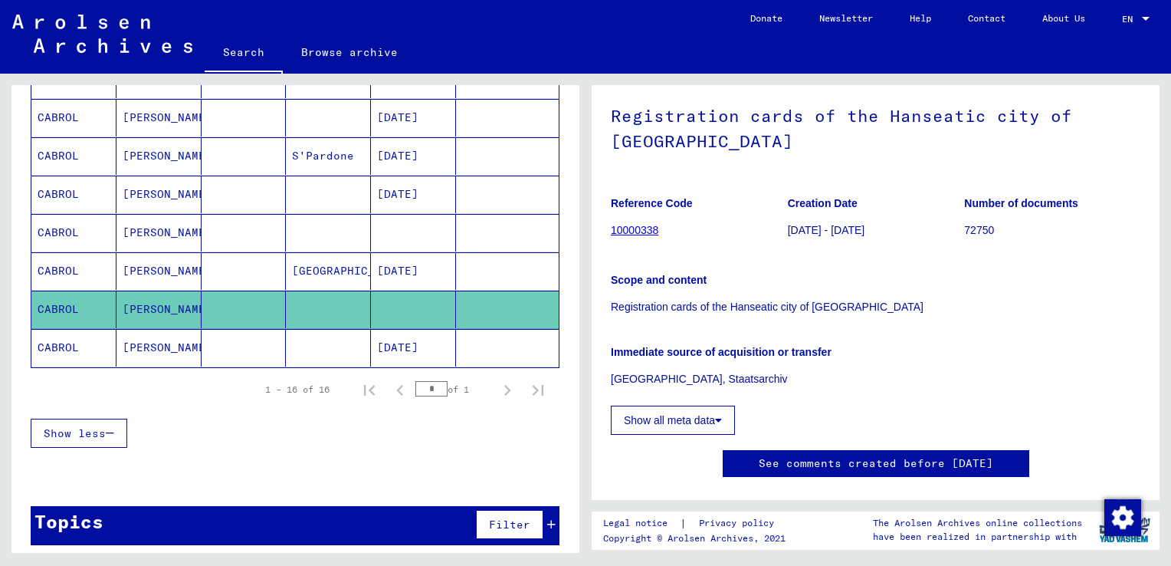
scroll to position [230, 0]
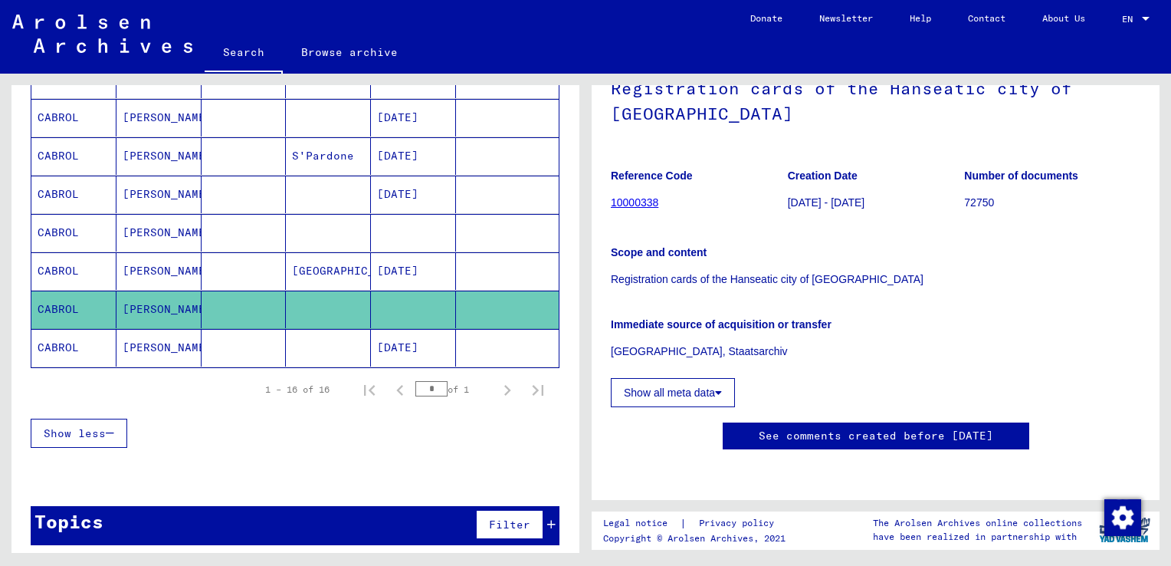
click at [75, 339] on mat-cell "CABROL" at bounding box center [73, 348] width 85 height 38
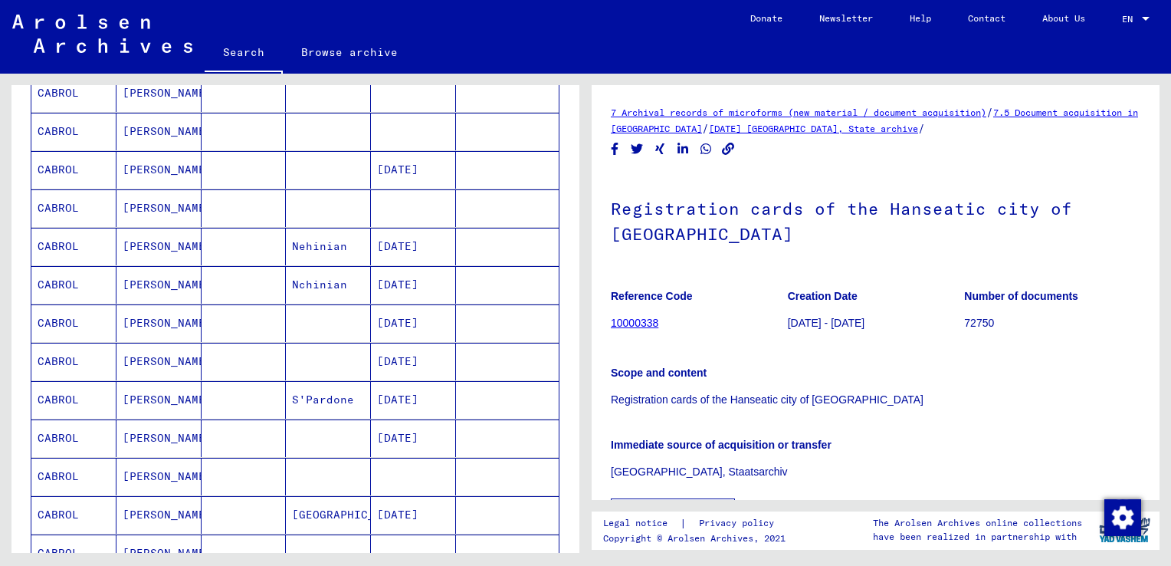
scroll to position [326, 0]
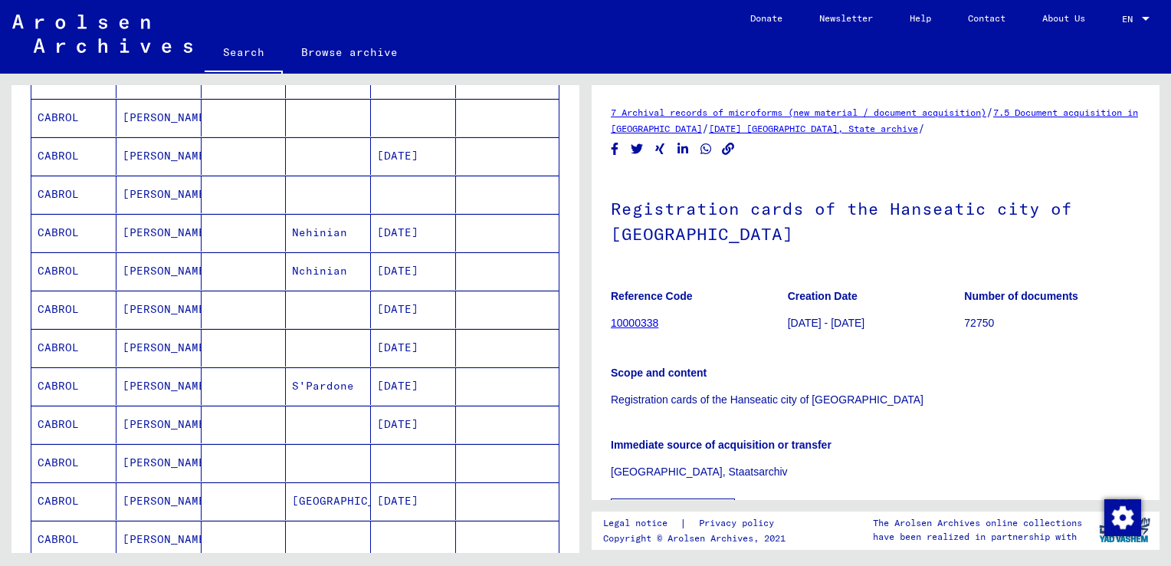
click at [70, 228] on mat-cell "CABROL" at bounding box center [73, 233] width 85 height 38
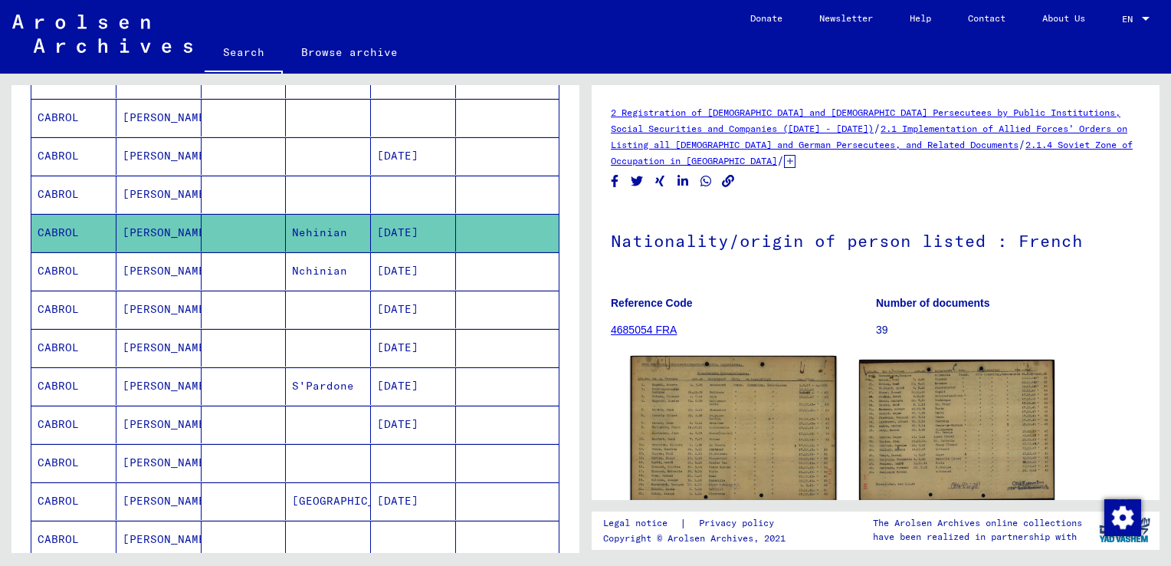
click at [736, 419] on img at bounding box center [733, 429] width 205 height 146
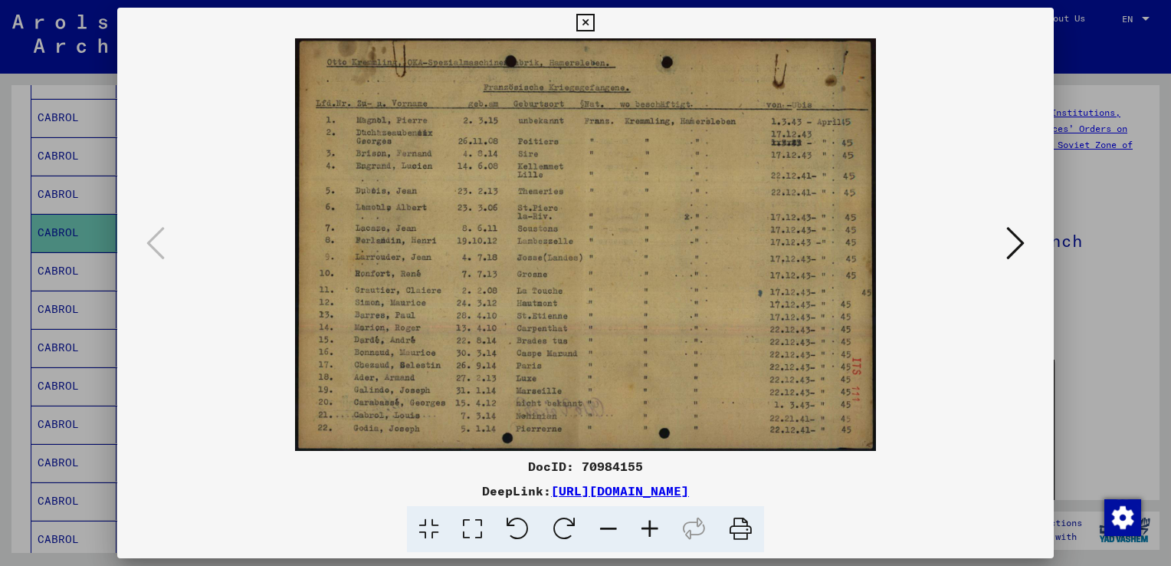
click at [582, 23] on icon at bounding box center [585, 23] width 18 height 18
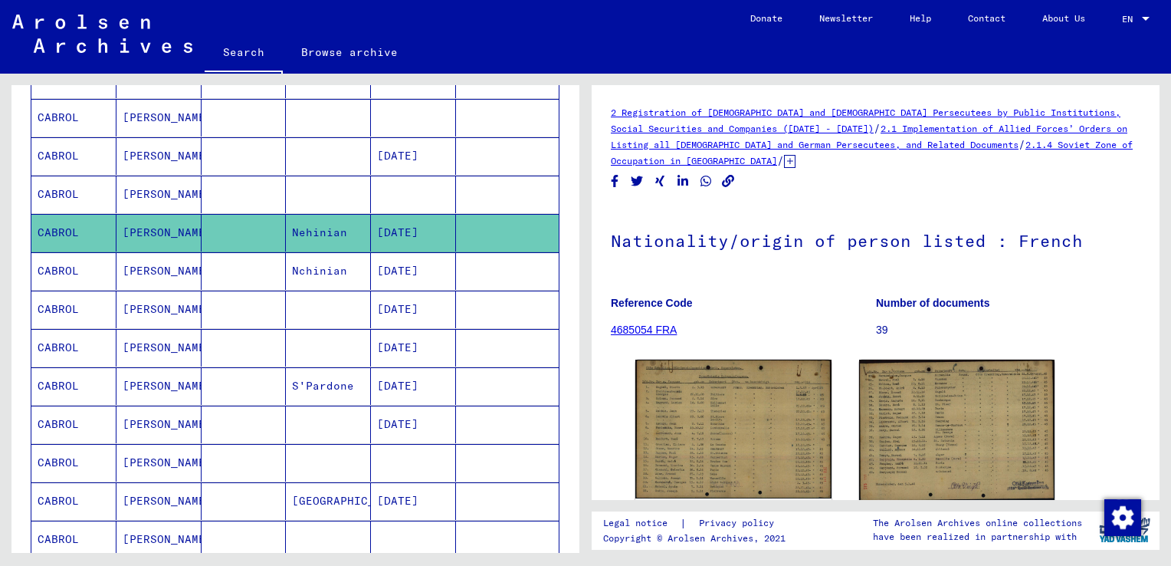
click at [54, 337] on mat-cell "CABROL" at bounding box center [73, 348] width 85 height 38
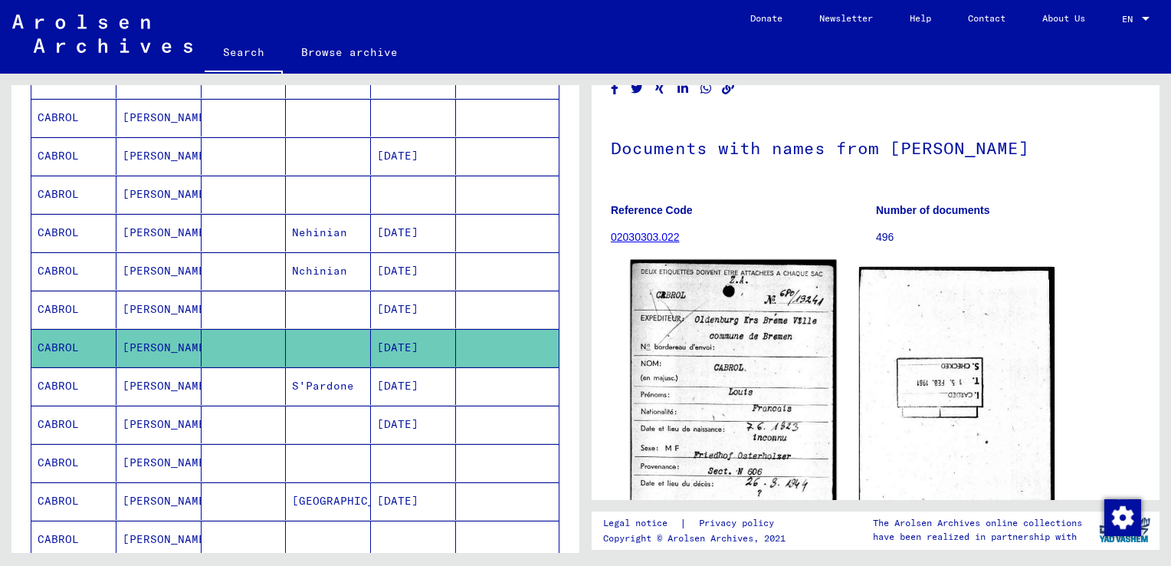
scroll to position [153, 0]
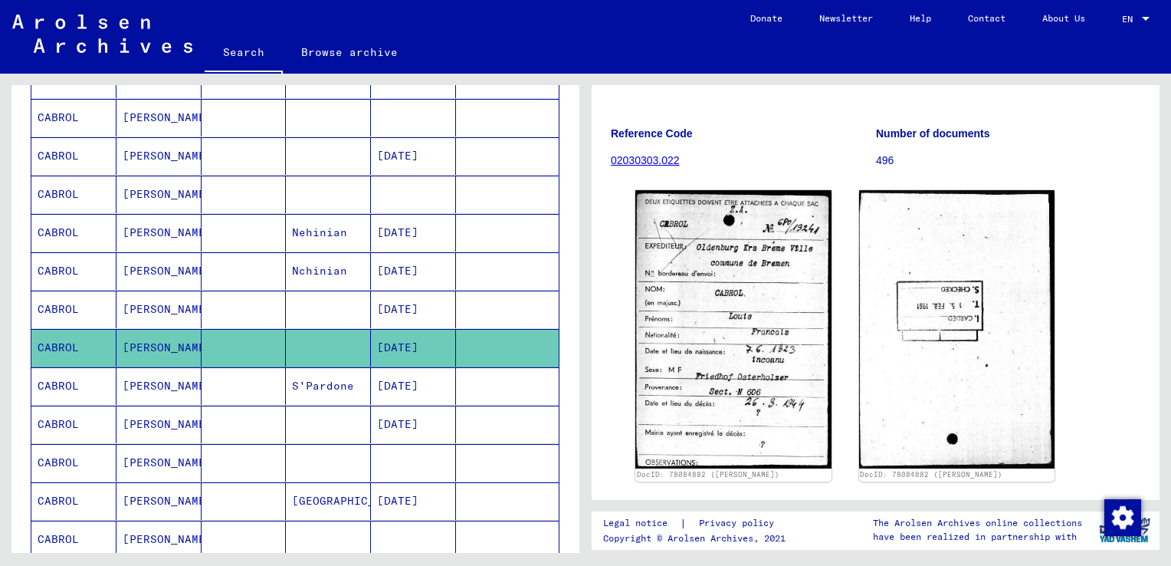
click at [68, 152] on mat-cell "CABROL" at bounding box center [73, 156] width 85 height 38
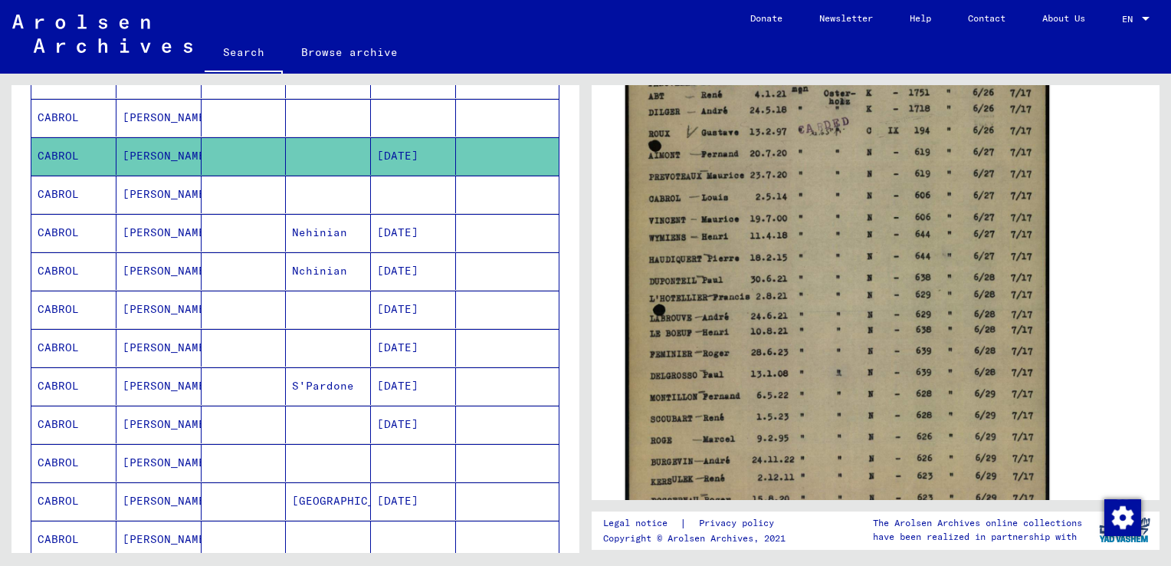
scroll to position [383, 0]
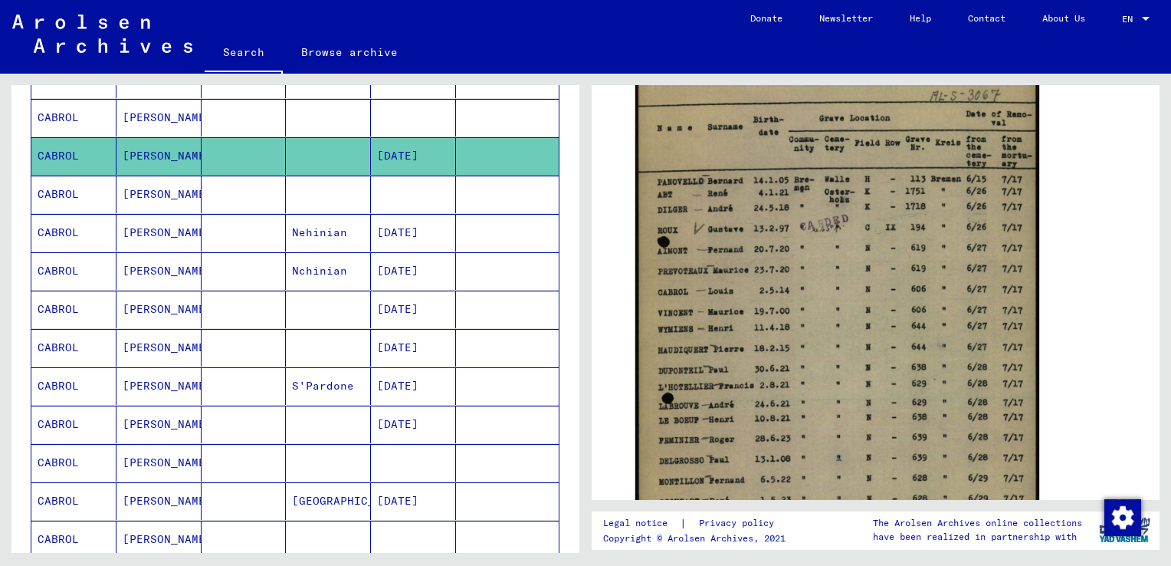
click at [58, 189] on mat-cell "CABROL" at bounding box center [73, 194] width 85 height 38
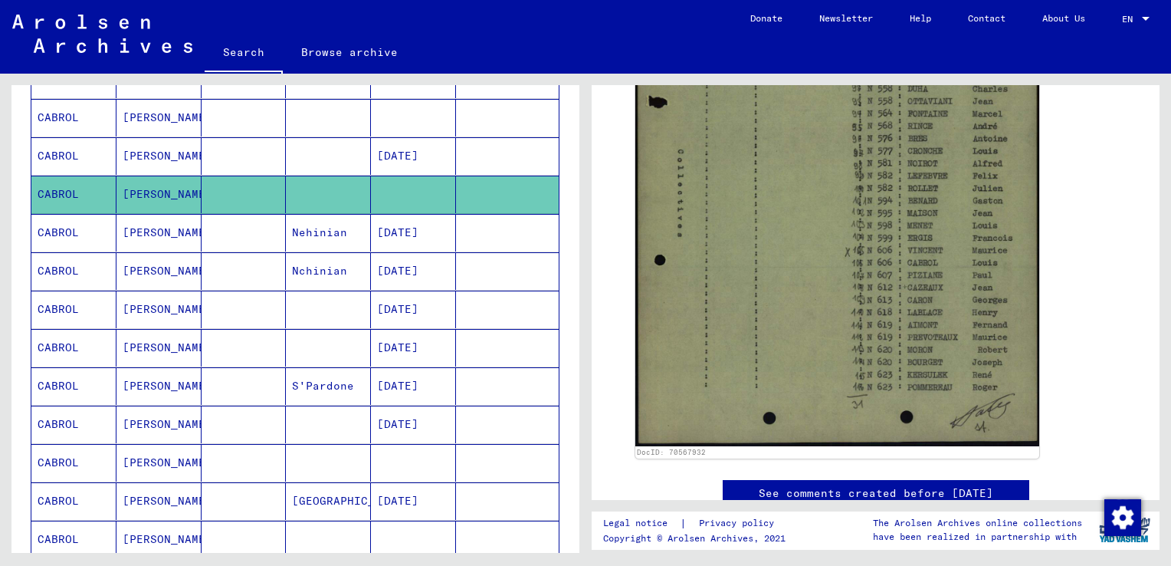
scroll to position [460, 0]
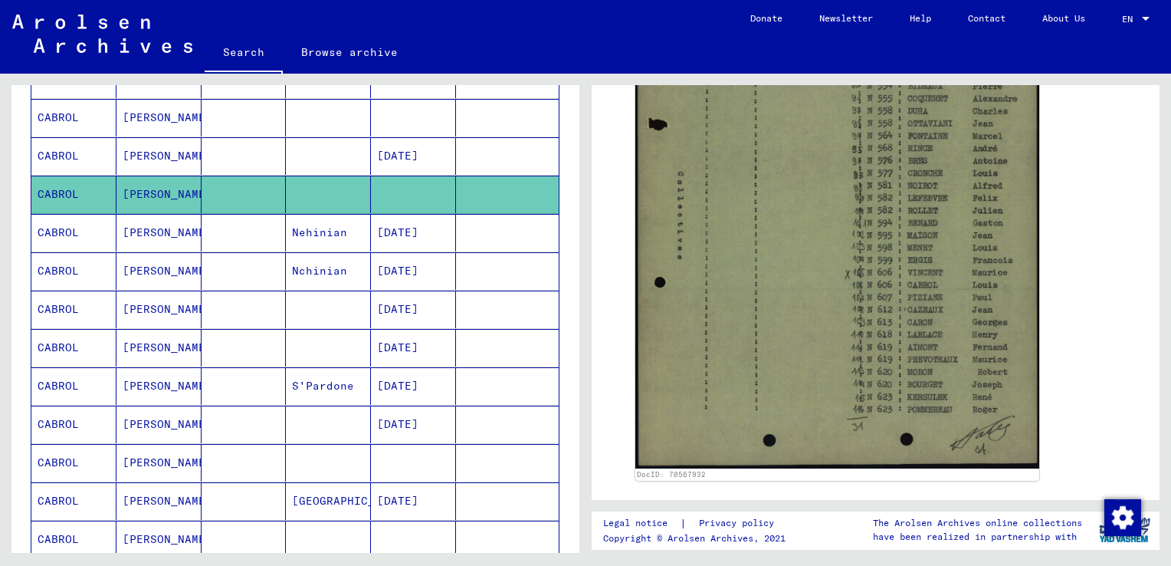
click at [55, 155] on mat-cell "CABROL" at bounding box center [73, 156] width 85 height 38
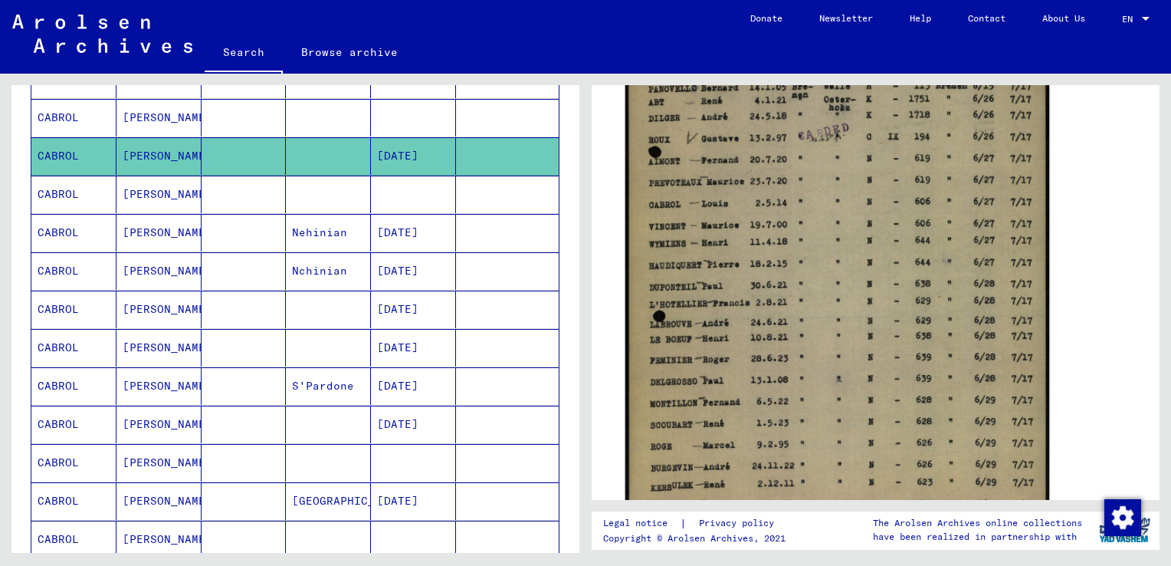
scroll to position [307, 0]
